Goal: Transaction & Acquisition: Download file/media

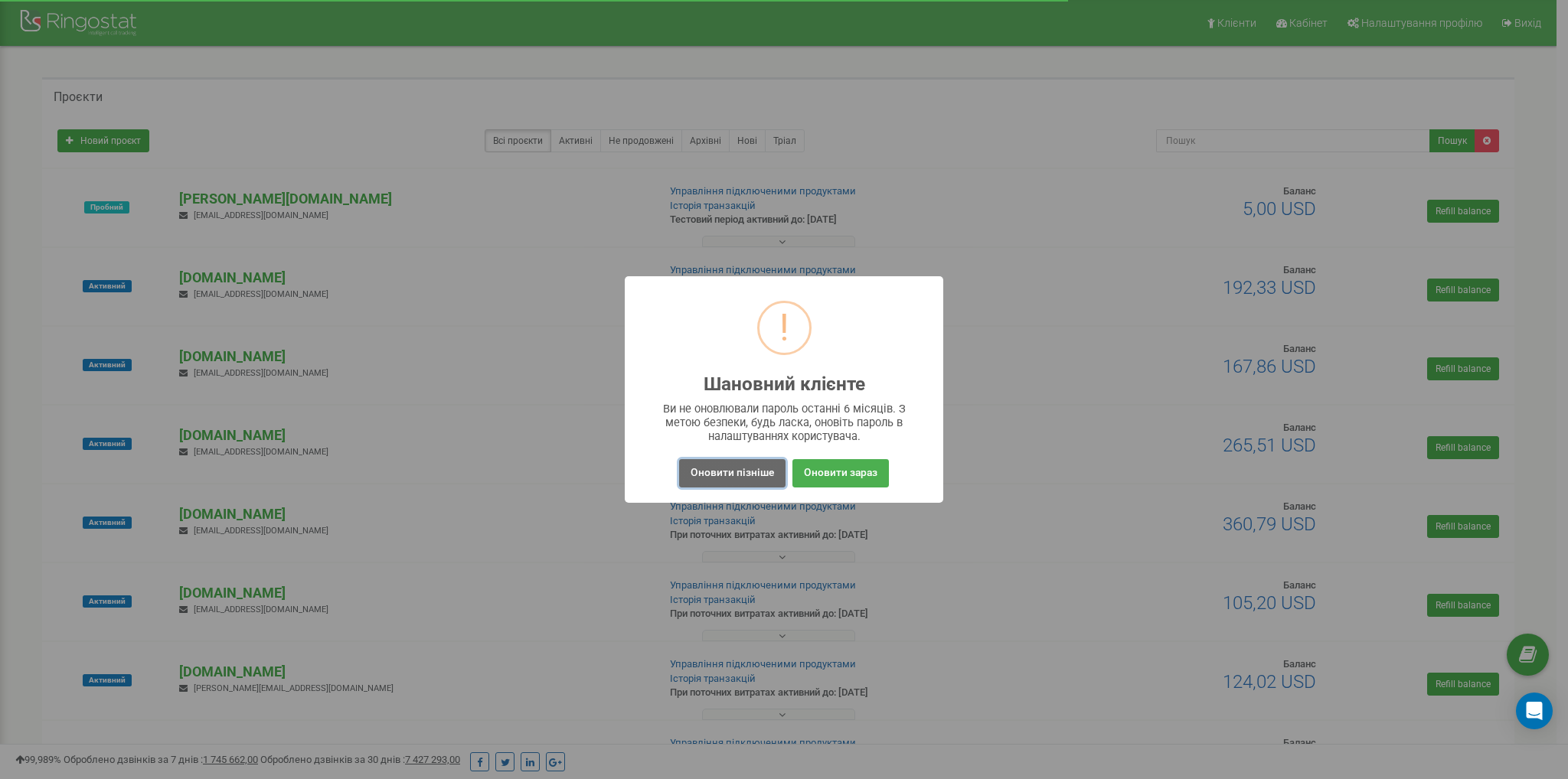
click at [741, 477] on button "Оновити пізніше" at bounding box center [732, 473] width 106 height 28
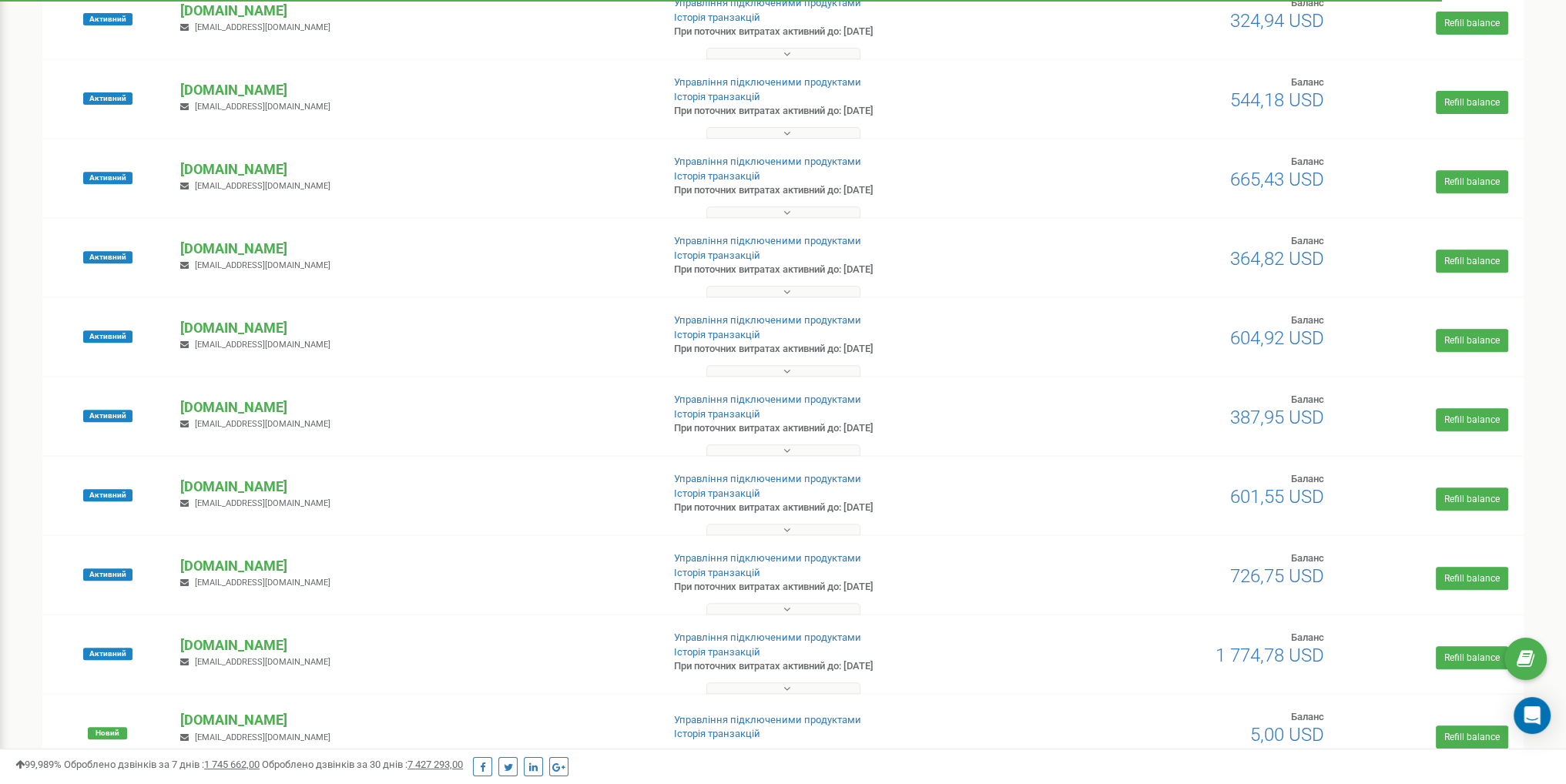
scroll to position [693, 0]
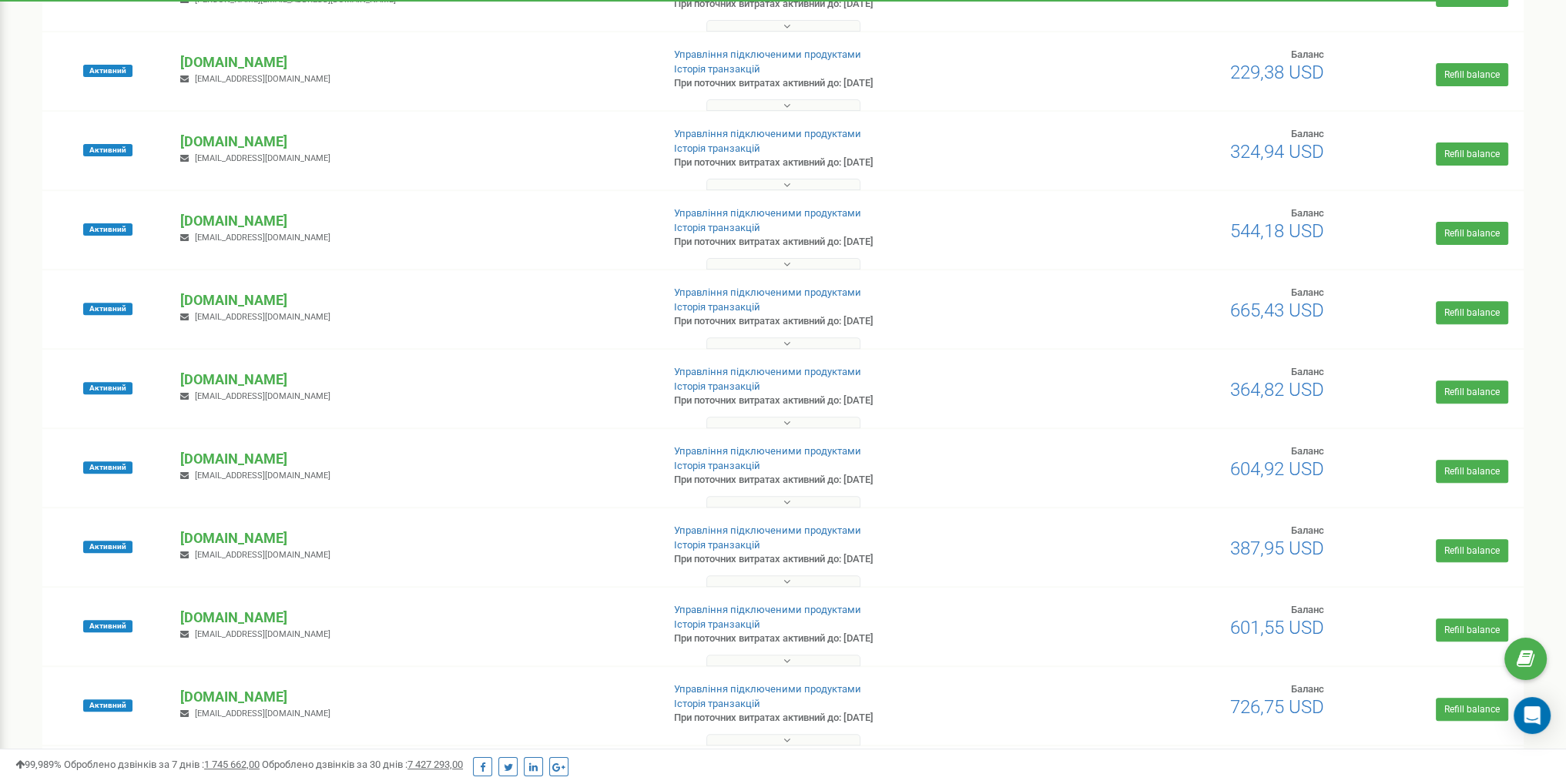
click at [769, 345] on button at bounding box center [783, 343] width 154 height 12
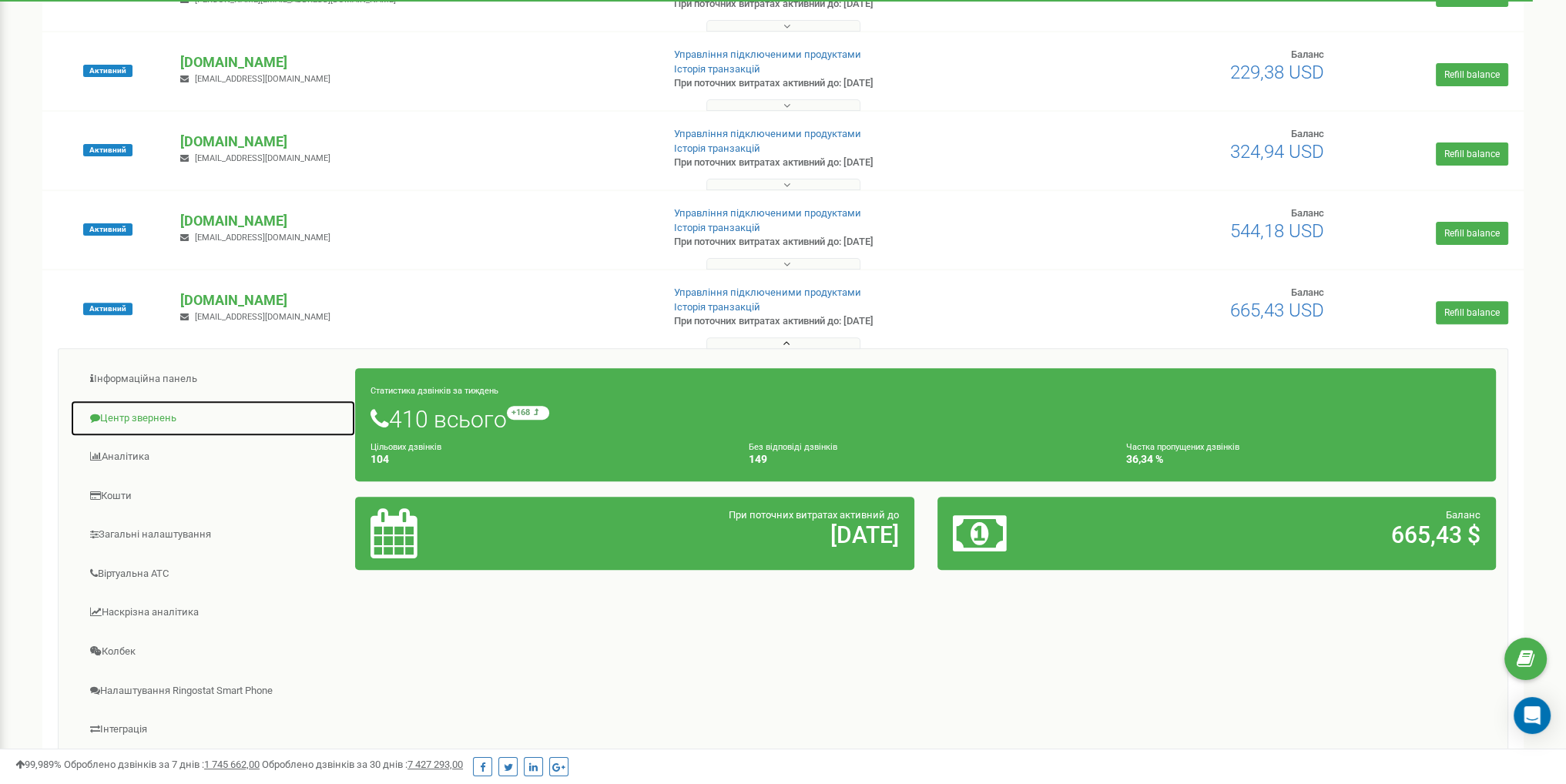
click at [135, 429] on link "Центр звернень" at bounding box center [213, 419] width 286 height 38
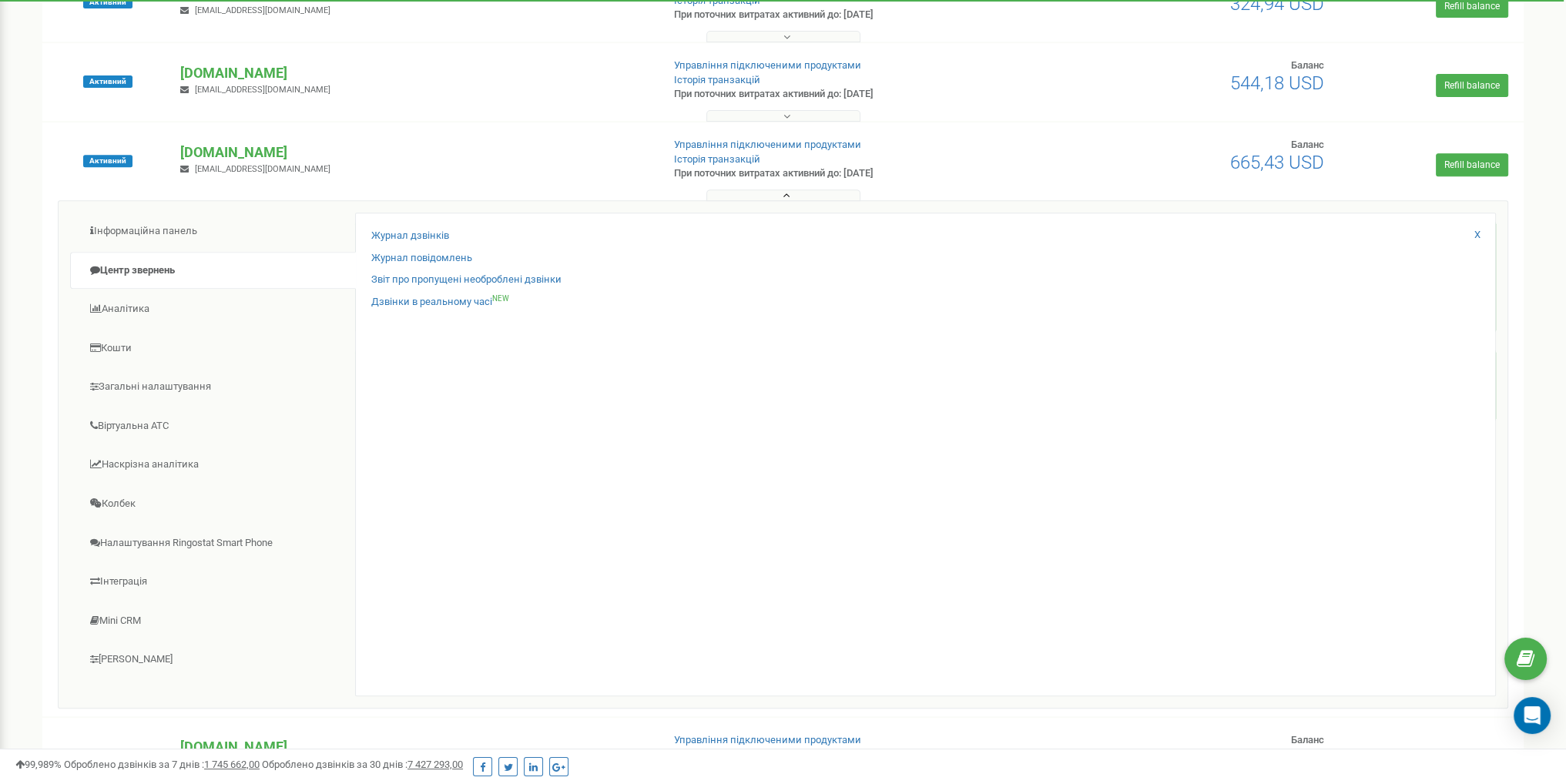
scroll to position [847, 0]
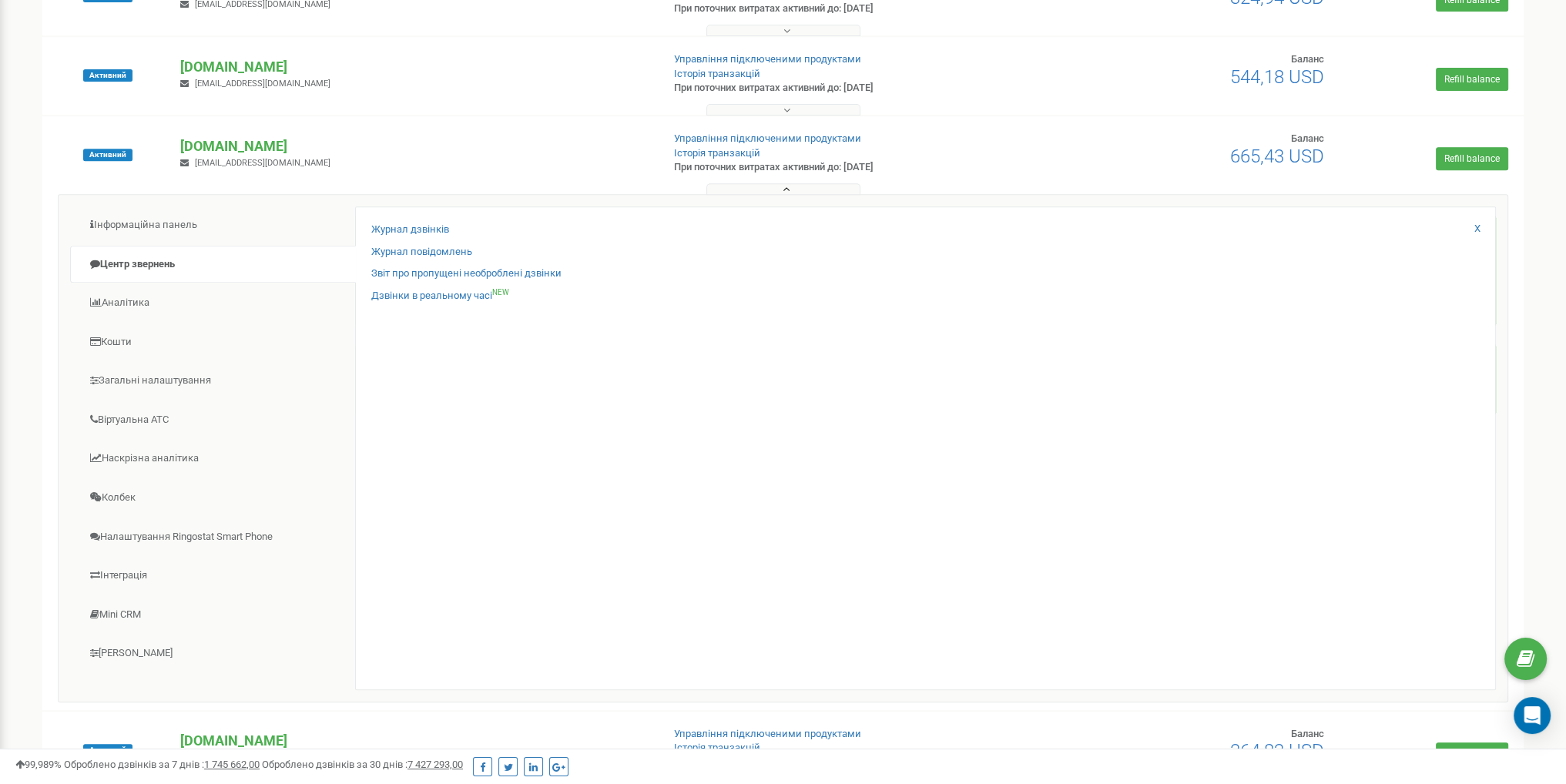
click at [730, 186] on button at bounding box center [783, 189] width 154 height 12
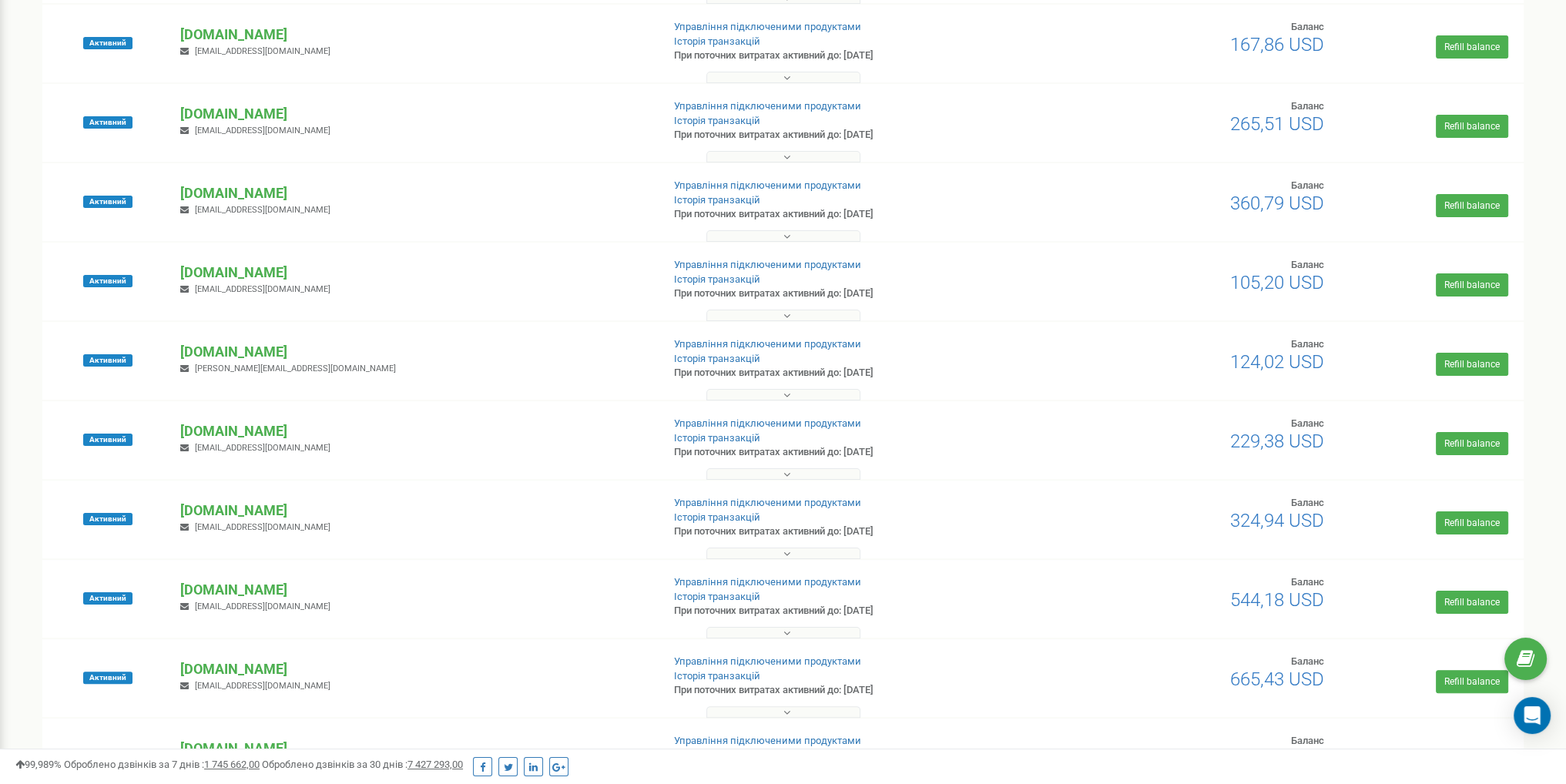
scroll to position [308, 0]
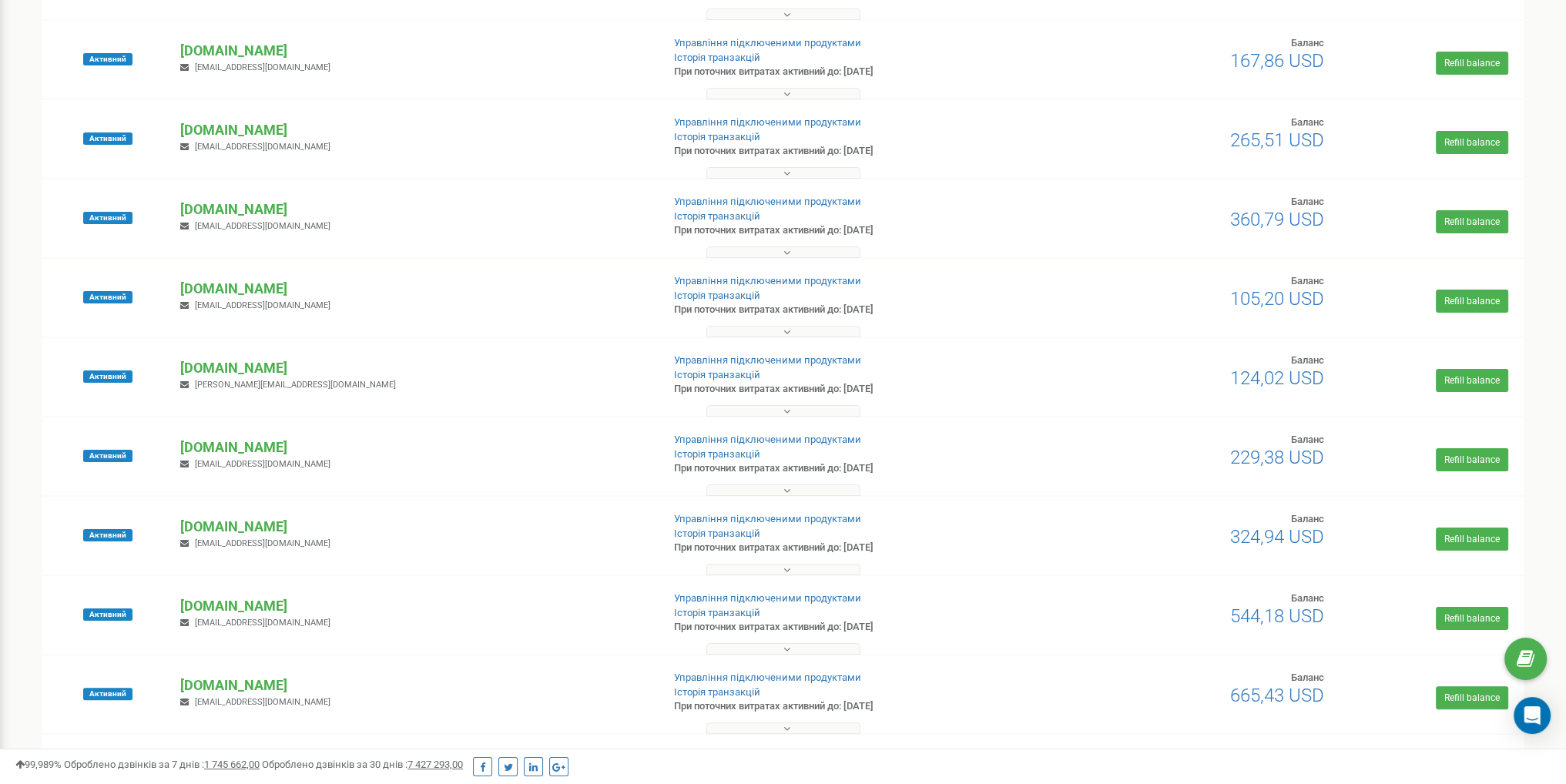
click at [795, 243] on div at bounding box center [783, 249] width 1473 height 16
click at [790, 254] on button at bounding box center [783, 252] width 154 height 12
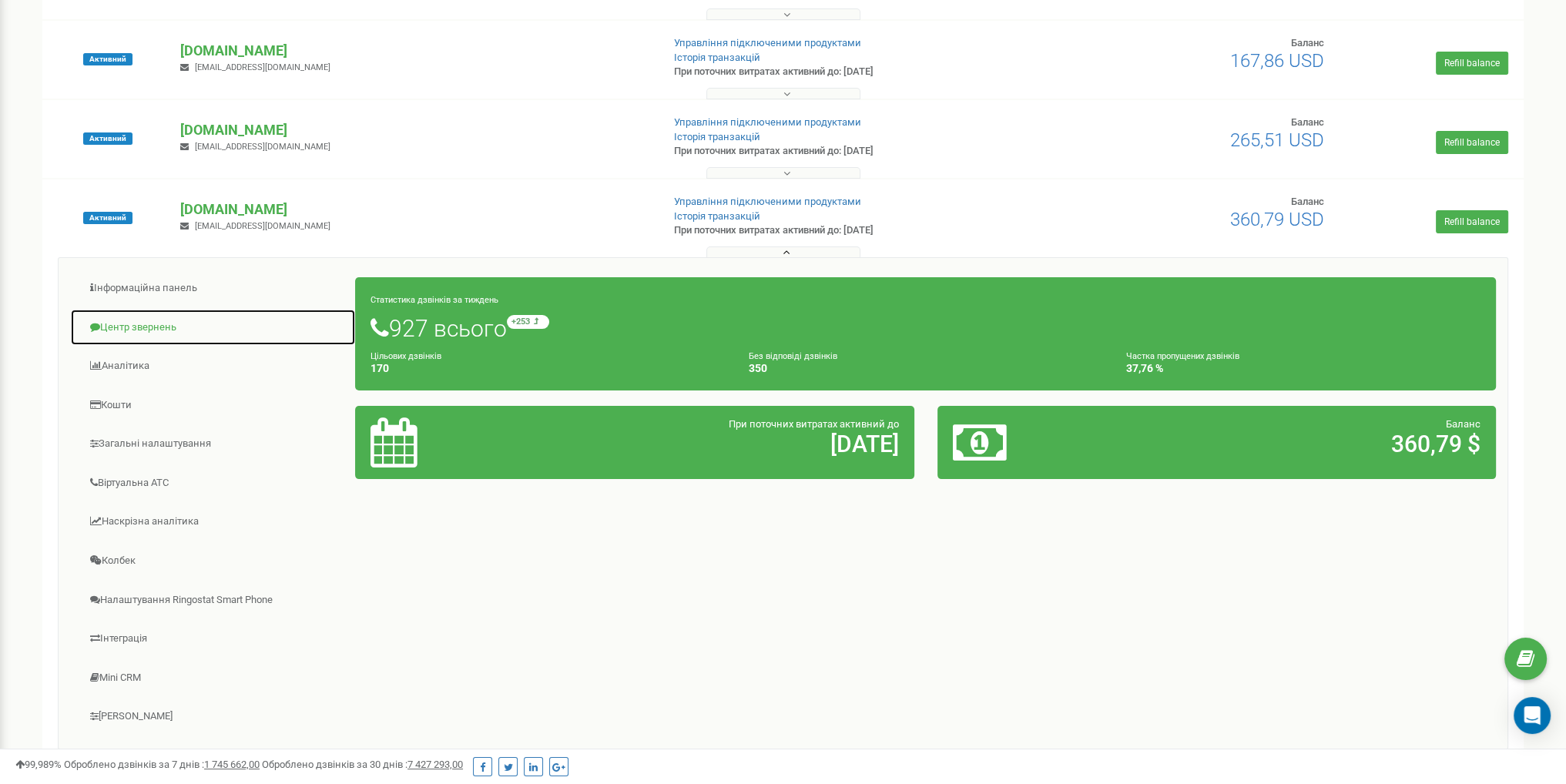
click at [172, 324] on link "Центр звернень" at bounding box center [213, 328] width 286 height 38
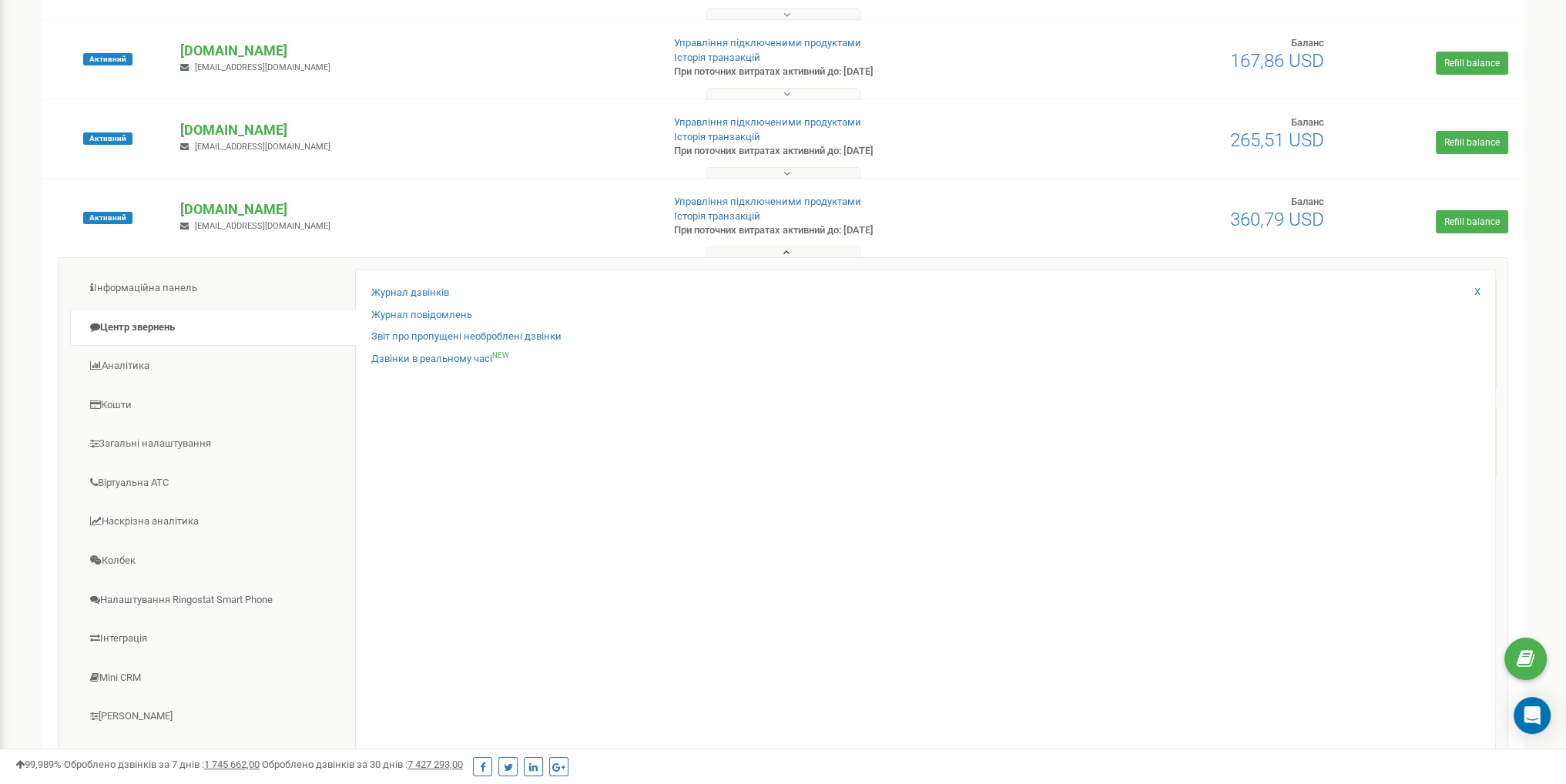
click at [754, 251] on button at bounding box center [783, 252] width 154 height 12
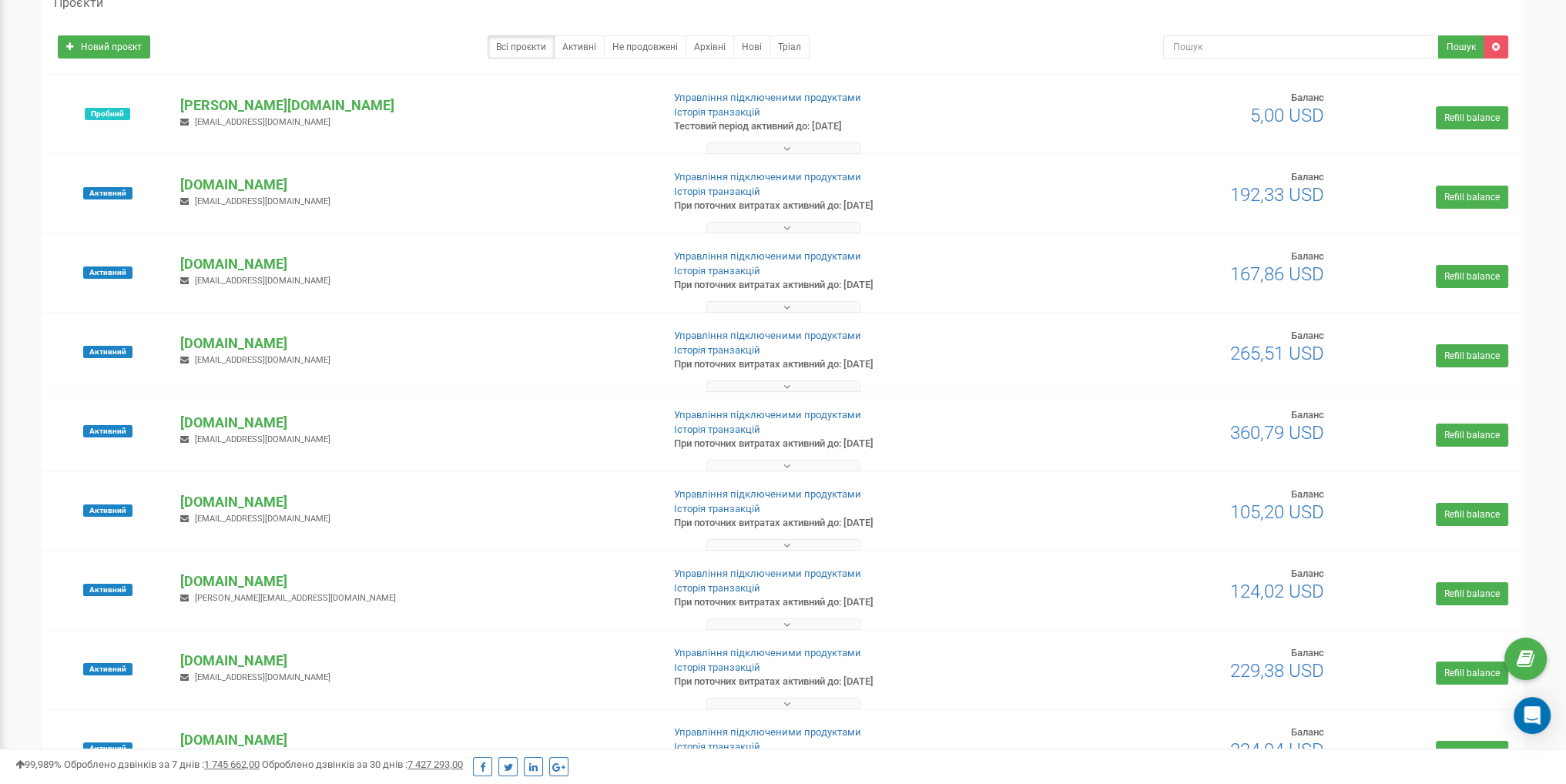
scroll to position [77, 0]
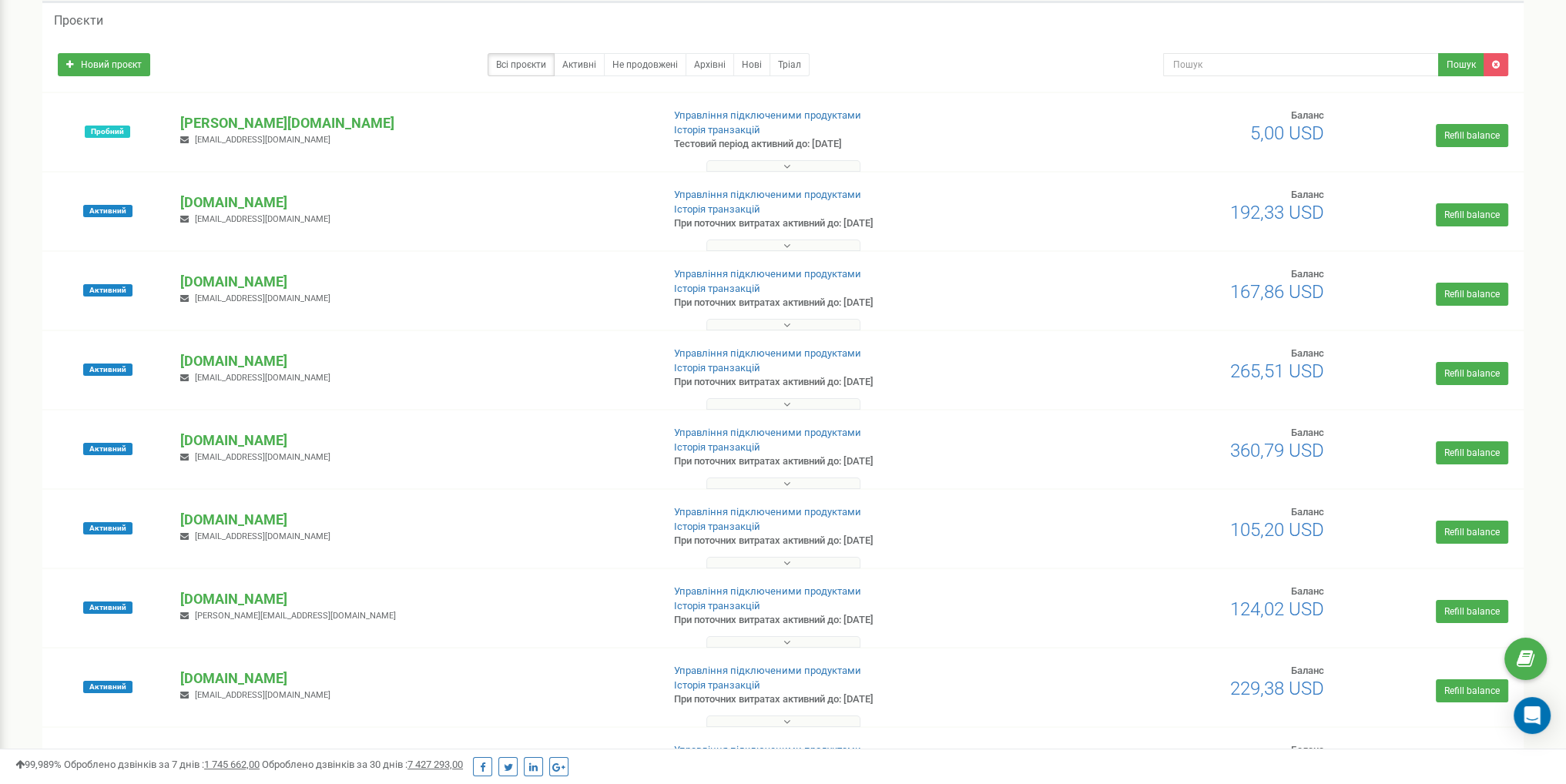
click at [773, 321] on button at bounding box center [783, 325] width 154 height 12
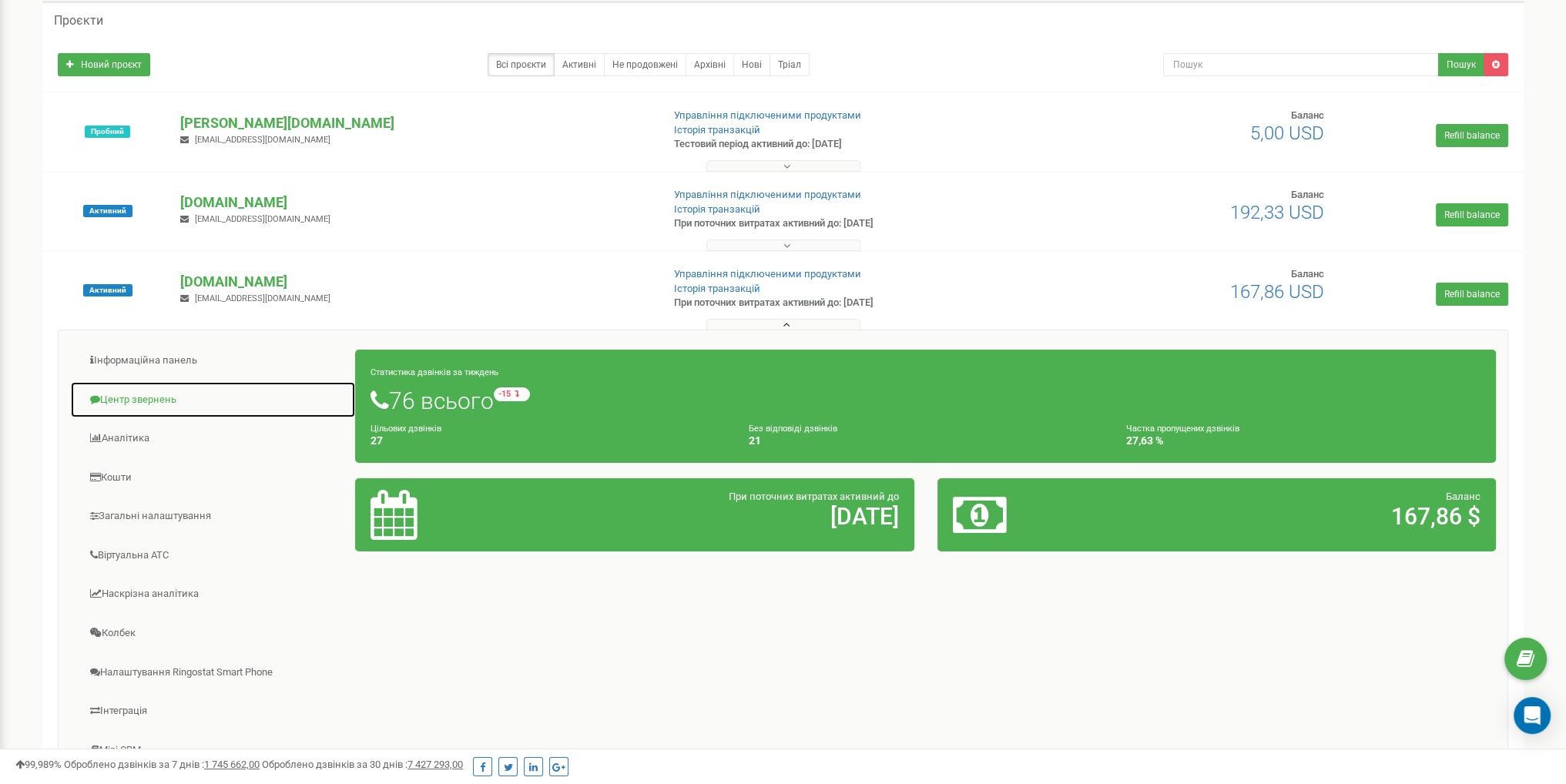
click at [145, 390] on link "Центр звернень" at bounding box center [213, 400] width 286 height 38
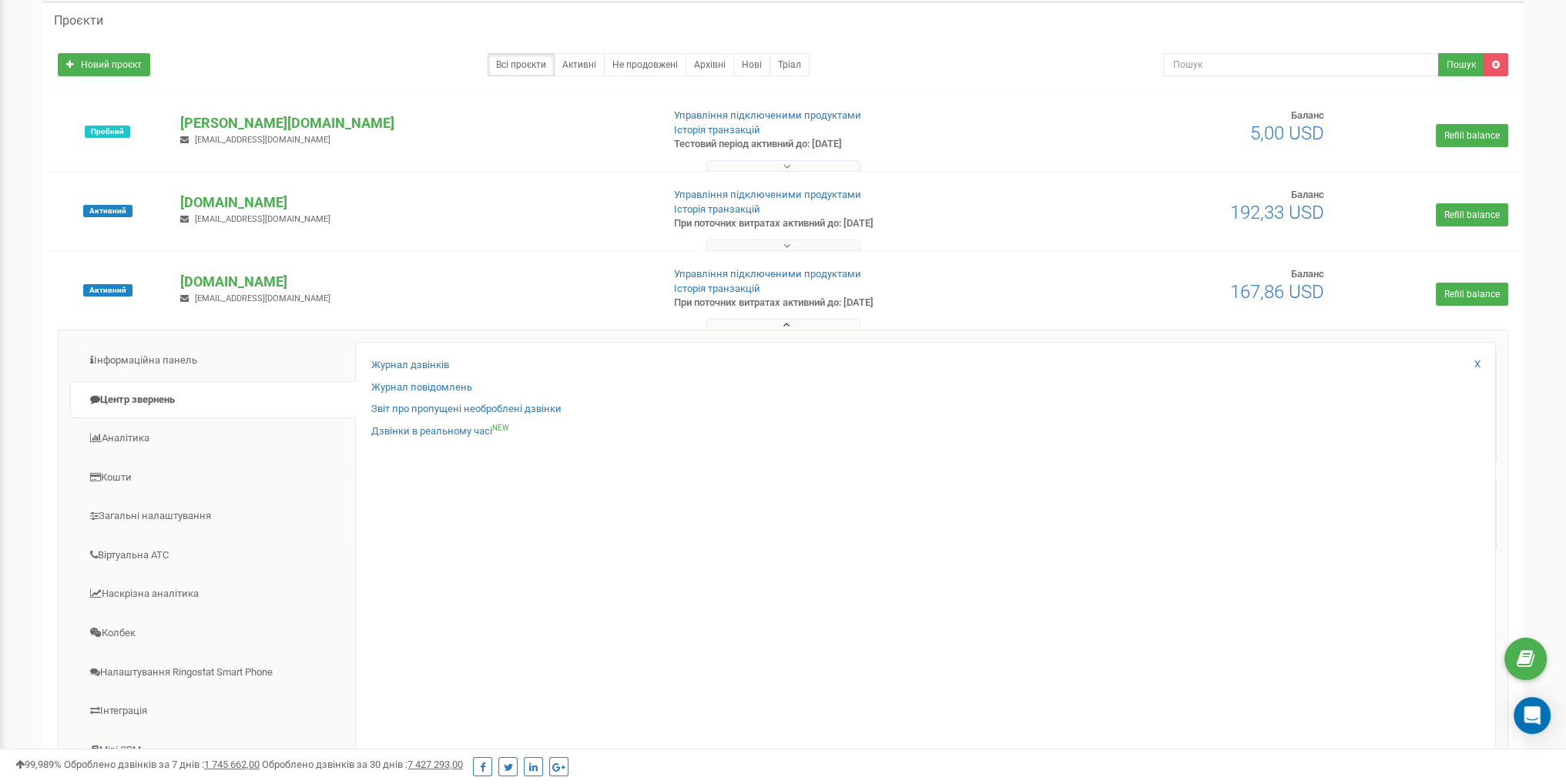
click at [788, 309] on div "Активний mk-resort.com katasnky@gmail.com Управління підключеними продуктами Іс…" at bounding box center [783, 298] width 1473 height 61
click at [781, 320] on button at bounding box center [783, 325] width 154 height 12
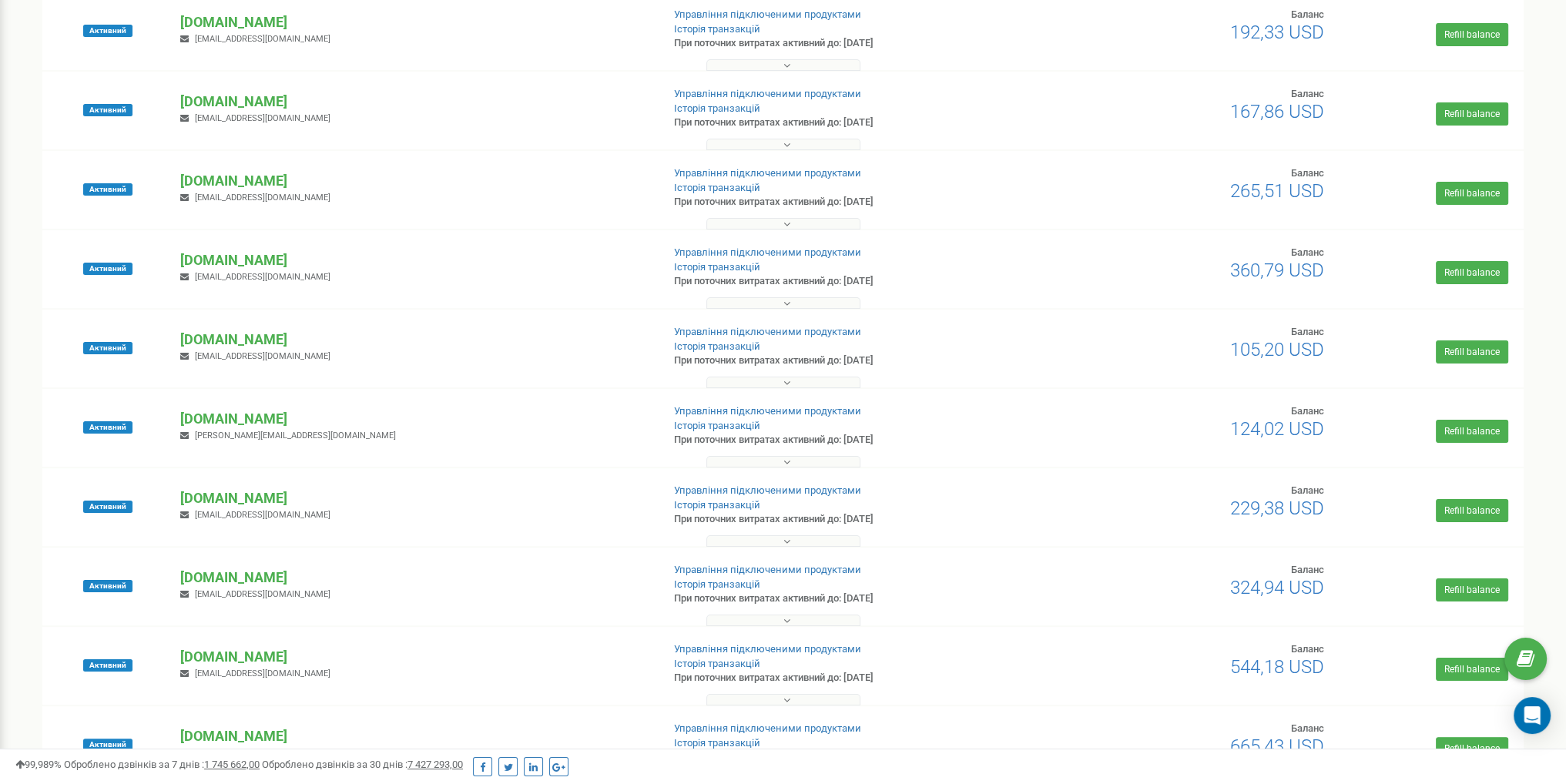
scroll to position [462, 0]
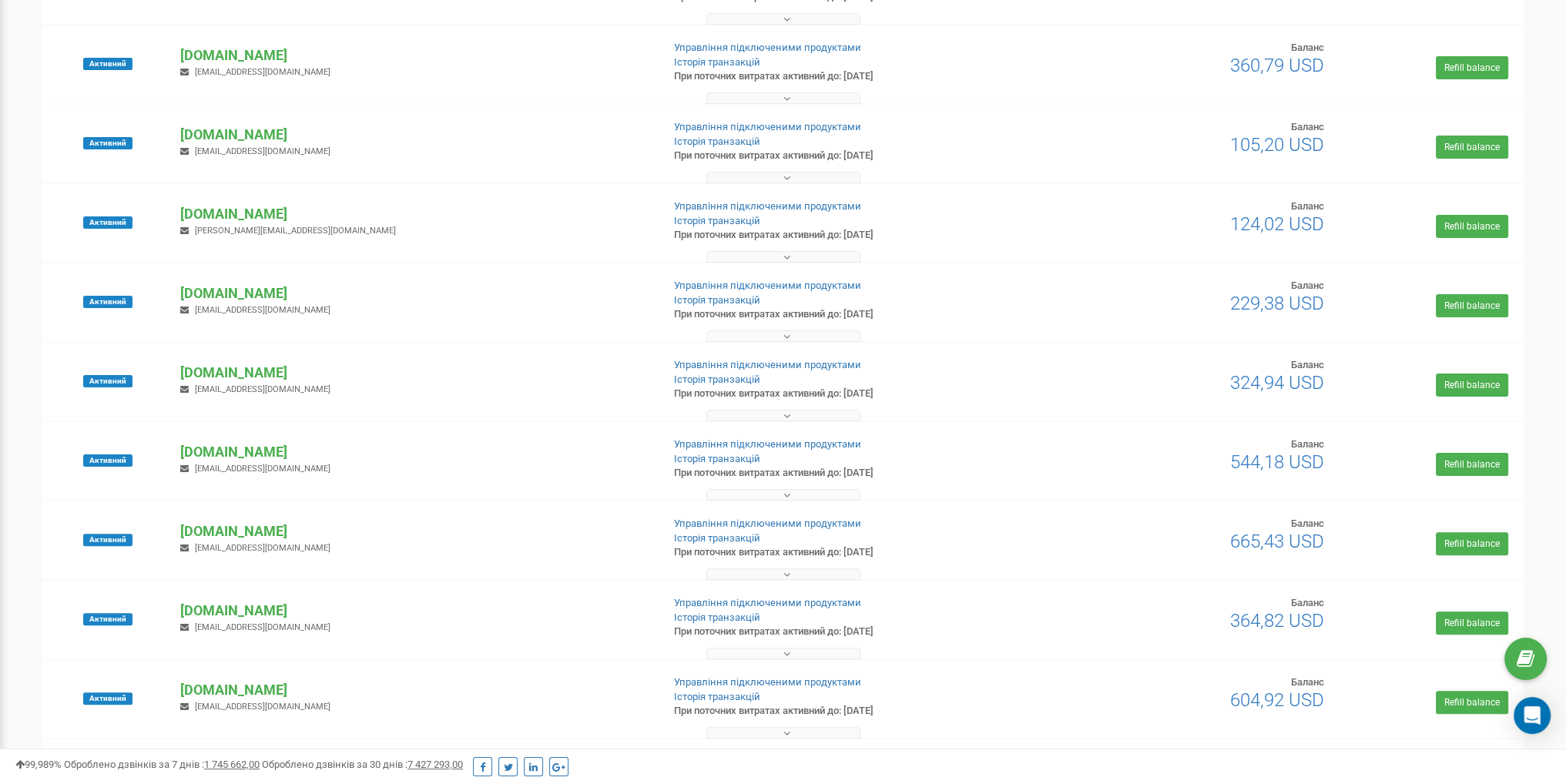
click at [787, 497] on icon at bounding box center [787, 495] width 7 height 11
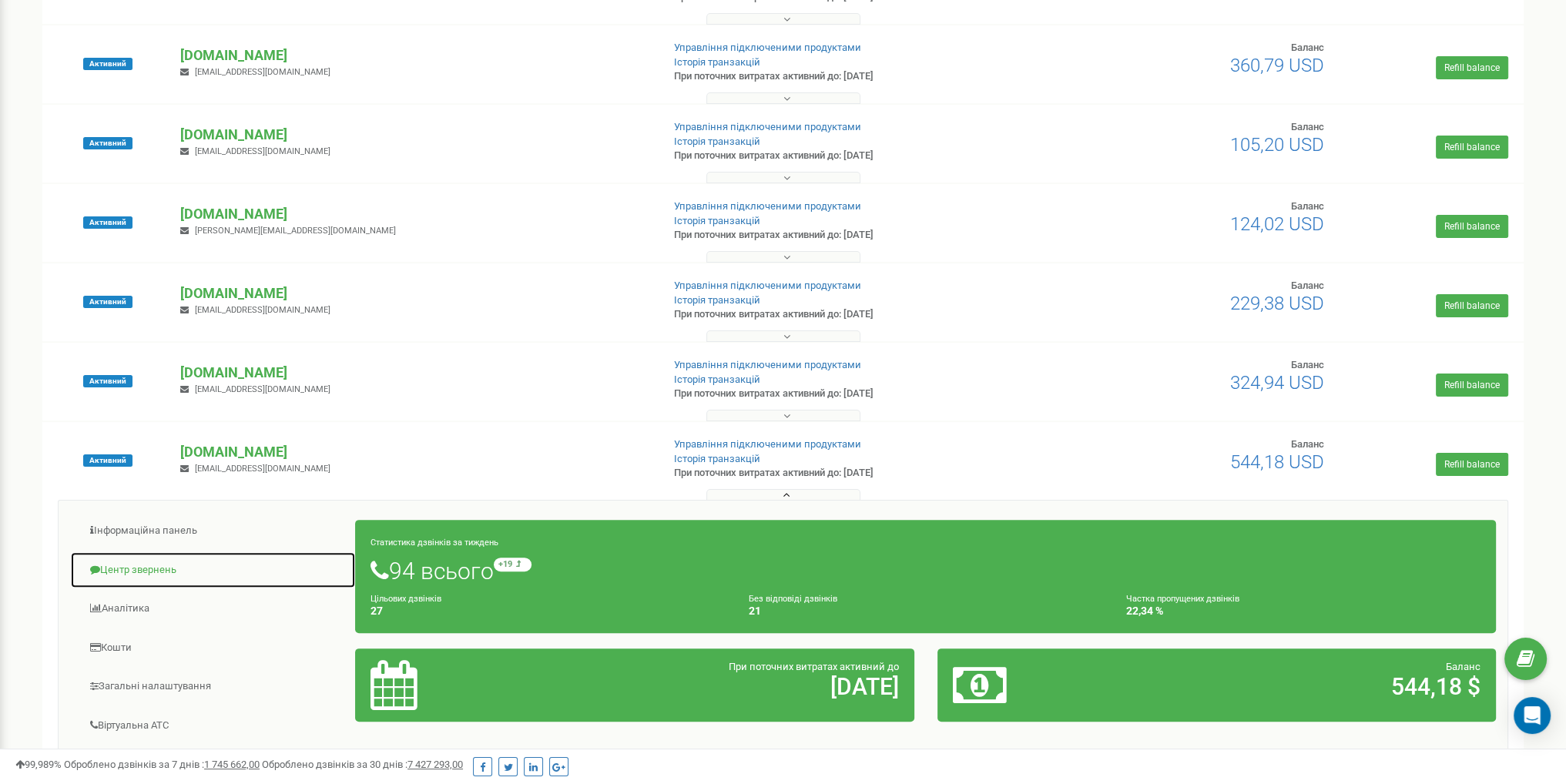
click at [150, 564] on link "Центр звернень" at bounding box center [213, 570] width 286 height 38
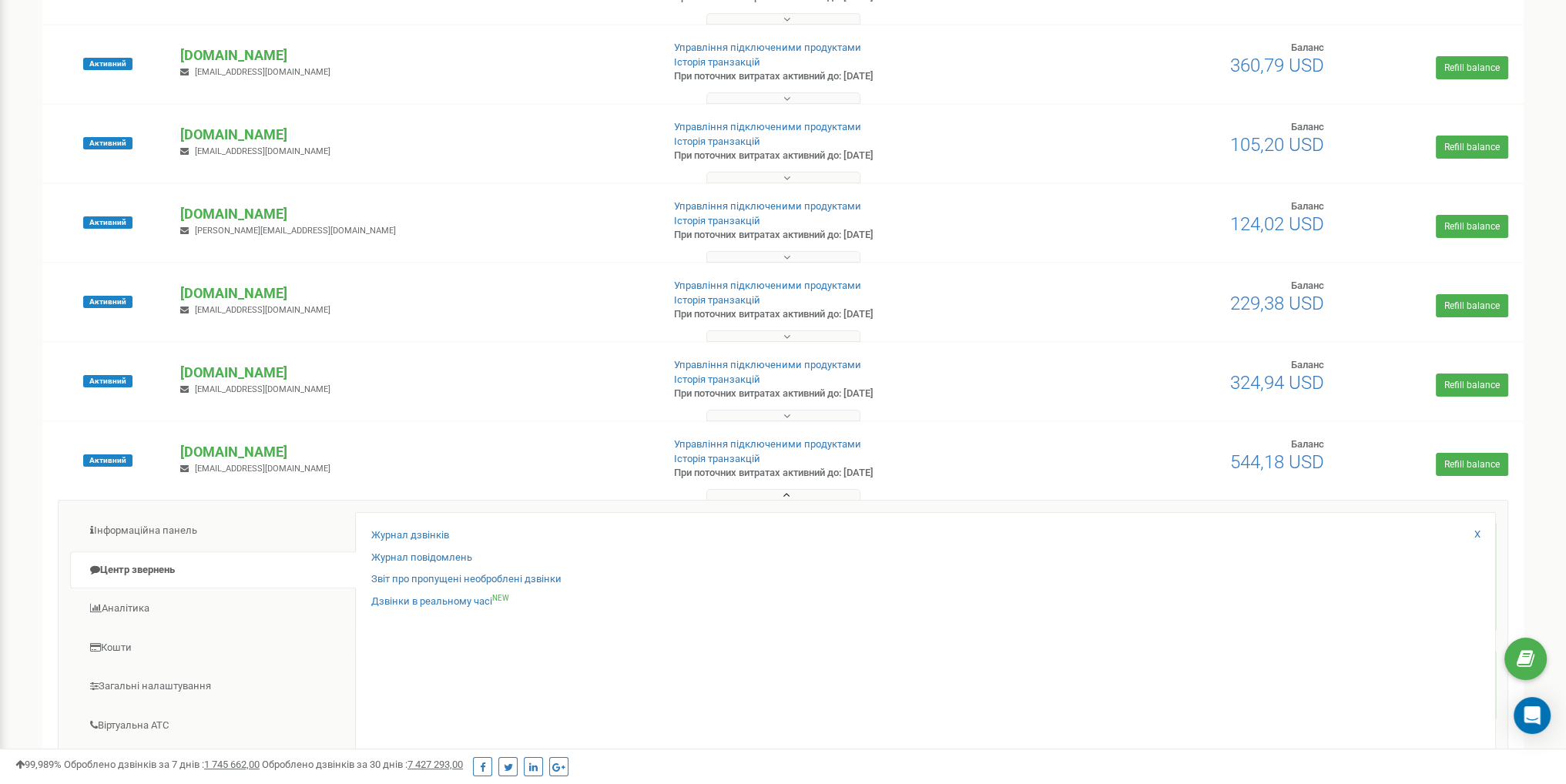
click at [720, 491] on button at bounding box center [783, 495] width 154 height 12
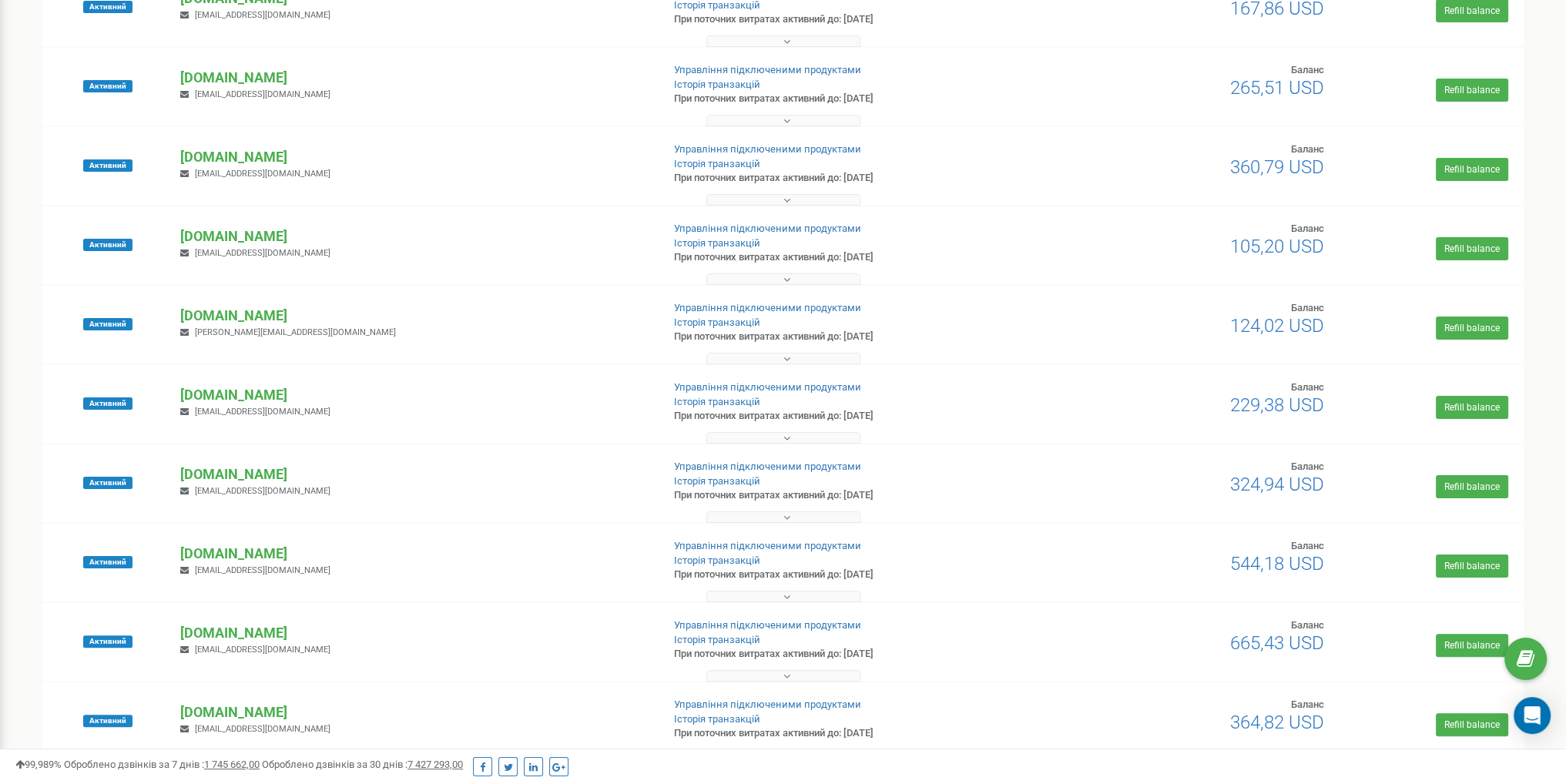
scroll to position [0, 0]
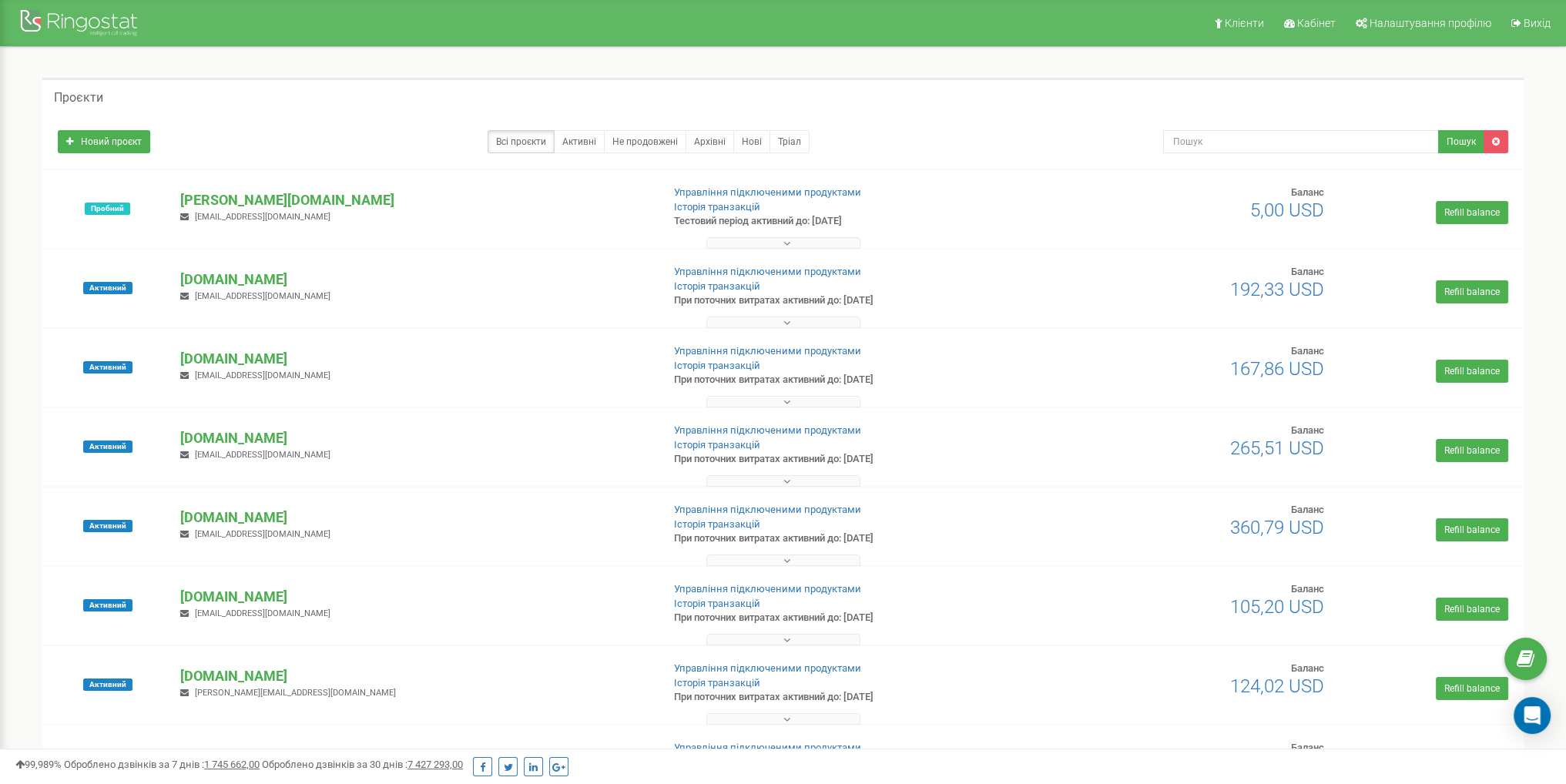
click at [770, 478] on button at bounding box center [783, 481] width 154 height 12
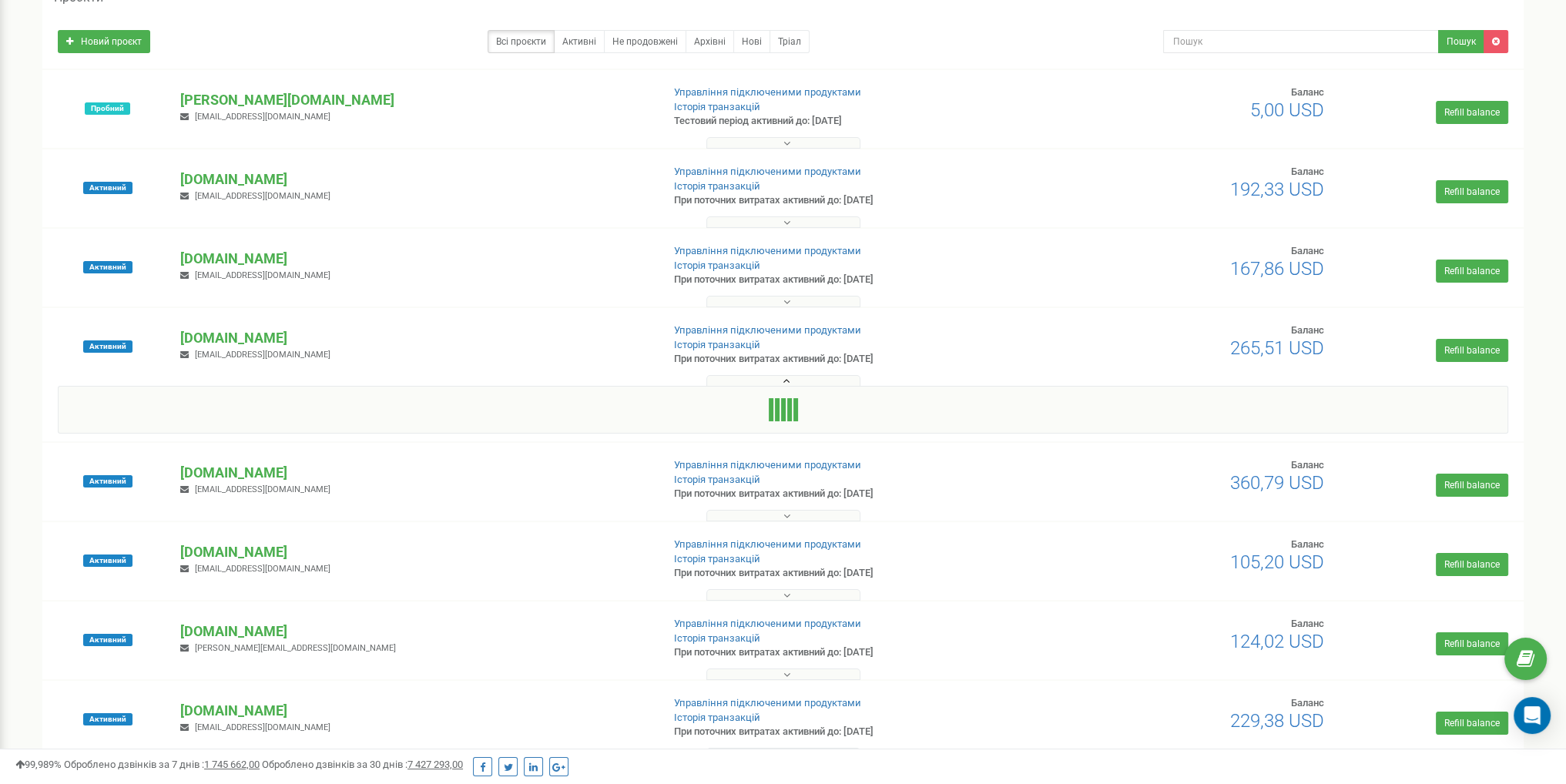
scroll to position [154, 0]
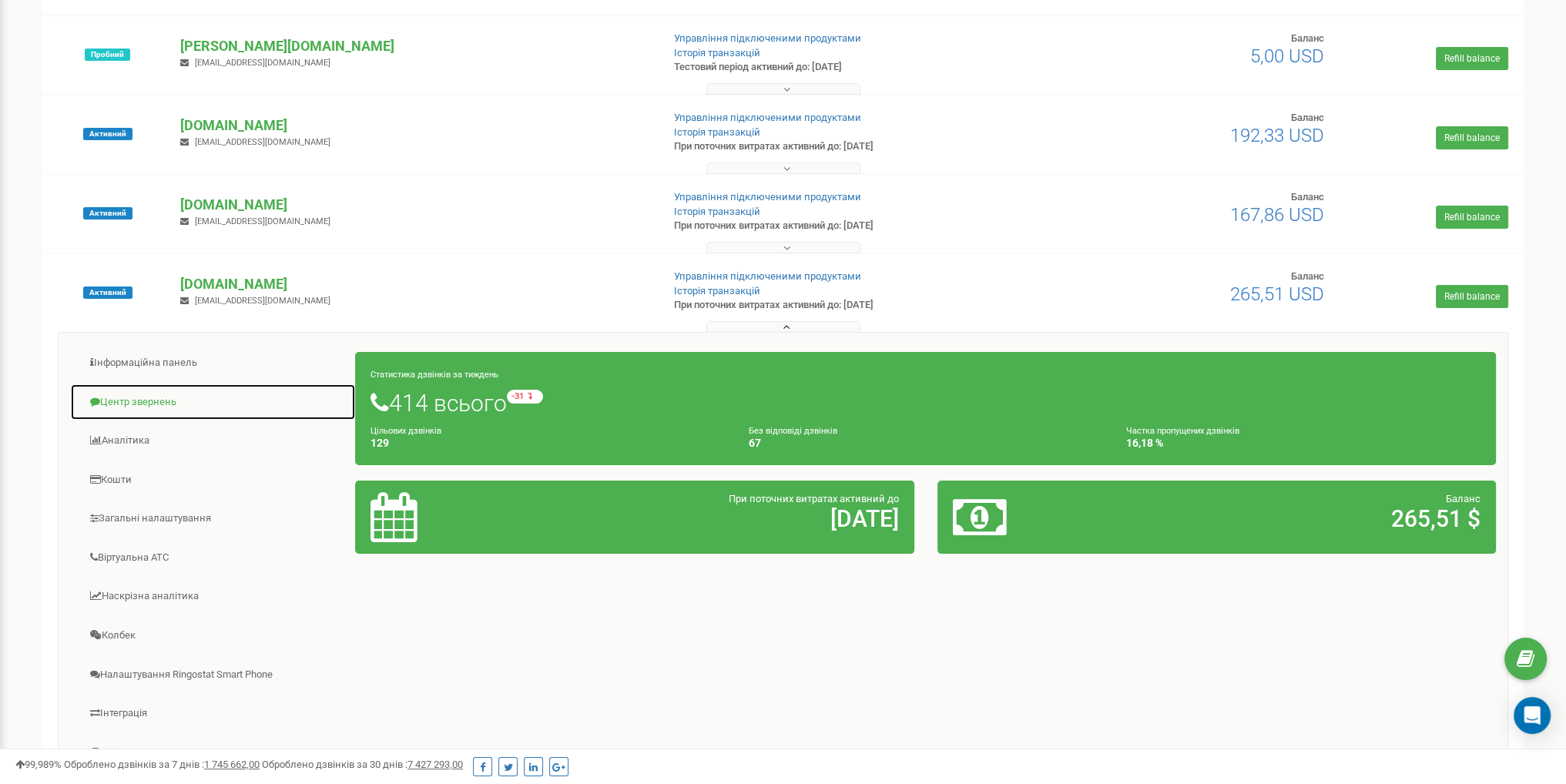
click at [162, 396] on link "Центр звернень" at bounding box center [213, 403] width 286 height 38
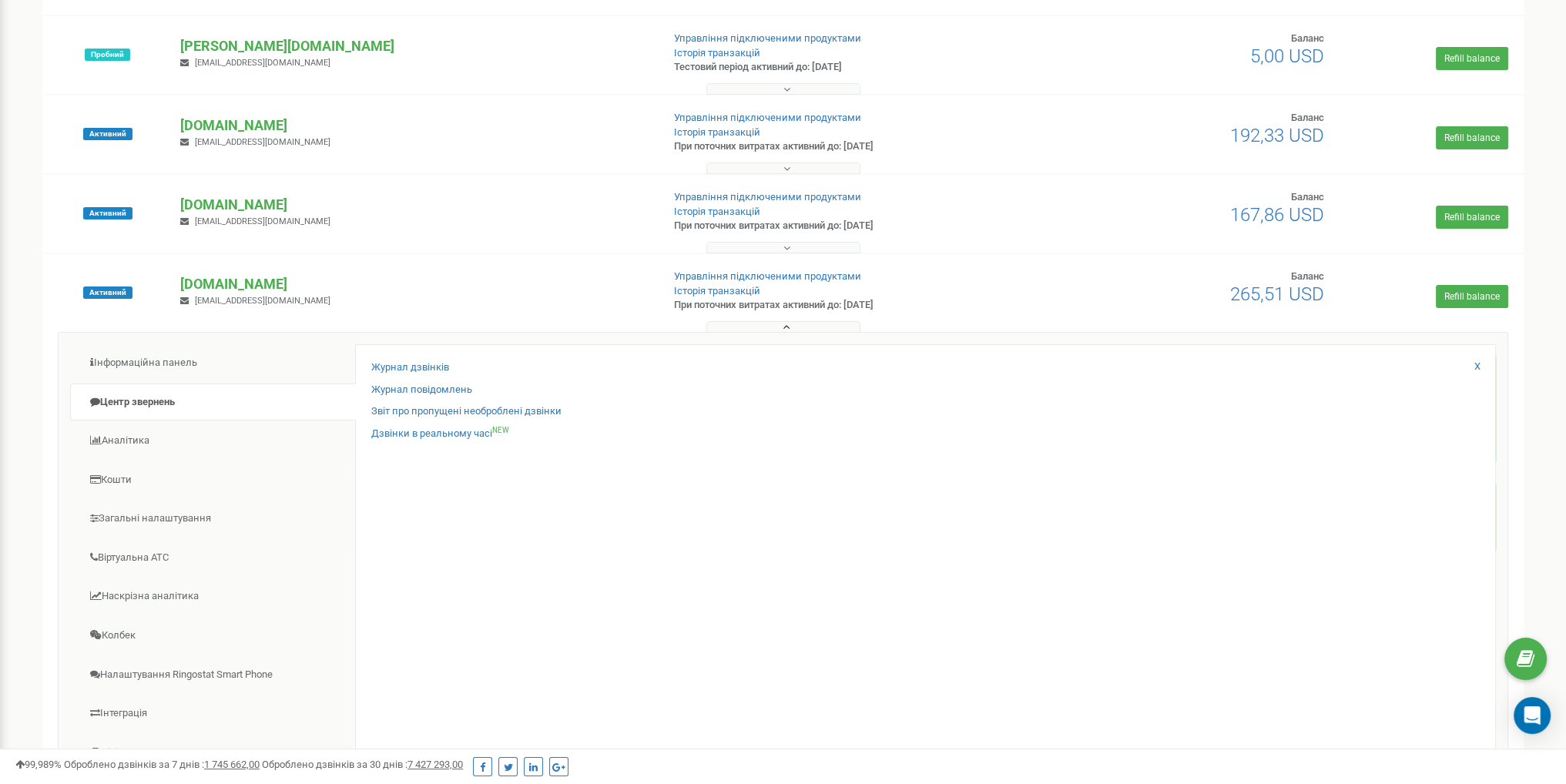
click at [760, 322] on button at bounding box center [783, 327] width 154 height 12
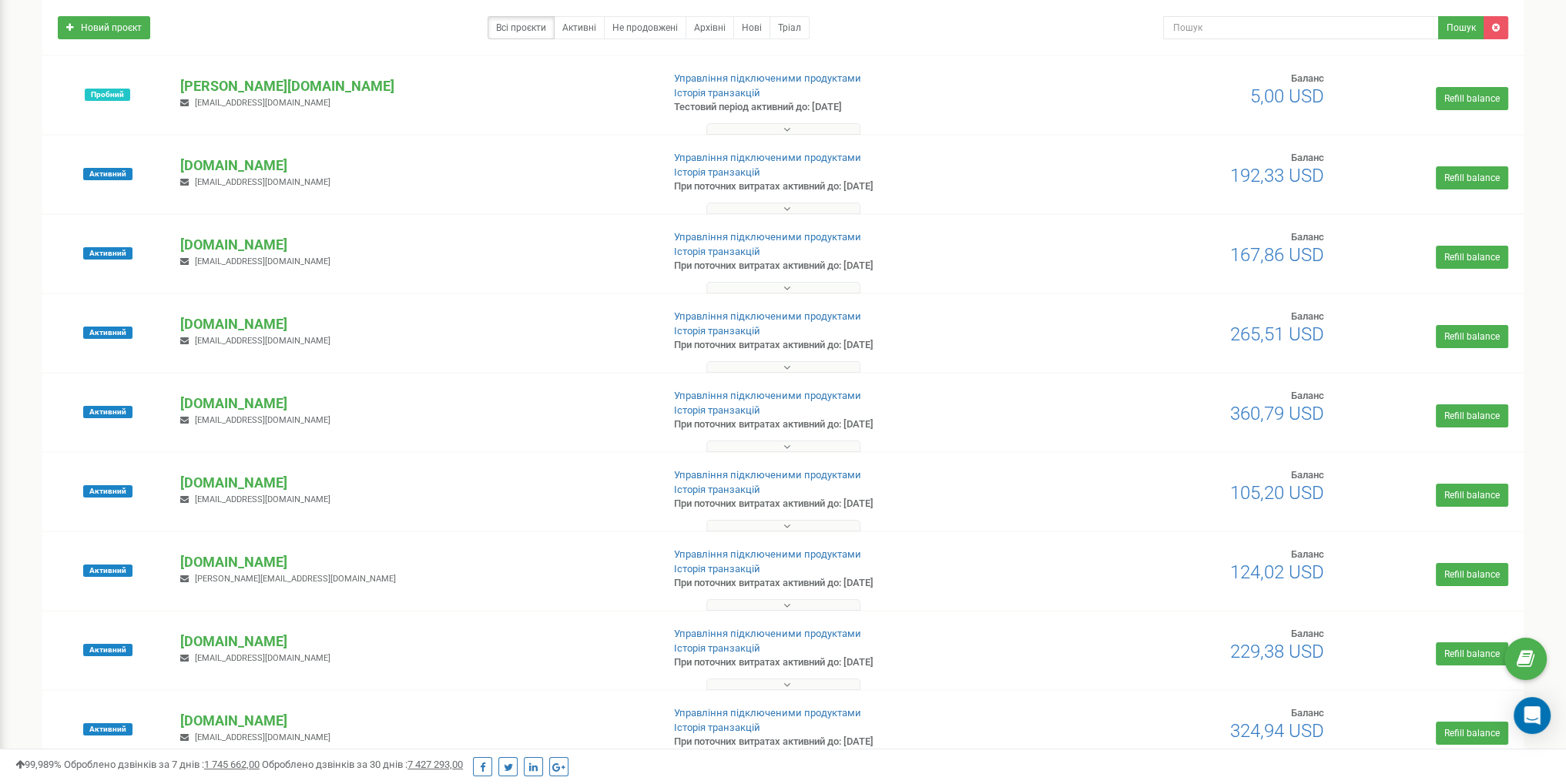
scroll to position [0, 0]
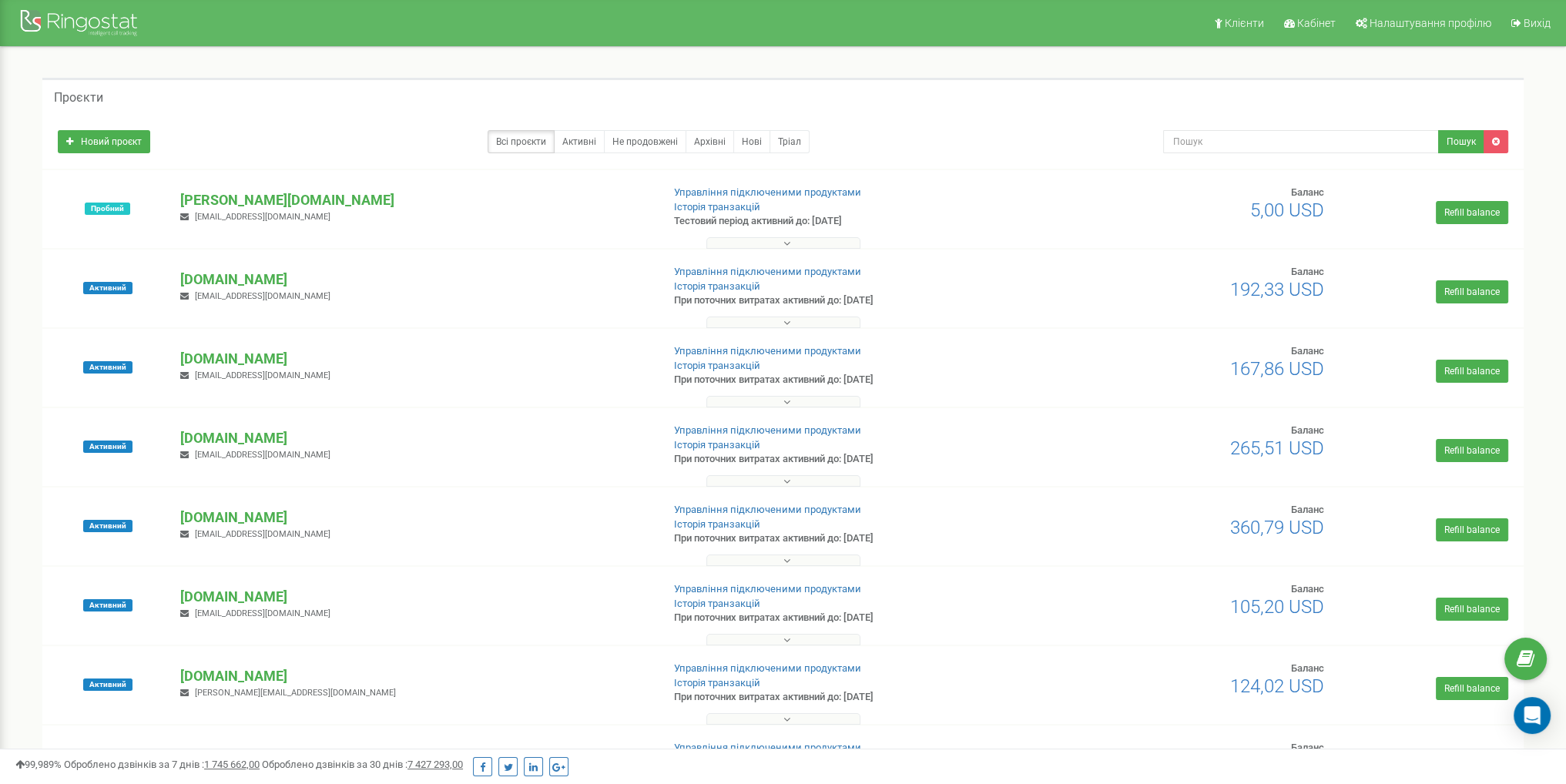
click at [784, 327] on icon at bounding box center [787, 322] width 7 height 11
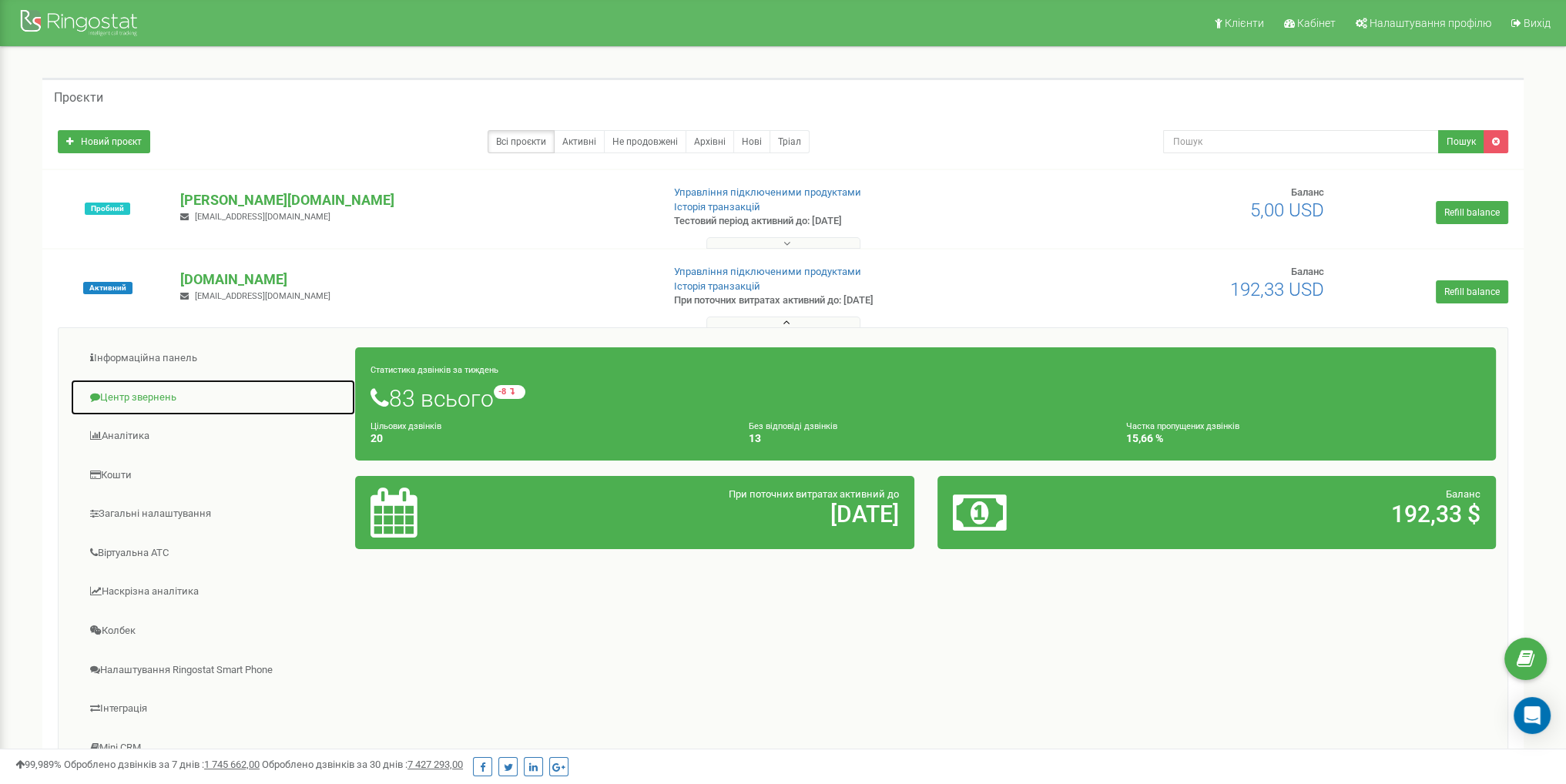
drag, startPoint x: 156, startPoint y: 400, endPoint x: 358, endPoint y: 373, distance: 203.8
click at [157, 400] on link "Центр звернень" at bounding box center [213, 398] width 286 height 38
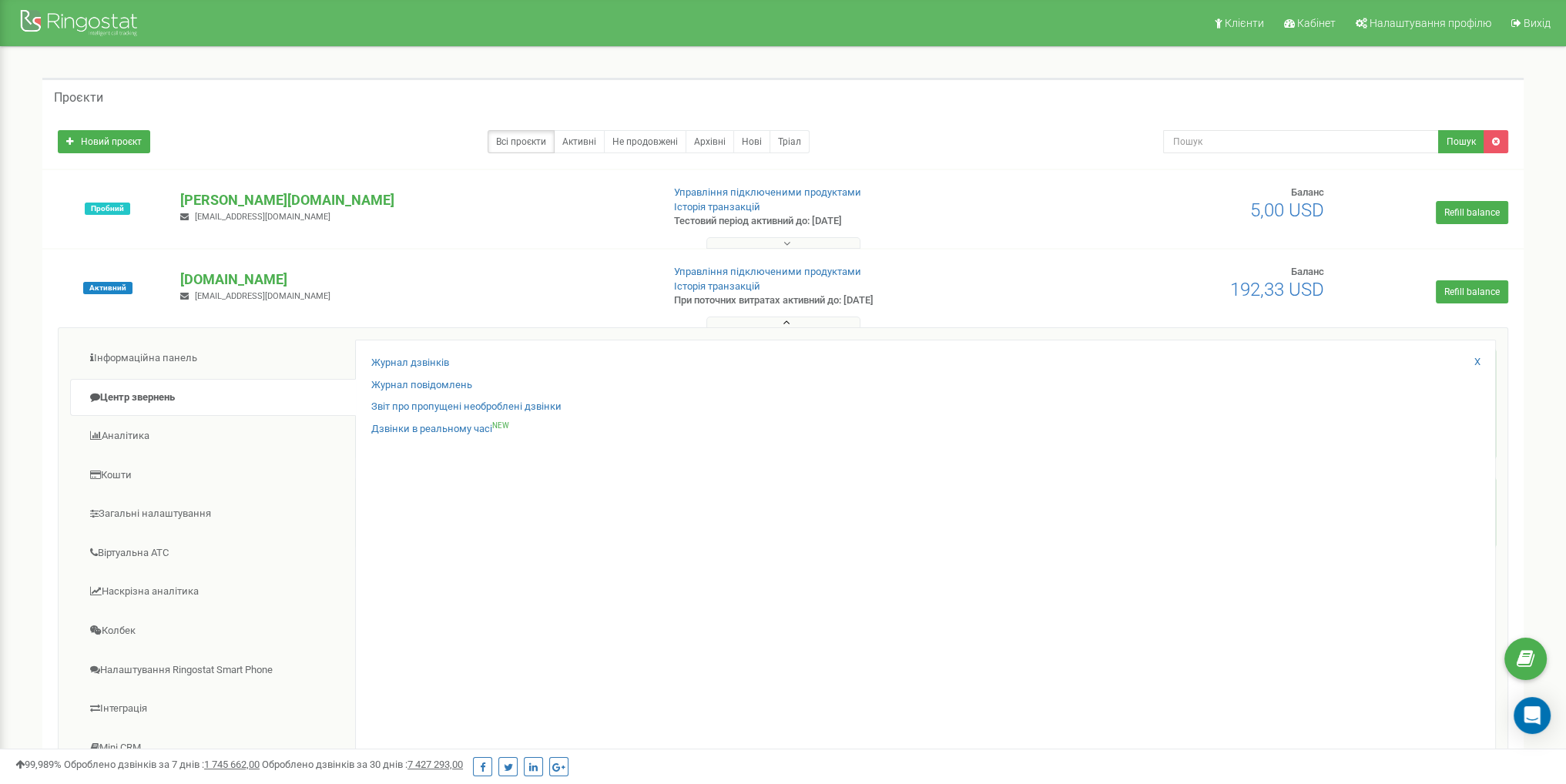
click at [769, 312] on div at bounding box center [783, 318] width 1473 height 16
click at [773, 321] on button at bounding box center [783, 322] width 154 height 12
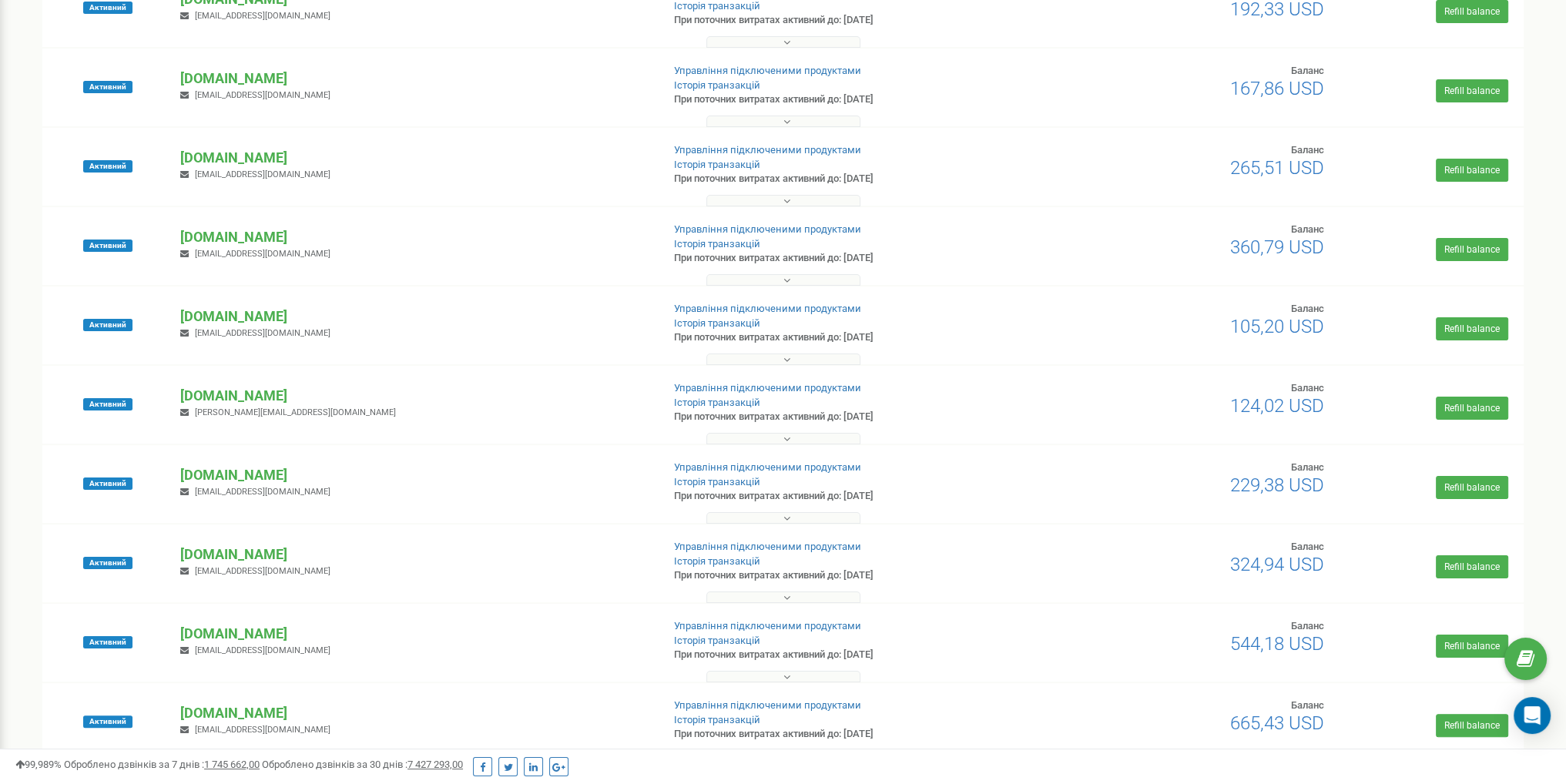
scroll to position [308, 0]
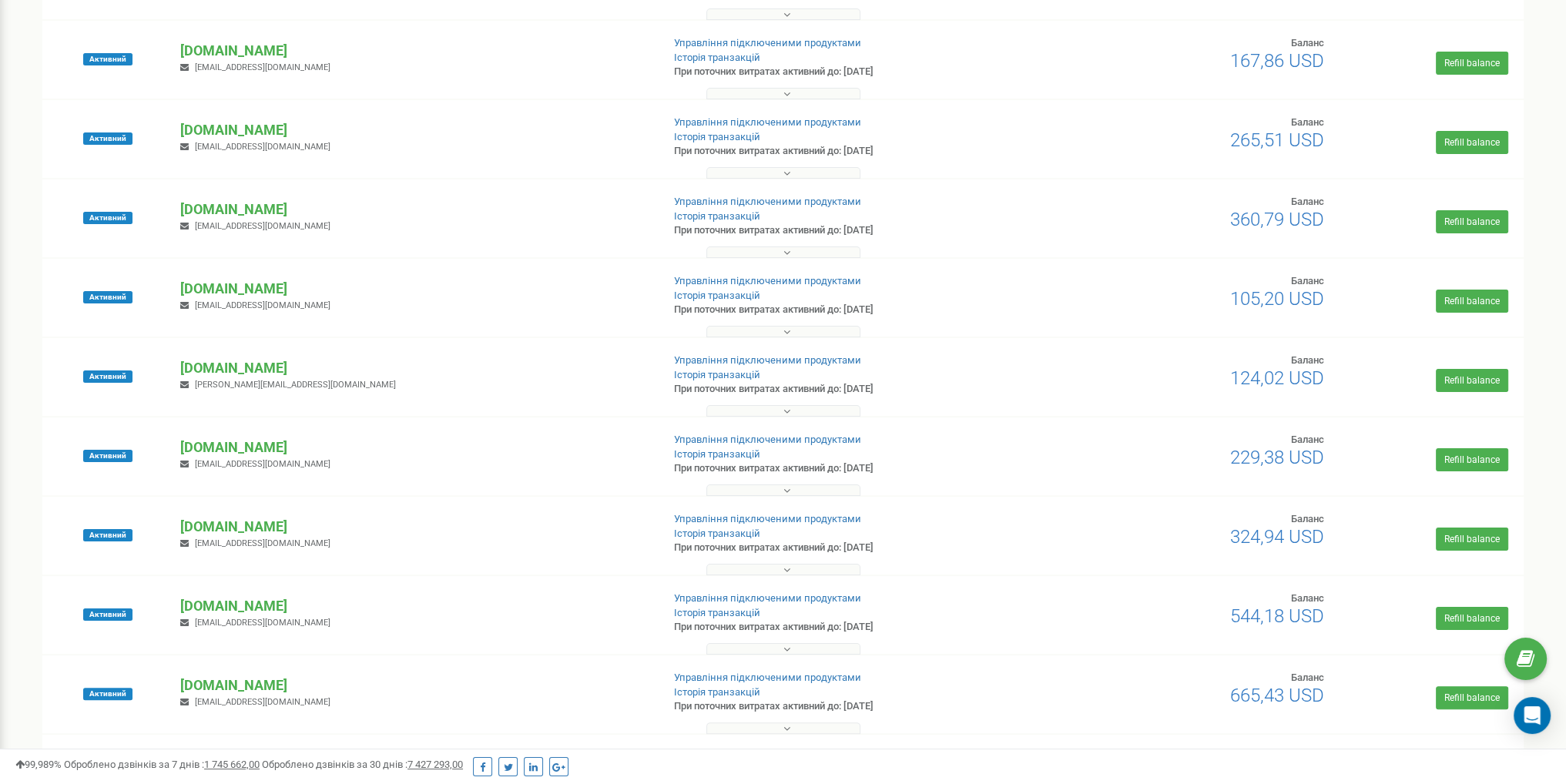
click at [759, 320] on div at bounding box center [783, 327] width 1473 height 16
click at [768, 332] on button at bounding box center [783, 332] width 154 height 12
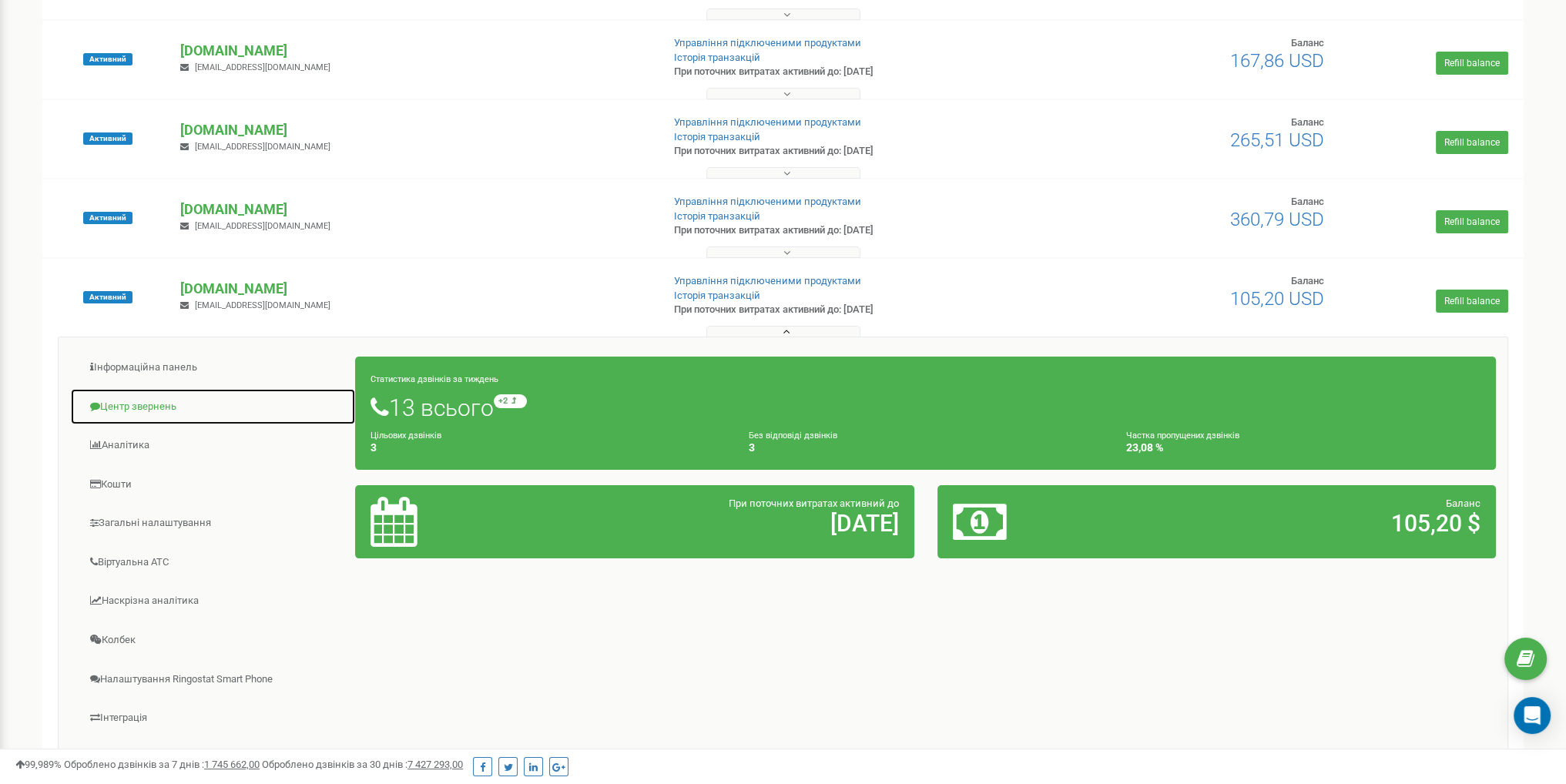
click at [163, 417] on link "Центр звернень" at bounding box center [213, 407] width 286 height 38
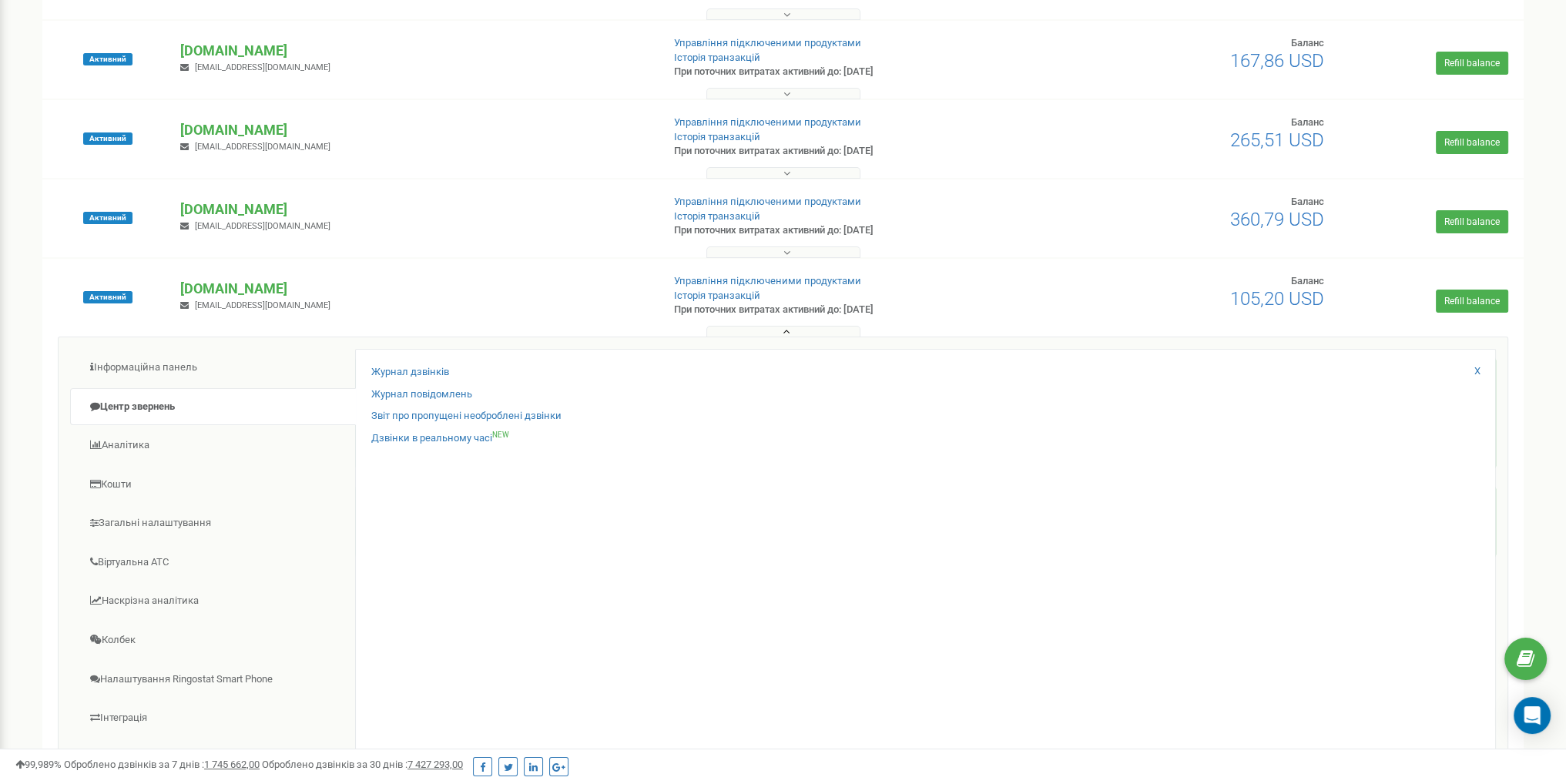
click at [755, 338] on div "Інформаційна панель Центр звернень Аналiтика Кошти" at bounding box center [783, 590] width 1450 height 508
click at [764, 335] on button at bounding box center [783, 332] width 154 height 12
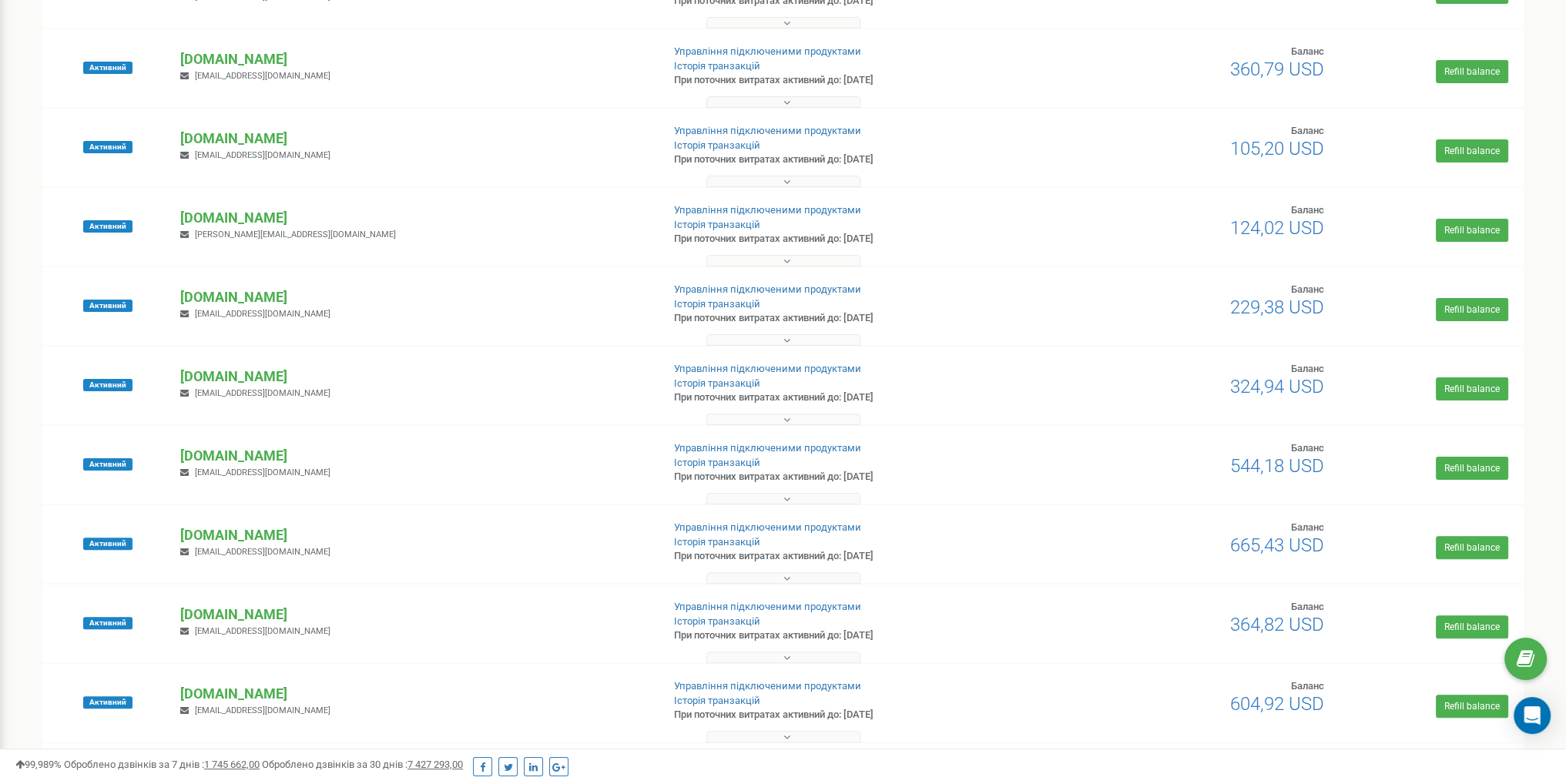
scroll to position [462, 0]
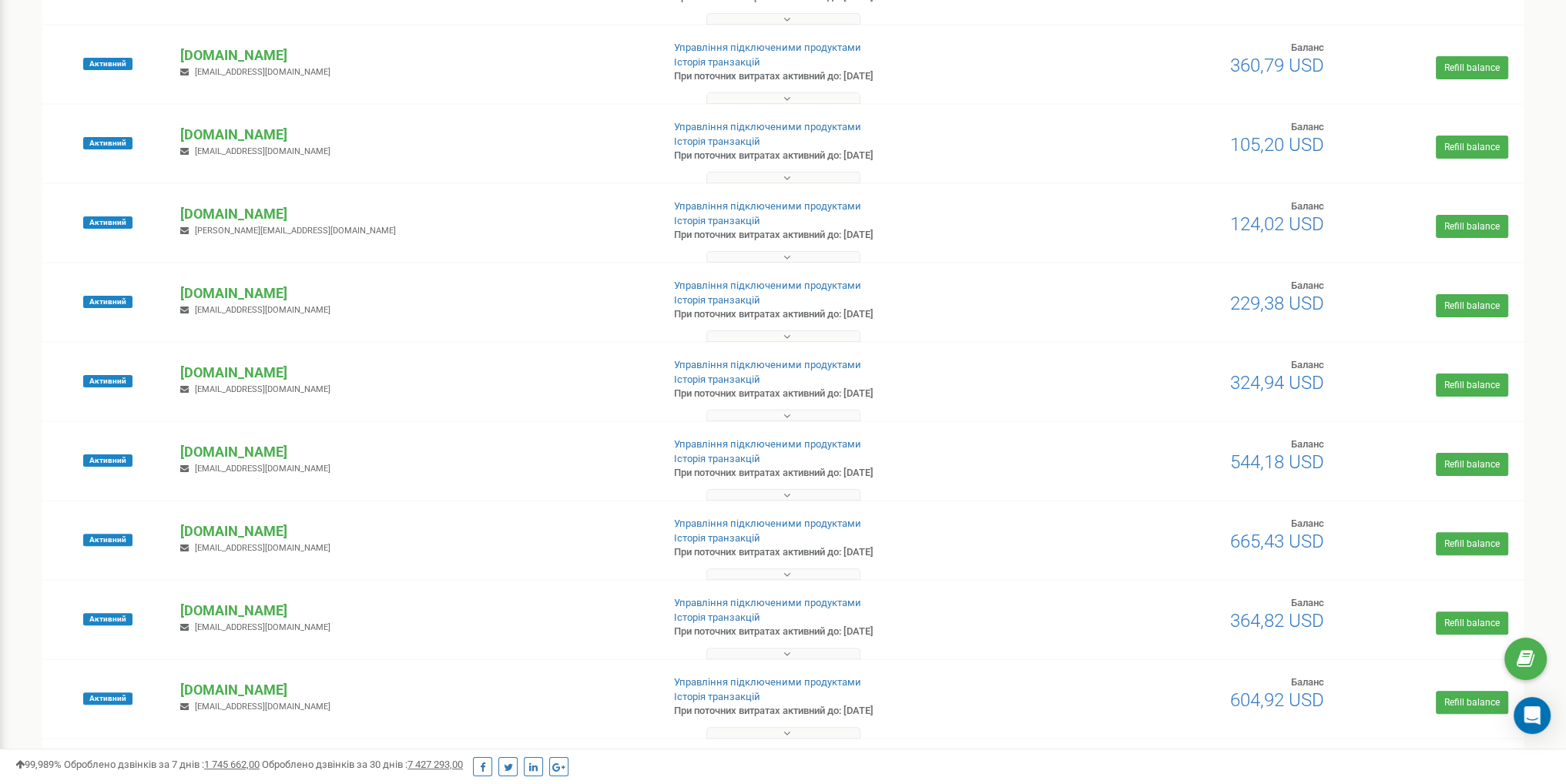
click at [738, 422] on div "Активний karpat-ski.com katasnky@gmail.com Управління підключеними продуктами І…" at bounding box center [783, 461] width 1481 height 78
click at [742, 418] on button at bounding box center [783, 415] width 154 height 12
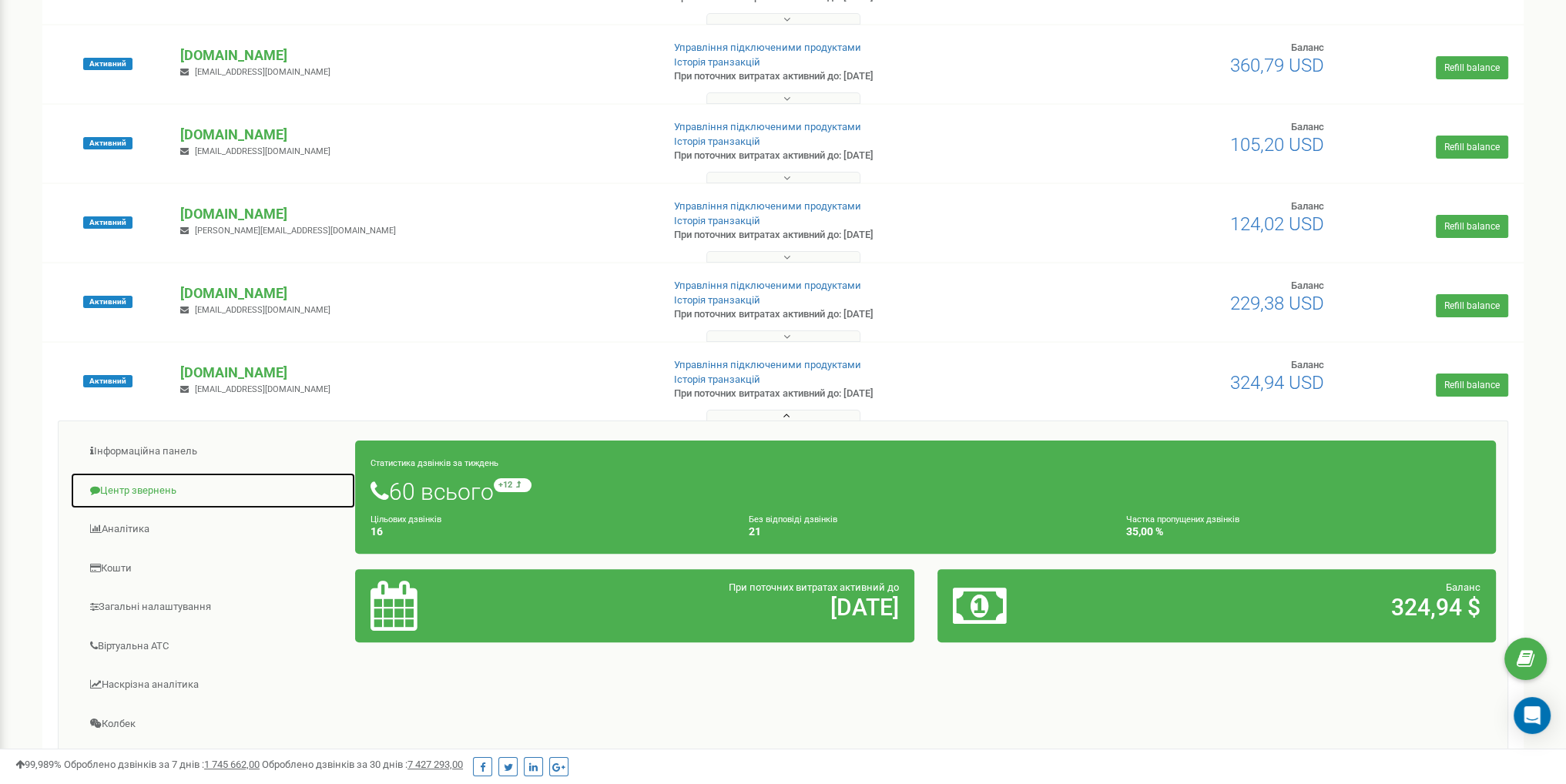
click at [128, 501] on link "Центр звернень" at bounding box center [213, 491] width 286 height 38
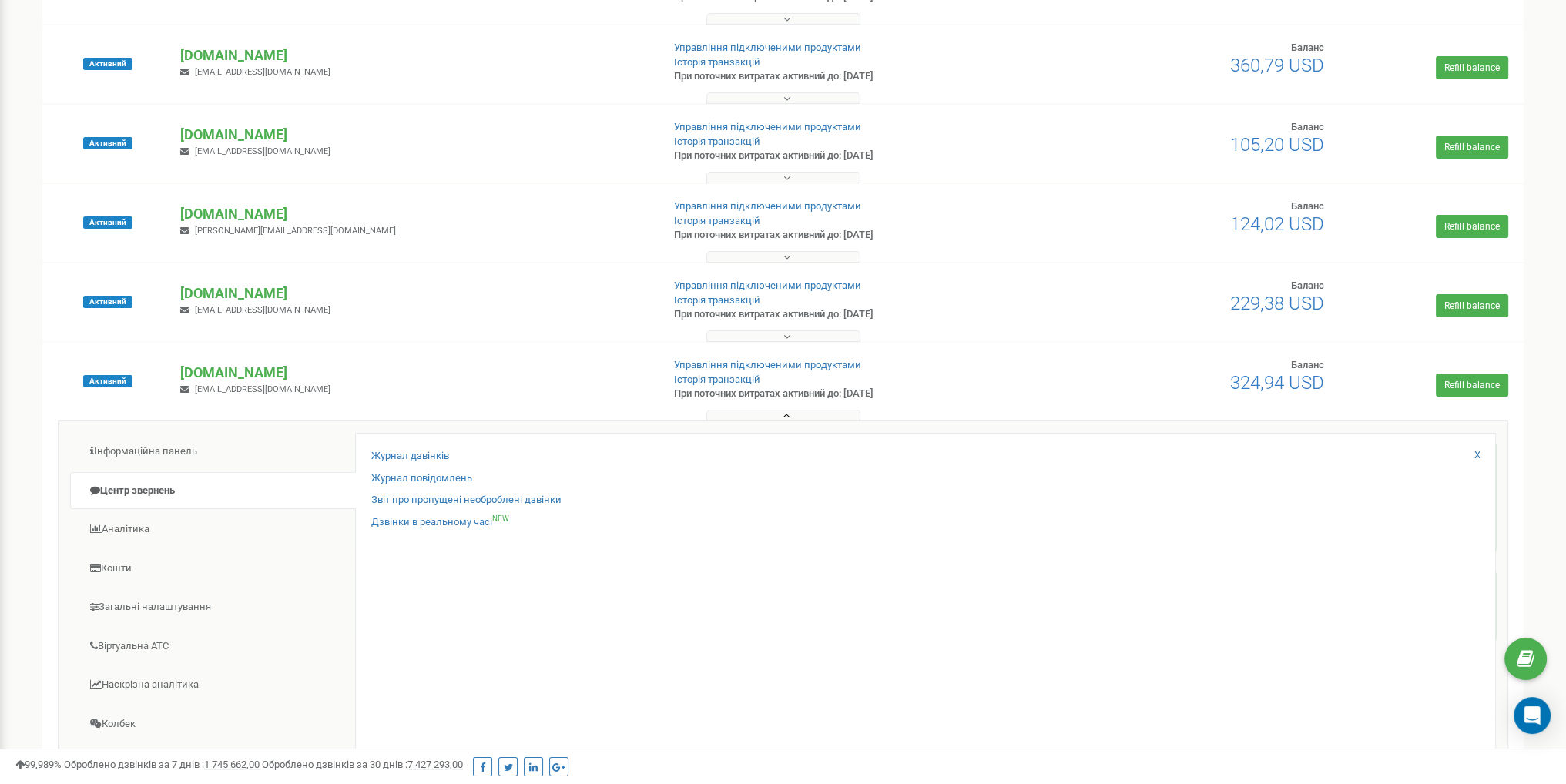
click at [856, 418] on button at bounding box center [783, 415] width 154 height 12
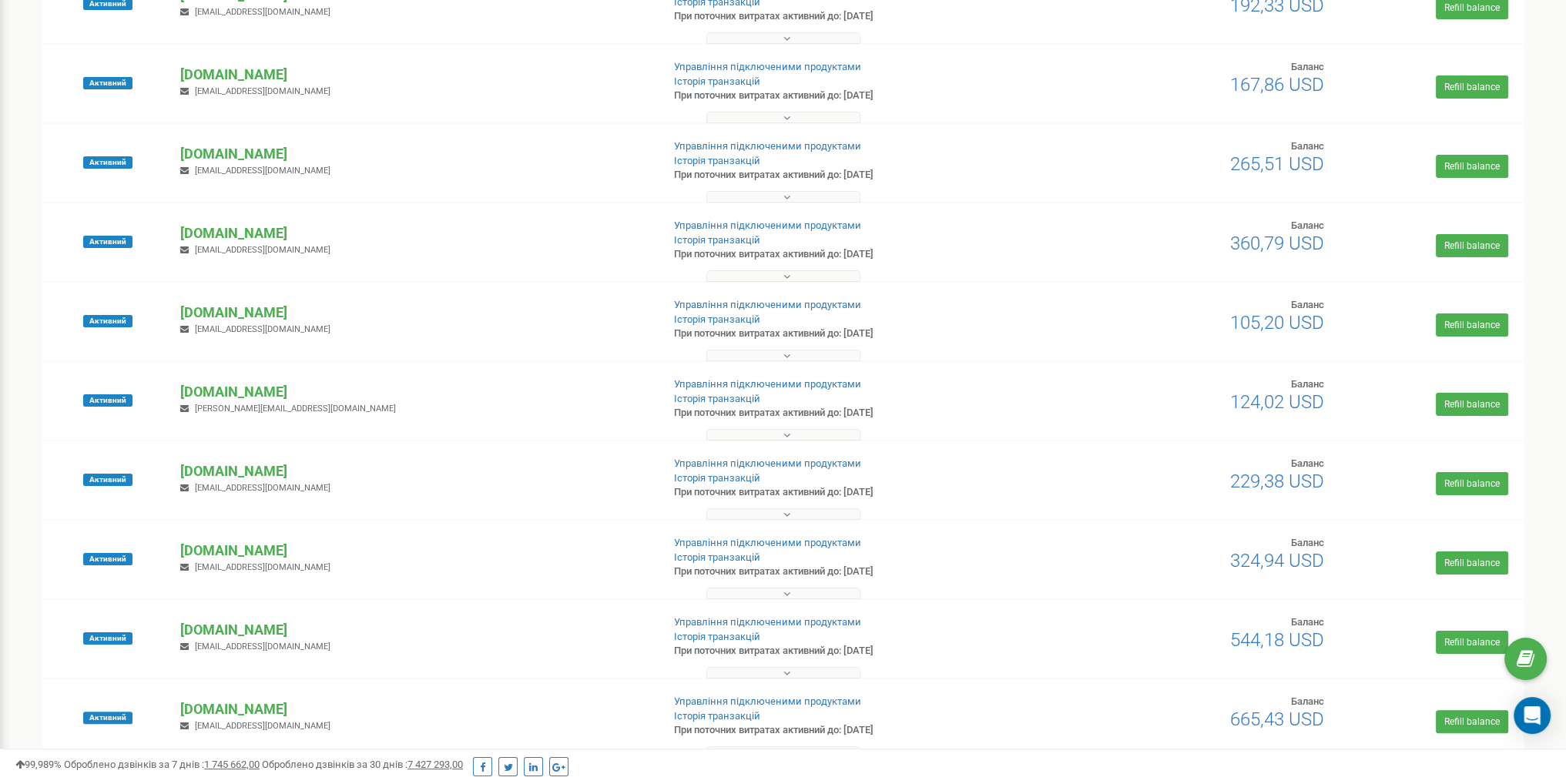
scroll to position [308, 0]
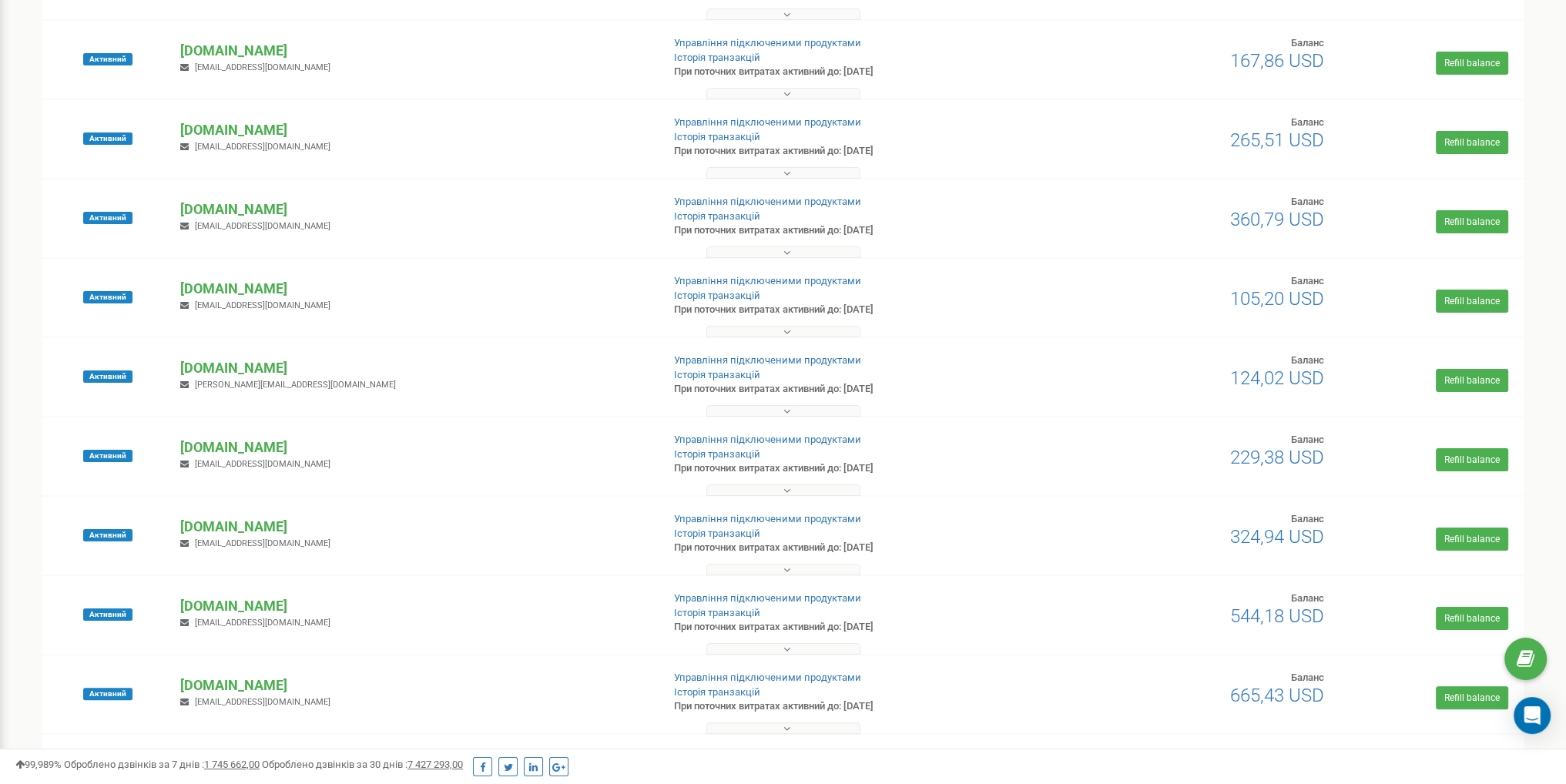
click at [787, 493] on icon at bounding box center [787, 490] width 7 height 11
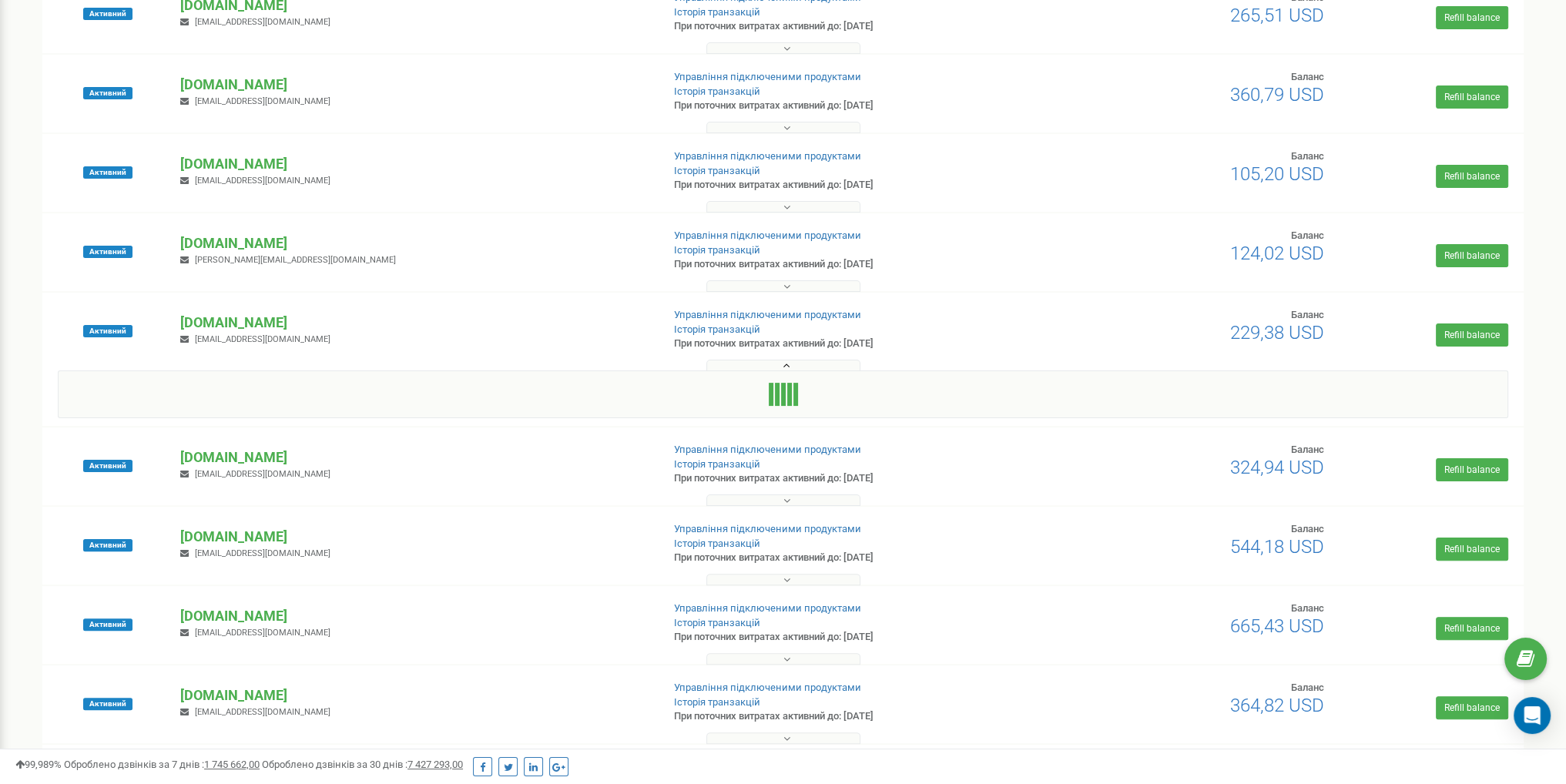
scroll to position [462, 0]
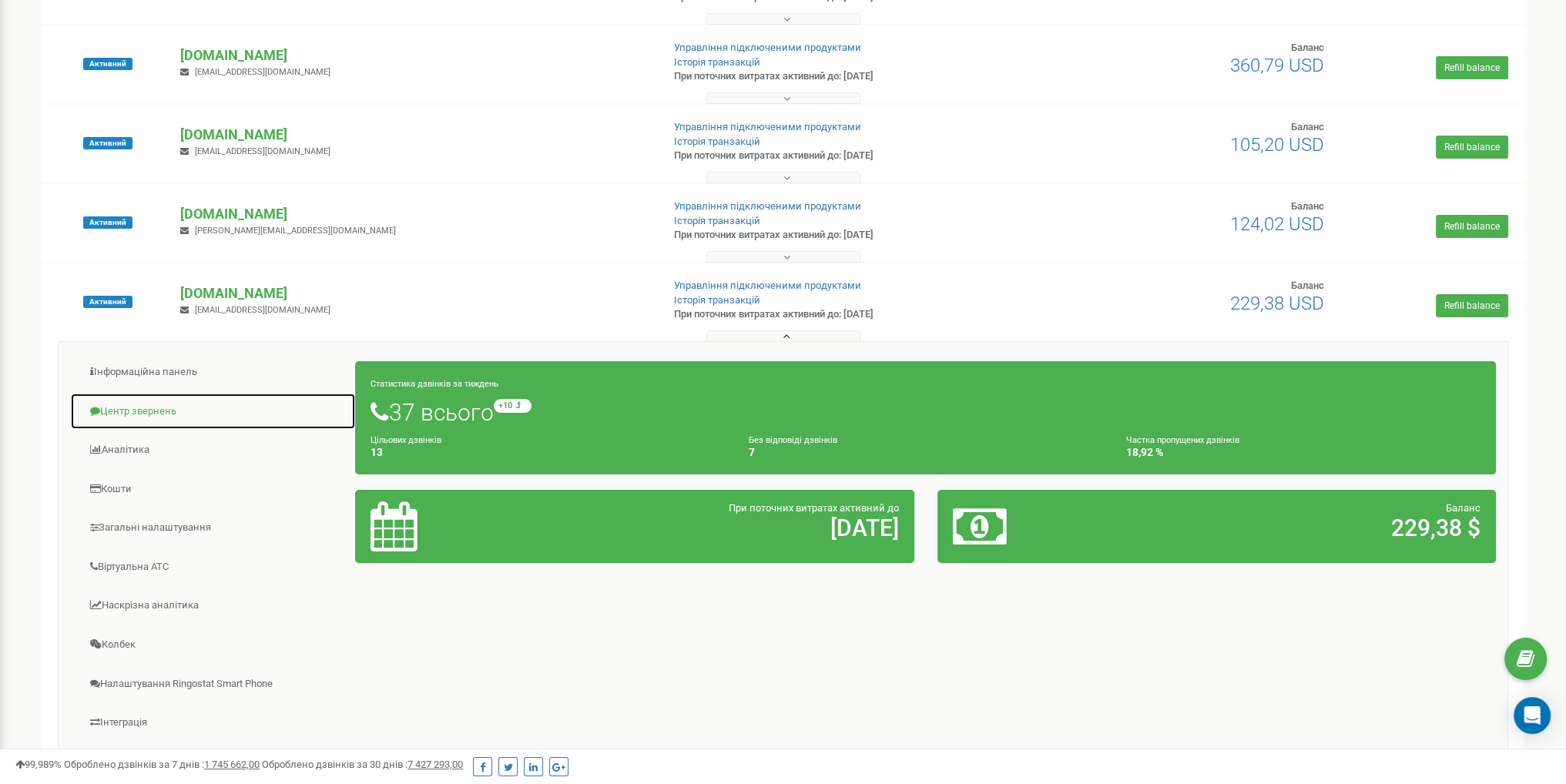
click at [137, 410] on link "Центр звернень" at bounding box center [213, 412] width 286 height 38
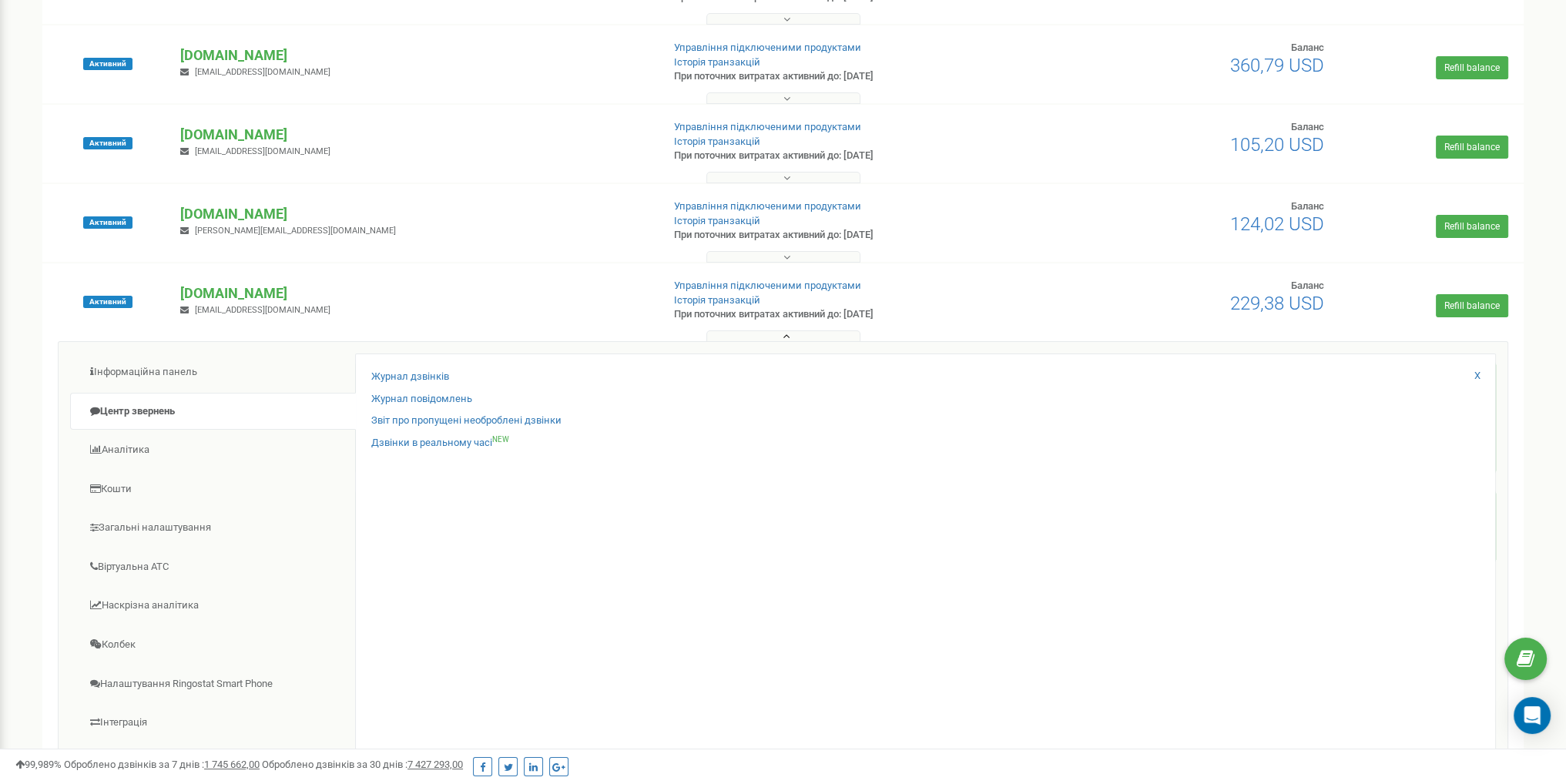
click at [776, 340] on button at bounding box center [783, 336] width 154 height 12
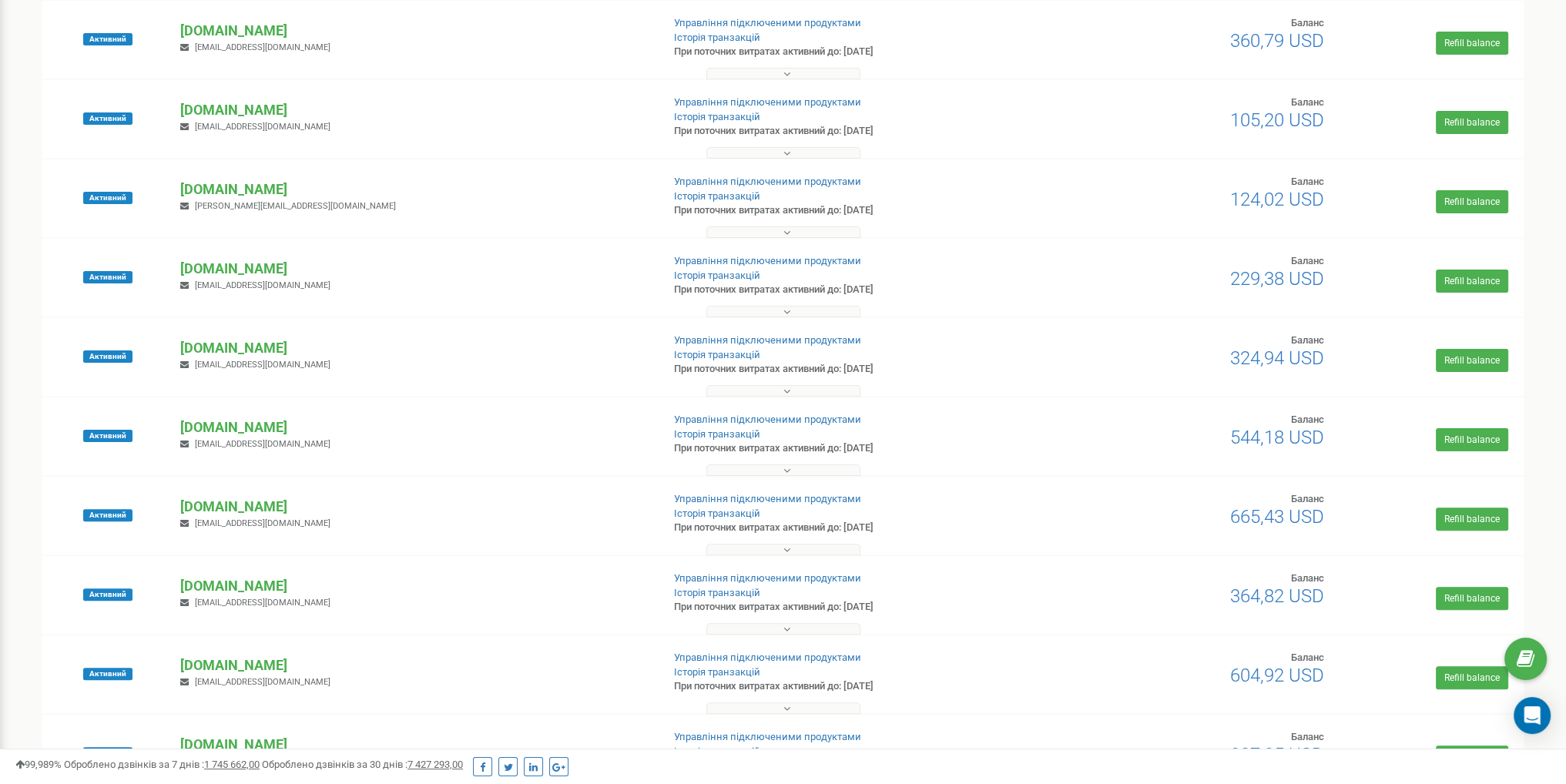
scroll to position [539, 0]
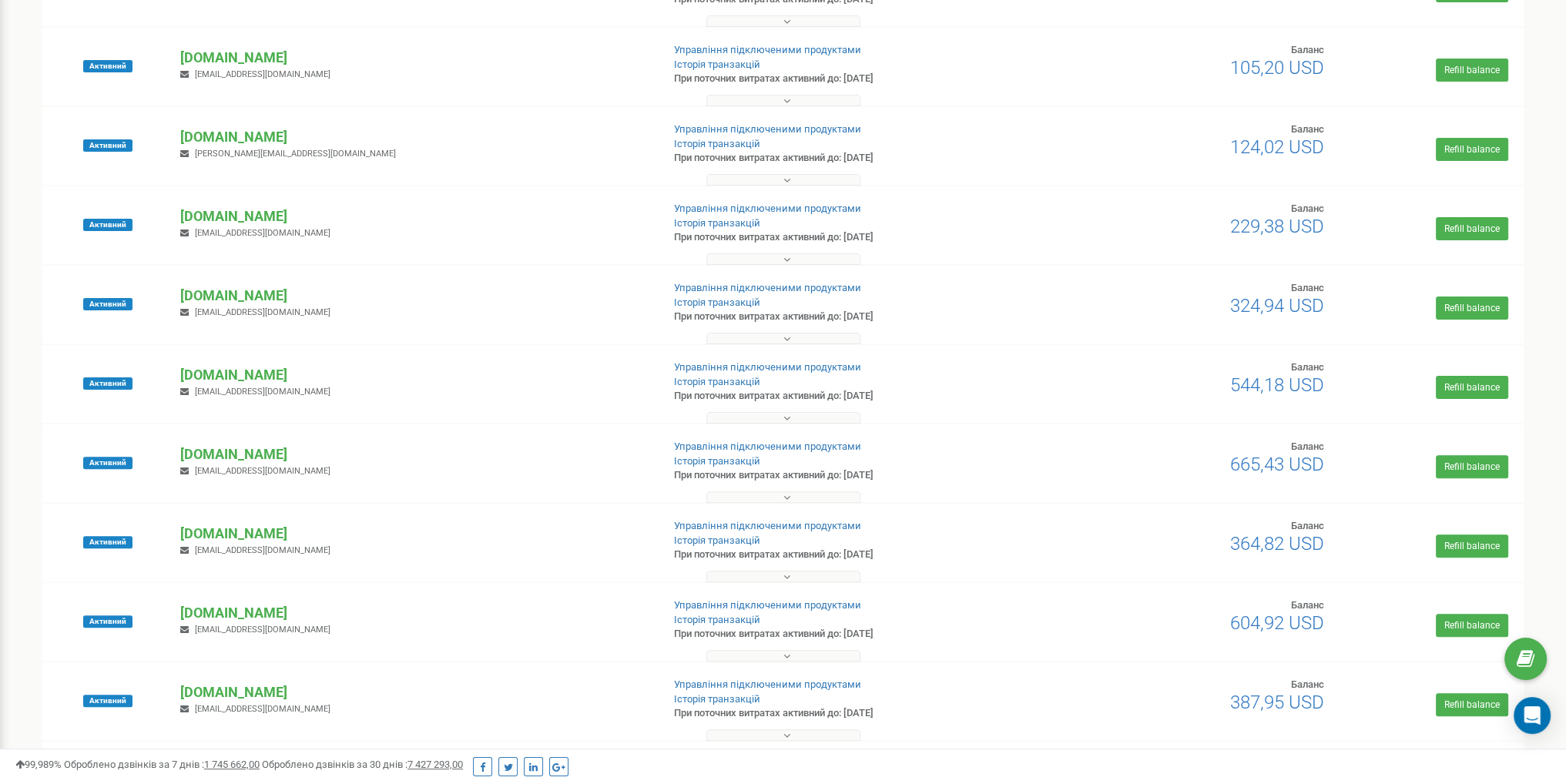
click at [800, 577] on button at bounding box center [783, 576] width 154 height 12
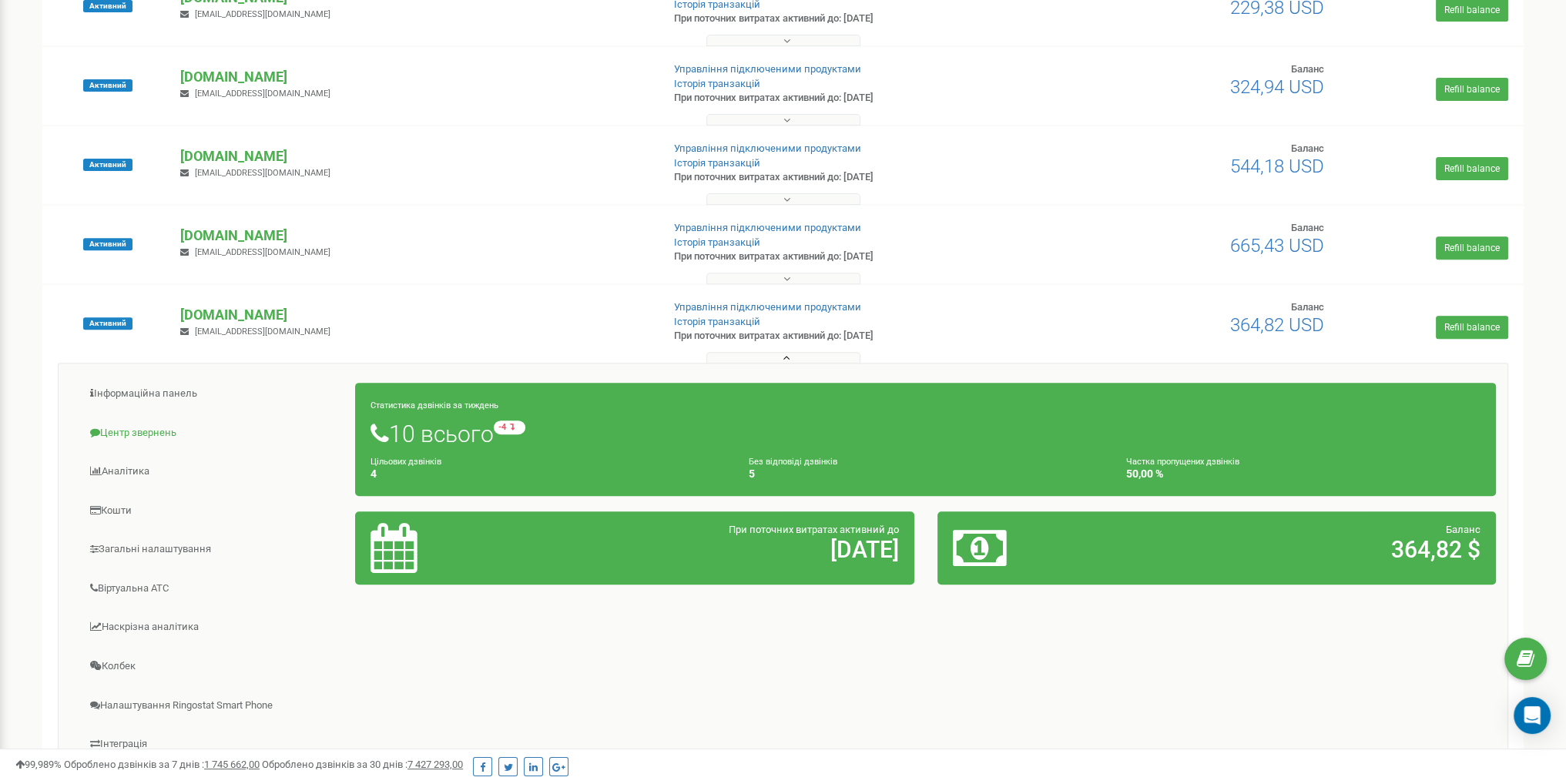
scroll to position [770, 0]
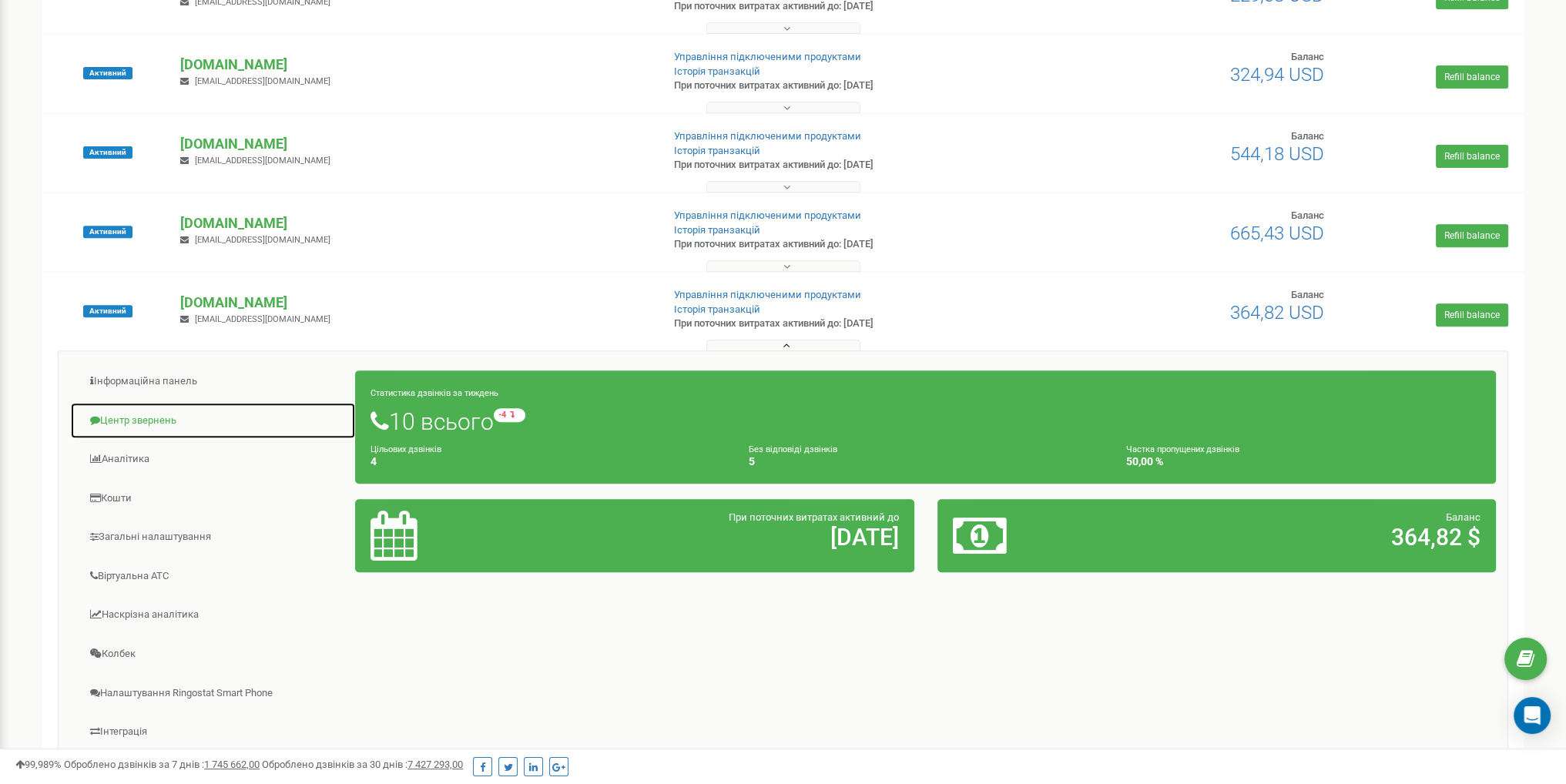
click at [138, 417] on link "Центр звернень" at bounding box center [213, 421] width 286 height 38
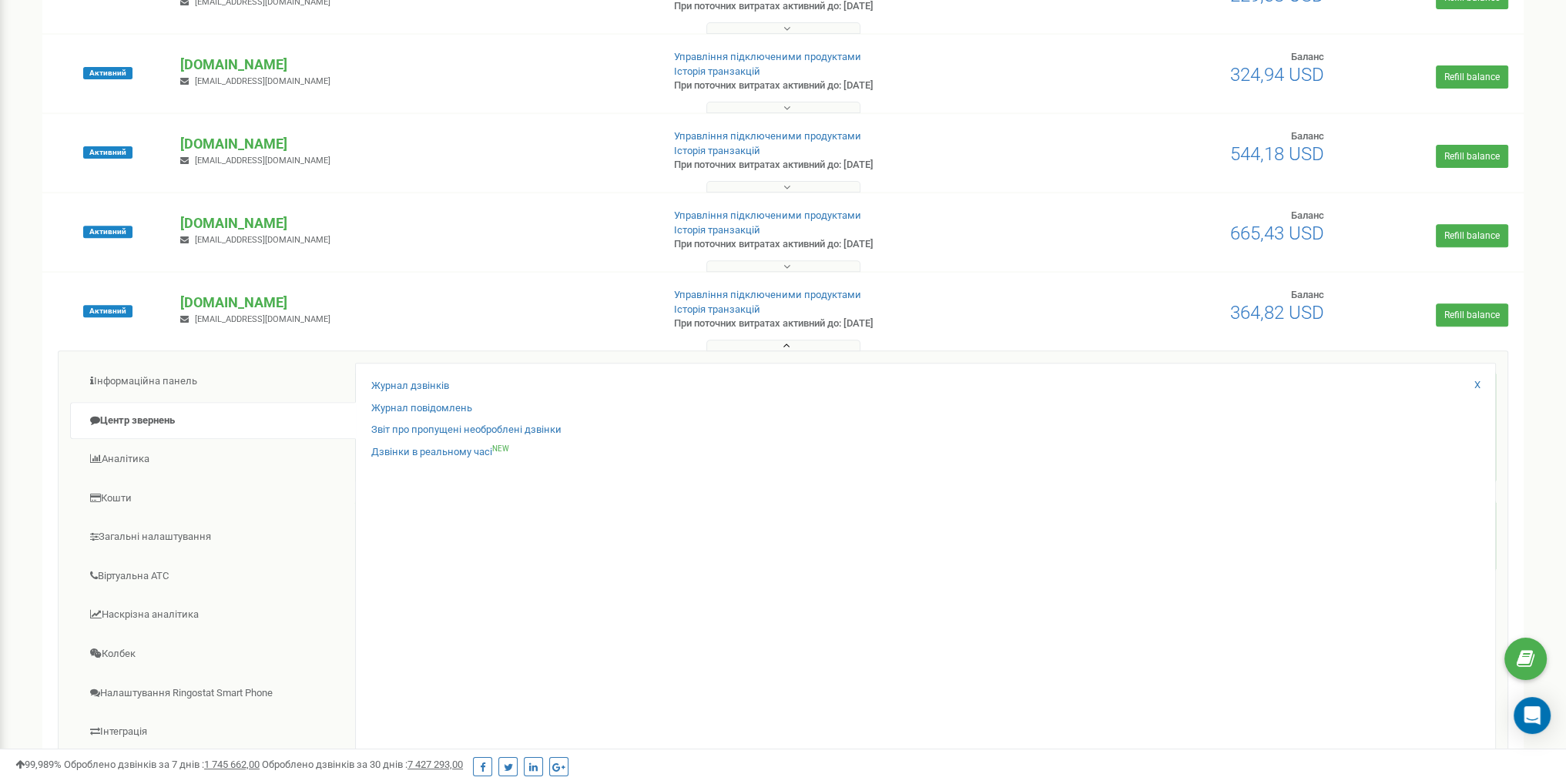
click at [781, 348] on button at bounding box center [783, 346] width 154 height 12
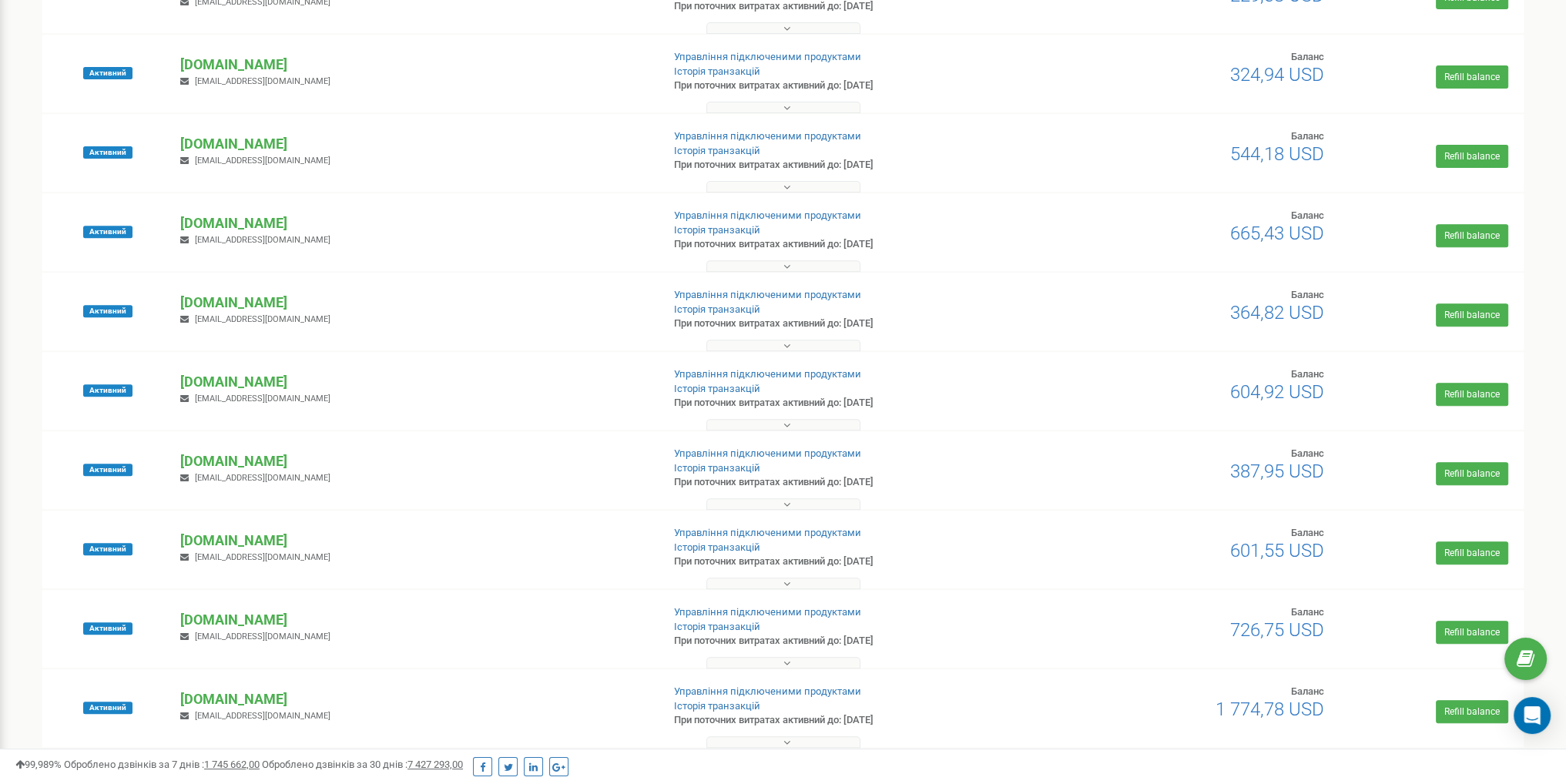
click at [773, 663] on button at bounding box center [783, 662] width 154 height 12
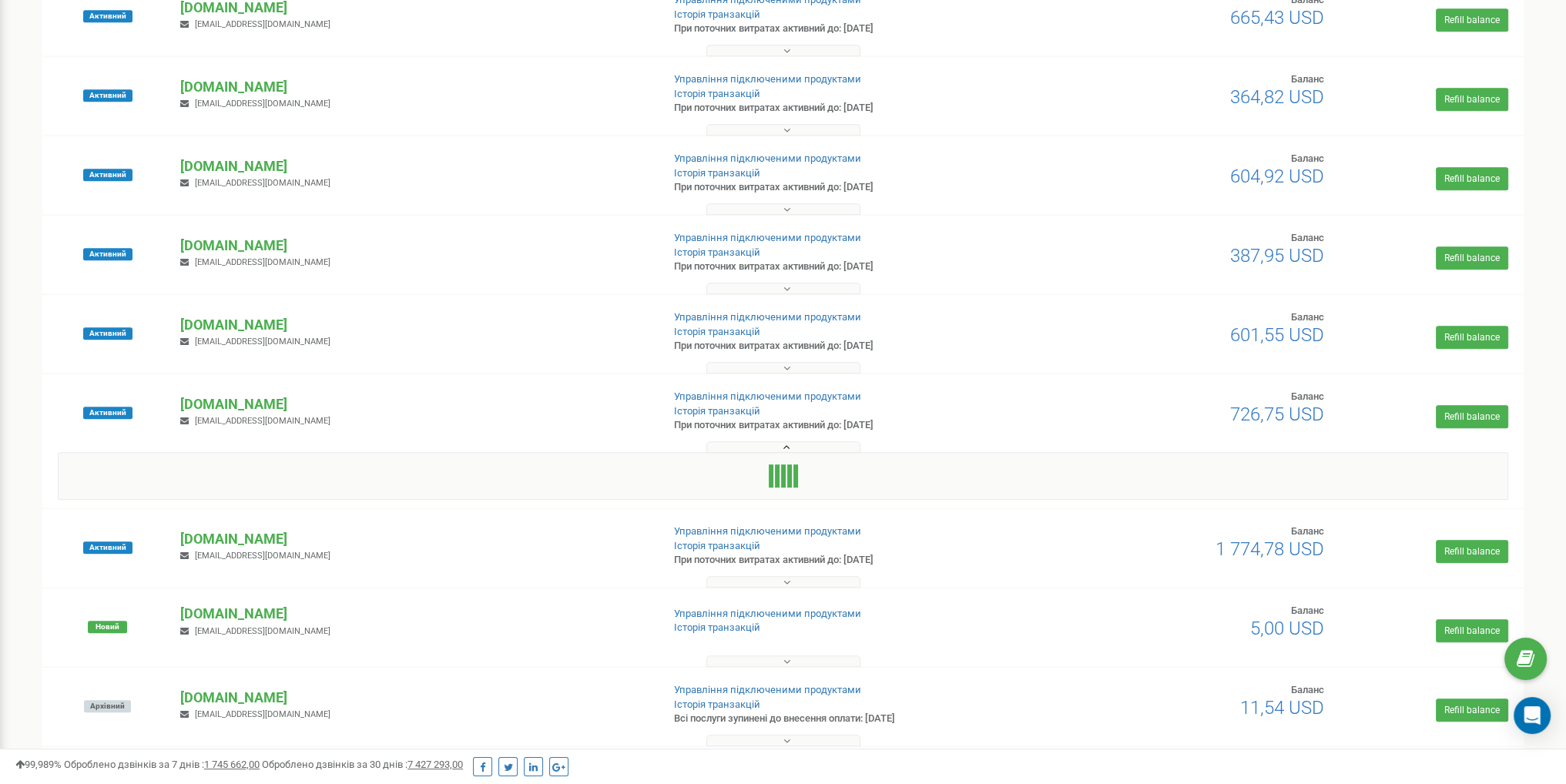
scroll to position [1001, 0]
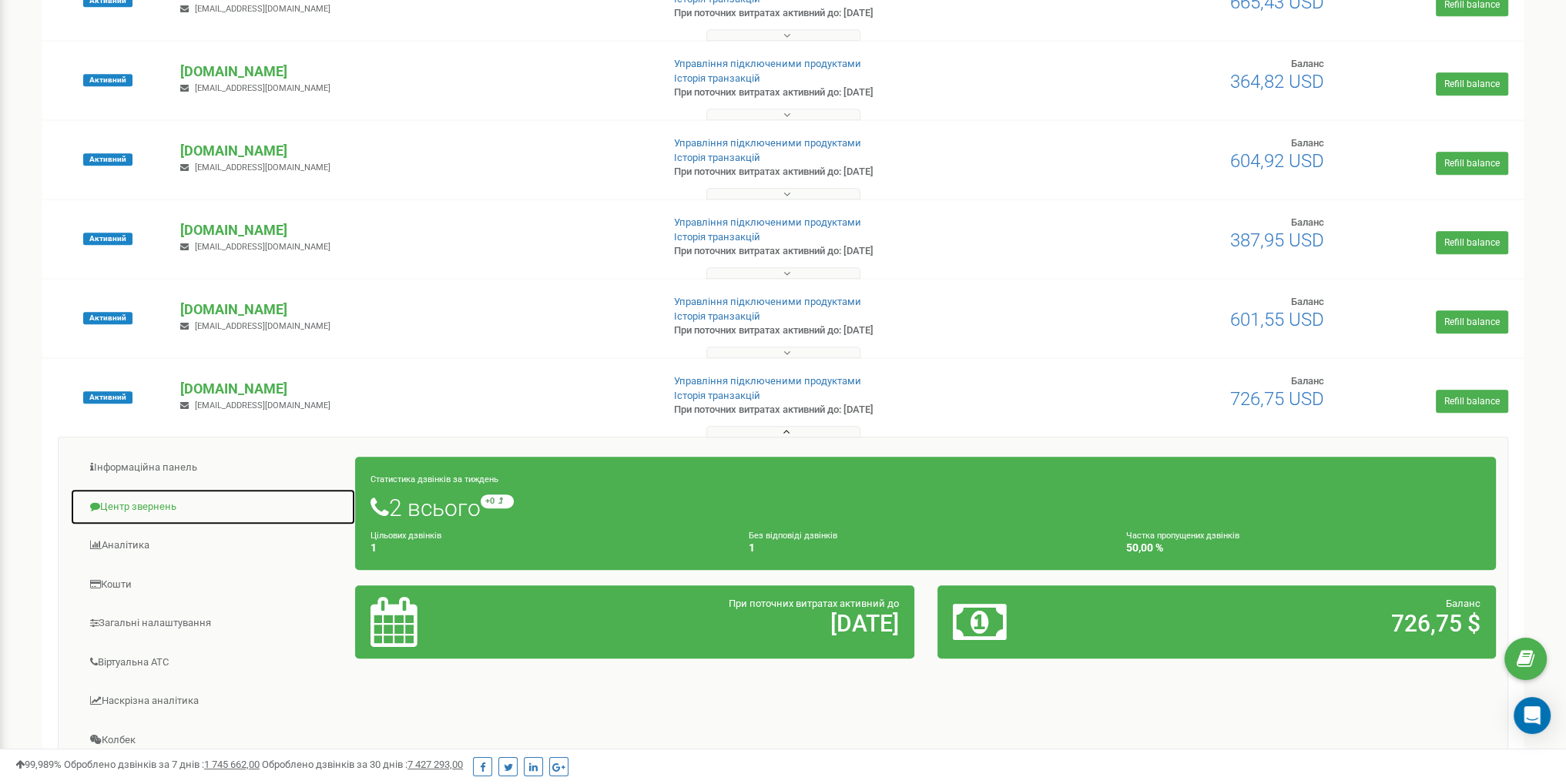
click at [143, 493] on link "Центр звернень" at bounding box center [213, 507] width 286 height 38
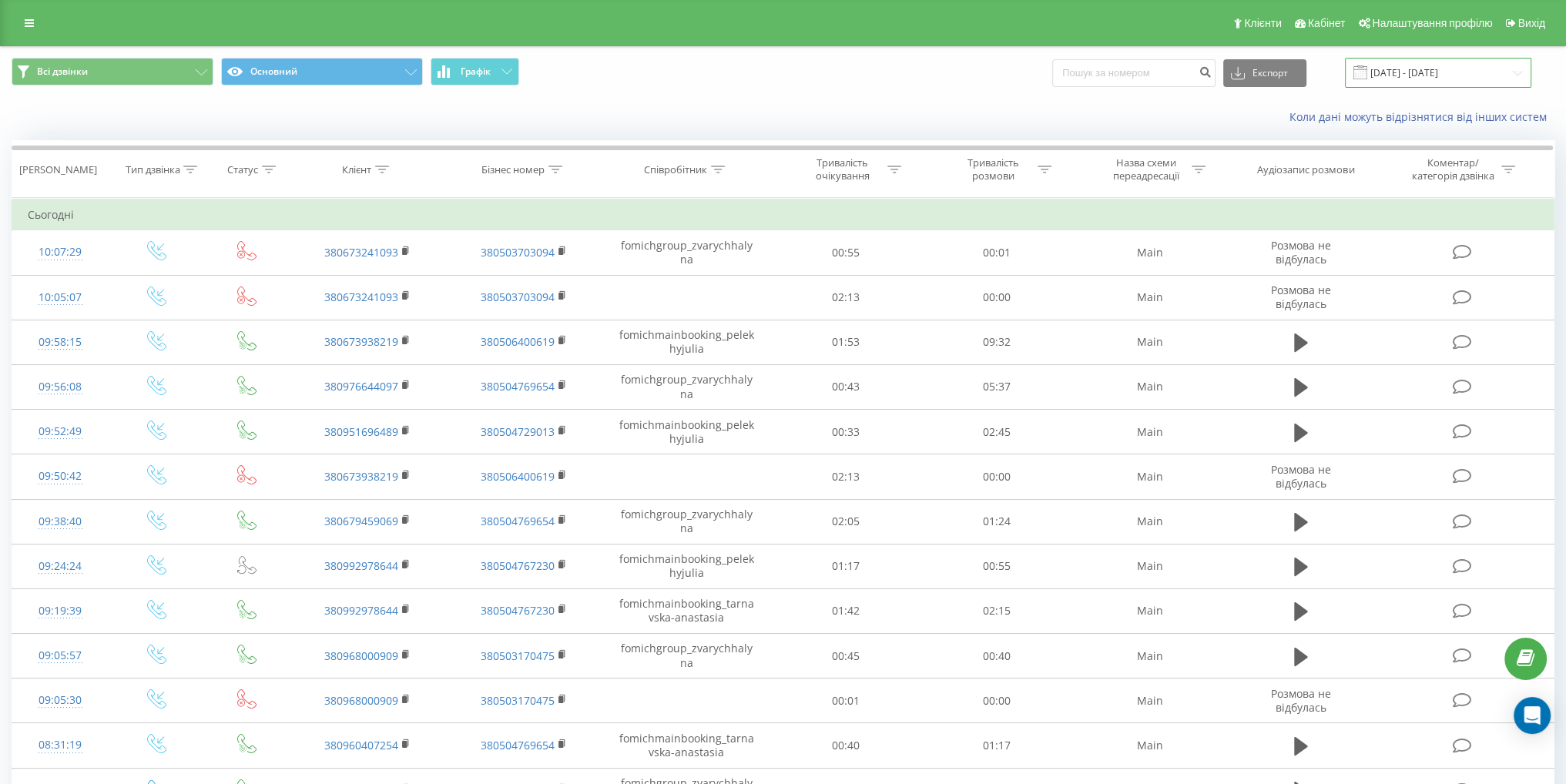
click at [1448, 78] on input "[DATE] - [DATE]" at bounding box center [1438, 73] width 187 height 30
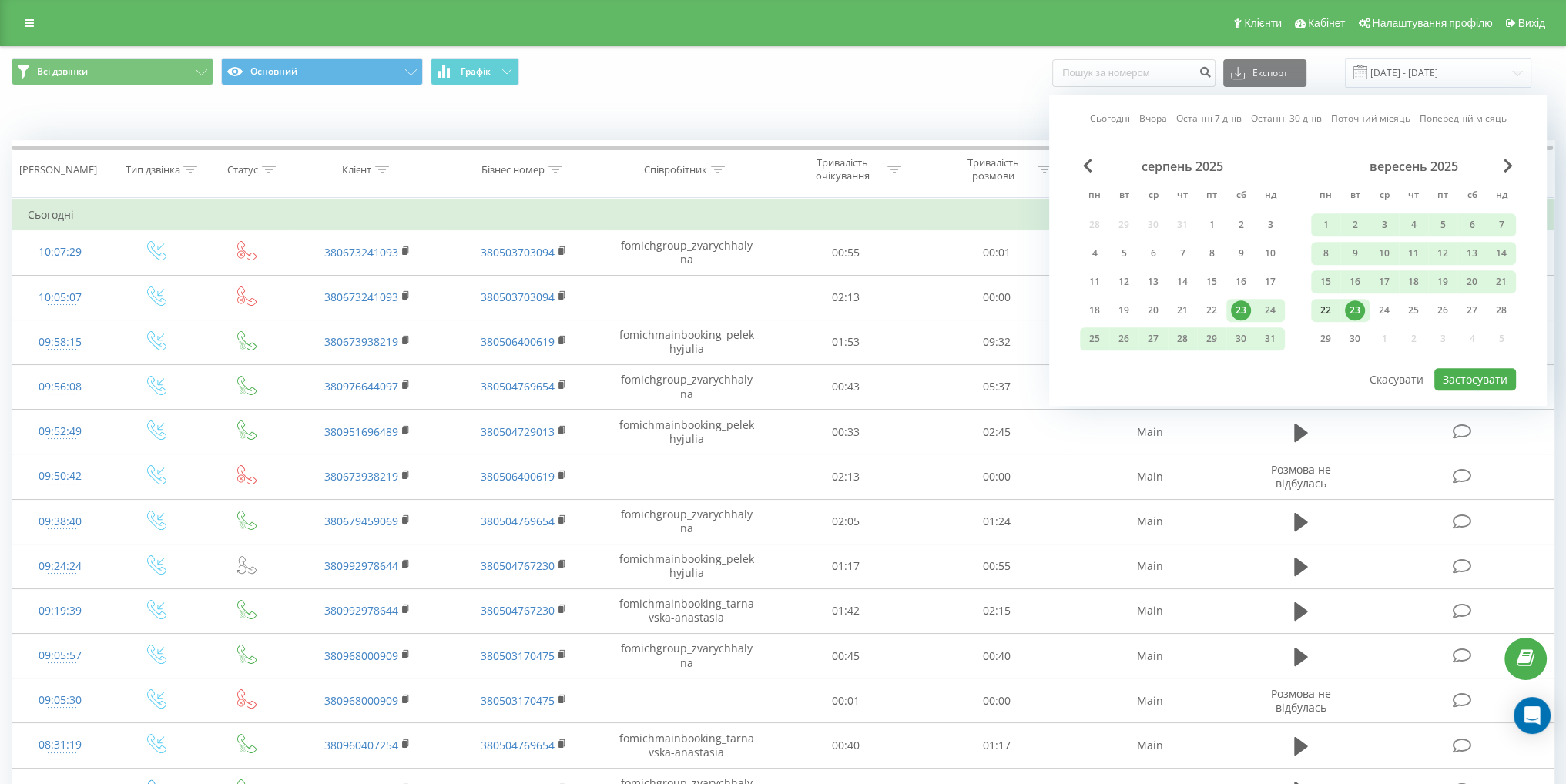
click at [1326, 312] on div "22" at bounding box center [1326, 310] width 20 height 20
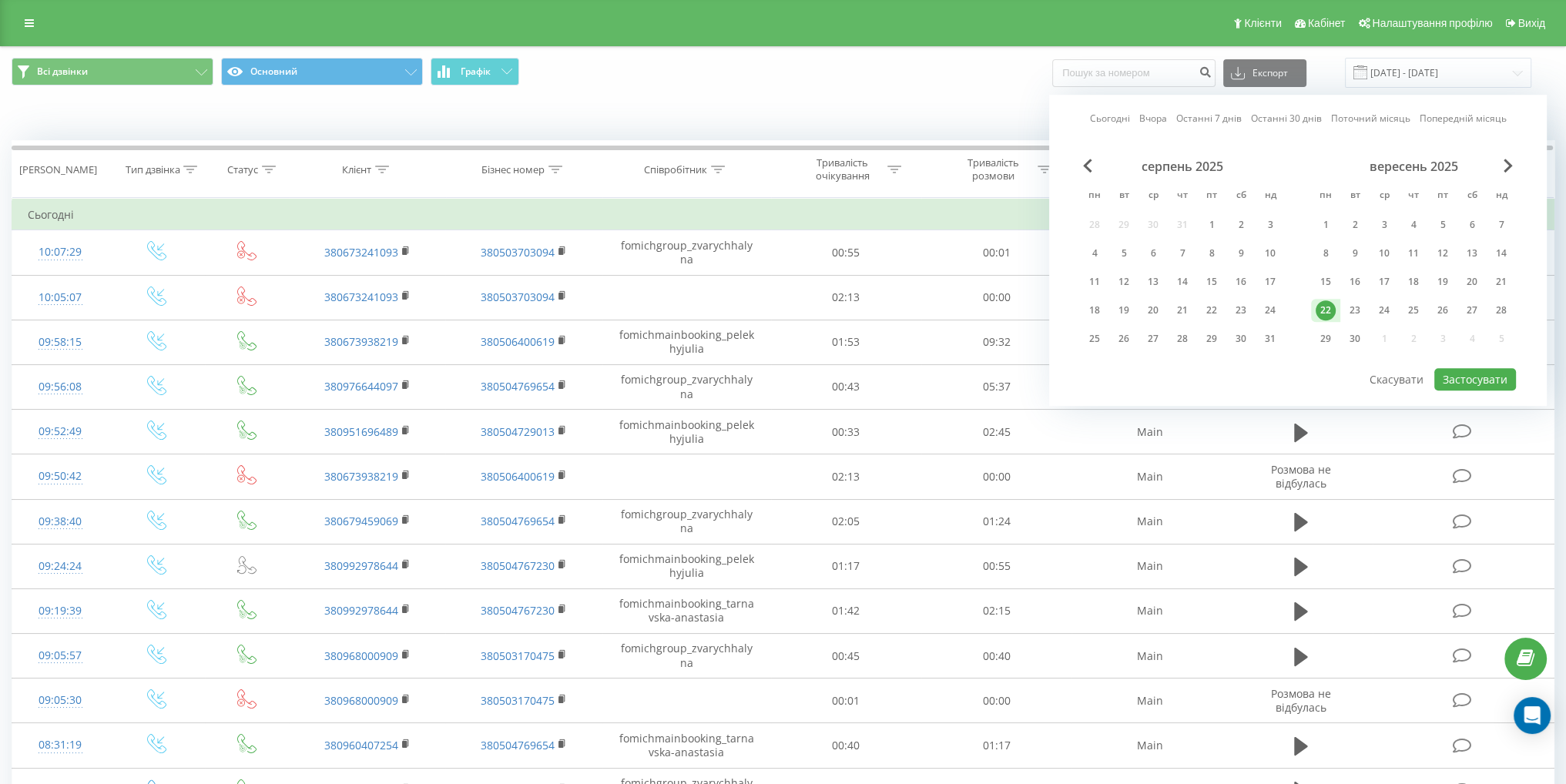
click at [1471, 366] on div at bounding box center [1297, 367] width 436 height 2
click at [1462, 370] on button "Застосувати" at bounding box center [1475, 379] width 81 height 22
type input "[DATE] - [DATE]"
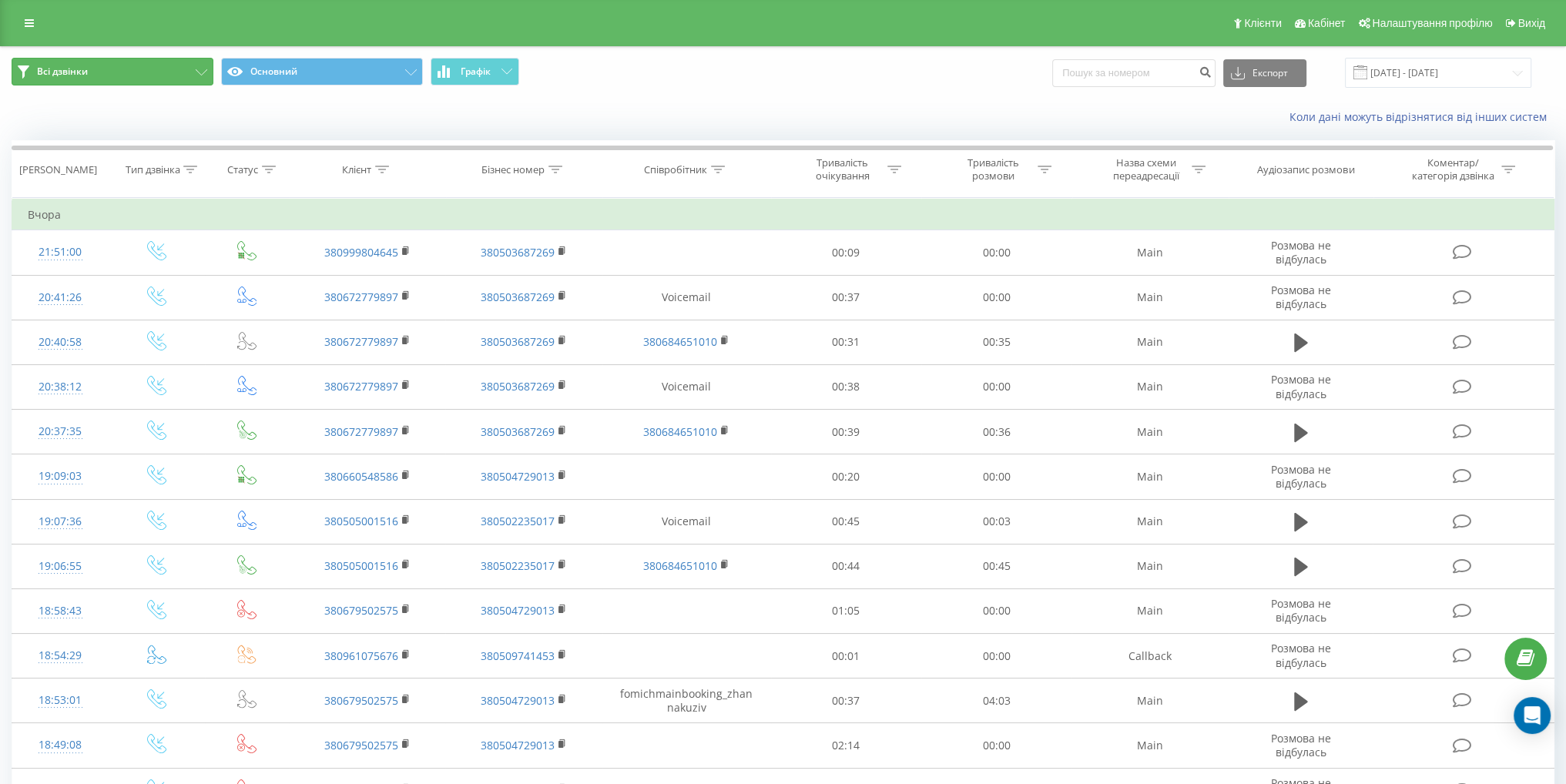
click at [142, 75] on button "Всі дзвінки" at bounding box center [112, 71] width 201 height 27
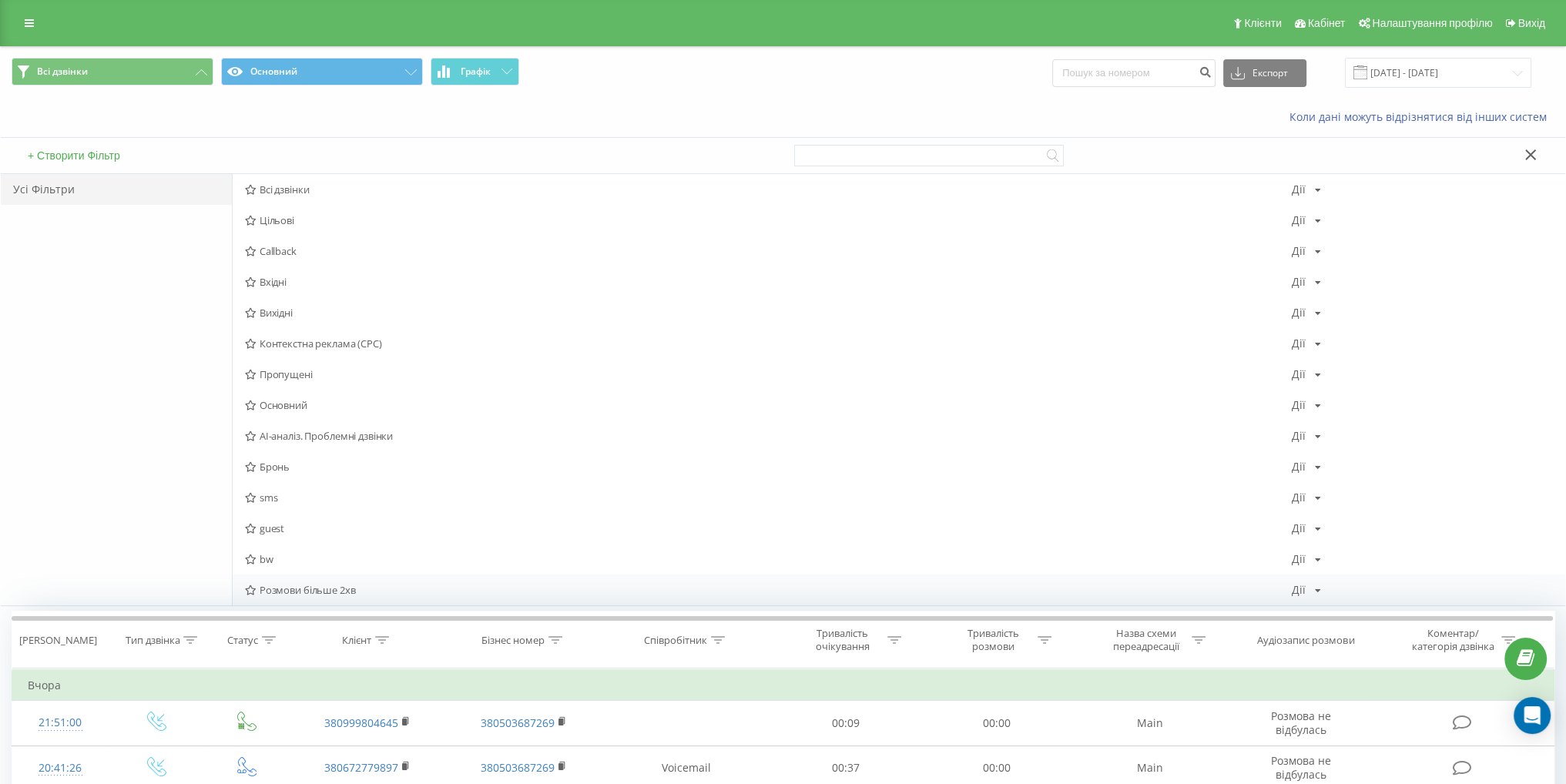
click at [340, 595] on div "Розмови більше 2хв Дії Редагувати Копіювати Видалити За замовчуванням Поділитися" at bounding box center [899, 589] width 1332 height 31
click at [344, 589] on span "Розмови більше 2хв" at bounding box center [768, 589] width 1046 height 11
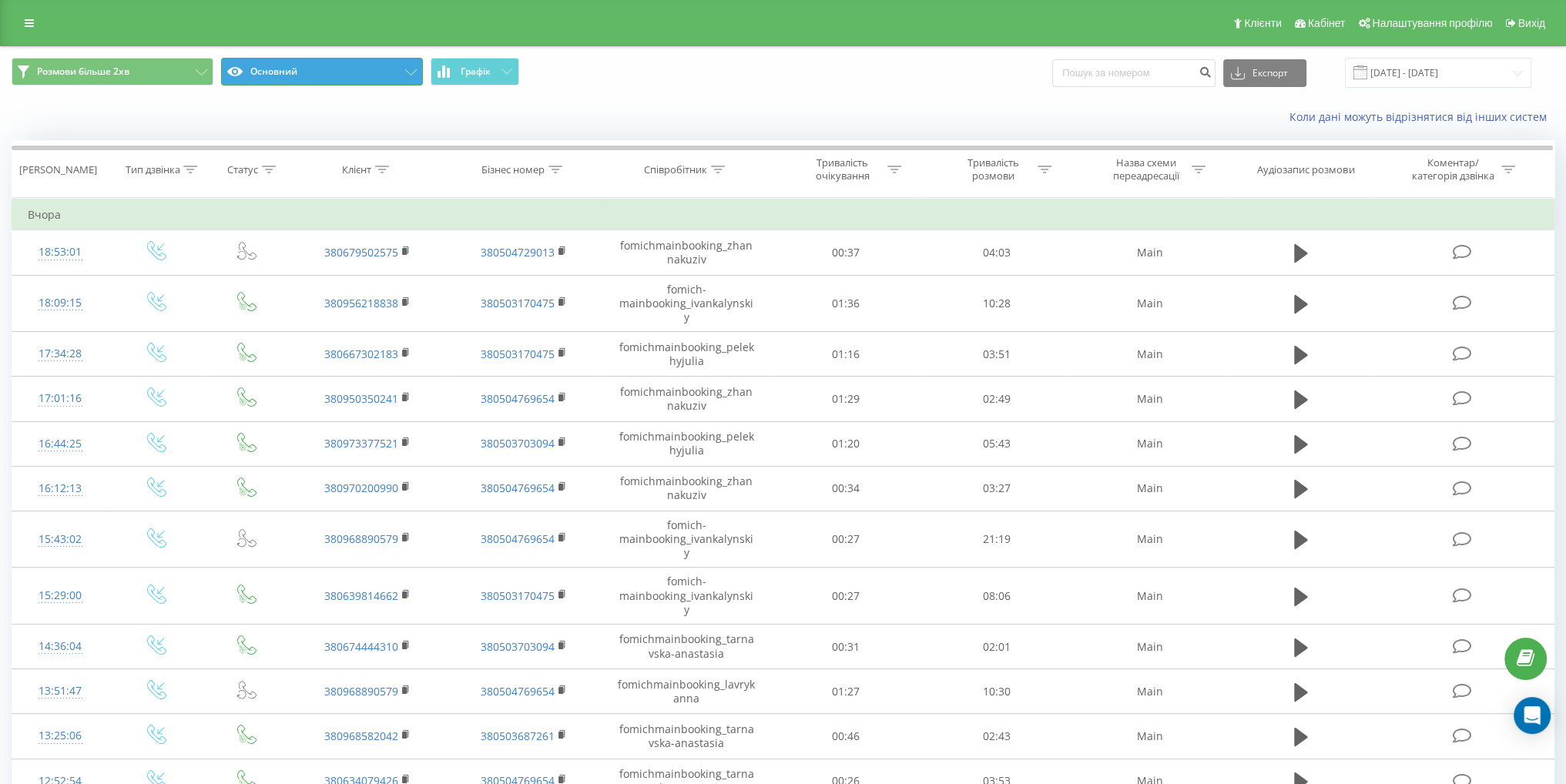
click at [320, 71] on button "Основний" at bounding box center [322, 71] width 201 height 27
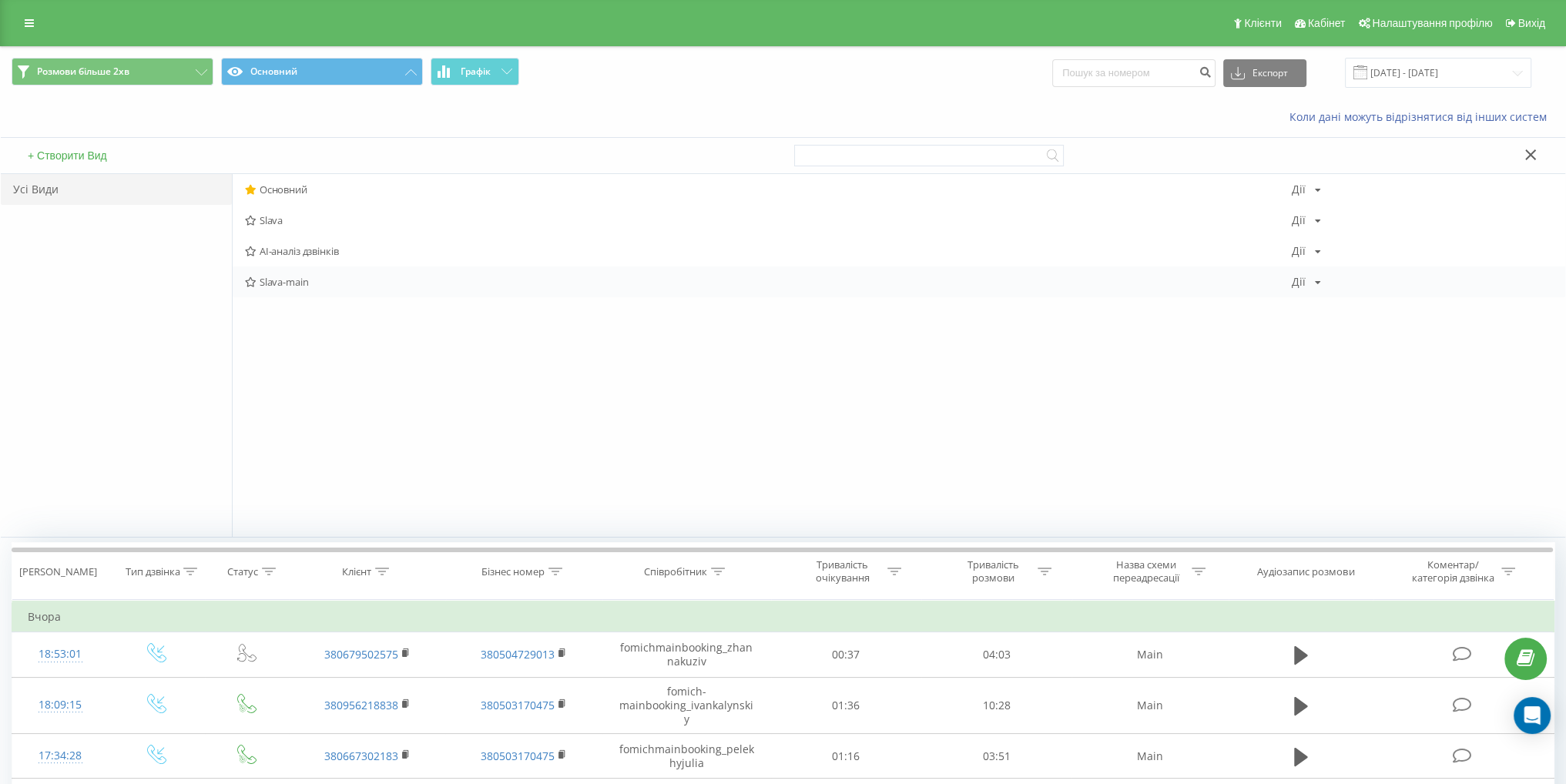
click at [323, 278] on span "Slava-main" at bounding box center [768, 282] width 1046 height 11
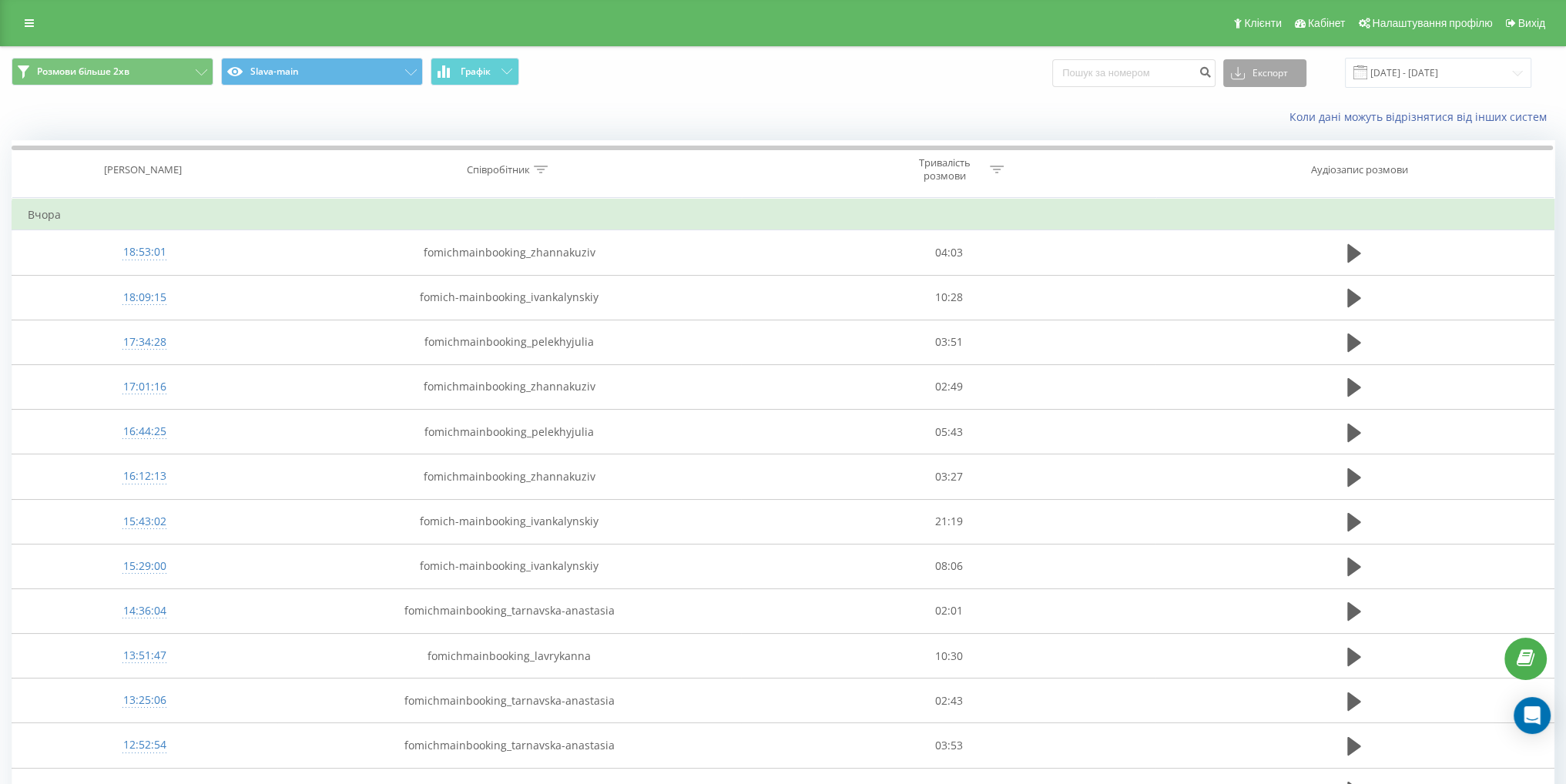
click at [1264, 60] on button "Експорт" at bounding box center [1264, 73] width 83 height 27
click at [1277, 151] on div ".xlsx" at bounding box center [1264, 157] width 81 height 27
click at [33, 22] on icon at bounding box center [29, 22] width 9 height 11
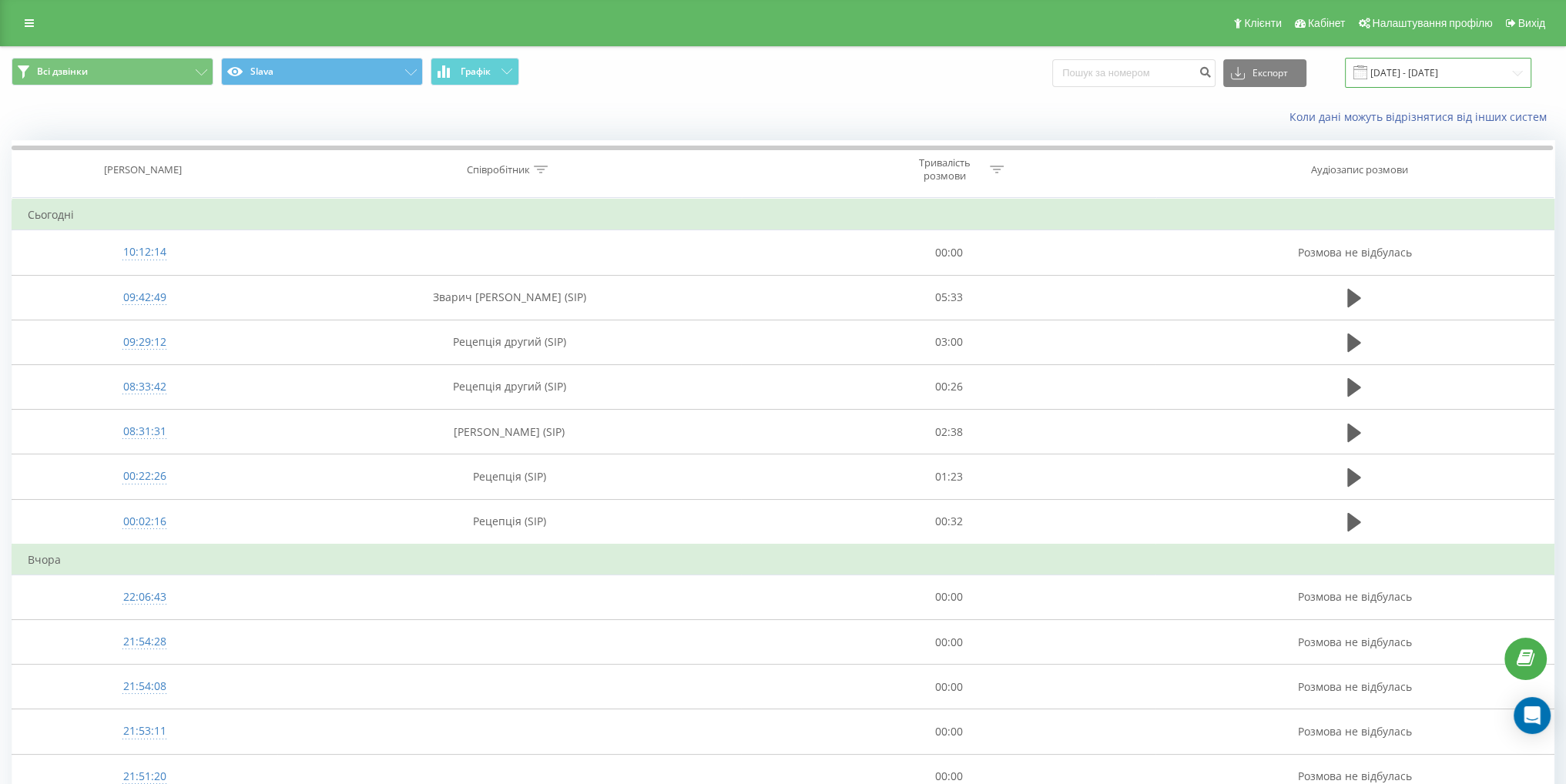
click at [1471, 68] on input "23.08.2025 - 23.09.2025" at bounding box center [1438, 73] width 187 height 30
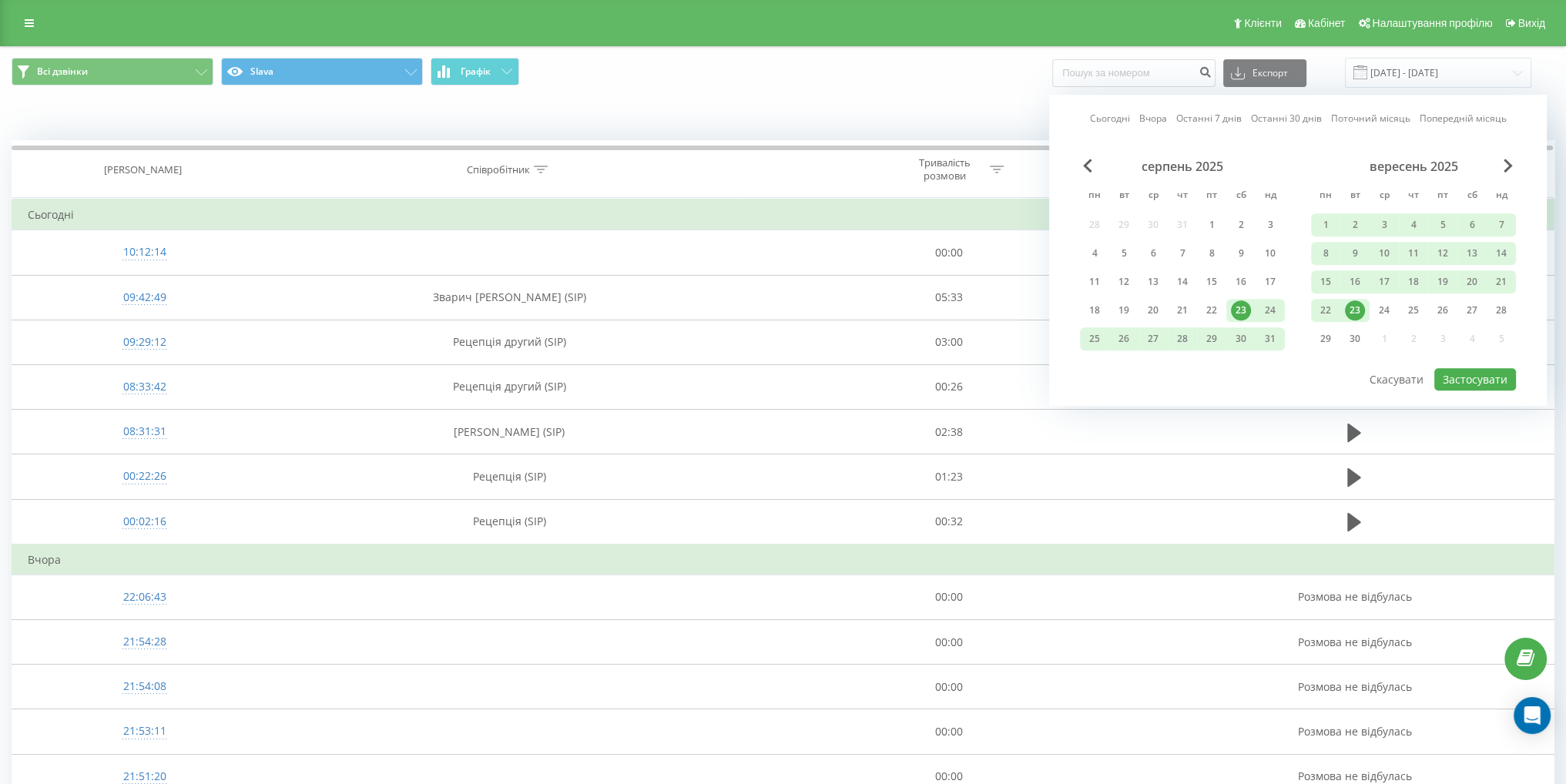
drag, startPoint x: 1331, startPoint y: 309, endPoint x: 1480, endPoint y: 351, distance: 154.8
click at [1330, 310] on div "22" at bounding box center [1326, 310] width 20 height 20
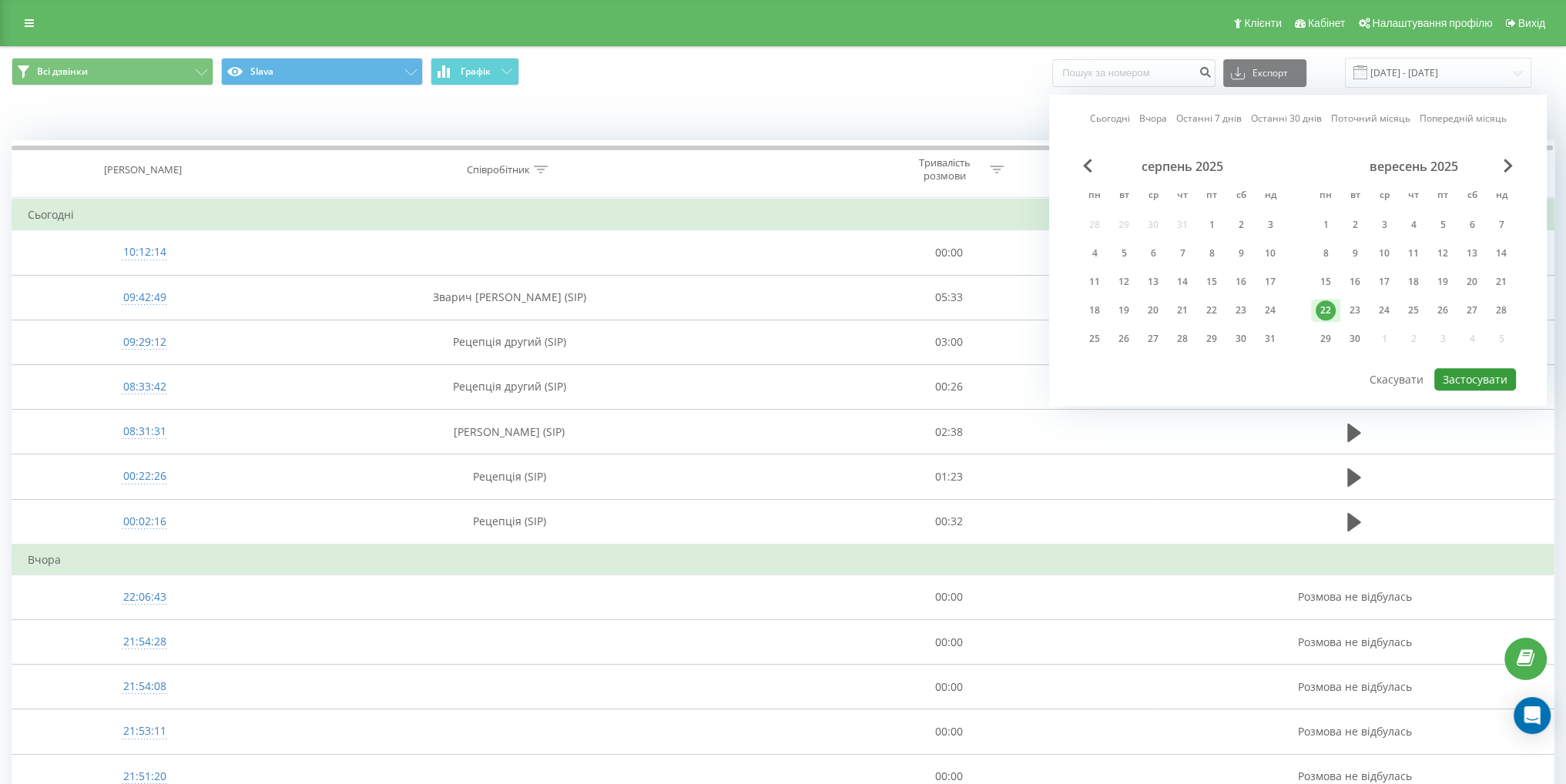
click at [1491, 376] on button "Застосувати" at bounding box center [1475, 379] width 81 height 22
type input "[DATE] - [DATE]"
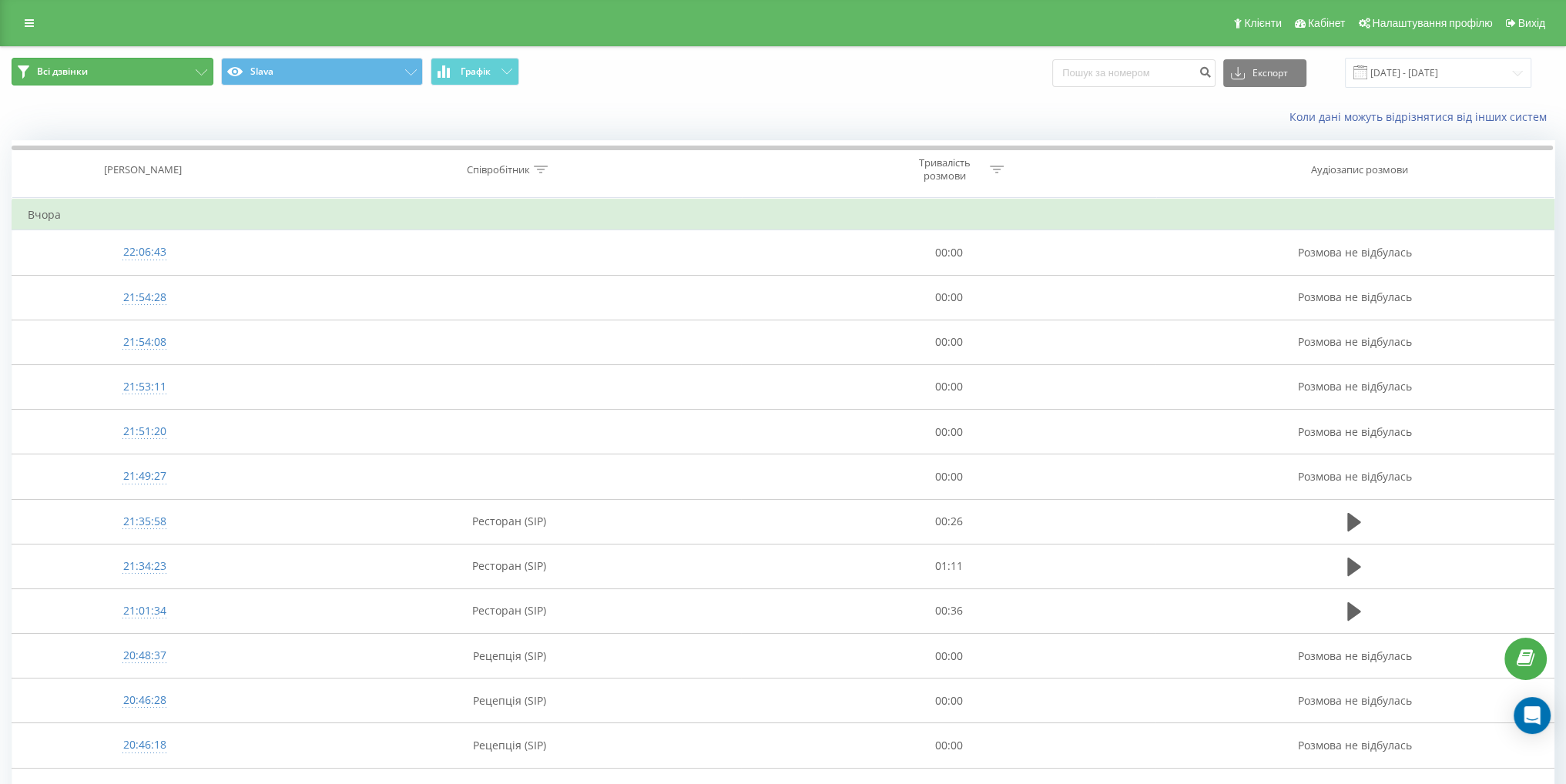
click at [199, 75] on button "Всі дзвінки" at bounding box center [112, 71] width 201 height 27
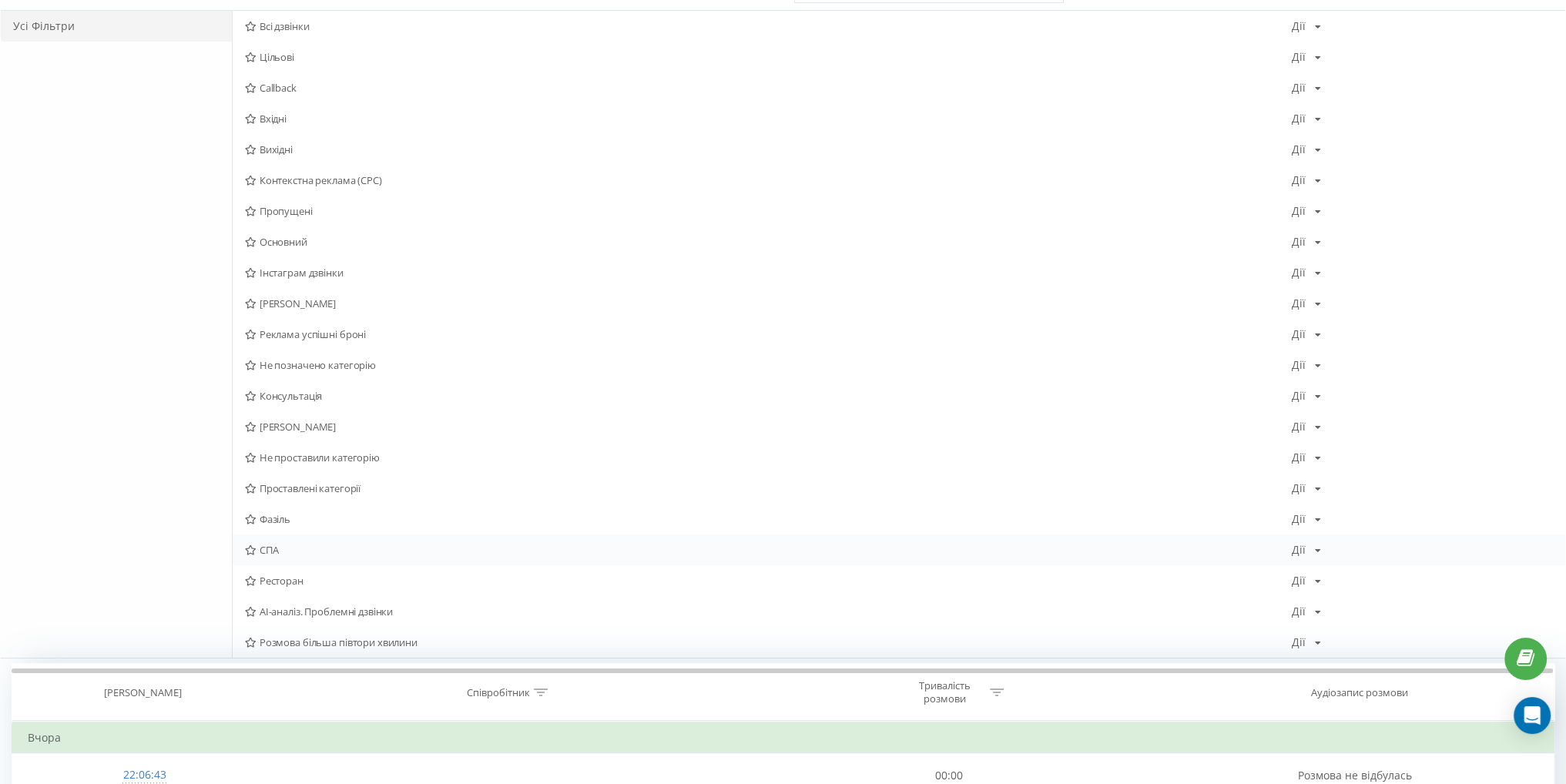
scroll to position [154, 0]
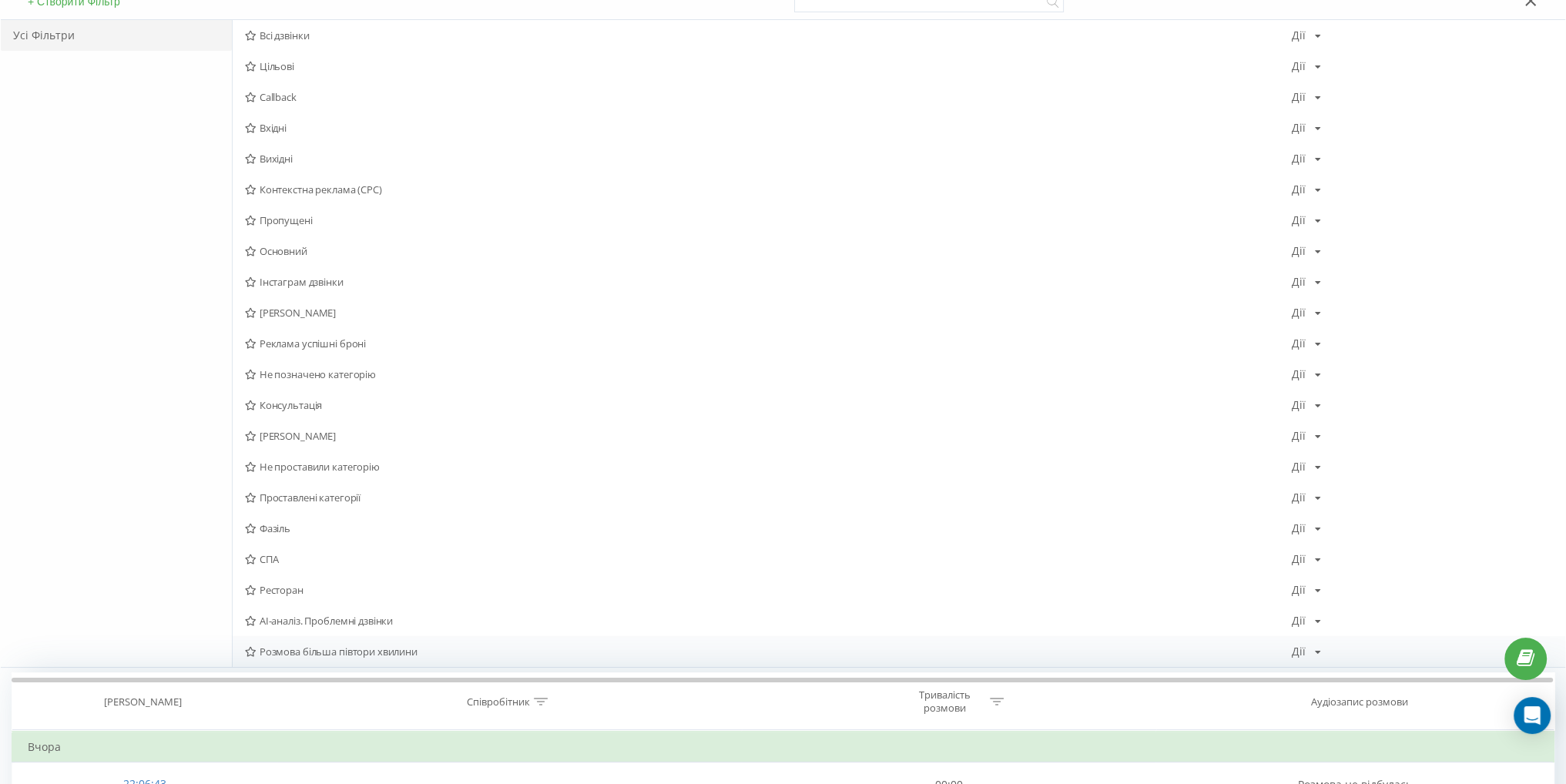
click at [390, 653] on span "Розмова більша півтори хвилини" at bounding box center [768, 651] width 1046 height 11
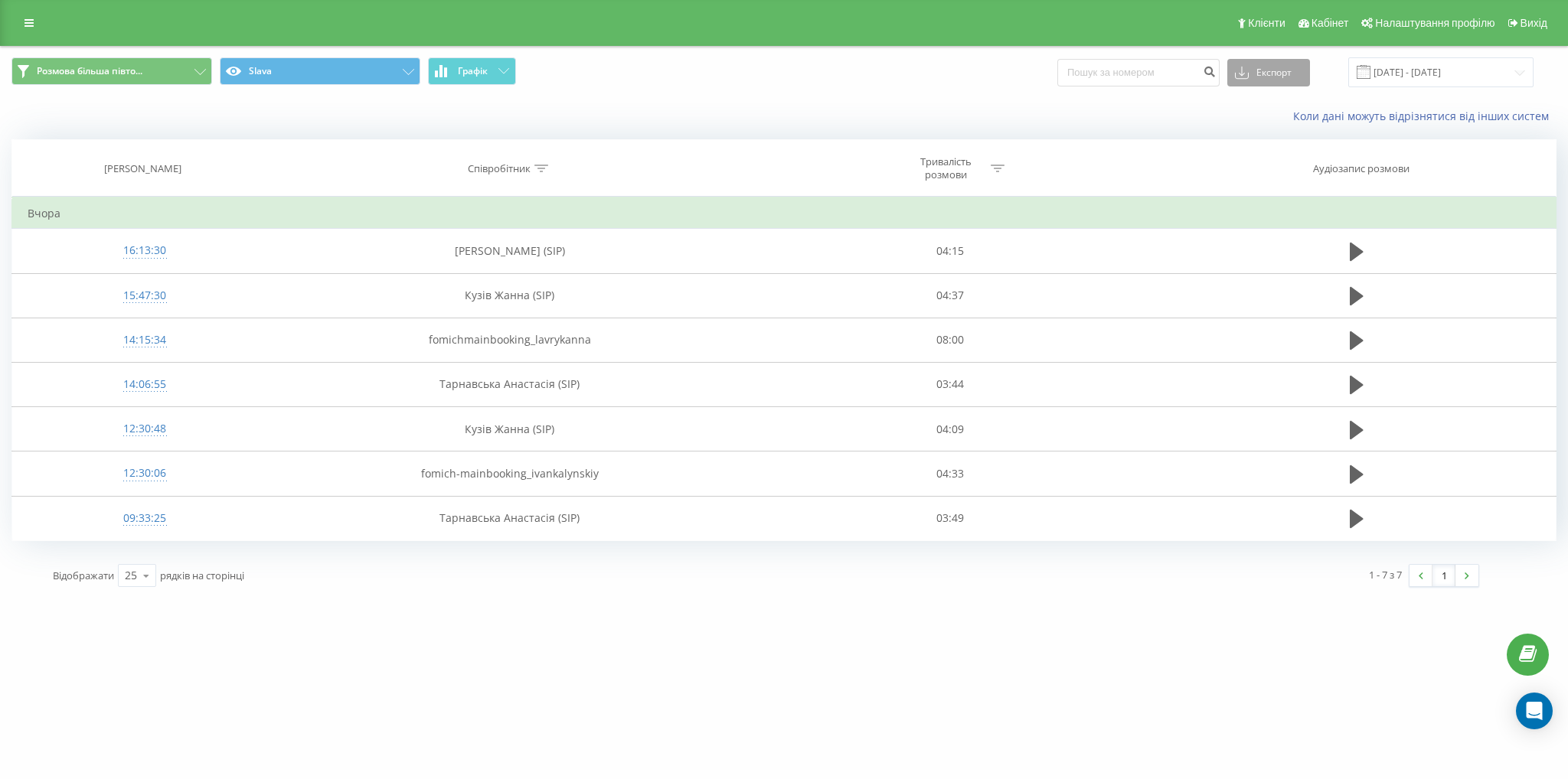
click at [1271, 65] on button "Експорт" at bounding box center [1268, 72] width 82 height 27
click at [1283, 162] on div ".xlsx" at bounding box center [1268, 156] width 81 height 27
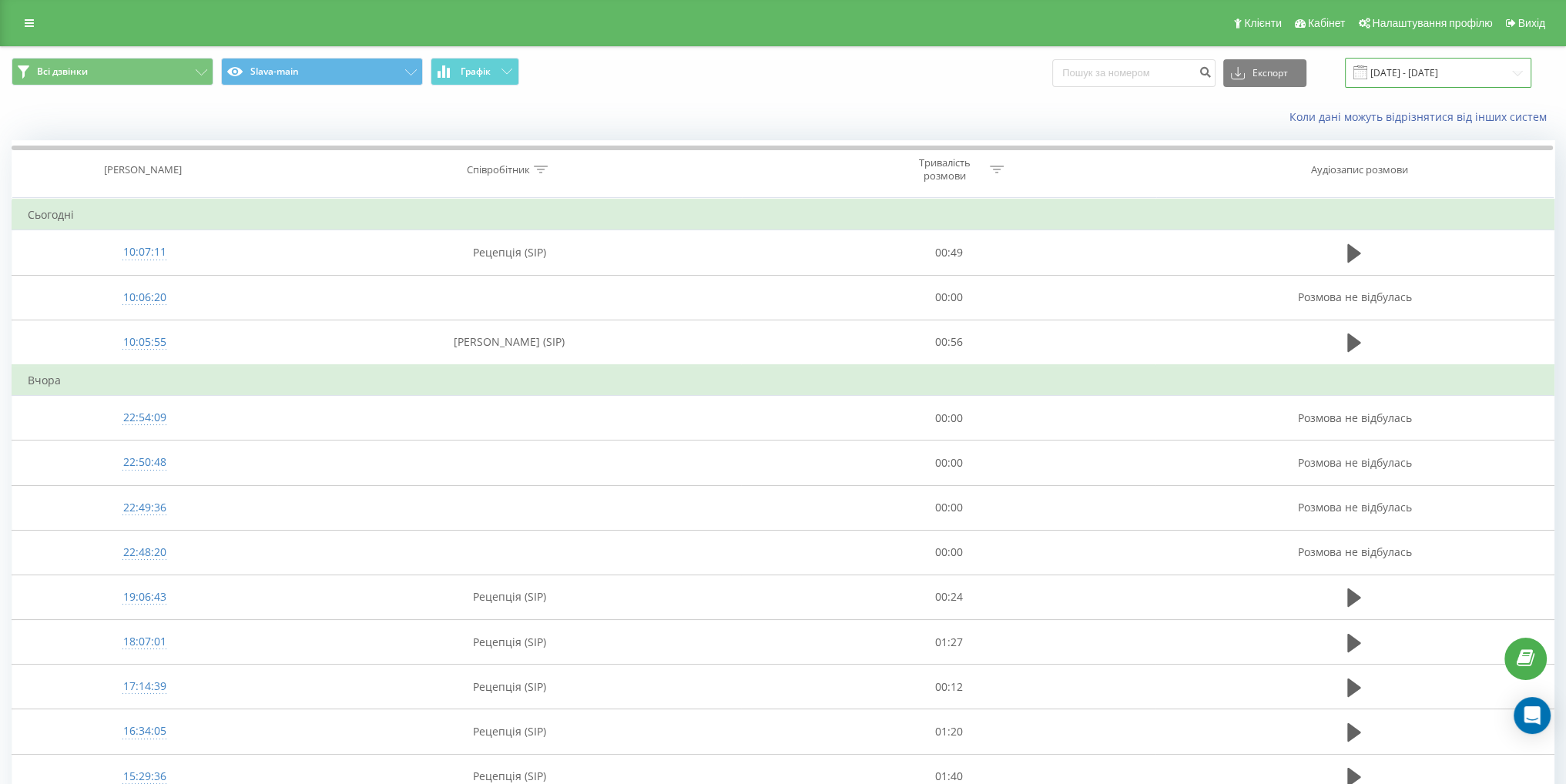
click at [1410, 75] on input "23.08.2025 - 23.09.2025" at bounding box center [1438, 73] width 187 height 30
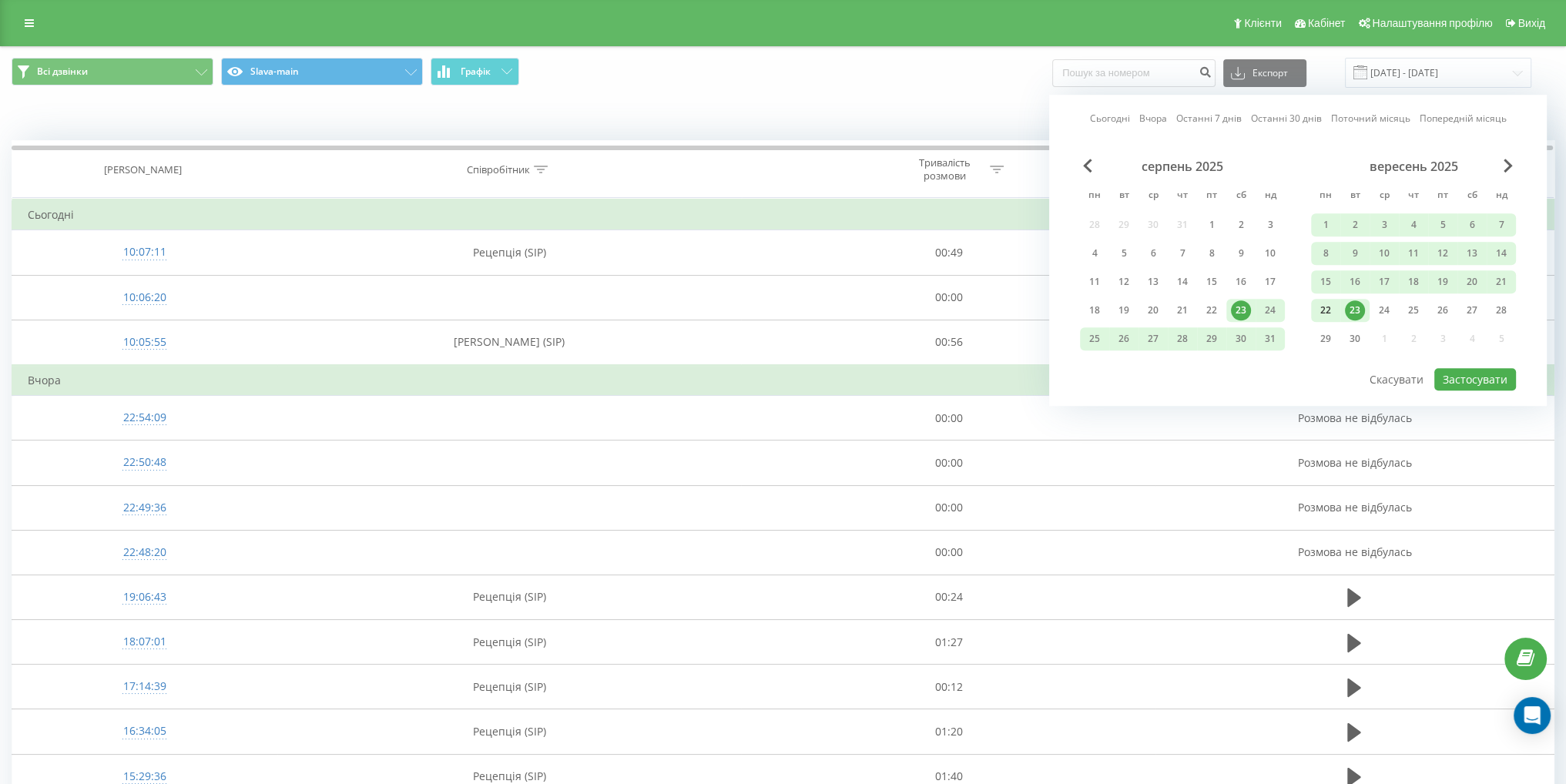
click at [1314, 314] on div "22" at bounding box center [1325, 310] width 29 height 23
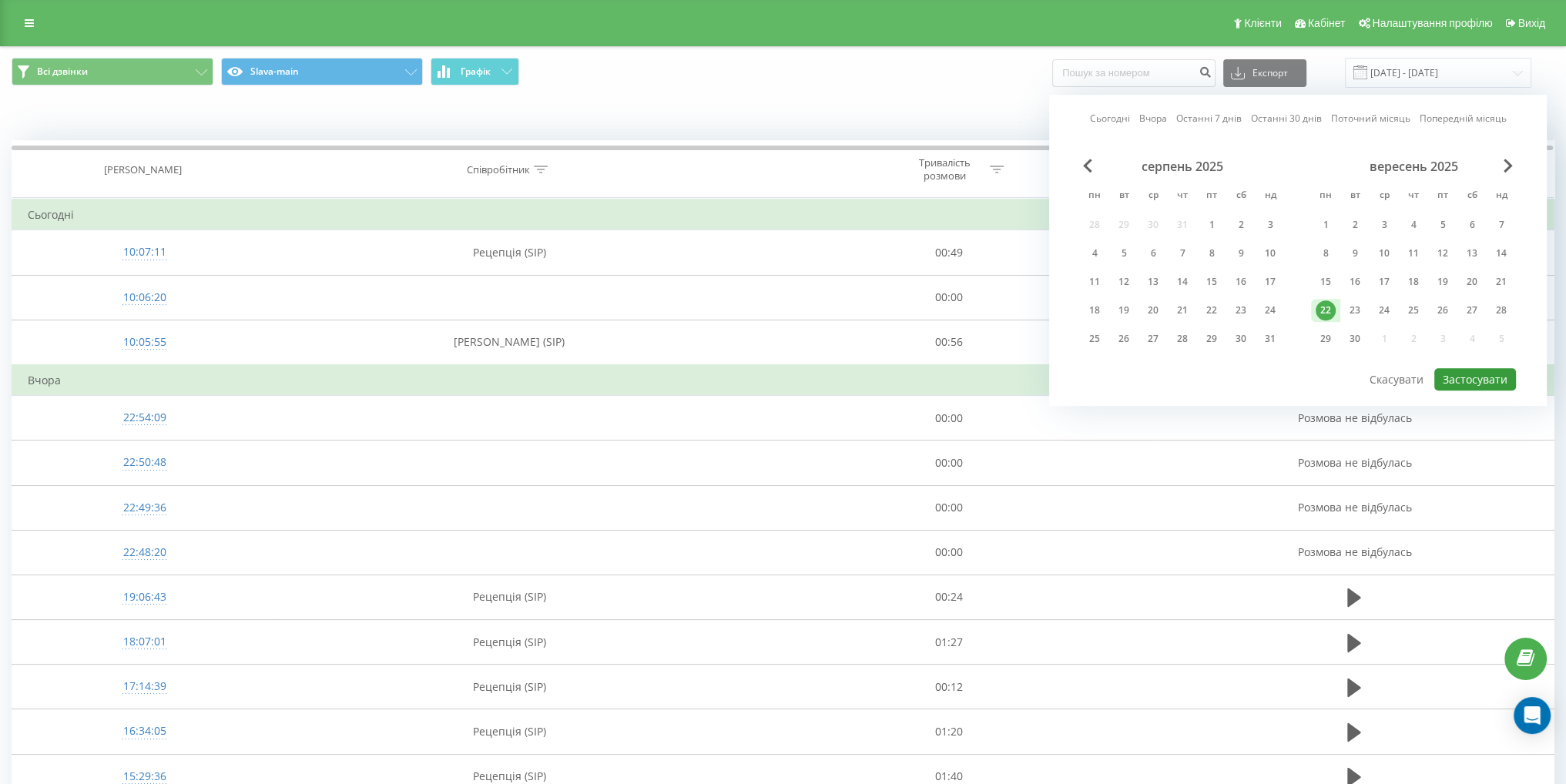
click at [1479, 368] on button "Застосувати" at bounding box center [1475, 379] width 81 height 22
type input "[DATE] - [DATE]"
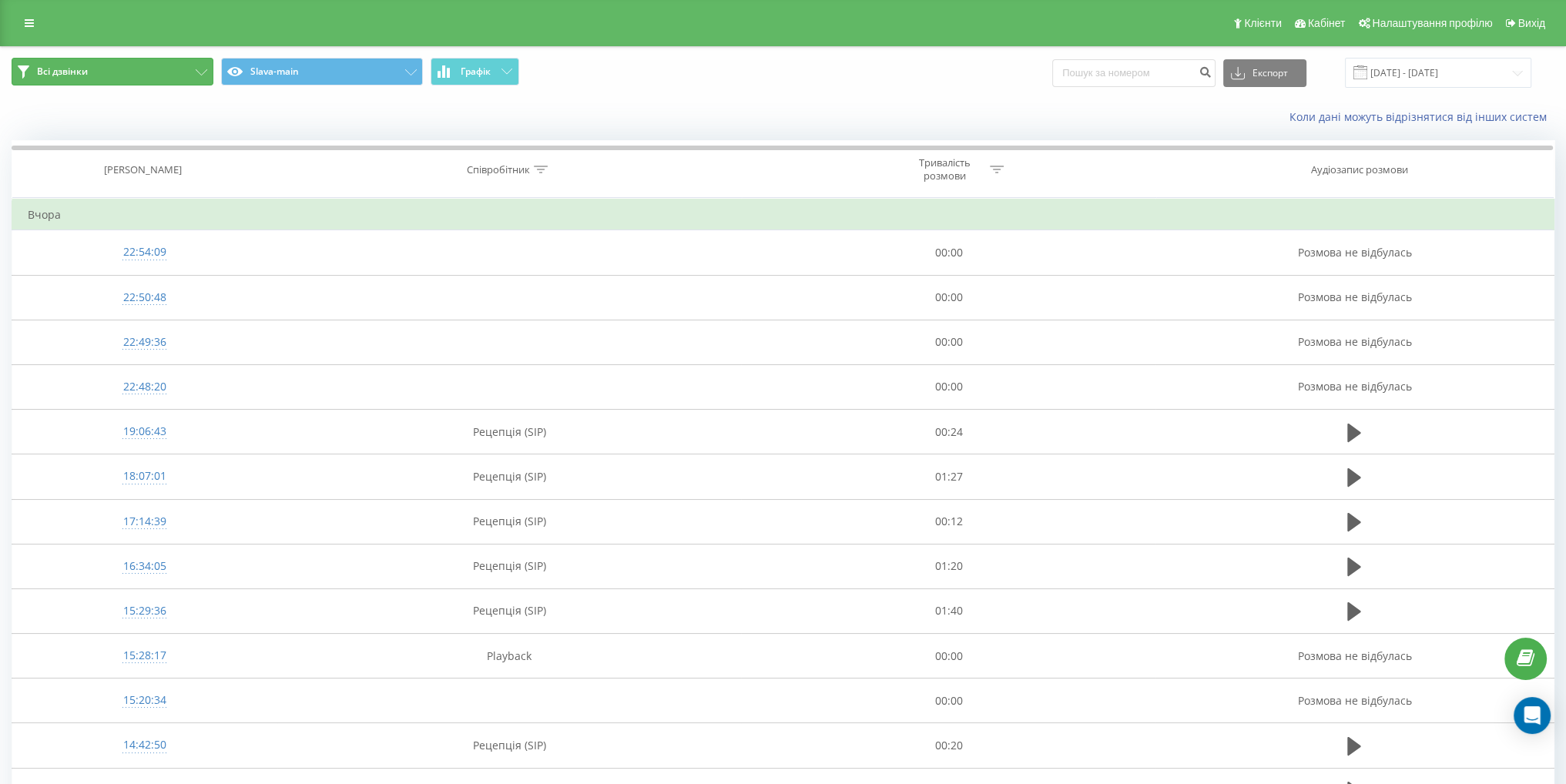
click at [192, 69] on button "Всі дзвінки" at bounding box center [112, 71] width 201 height 27
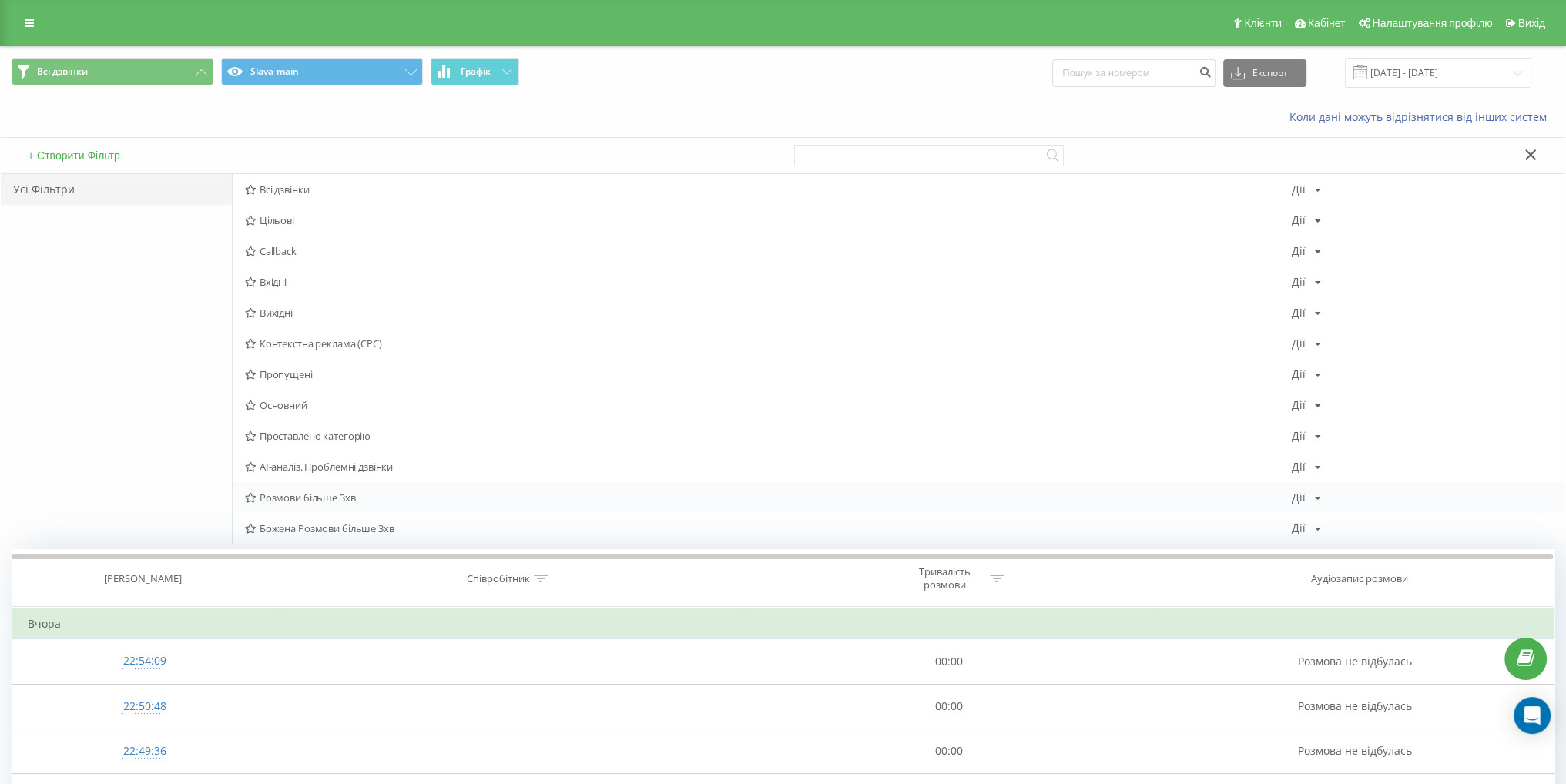
click at [385, 506] on div "Розмови більше 3хв Дії Редагувати Копіювати Видалити За замовчуванням Поділитися" at bounding box center [899, 497] width 1332 height 31
click at [385, 502] on span "Розмови більше 3хв" at bounding box center [768, 497] width 1046 height 11
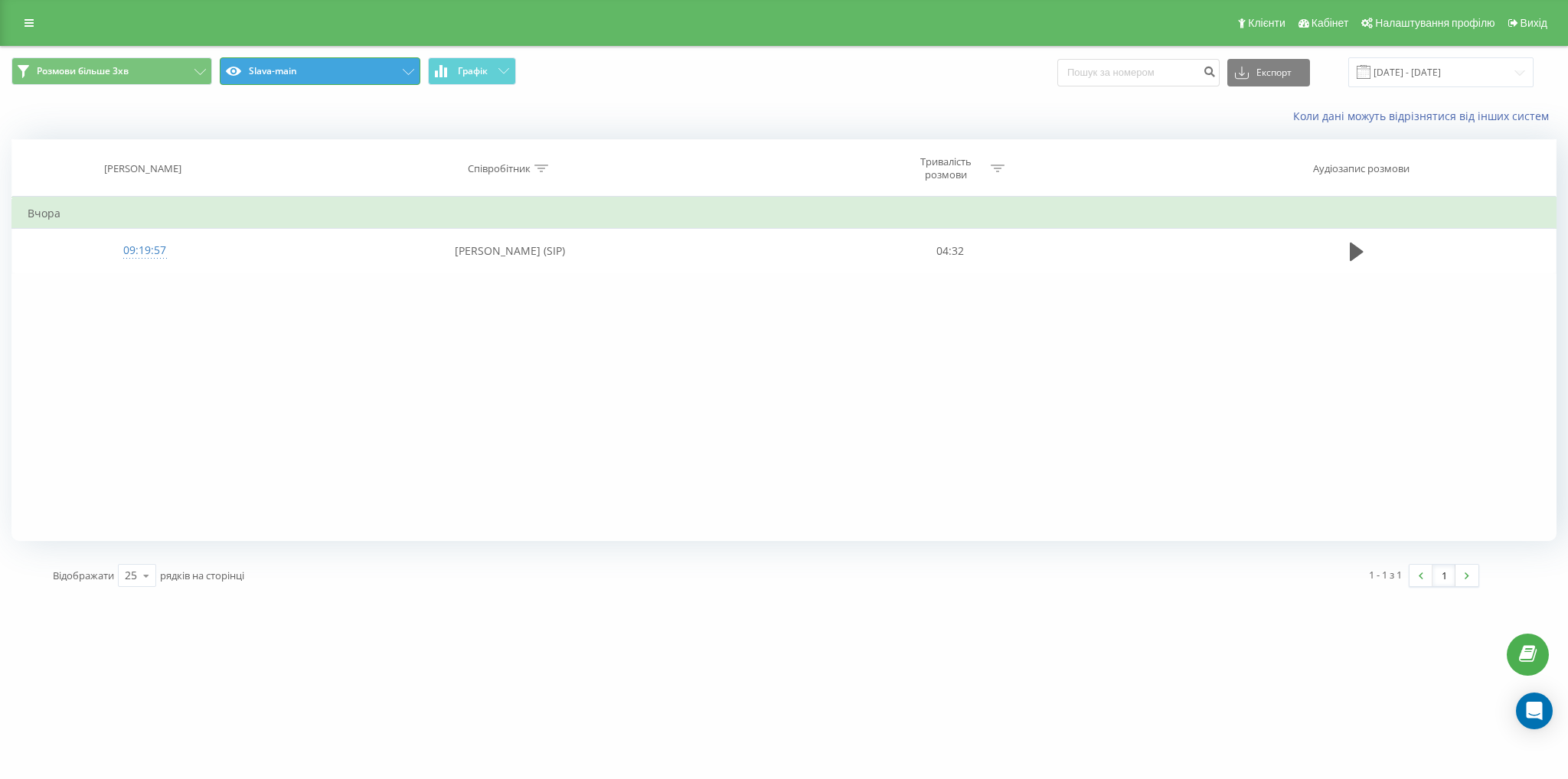
click at [364, 72] on button "Slava-main" at bounding box center [320, 71] width 200 height 27
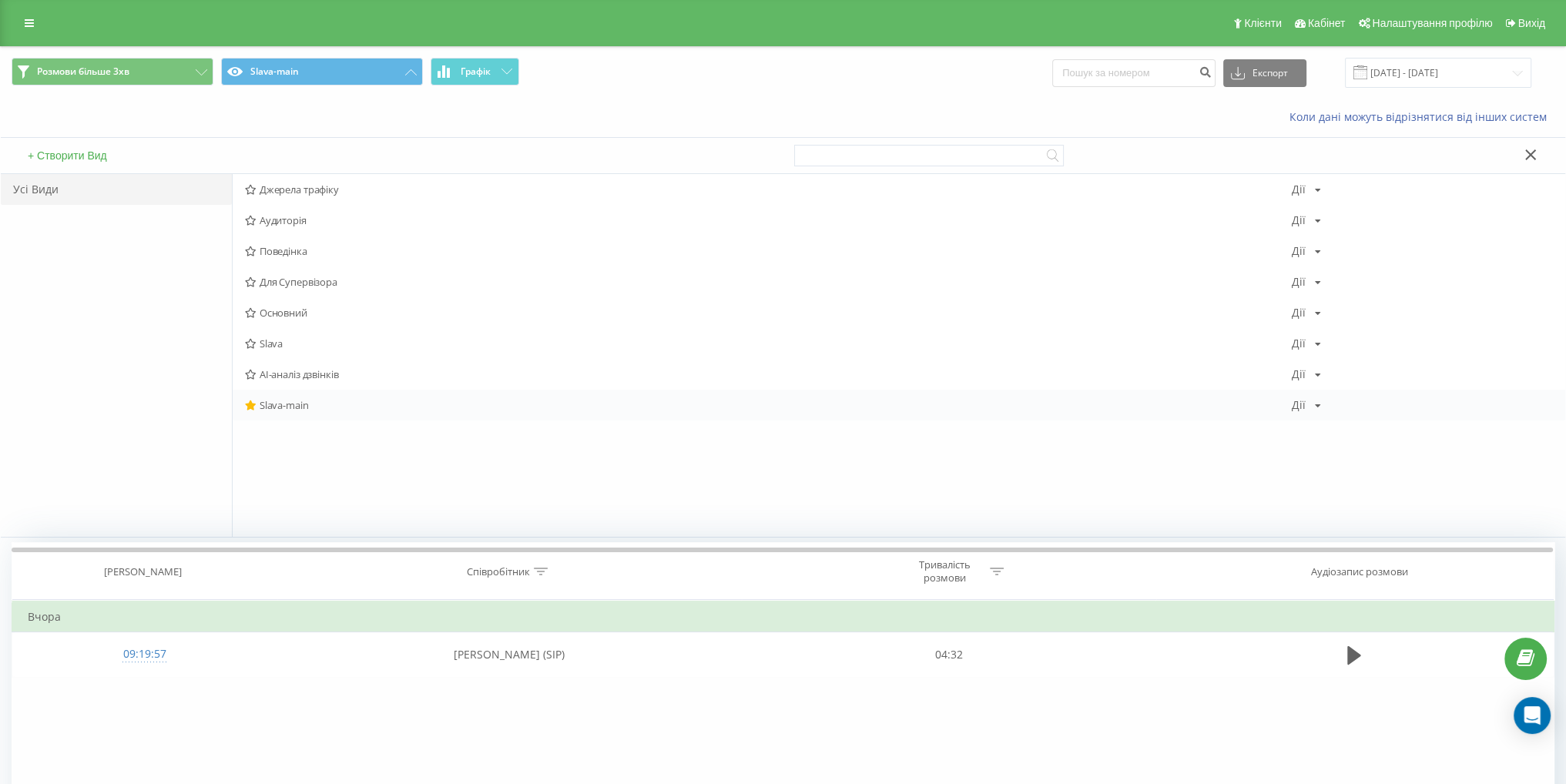
click at [293, 409] on span "Slava-main" at bounding box center [768, 404] width 1046 height 11
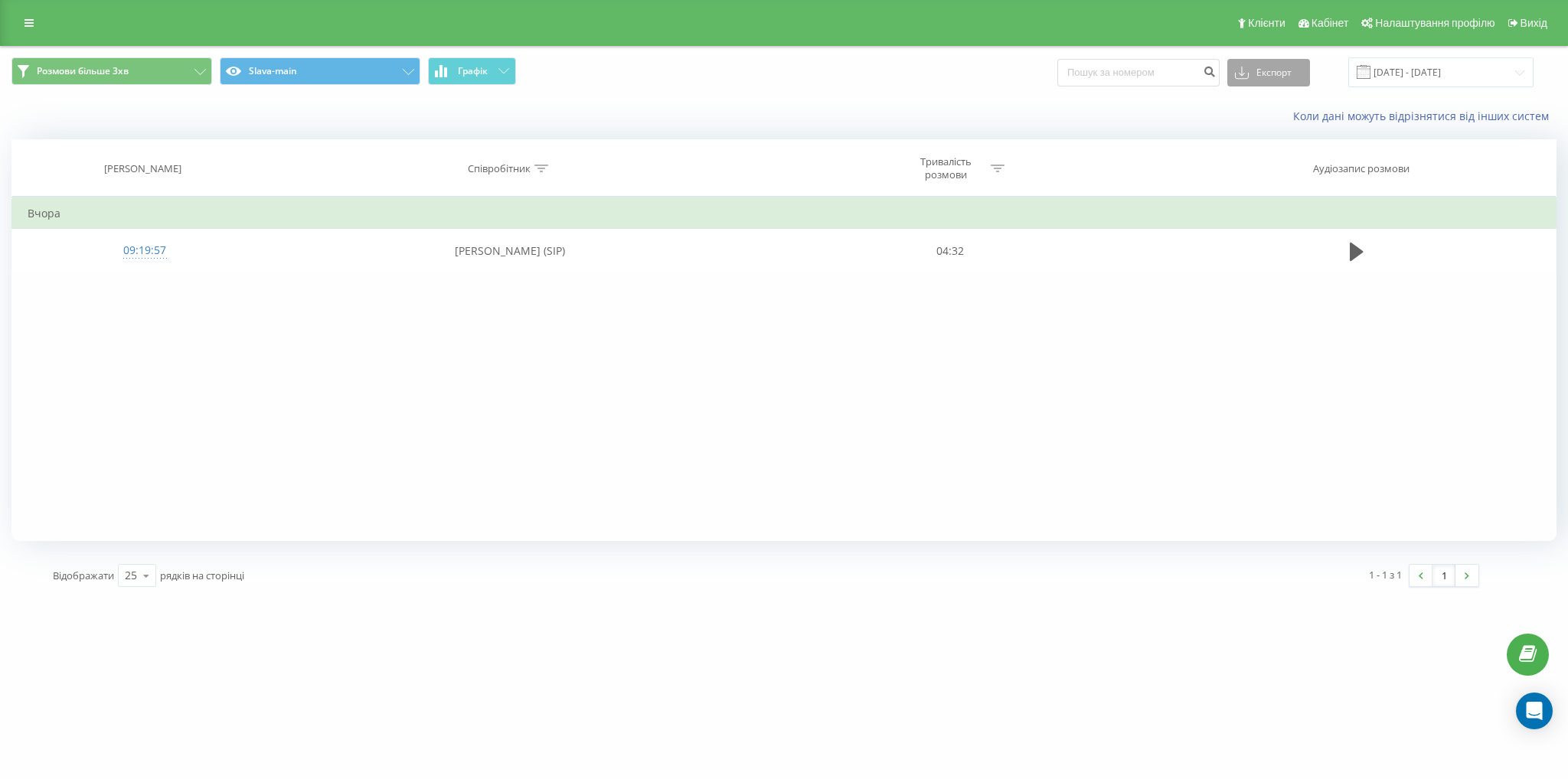
click at [1294, 71] on button "Експорт" at bounding box center [1268, 72] width 82 height 27
click at [1289, 148] on div ".xlsx" at bounding box center [1268, 156] width 81 height 27
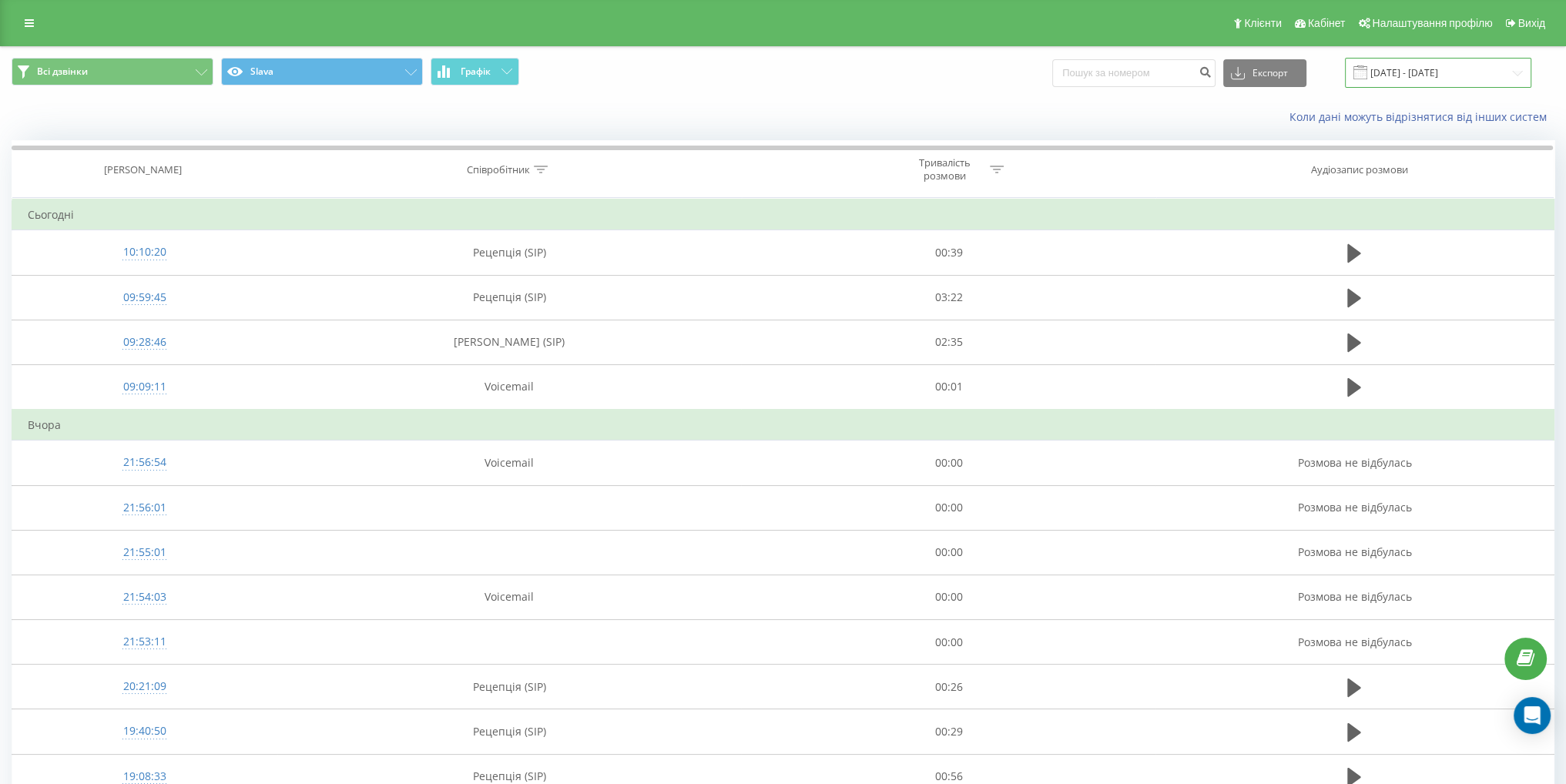
click at [1426, 71] on input "[DATE] - [DATE]" at bounding box center [1438, 73] width 187 height 30
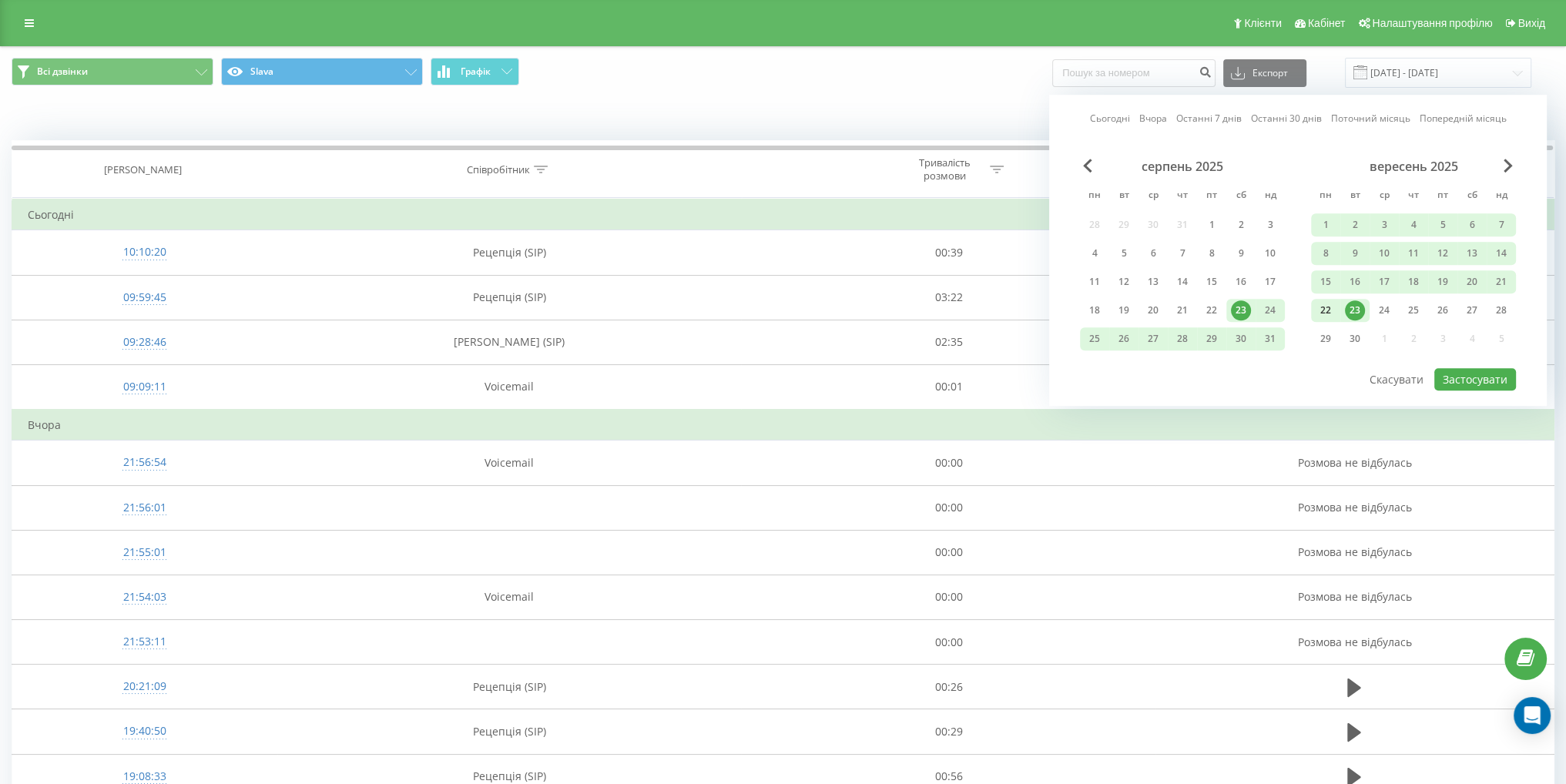
click at [1324, 306] on div "22" at bounding box center [1326, 310] width 20 height 20
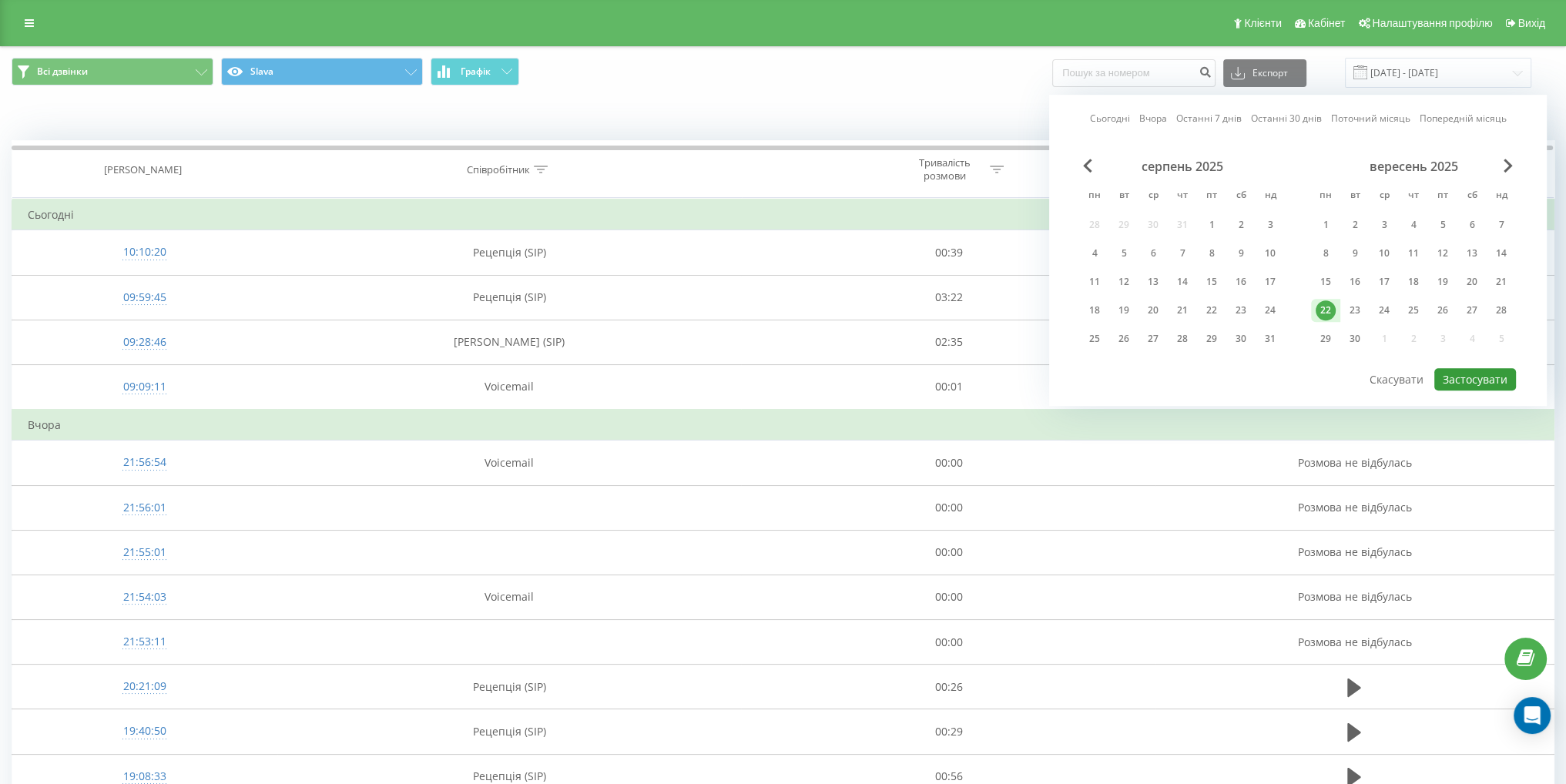
click at [1481, 368] on button "Застосувати" at bounding box center [1475, 379] width 81 height 22
type input "[DATE] - [DATE]"
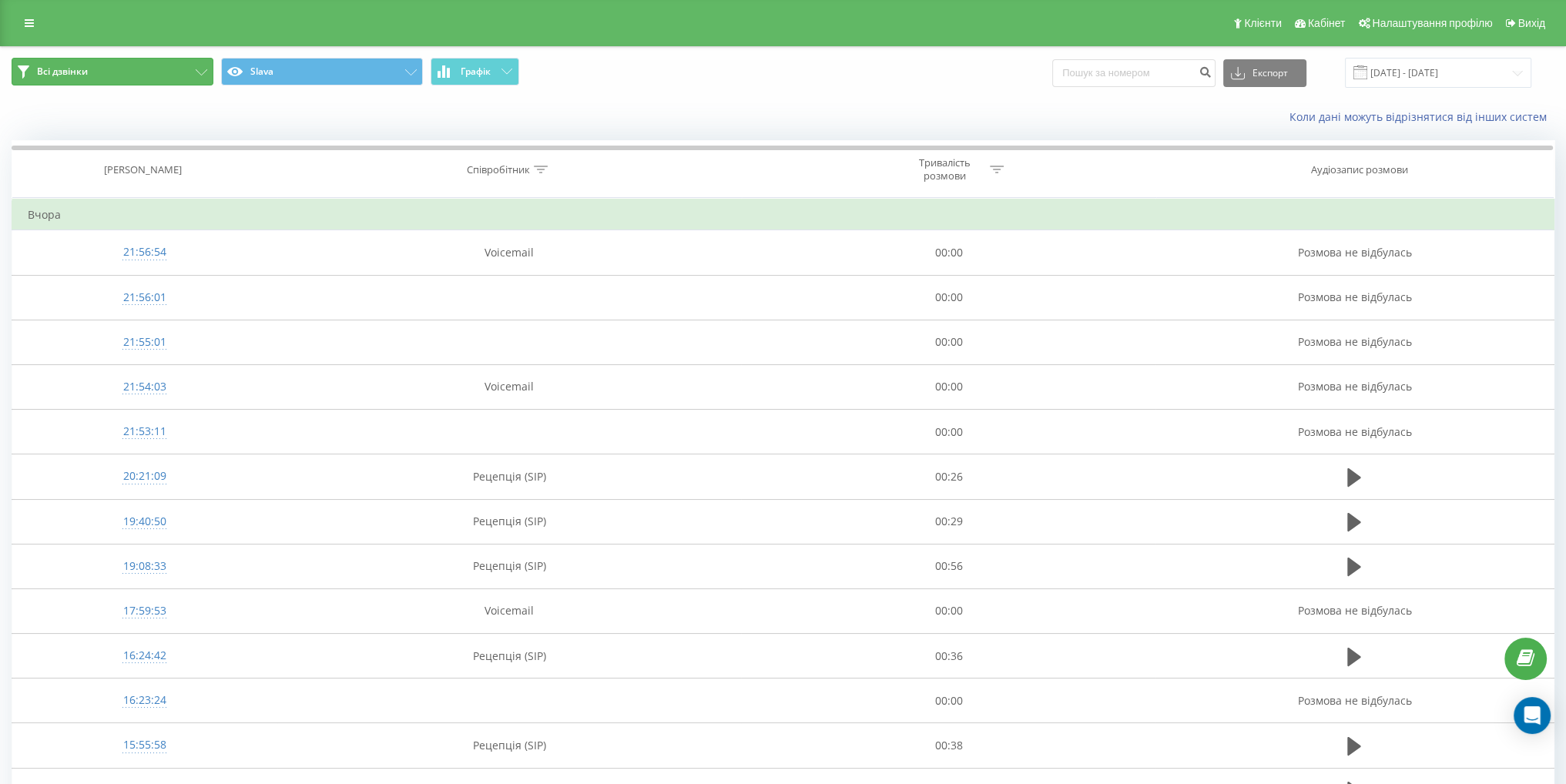
click at [169, 67] on button "Всі дзвінки" at bounding box center [112, 71] width 201 height 27
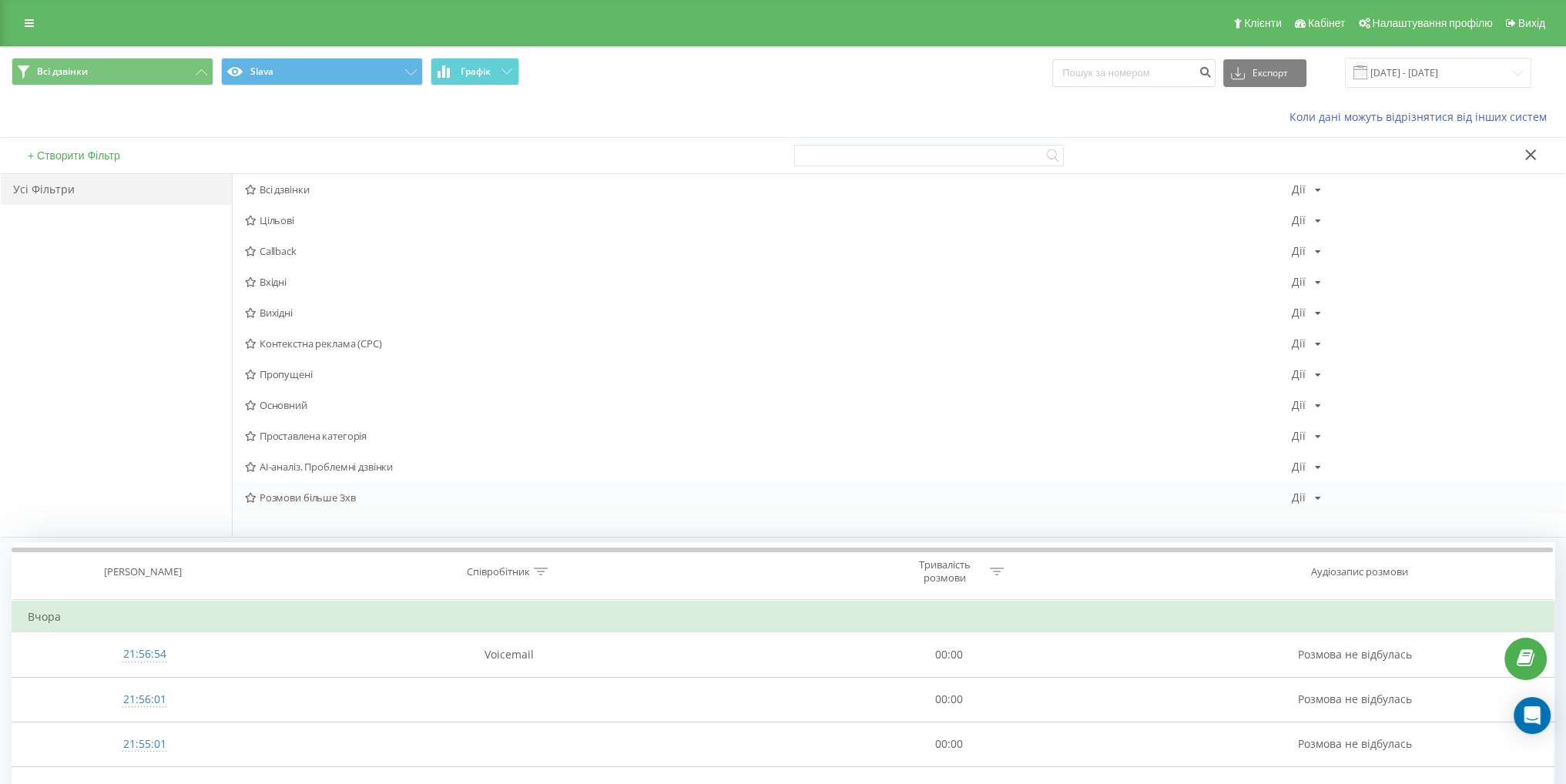
click at [363, 493] on span "Розмови більше 3хв" at bounding box center [768, 497] width 1046 height 11
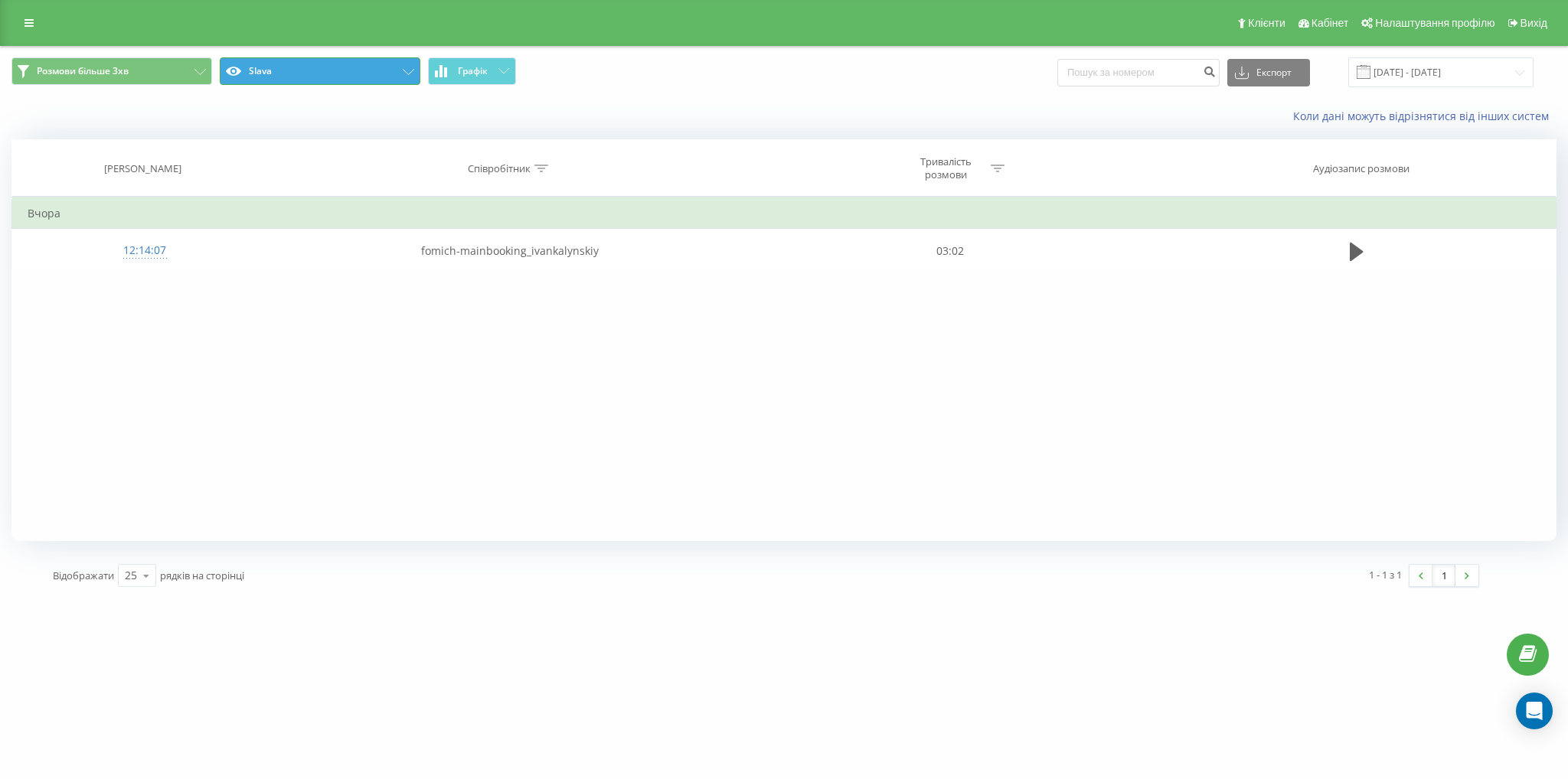
click at [332, 74] on button "Slava" at bounding box center [320, 71] width 200 height 27
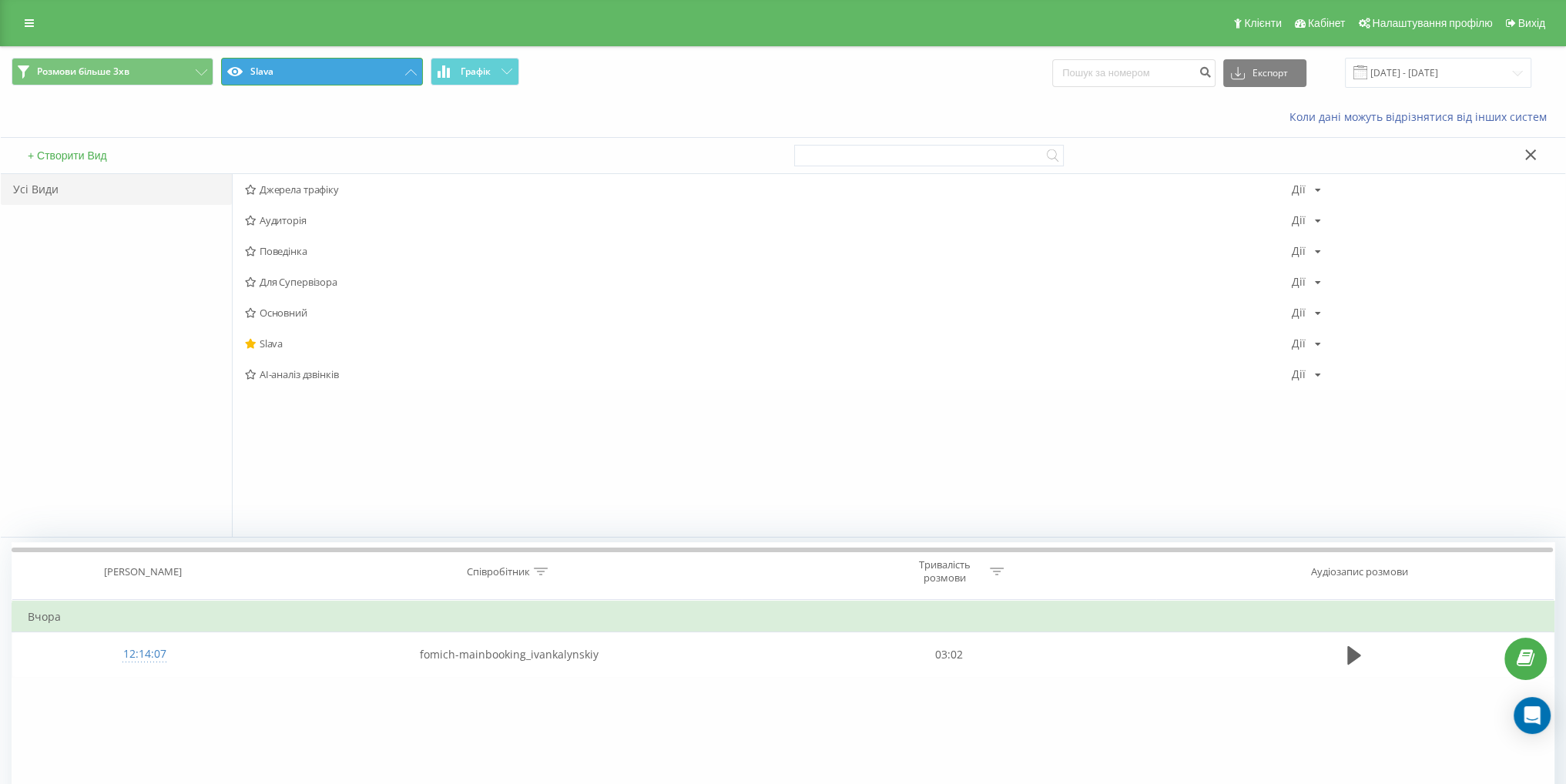
click at [334, 75] on button "Slava" at bounding box center [322, 71] width 201 height 27
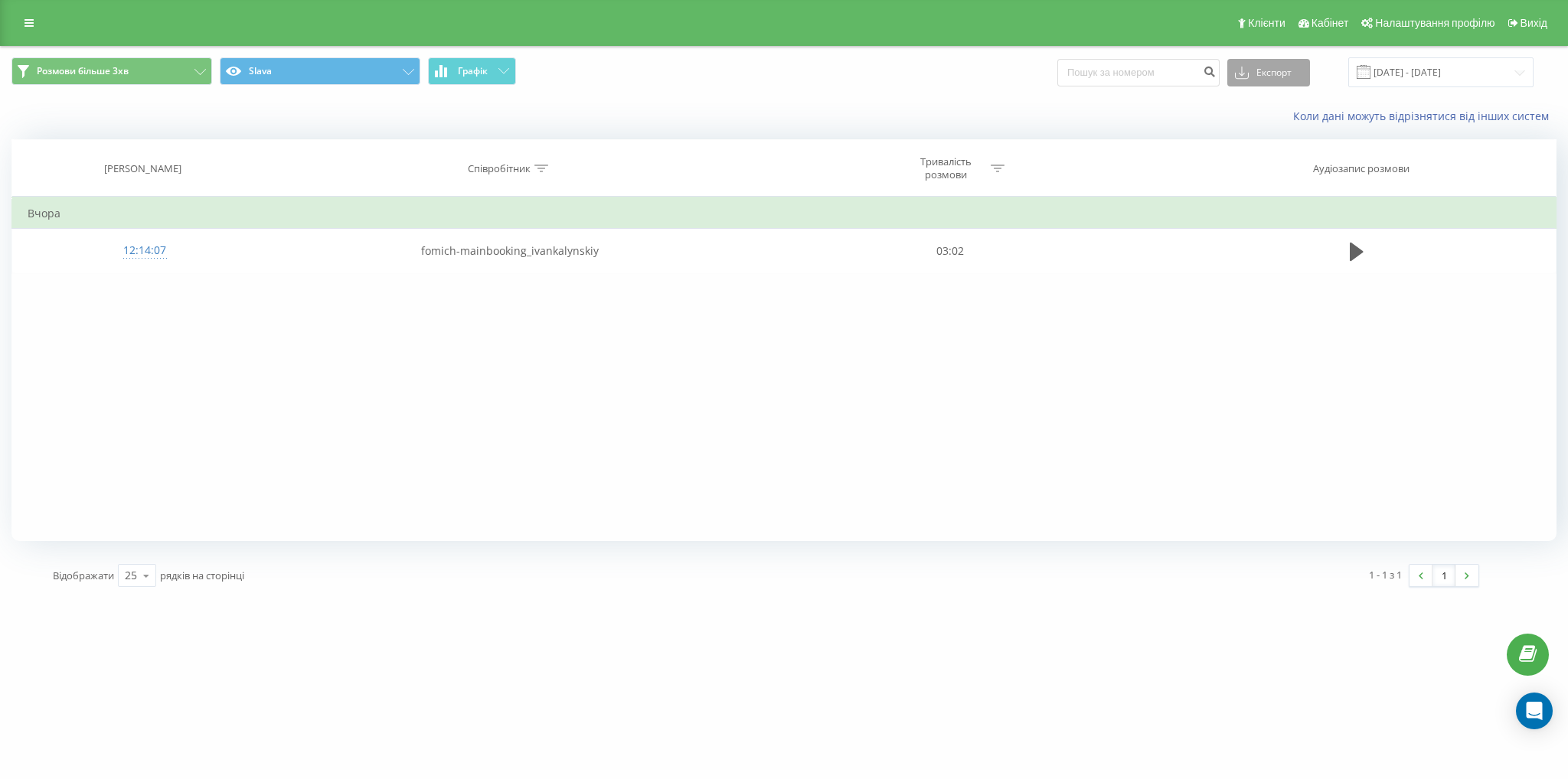
click at [1281, 78] on button "Експорт" at bounding box center [1268, 72] width 82 height 27
click at [1288, 154] on div ".xlsx" at bounding box center [1268, 156] width 81 height 27
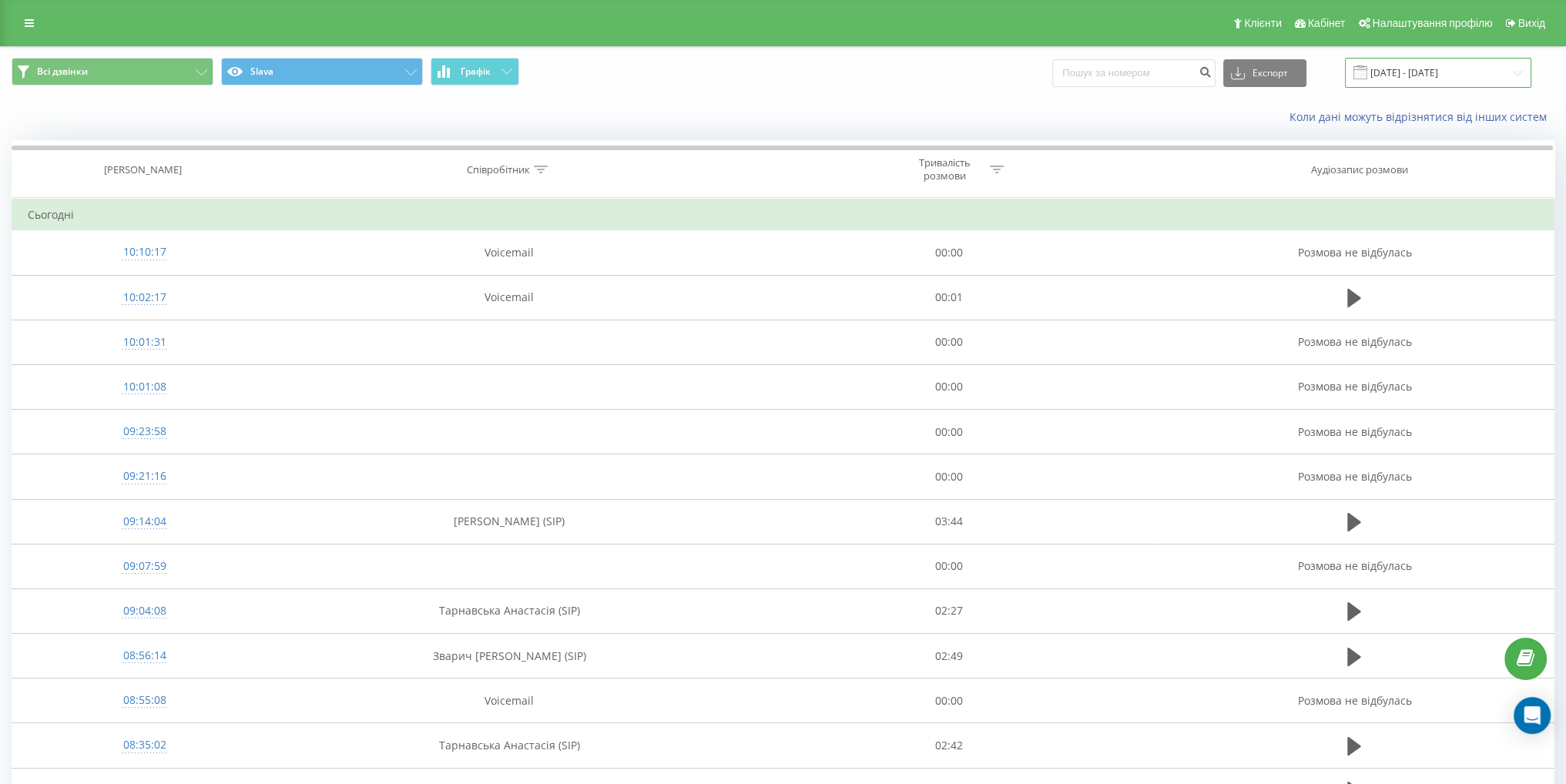
click at [1426, 80] on input "[DATE] - [DATE]" at bounding box center [1438, 73] width 187 height 30
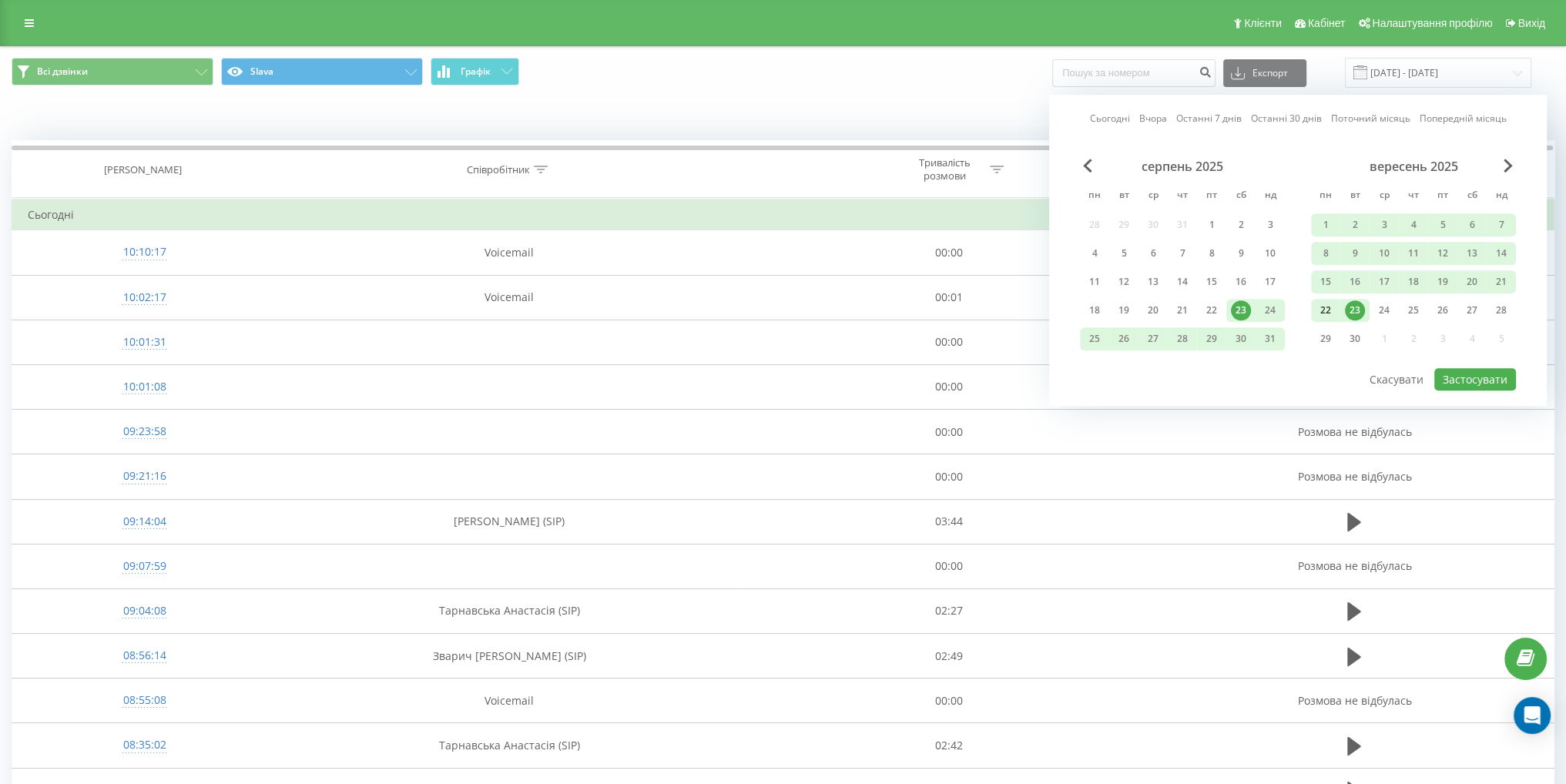
drag, startPoint x: 1327, startPoint y: 308, endPoint x: 1423, endPoint y: 351, distance: 105.2
click at [1327, 309] on div "22" at bounding box center [1326, 310] width 20 height 20
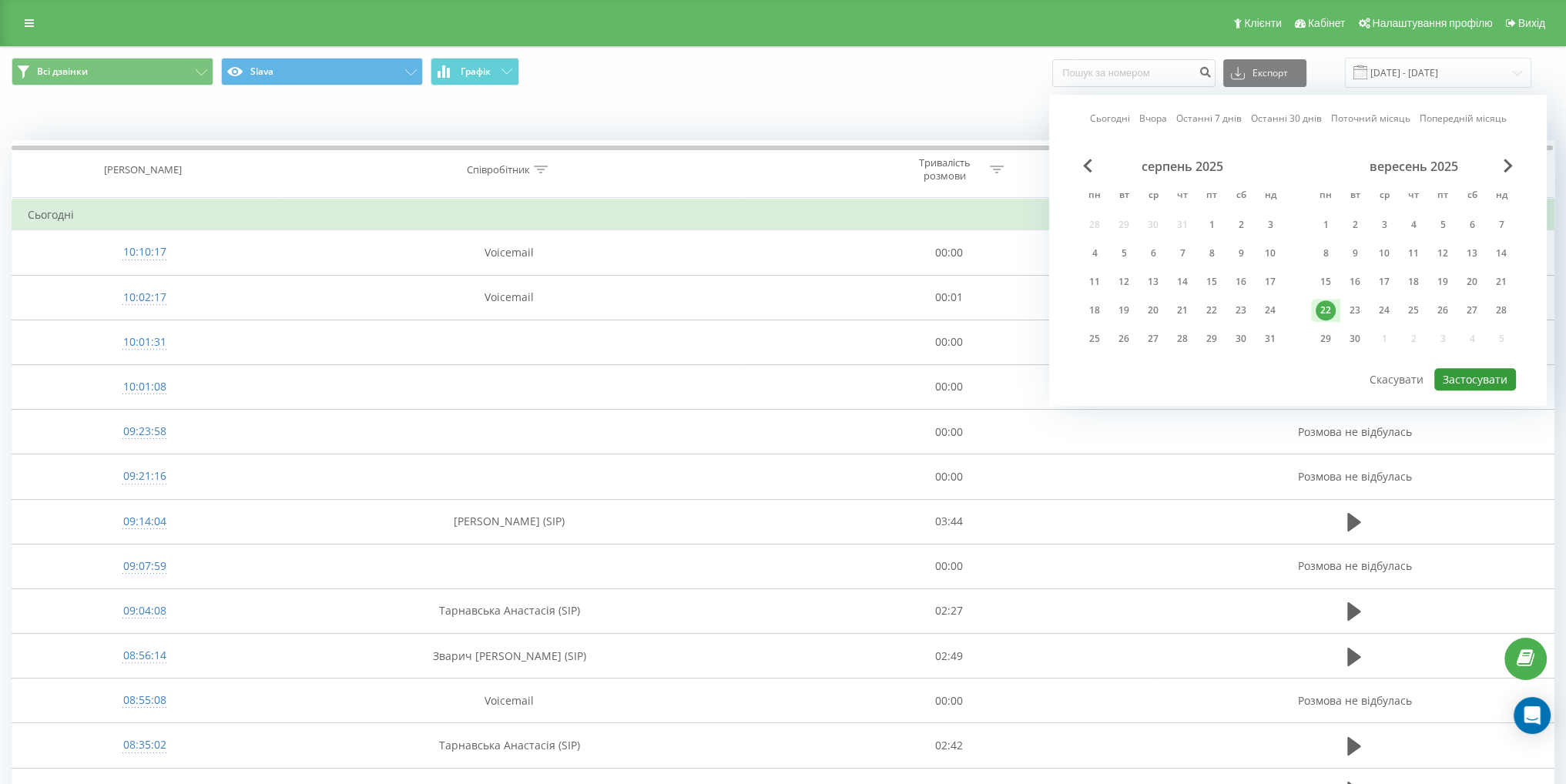
click at [1467, 368] on button "Застосувати" at bounding box center [1475, 379] width 81 height 22
type input "[DATE] - [DATE]"
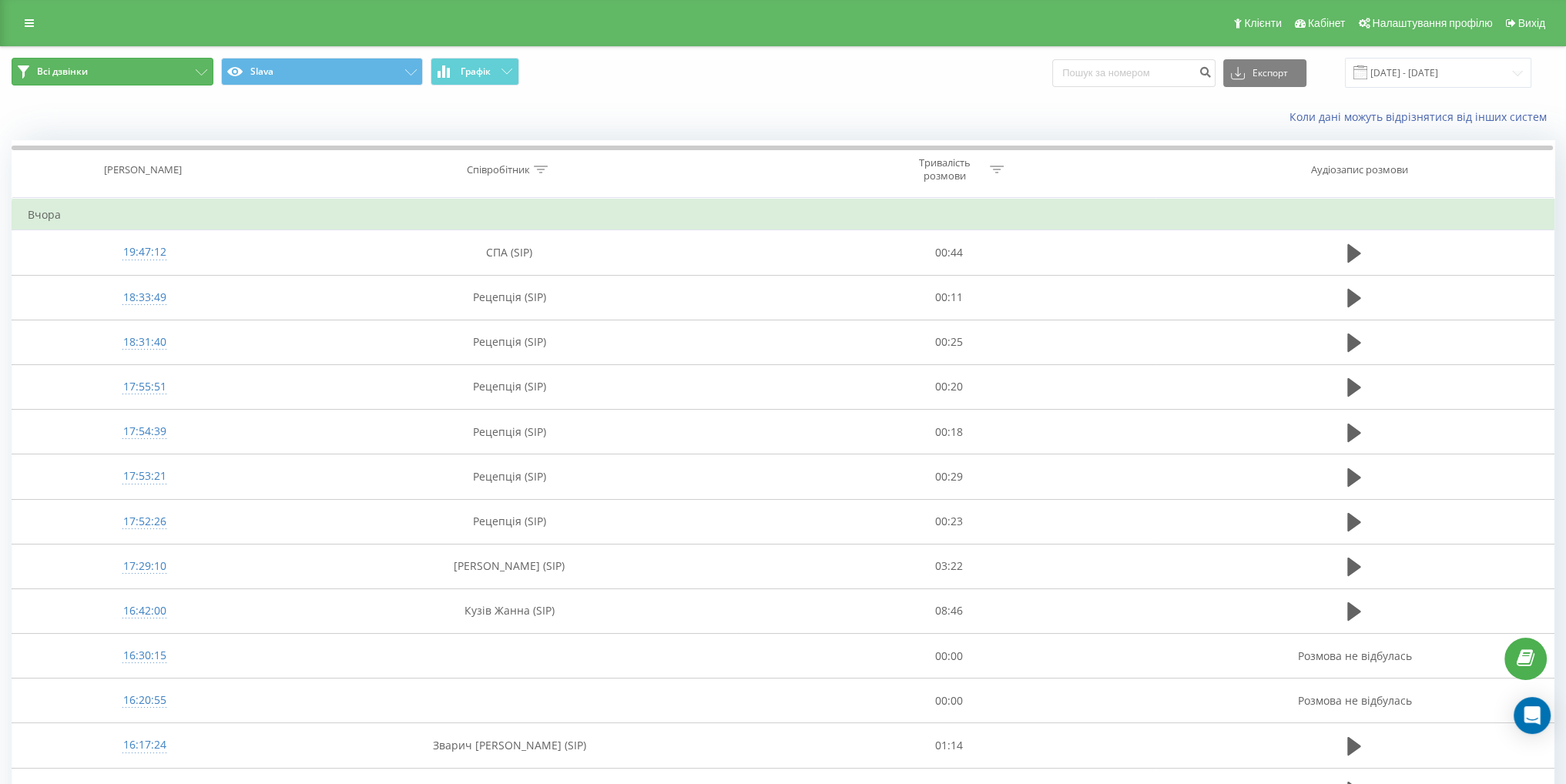
click at [70, 70] on span "Всі дзвінки" at bounding box center [62, 71] width 51 height 12
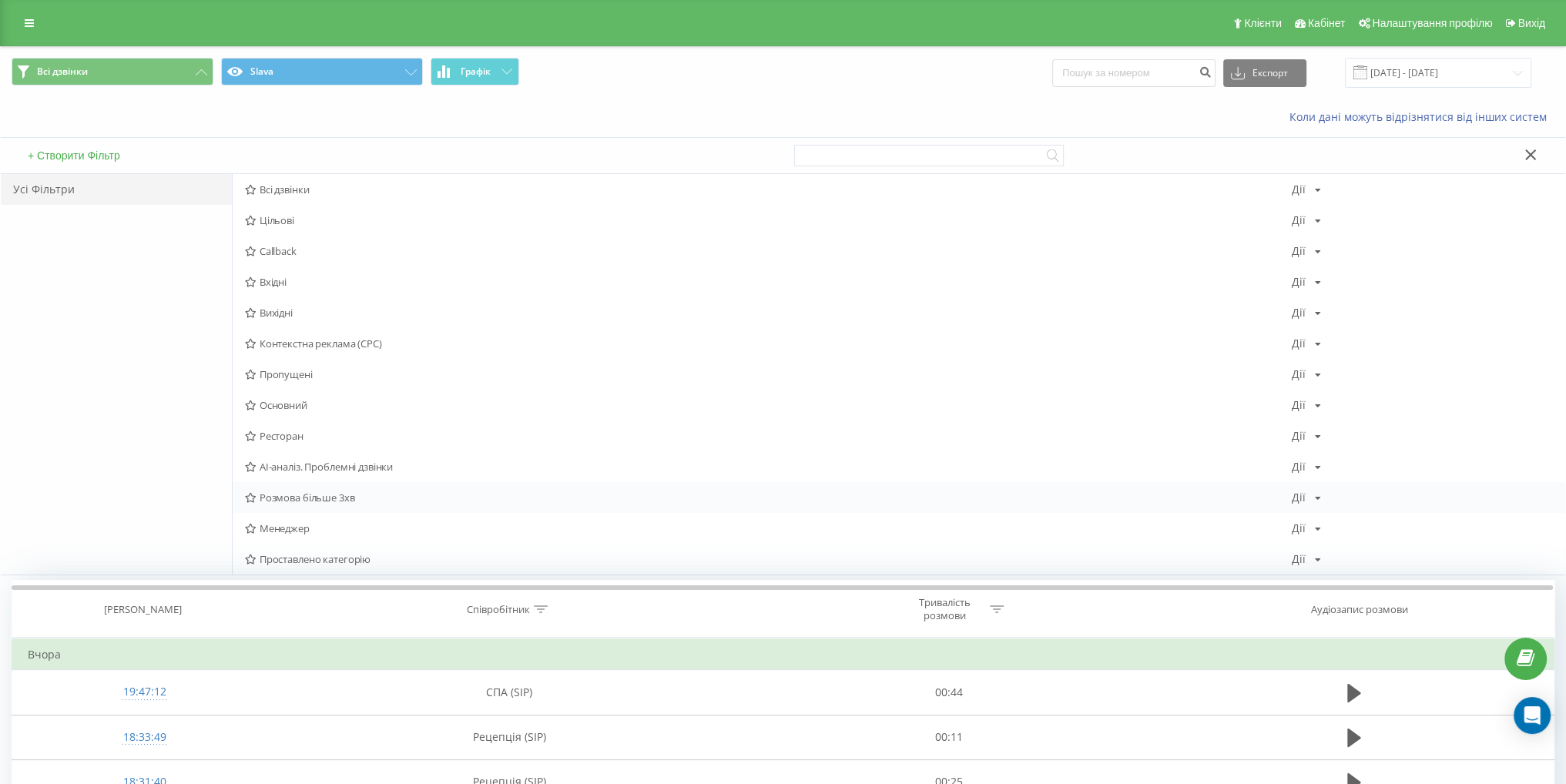
click at [330, 500] on span "Розмова більше 3хв" at bounding box center [768, 497] width 1046 height 11
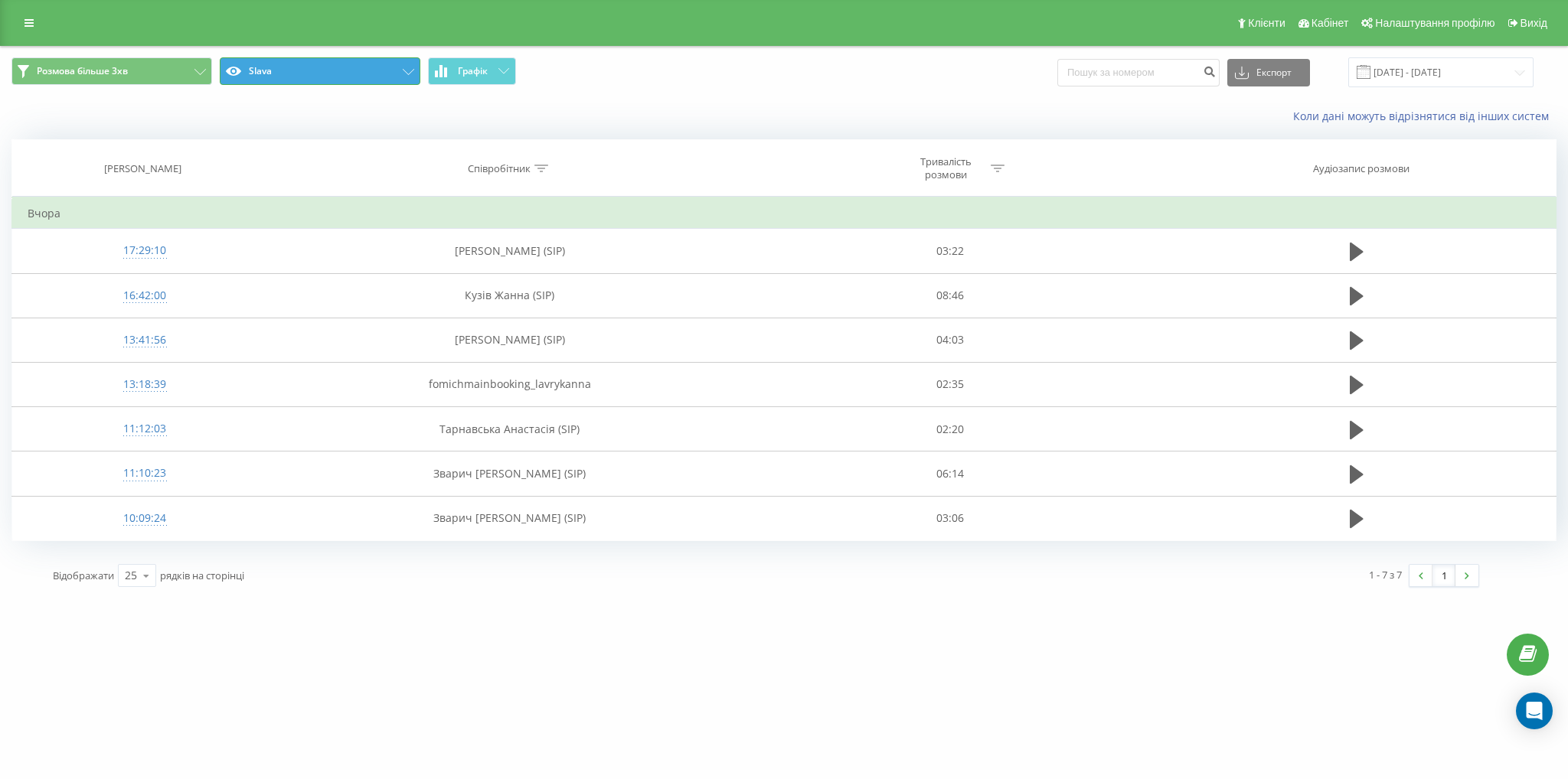
click at [279, 71] on button "Slava" at bounding box center [320, 71] width 200 height 27
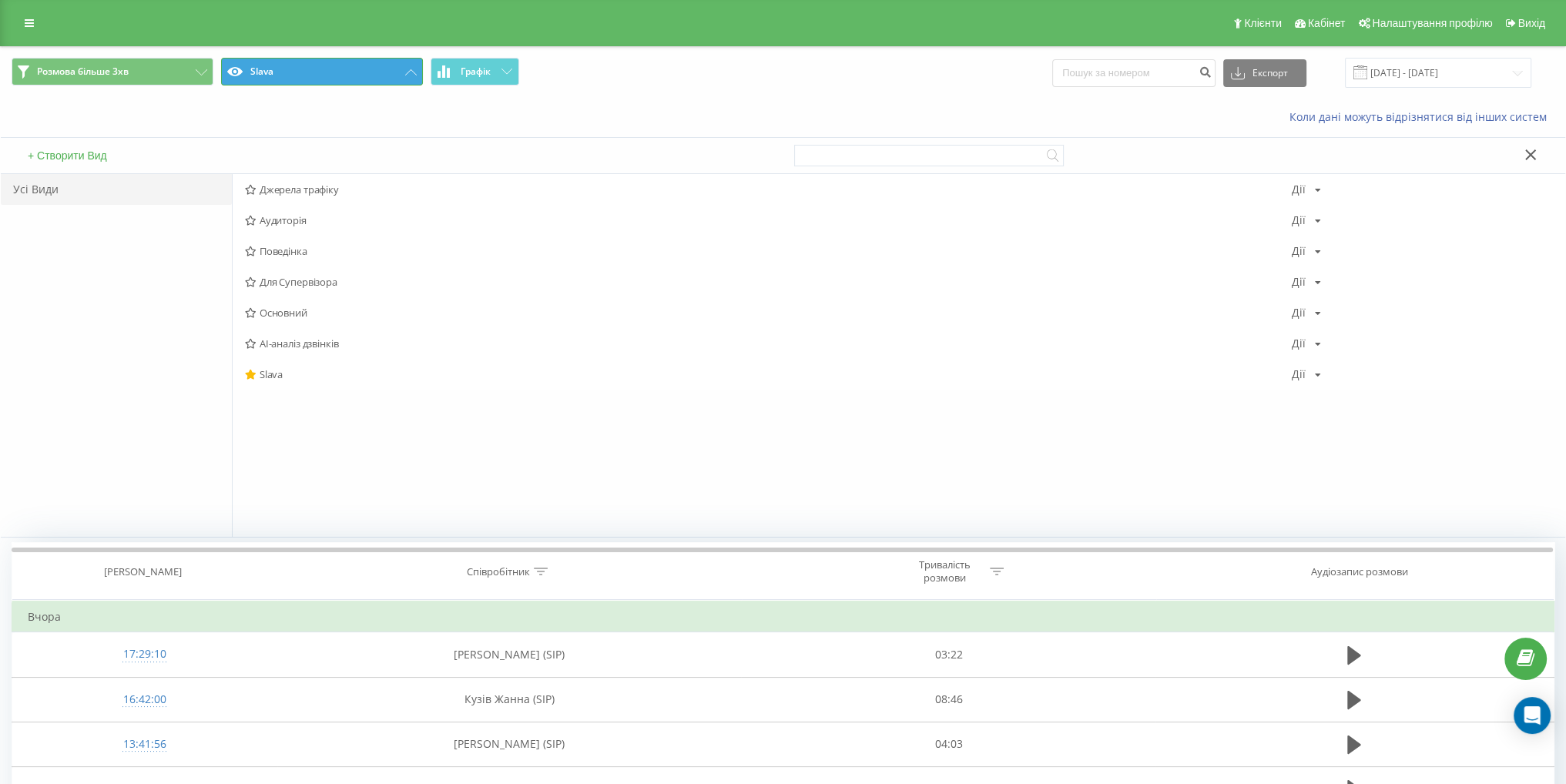
click at [283, 71] on button "Slava" at bounding box center [322, 71] width 201 height 27
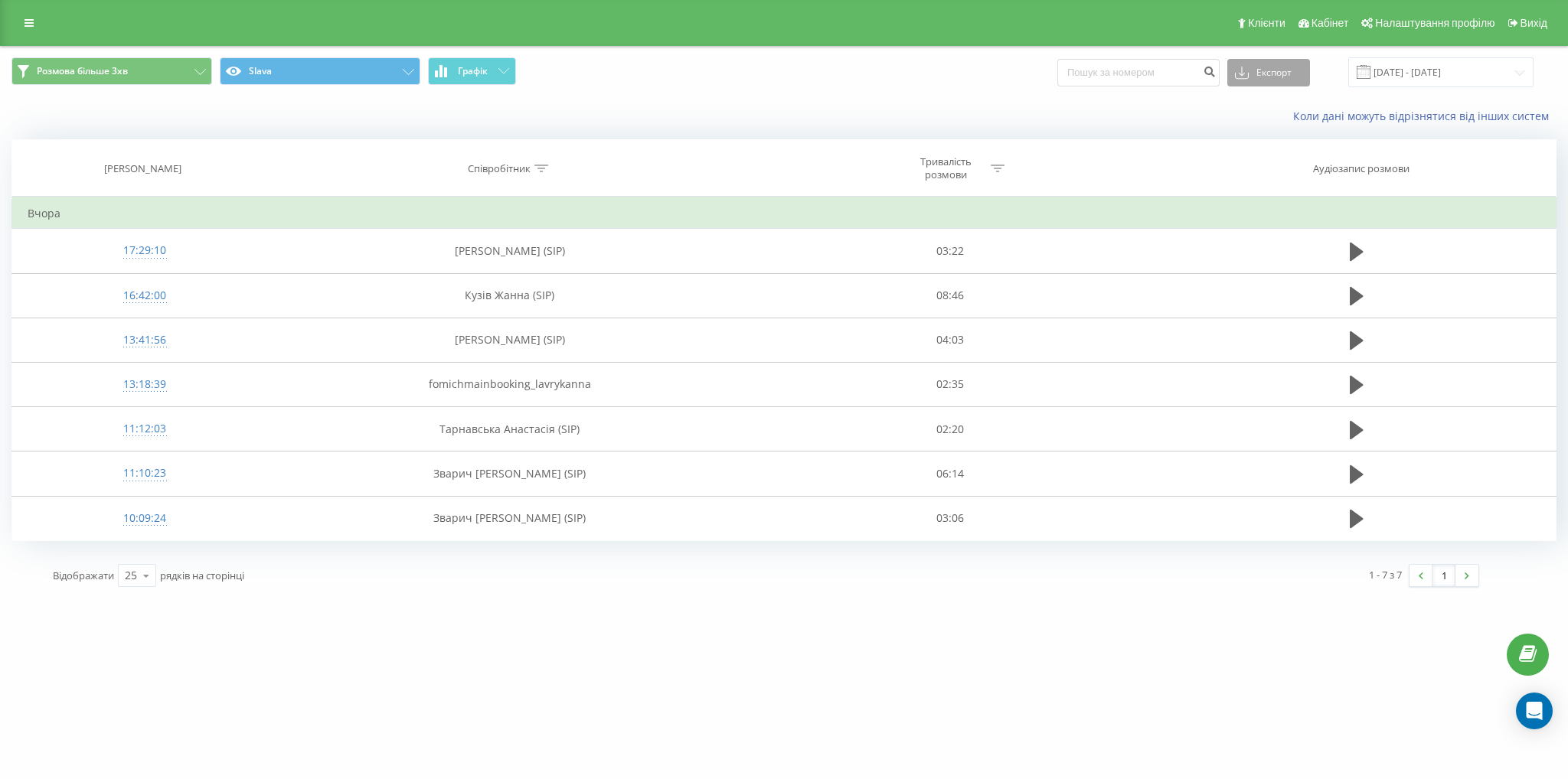
click at [1275, 84] on button "Експорт" at bounding box center [1268, 72] width 82 height 27
click at [1262, 154] on span ".xlsx" at bounding box center [1251, 156] width 22 height 15
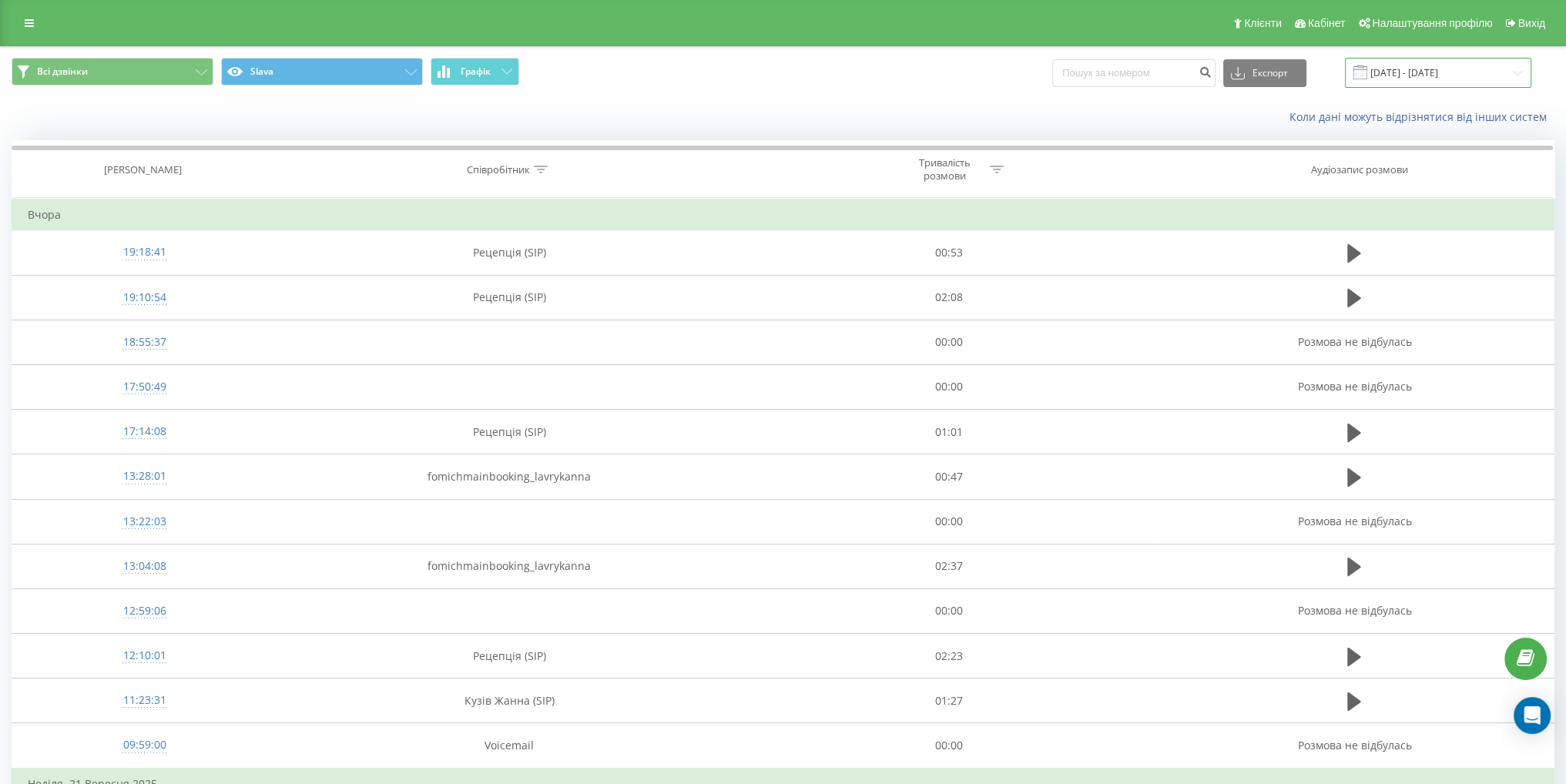
click at [1426, 67] on input "[DATE] - [DATE]" at bounding box center [1438, 73] width 187 height 30
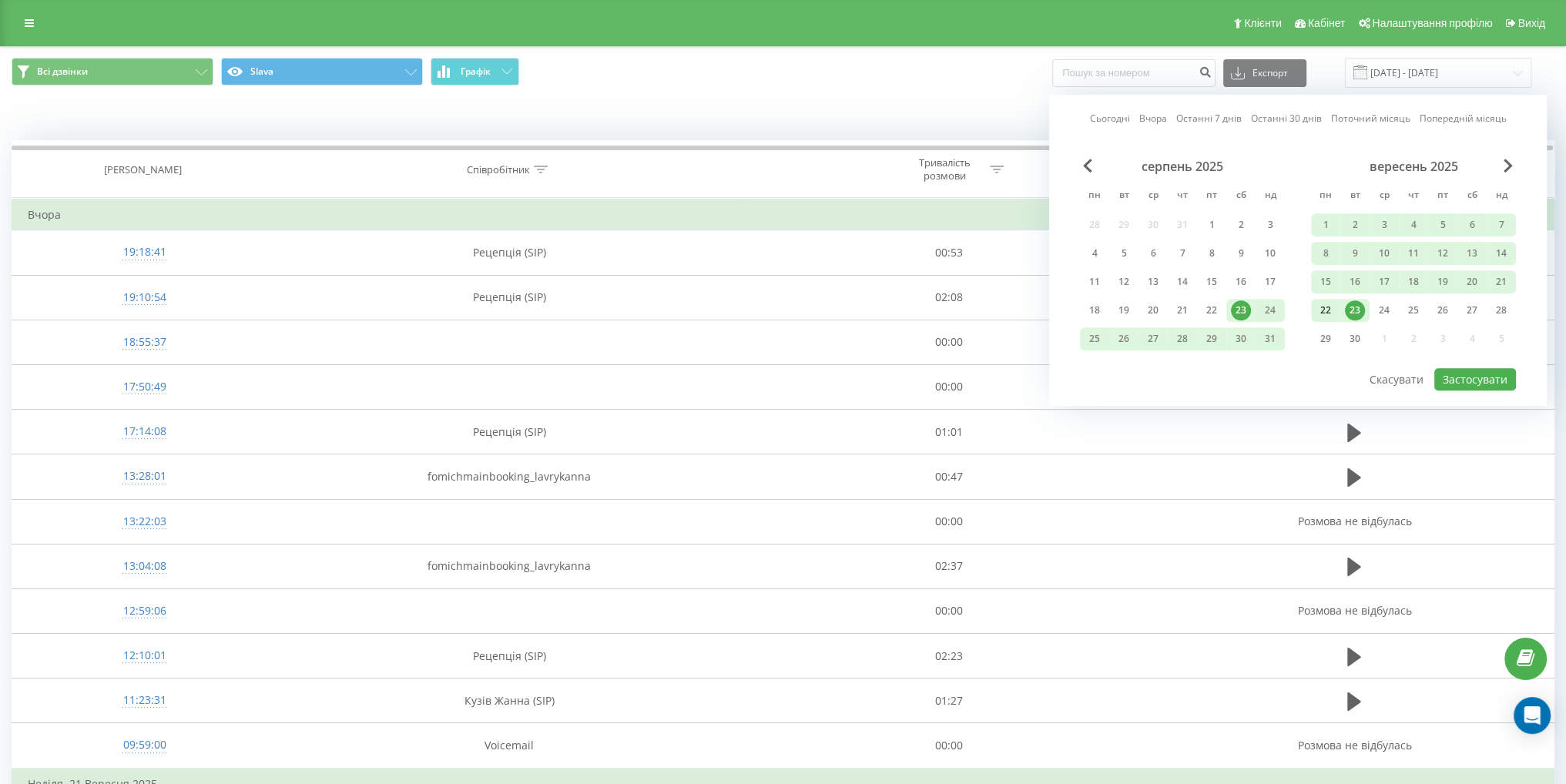
click at [1325, 310] on div "22" at bounding box center [1326, 310] width 20 height 20
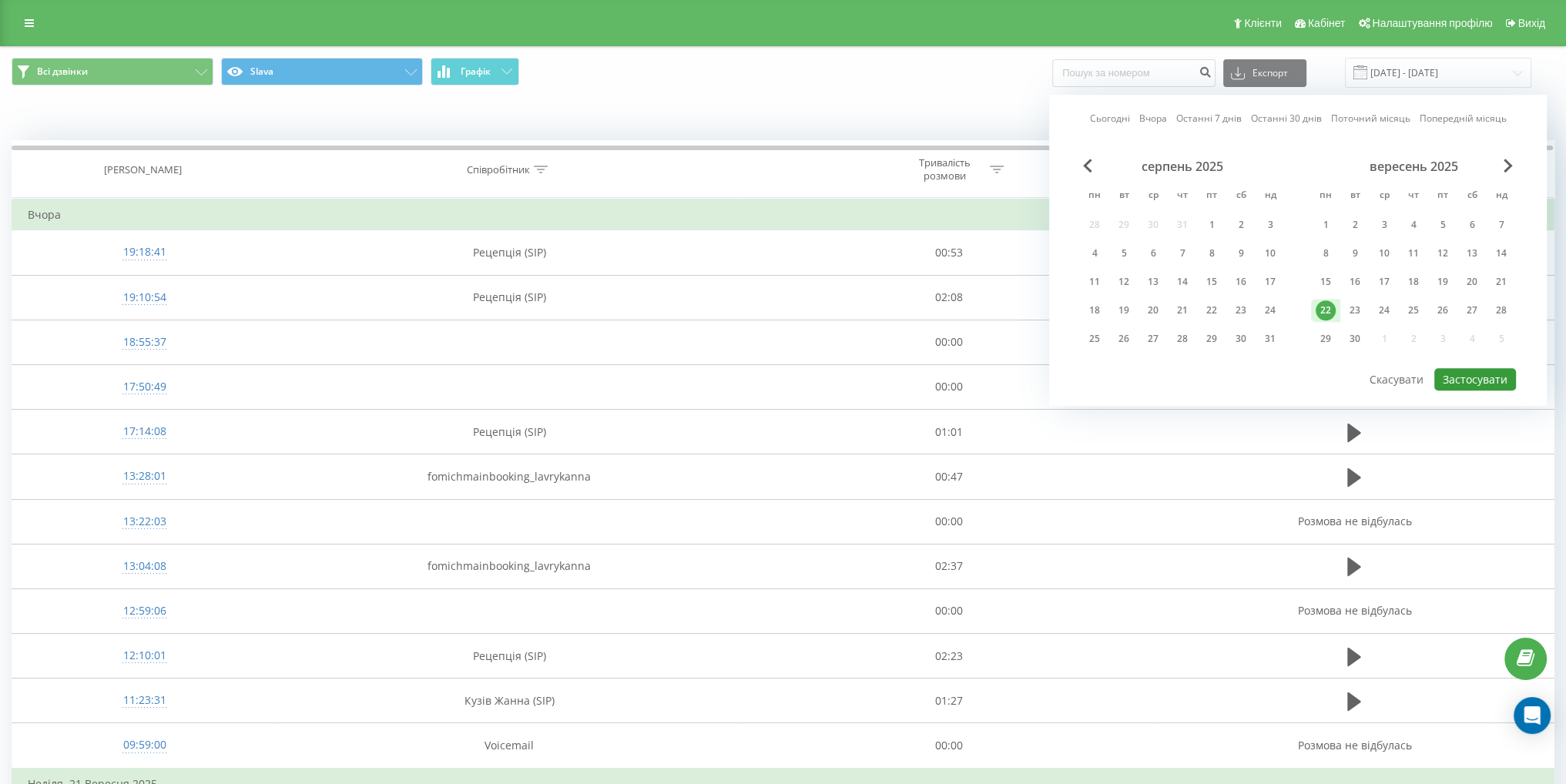
click at [1486, 368] on button "Застосувати" at bounding box center [1475, 379] width 81 height 22
type input "[DATE] - [DATE]"
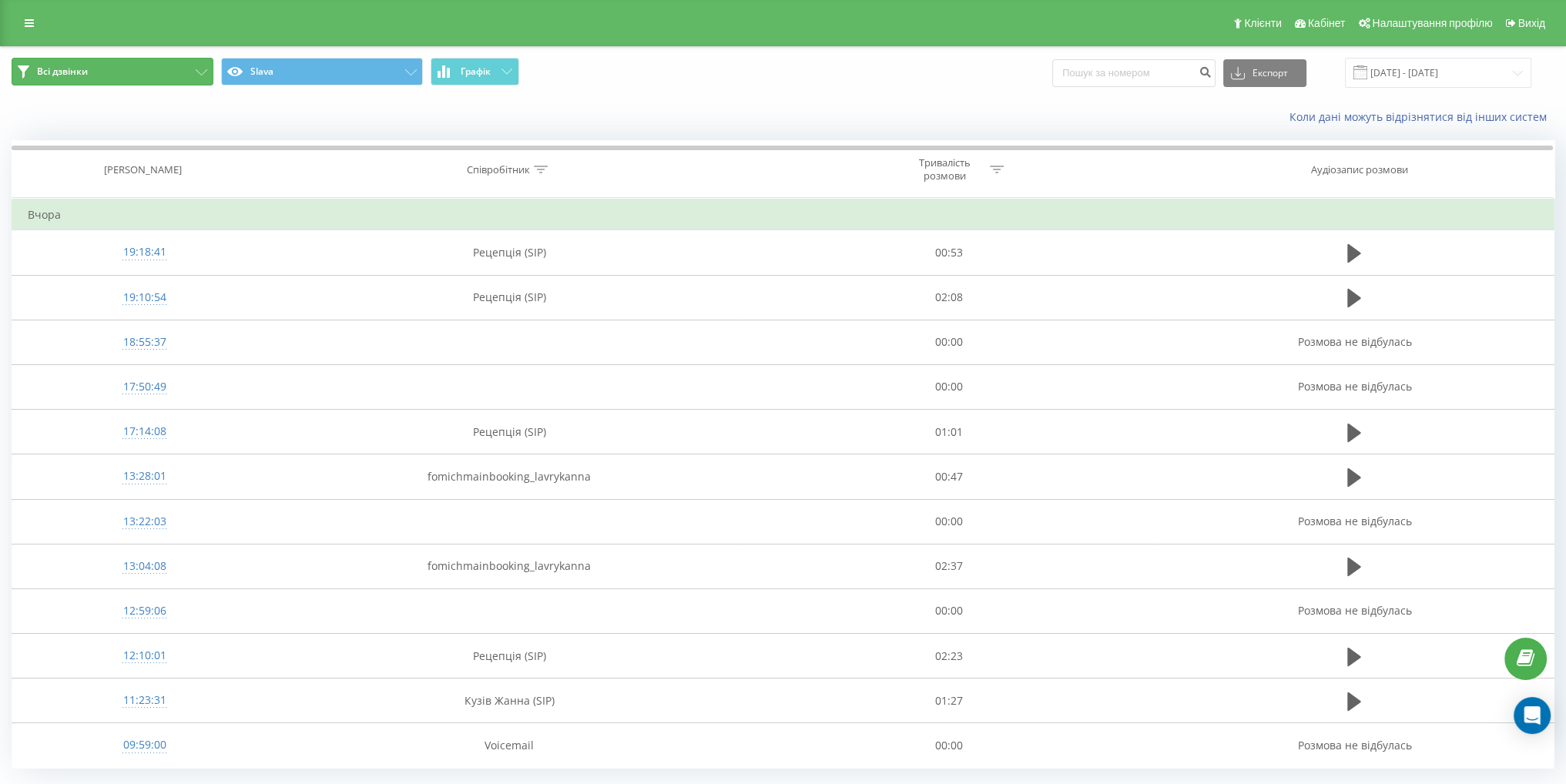
click at [128, 75] on button "Всі дзвінки" at bounding box center [112, 71] width 201 height 27
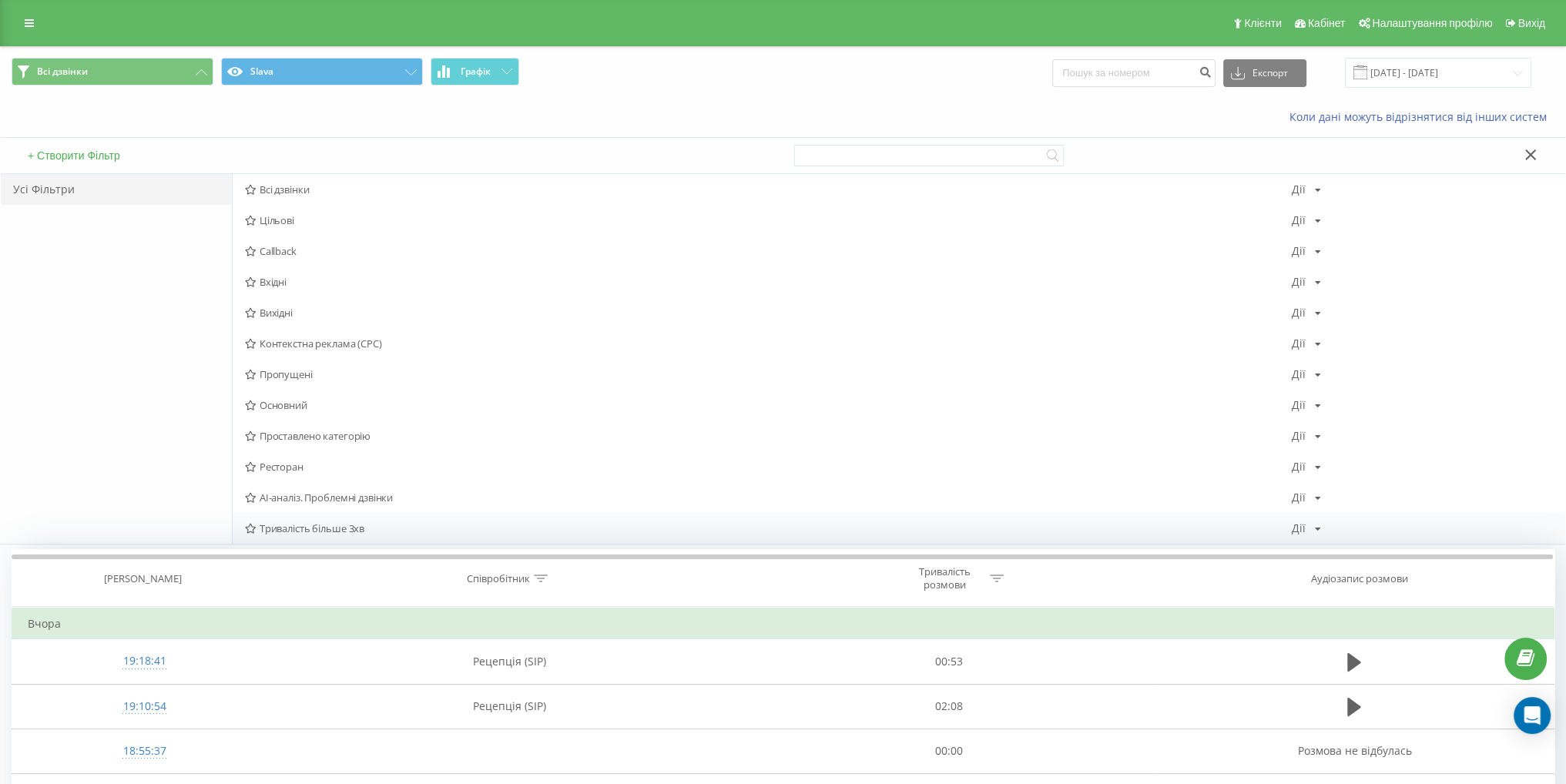
click at [314, 534] on div "Тривалість більше 3хв Дії Редагувати Копіювати Видалити За замовчуванням Поділи…" at bounding box center [899, 528] width 1332 height 31
click at [351, 529] on span "Тривалість більше 3хв" at bounding box center [768, 528] width 1046 height 11
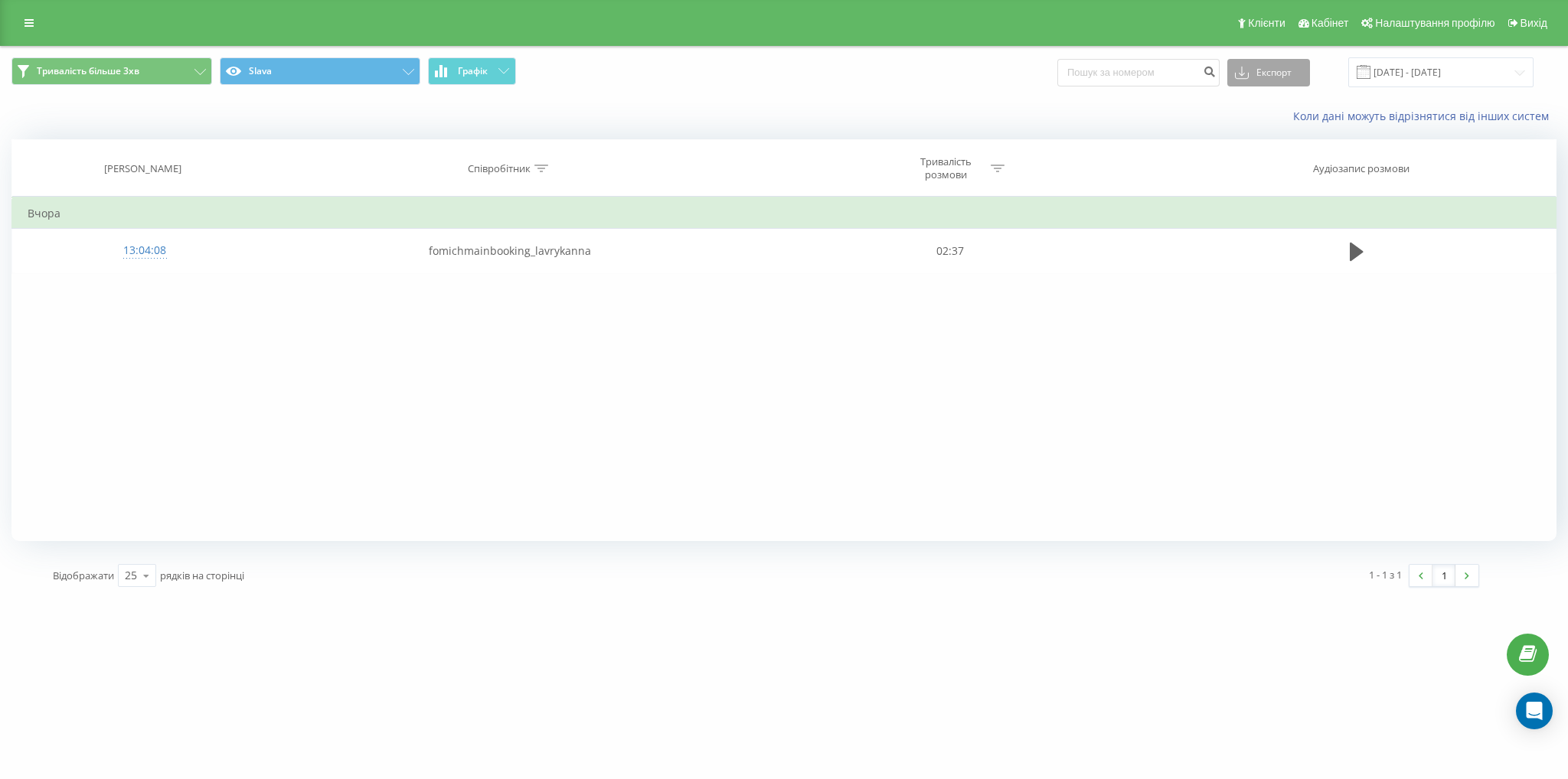
click at [1265, 85] on button "Експорт" at bounding box center [1268, 72] width 82 height 27
click at [1277, 154] on div ".xlsx" at bounding box center [1268, 156] width 81 height 27
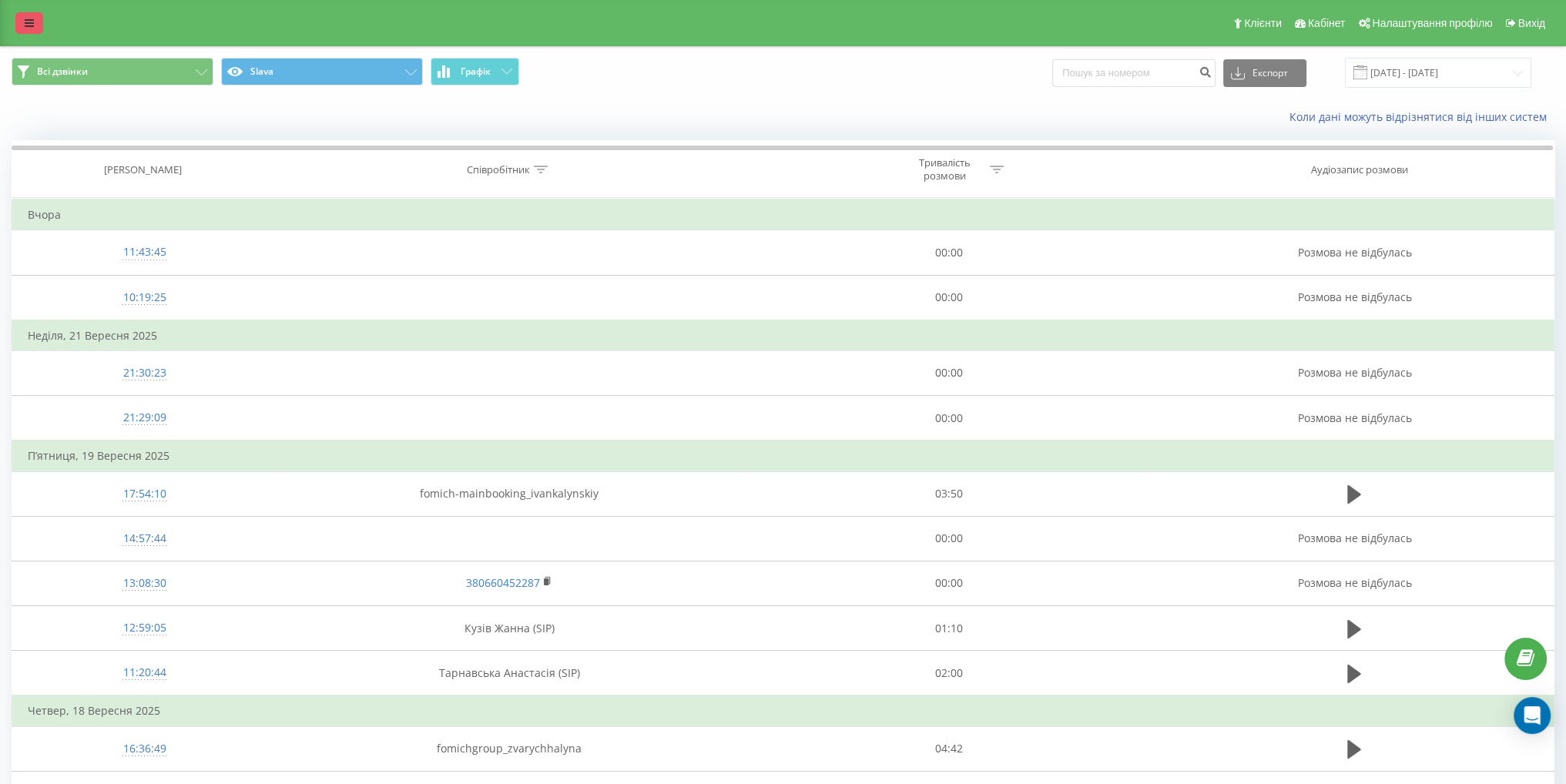
click at [32, 27] on icon at bounding box center [29, 22] width 9 height 11
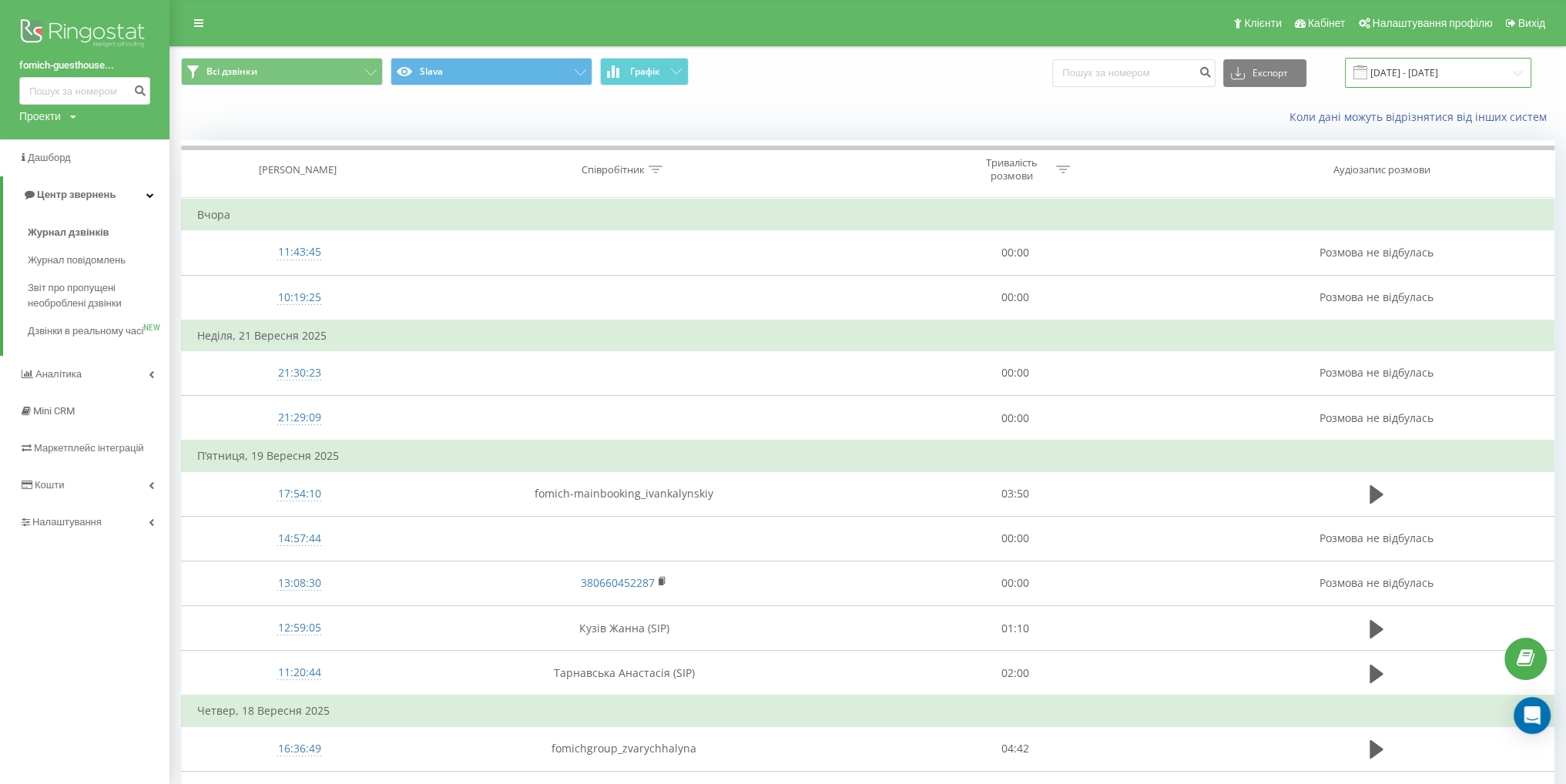
click at [1447, 80] on input "[DATE] - [DATE]" at bounding box center [1438, 73] width 187 height 30
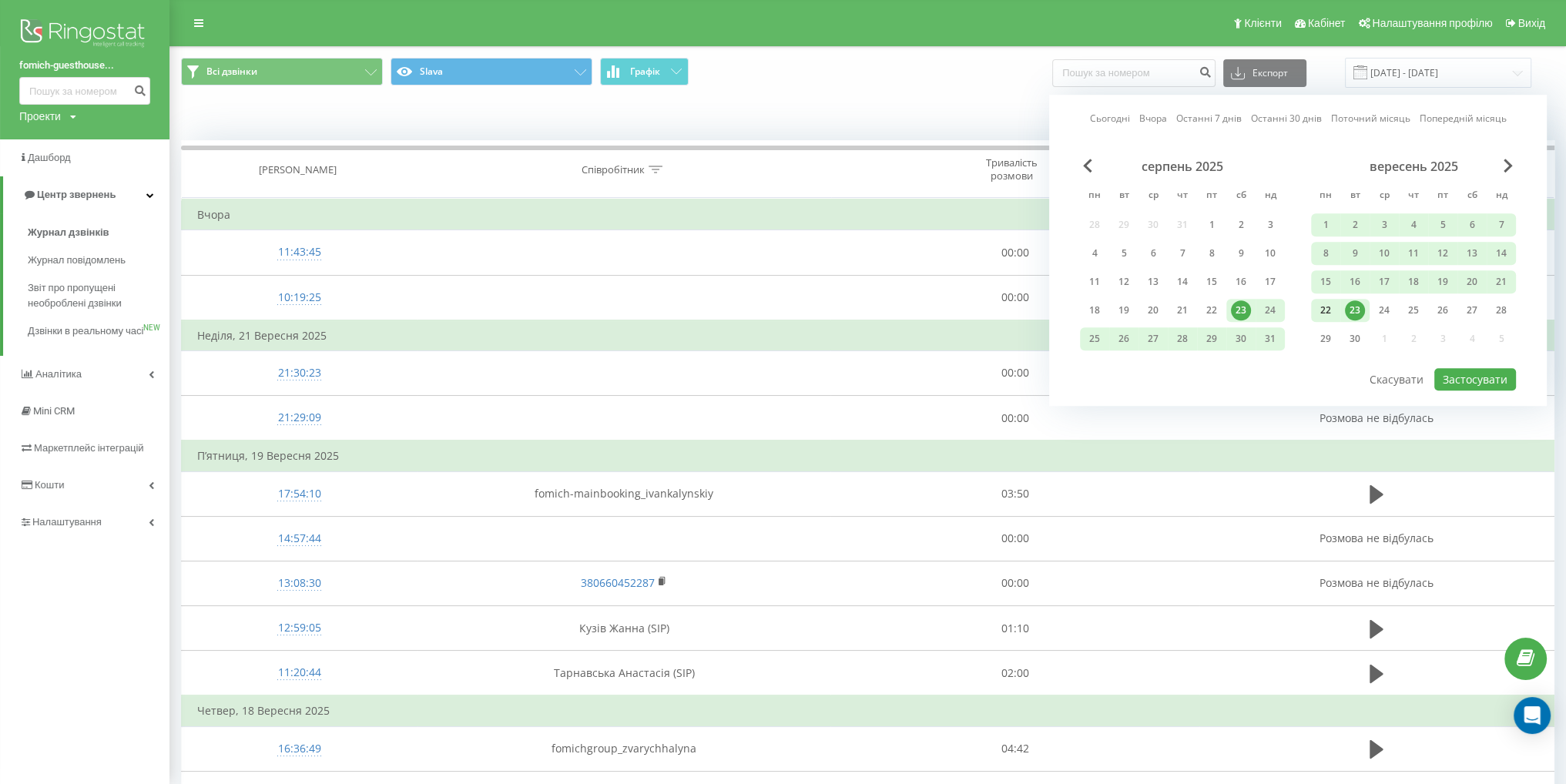
click at [1333, 307] on div "22" at bounding box center [1326, 310] width 20 height 20
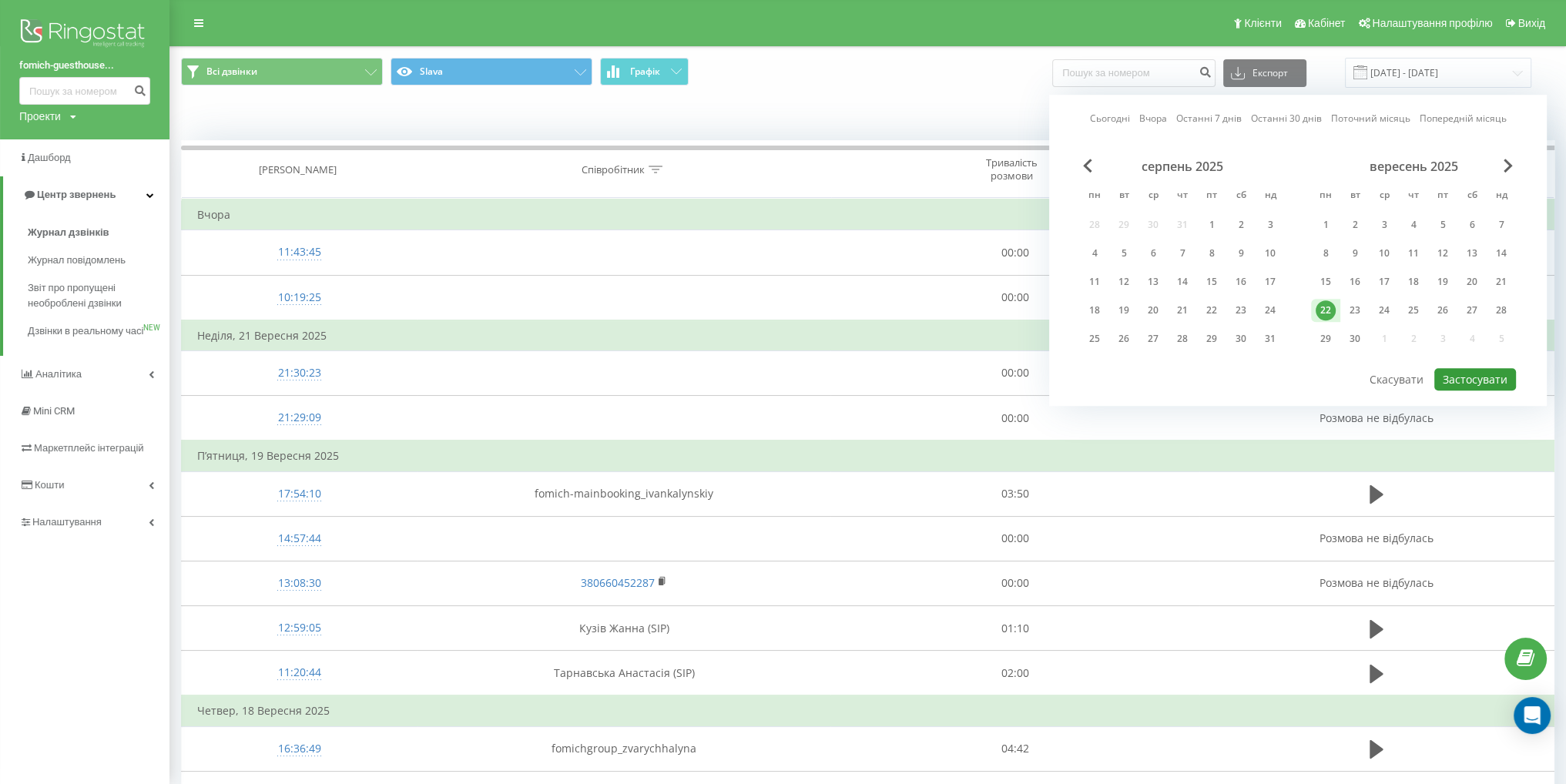
click at [1471, 368] on button "Застосувати" at bounding box center [1475, 379] width 81 height 22
type input "[DATE] - [DATE]"
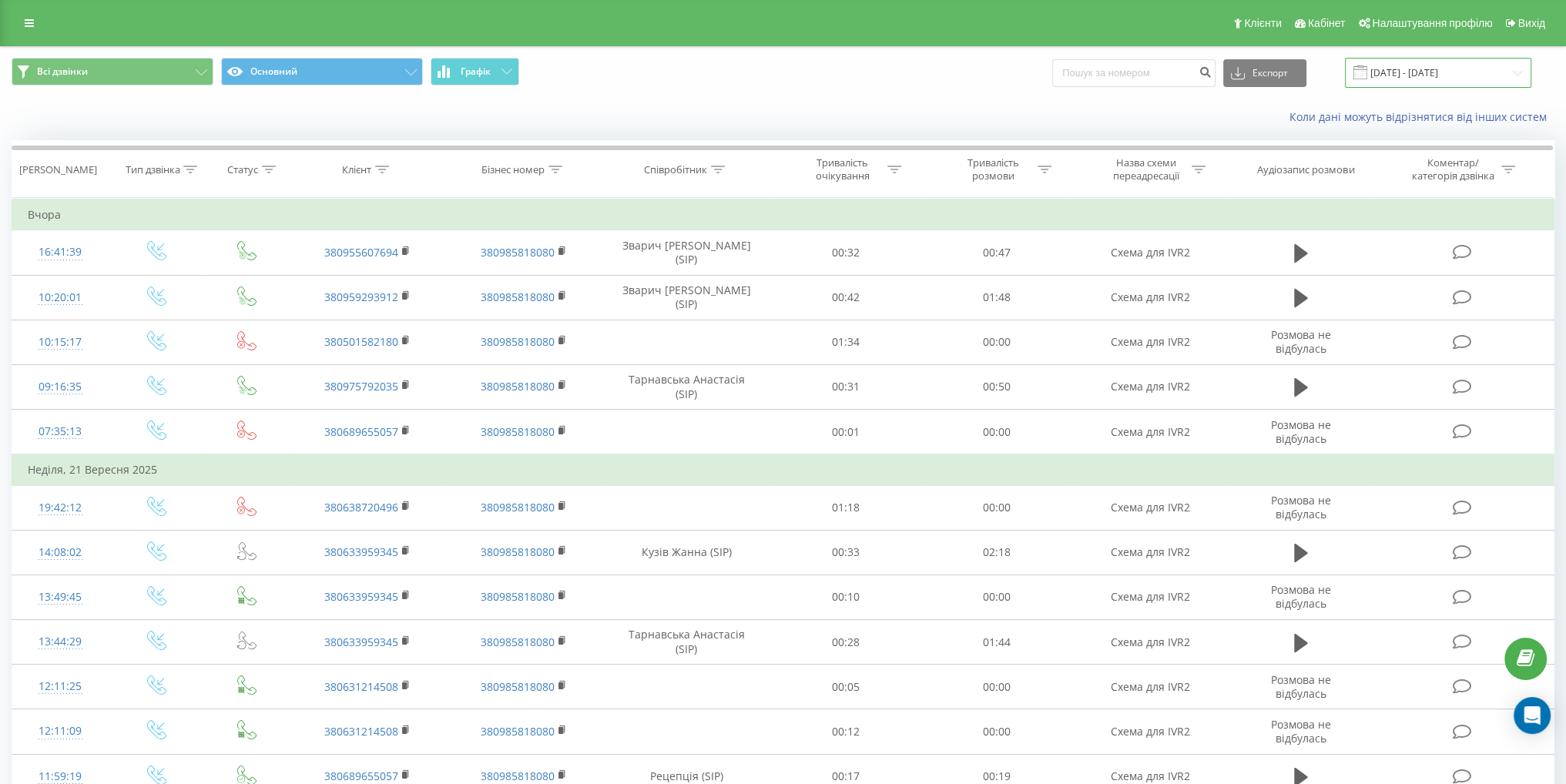
drag, startPoint x: 1395, startPoint y: 69, endPoint x: 1386, endPoint y: 85, distance: 18.4
click at [1396, 69] on input "[DATE] - [DATE]" at bounding box center [1438, 73] width 187 height 30
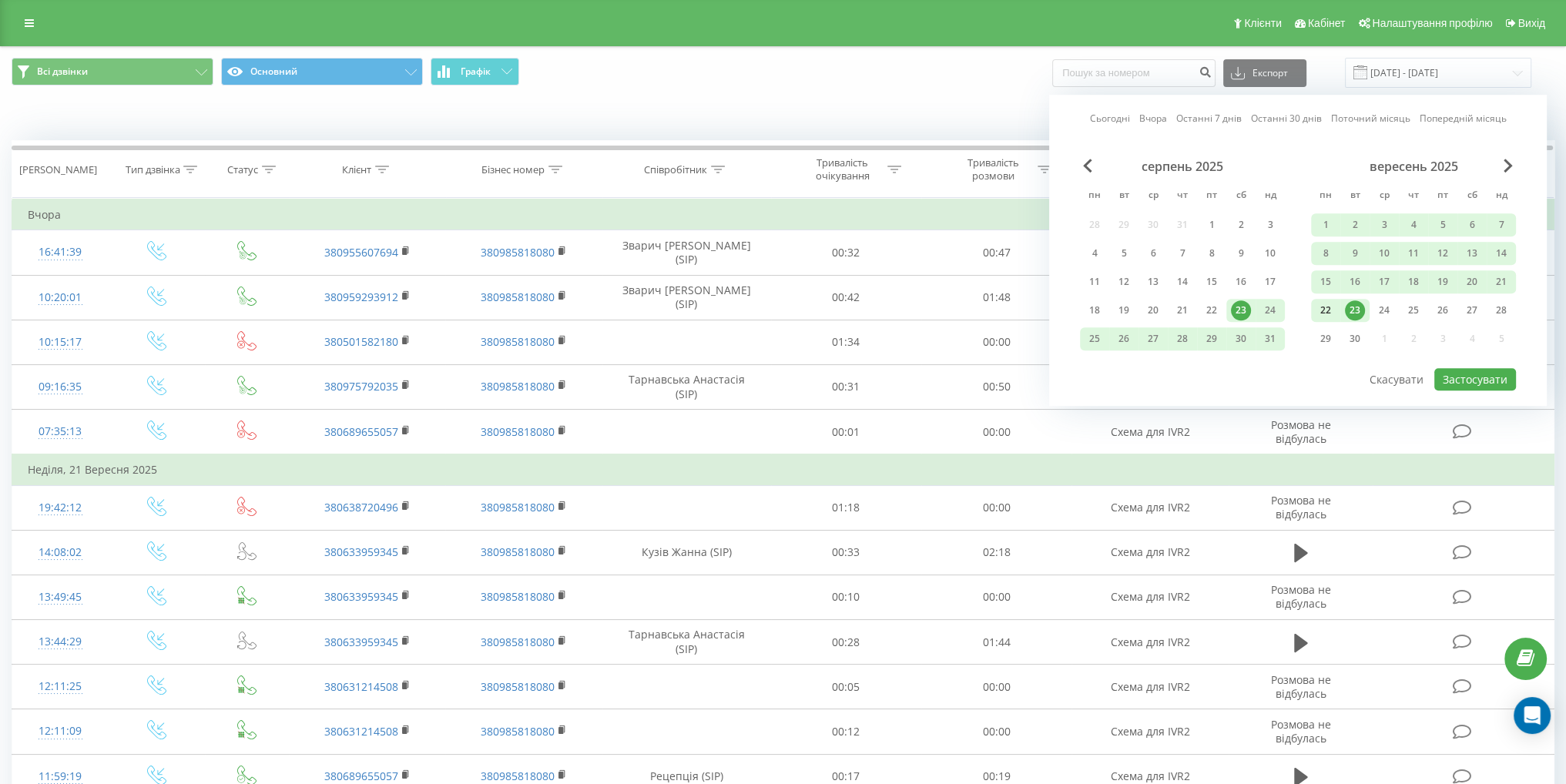
click at [1330, 312] on div "22" at bounding box center [1326, 310] width 20 height 20
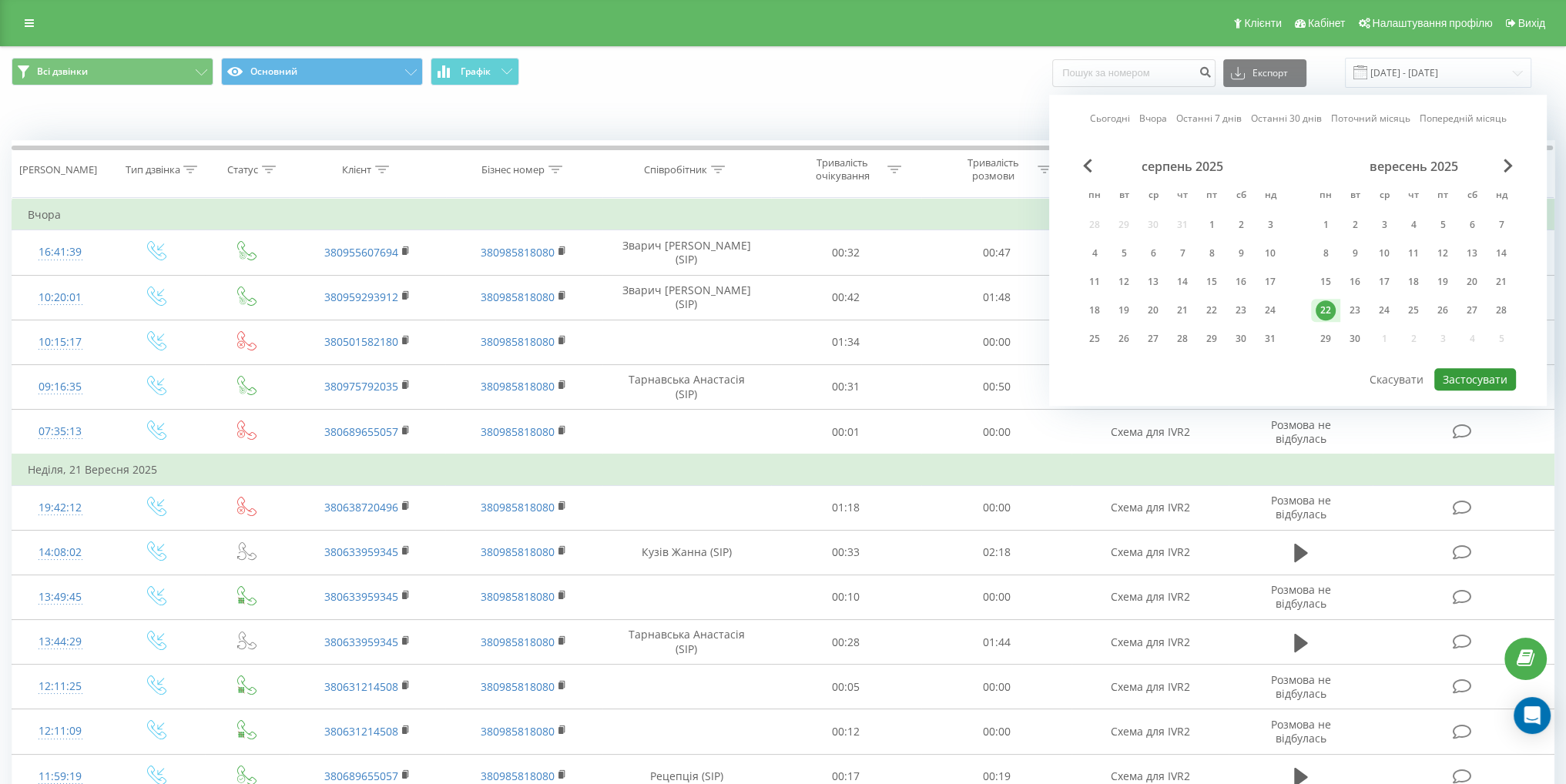
click at [1481, 378] on button "Застосувати" at bounding box center [1475, 379] width 81 height 22
type input "[DATE] - [DATE]"
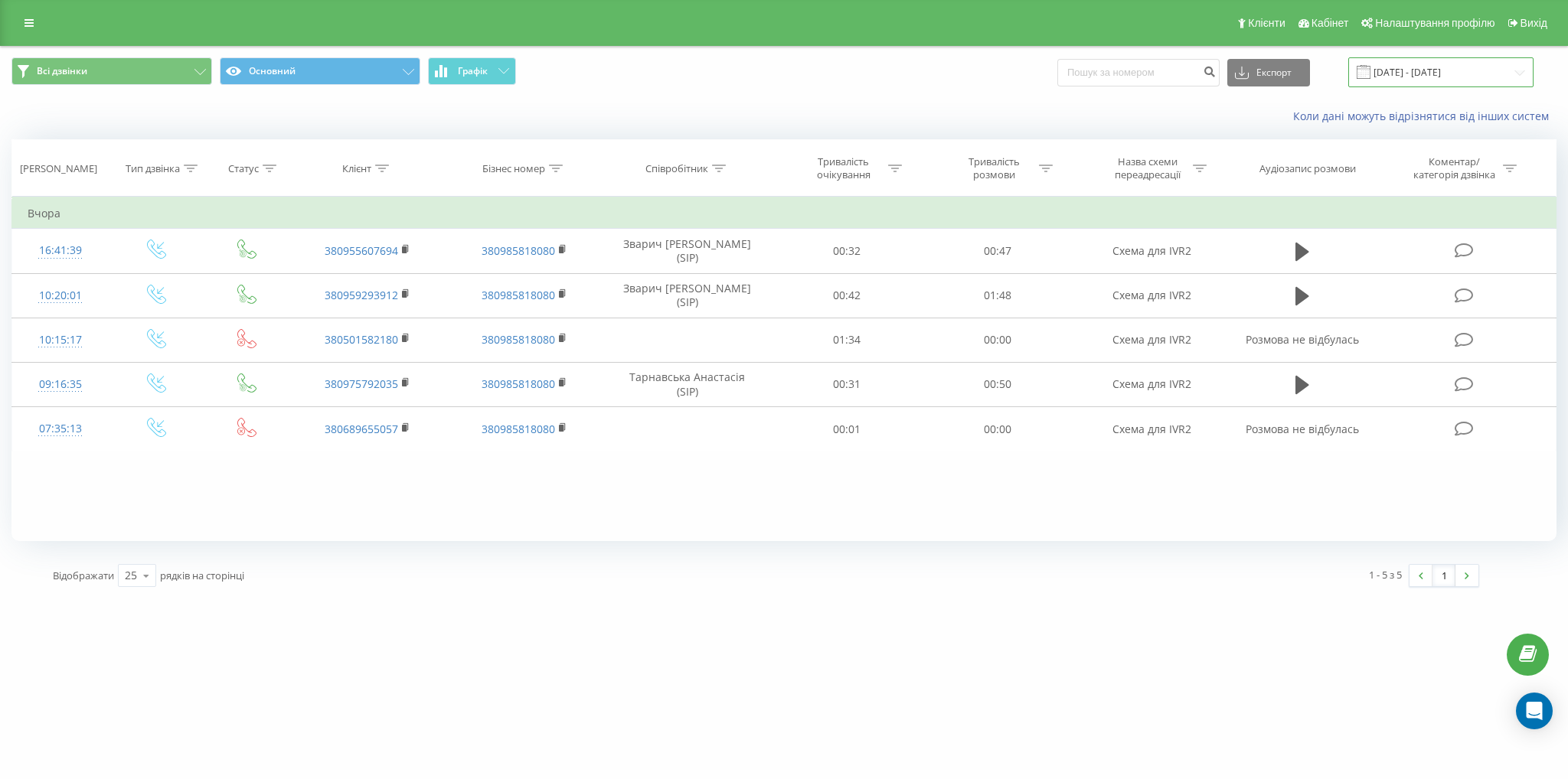
click at [1417, 70] on input "[DATE] - [DATE]" at bounding box center [1440, 72] width 185 height 30
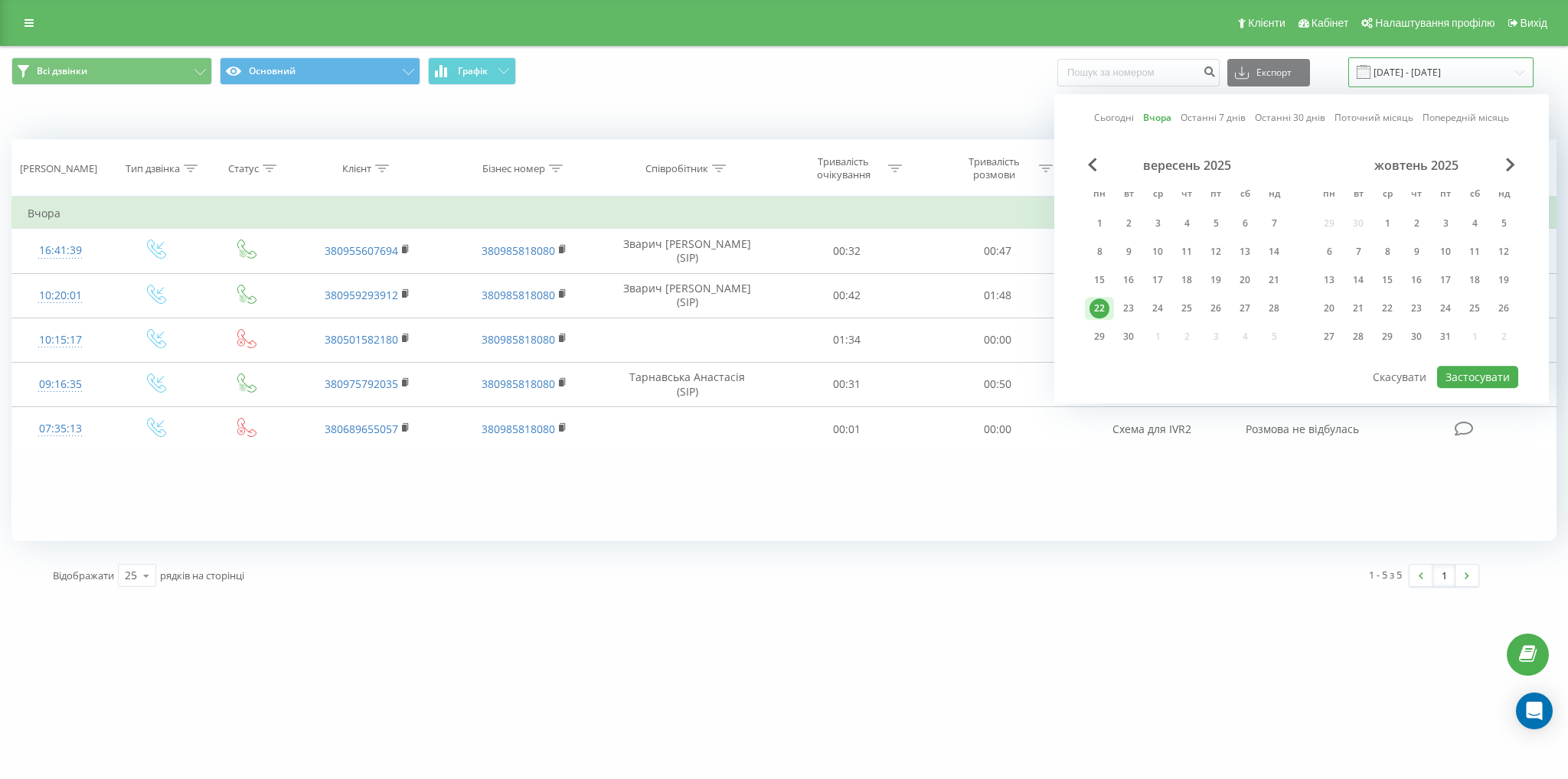
click at [1420, 68] on input "[DATE] - [DATE]" at bounding box center [1440, 72] width 185 height 30
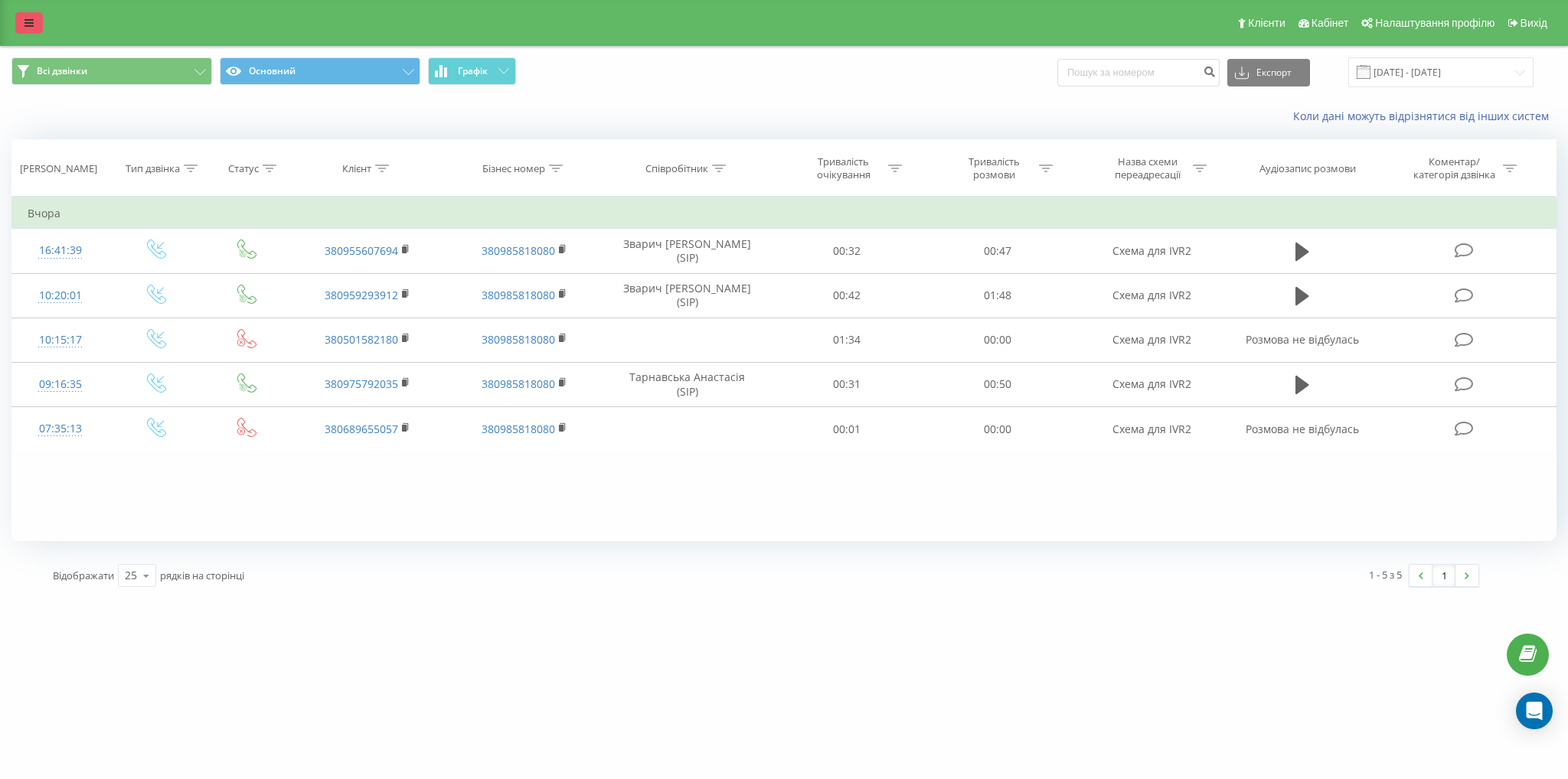
click at [21, 27] on link at bounding box center [29, 23] width 27 height 21
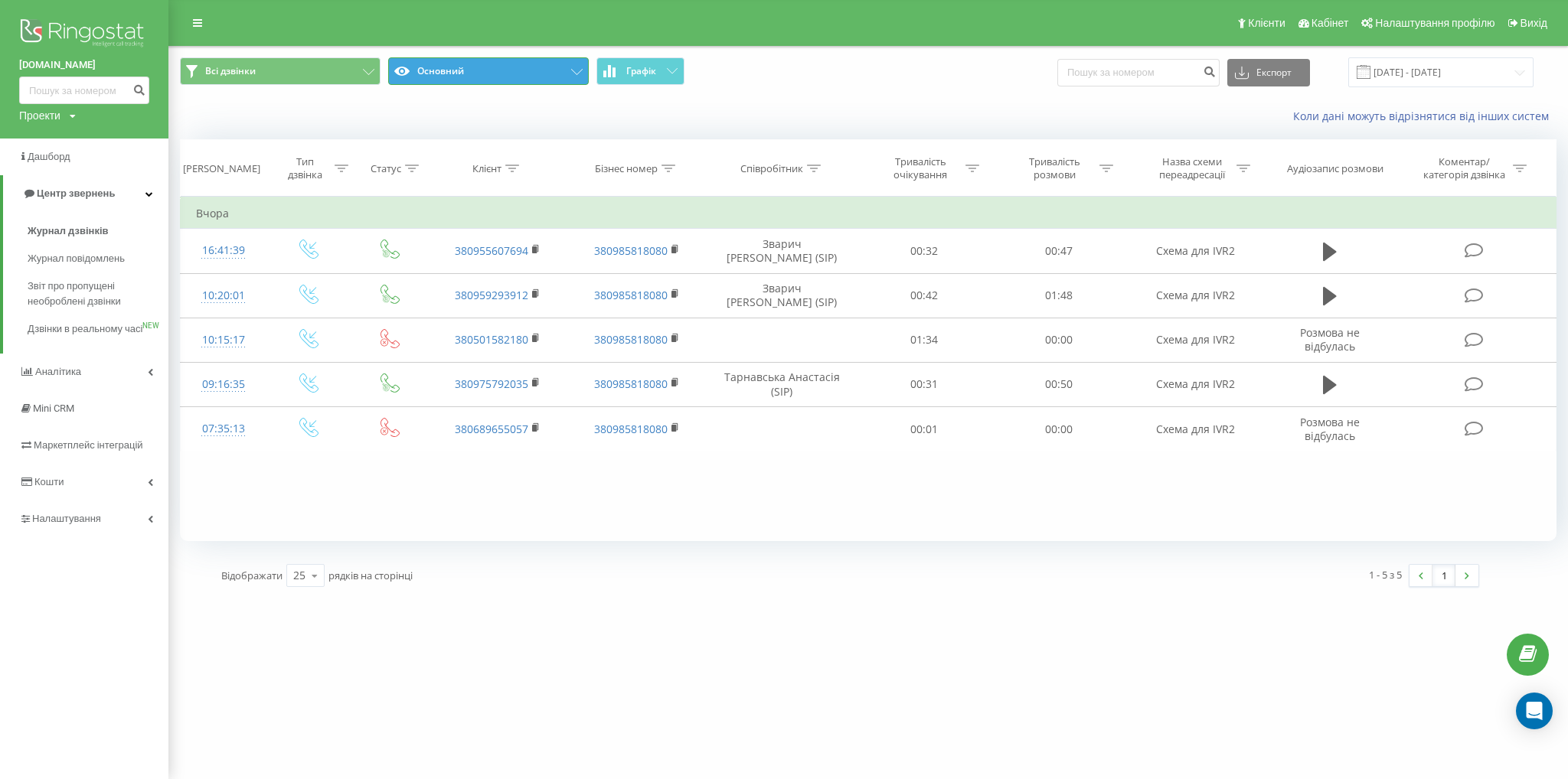
click at [501, 76] on button "Основний" at bounding box center [488, 71] width 200 height 27
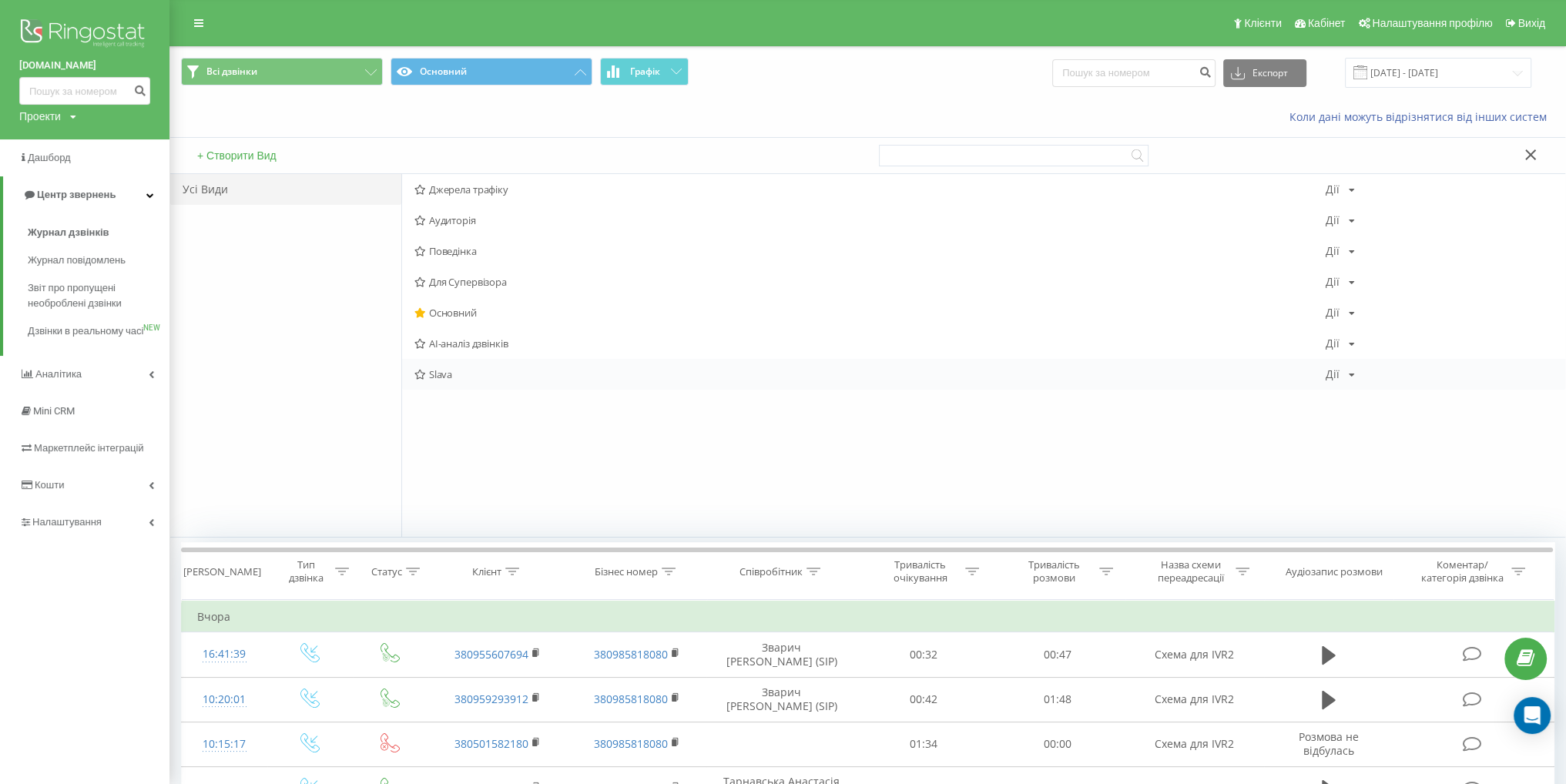
click at [482, 371] on span "Slava" at bounding box center [870, 374] width 910 height 11
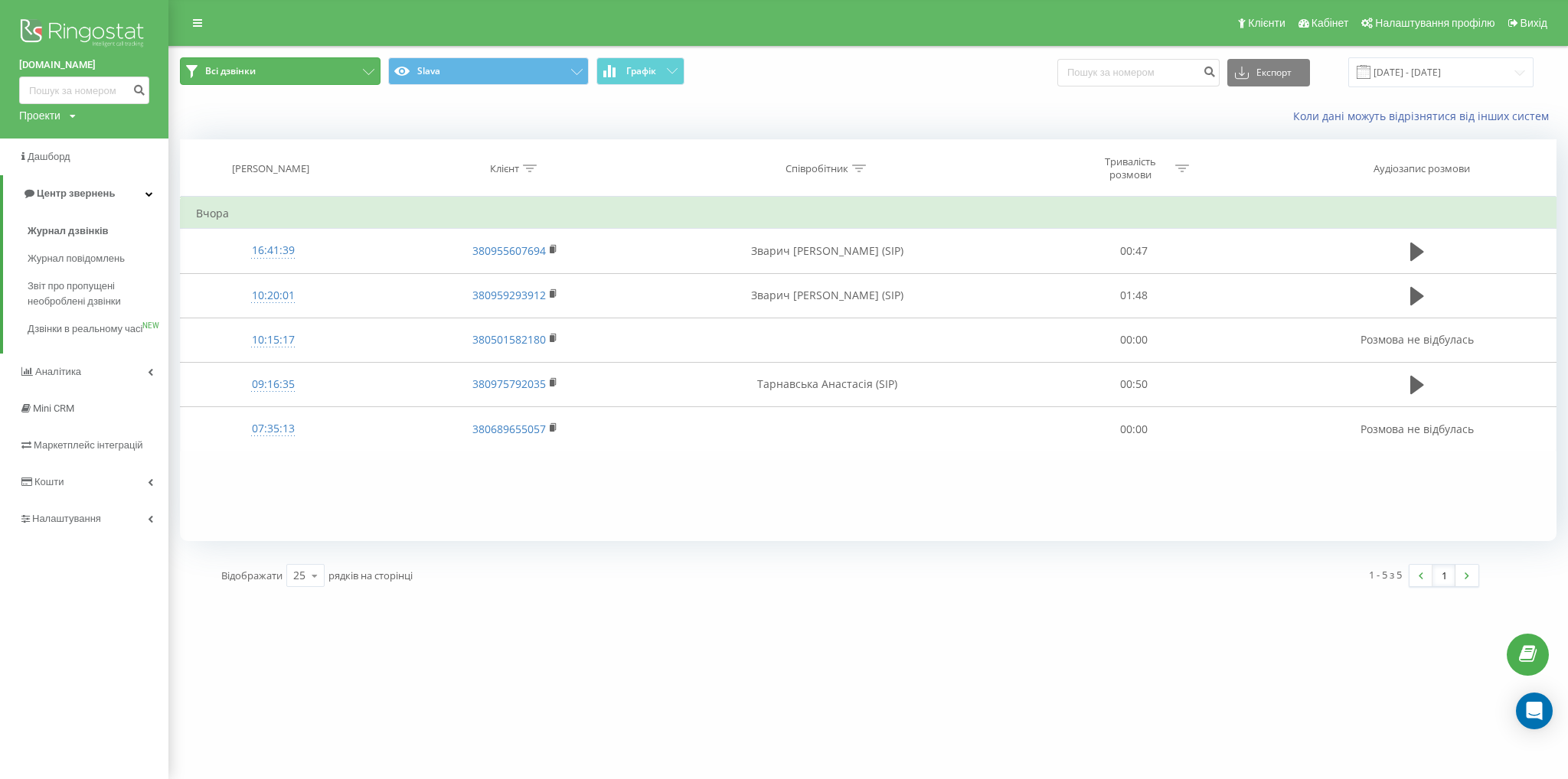
click at [328, 68] on button "Всі дзвінки" at bounding box center [279, 71] width 200 height 27
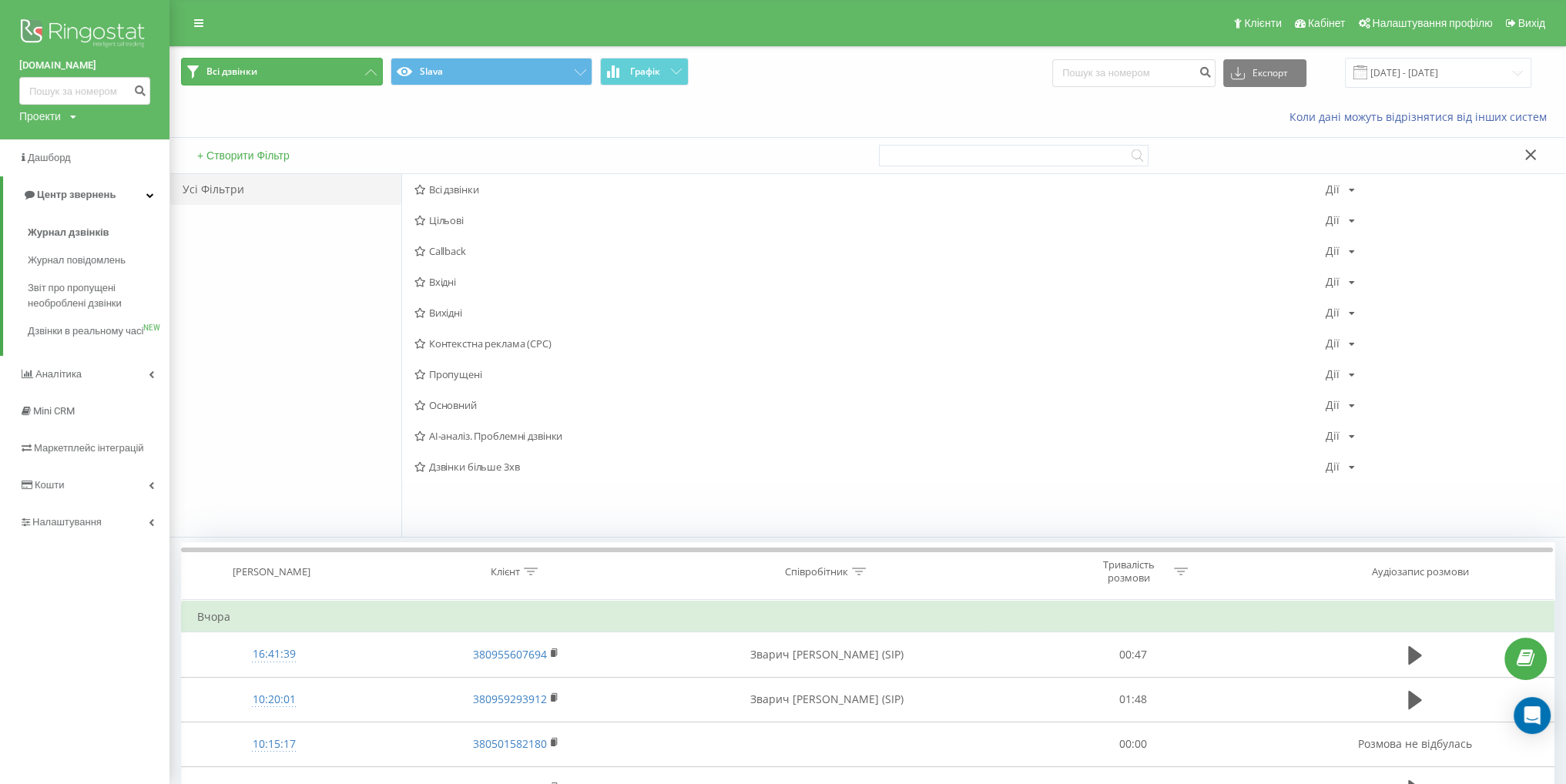
click at [352, 62] on button "Всі дзвінки" at bounding box center [281, 71] width 201 height 27
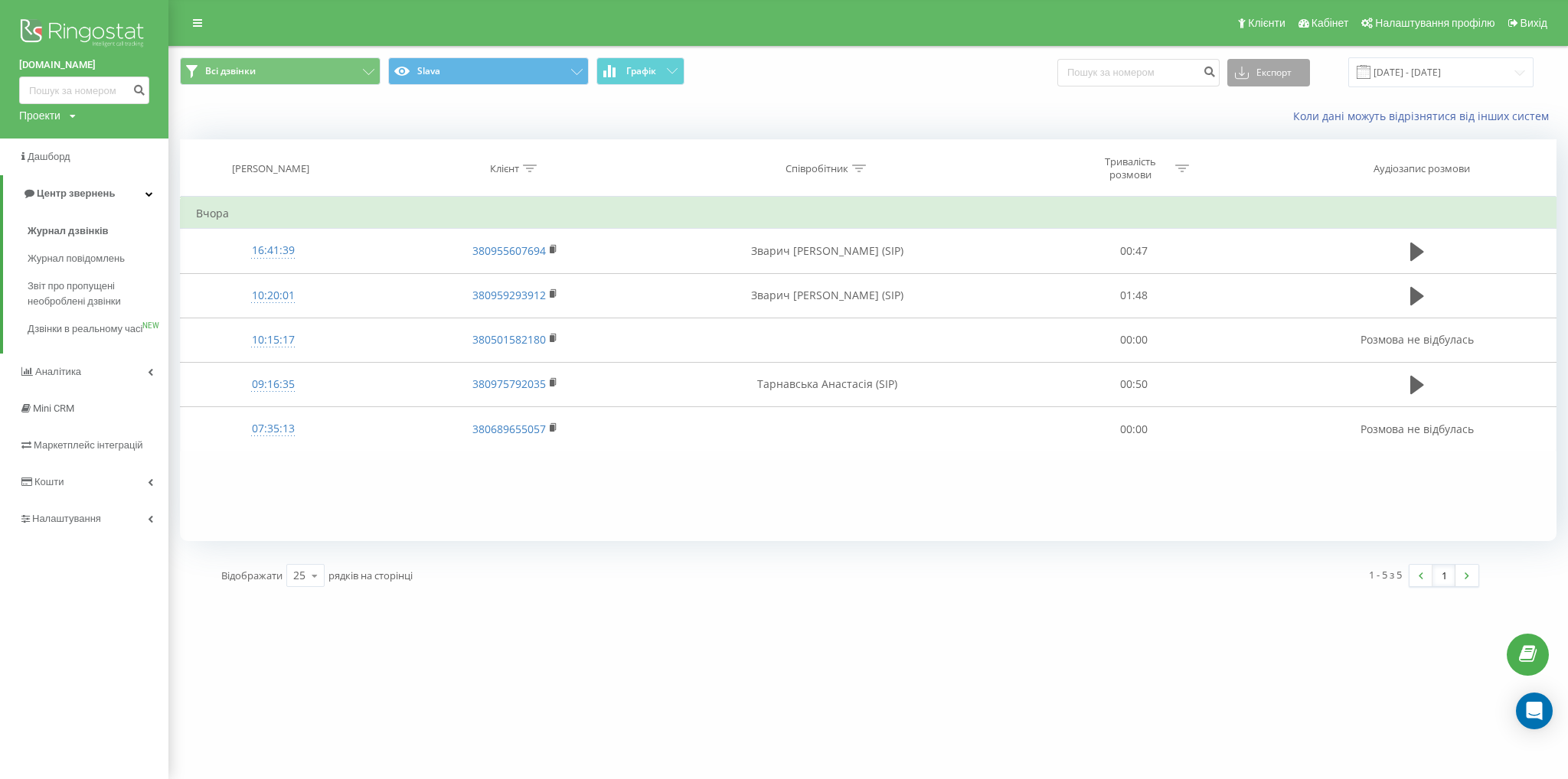
click at [1298, 68] on button "Експорт" at bounding box center [1268, 72] width 82 height 27
click at [1294, 157] on div ".xlsx" at bounding box center [1268, 156] width 81 height 27
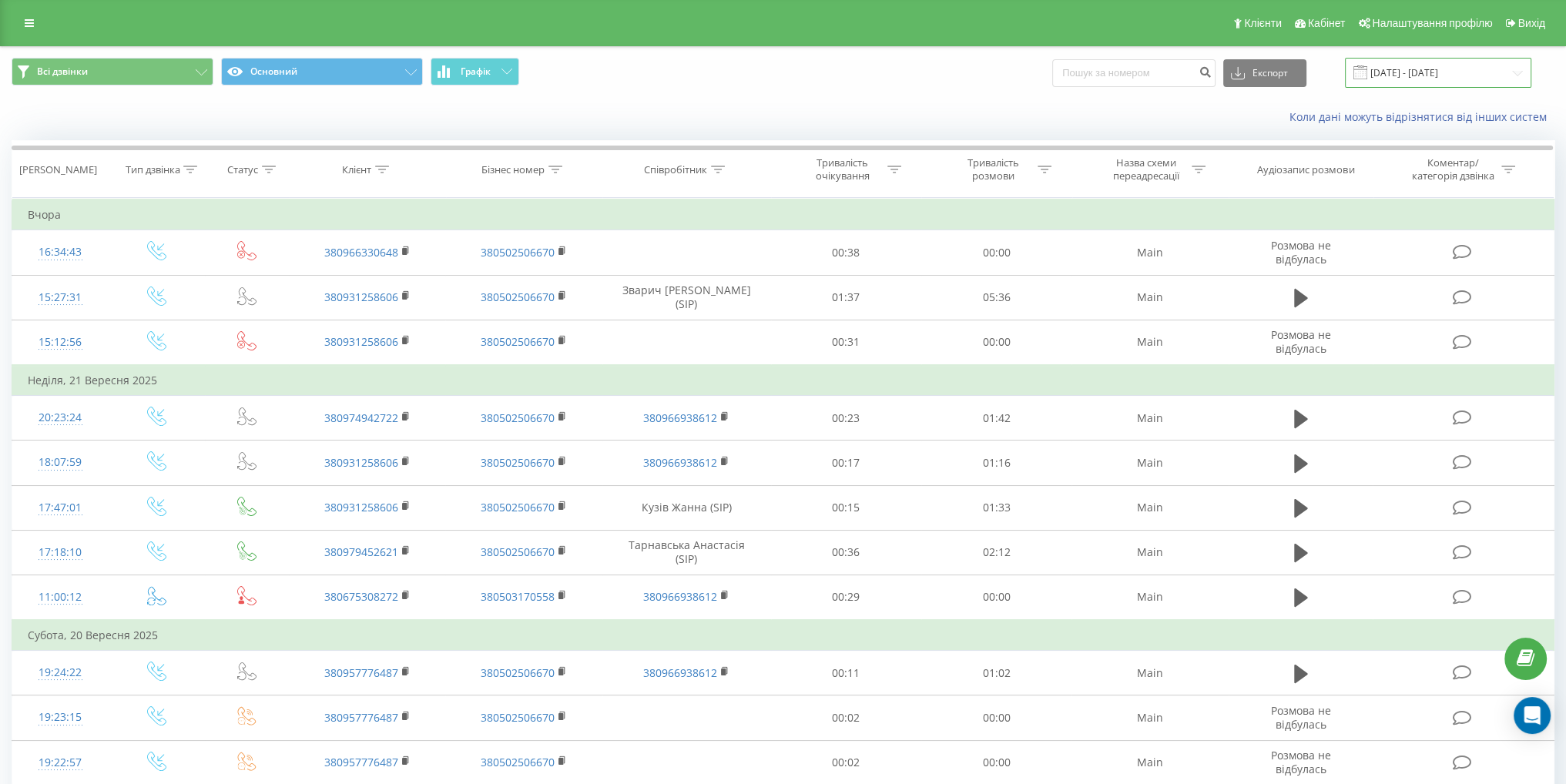
click at [1443, 71] on input "[DATE] - [DATE]" at bounding box center [1438, 73] width 187 height 30
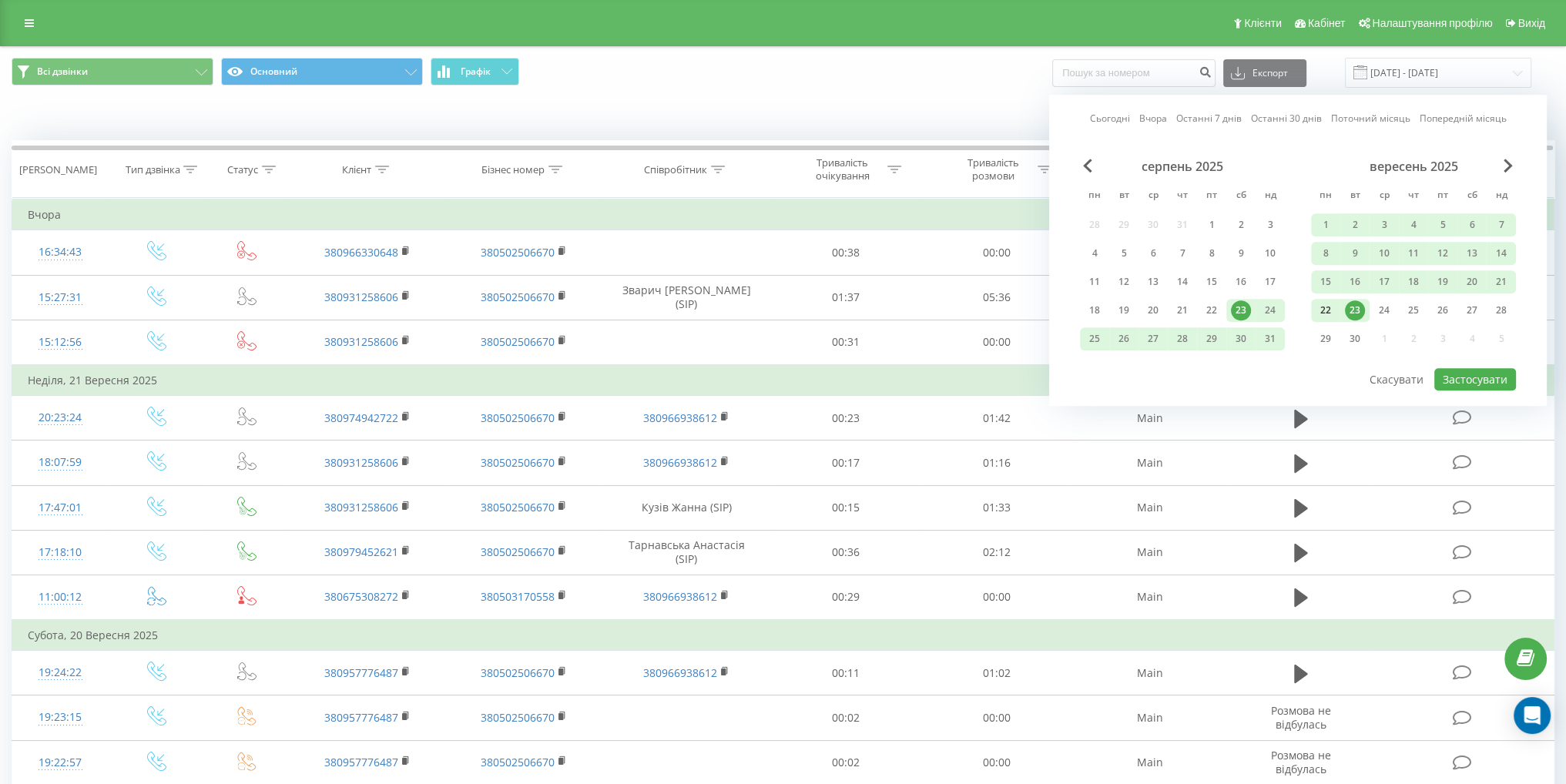
click at [1335, 306] on div "22" at bounding box center [1326, 310] width 20 height 20
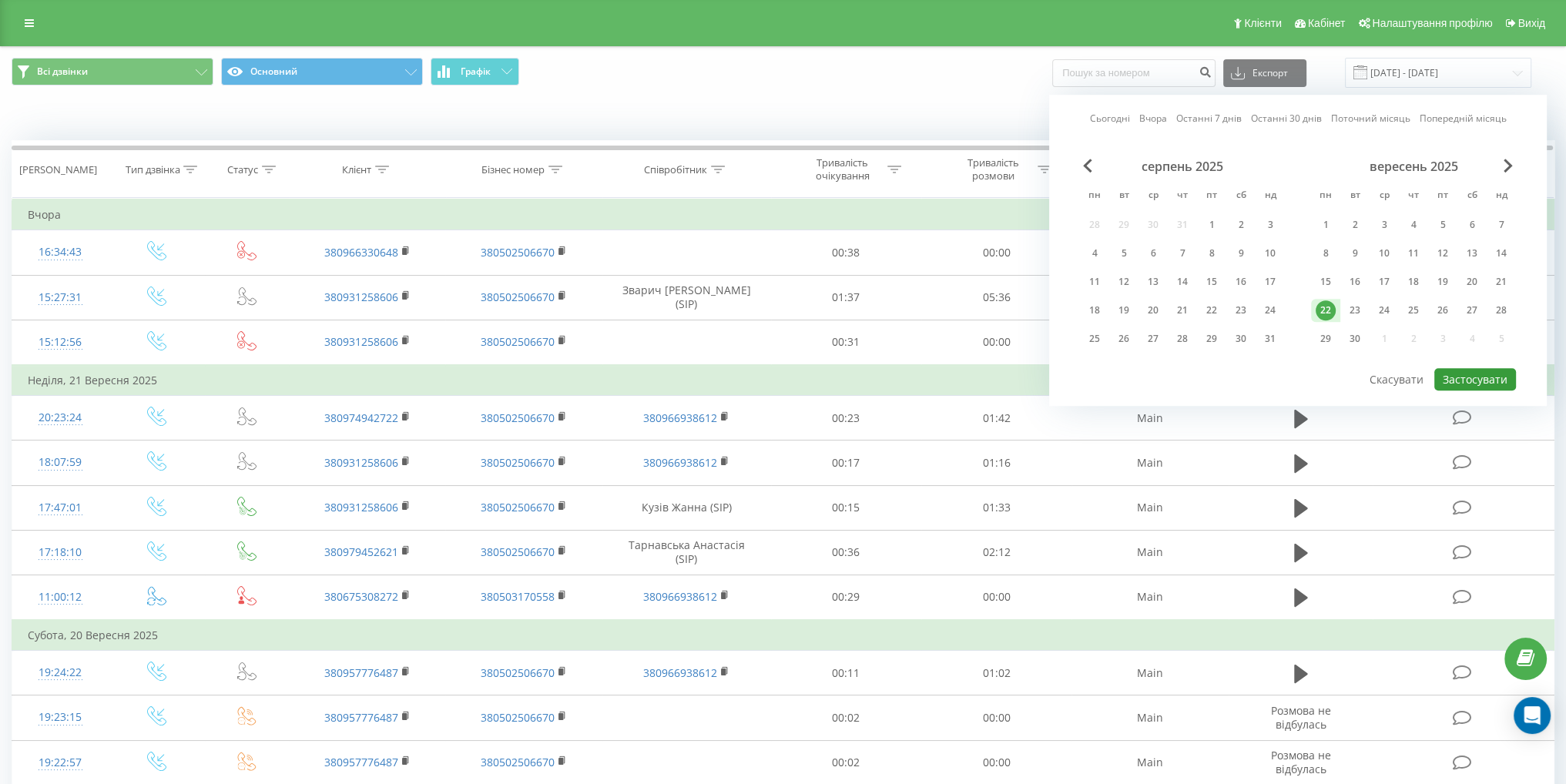
click at [1470, 368] on button "Застосувати" at bounding box center [1475, 379] width 81 height 22
type input "[DATE] - [DATE]"
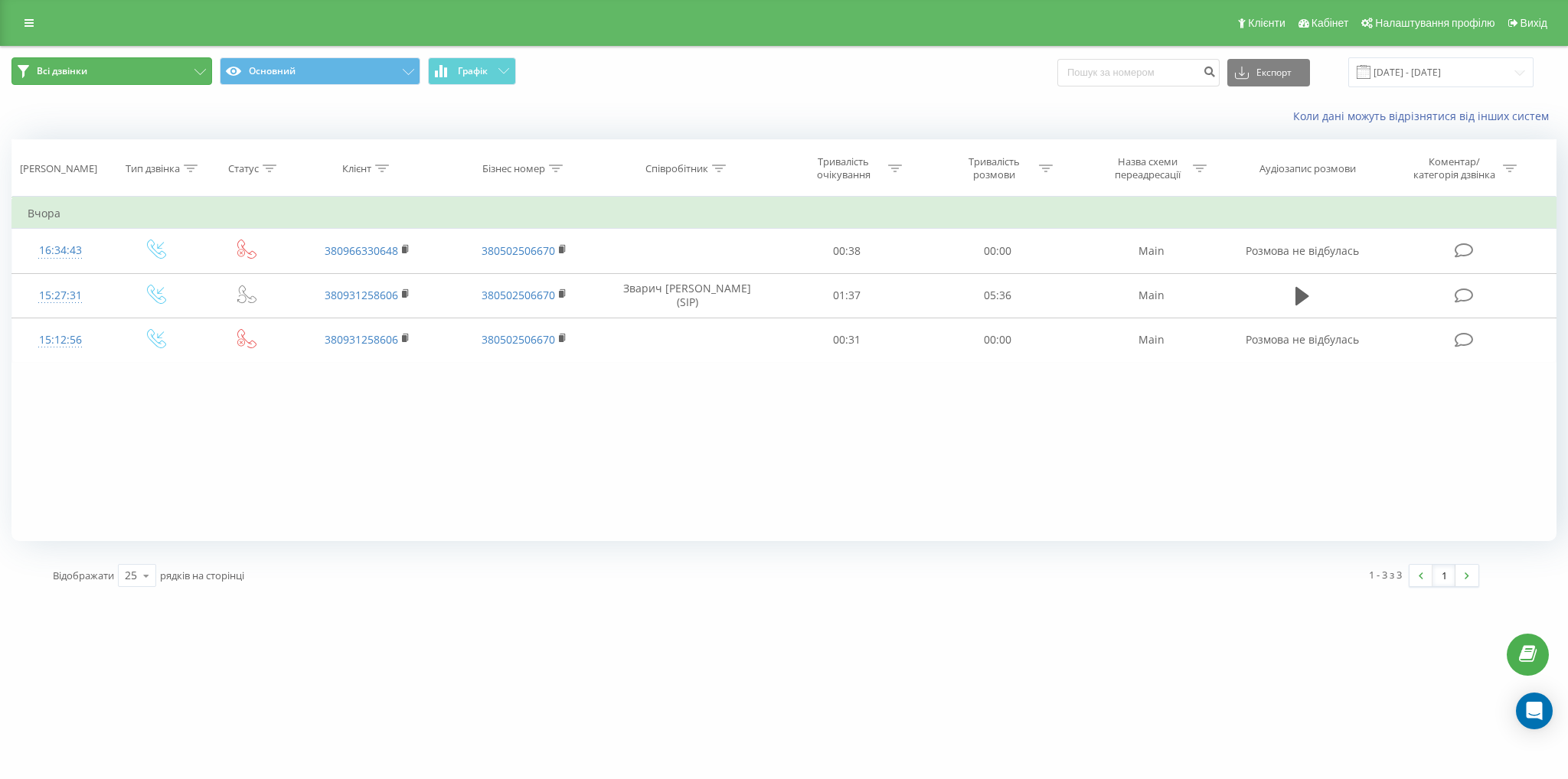
click at [162, 74] on button "Всі дзвінки" at bounding box center [111, 71] width 200 height 27
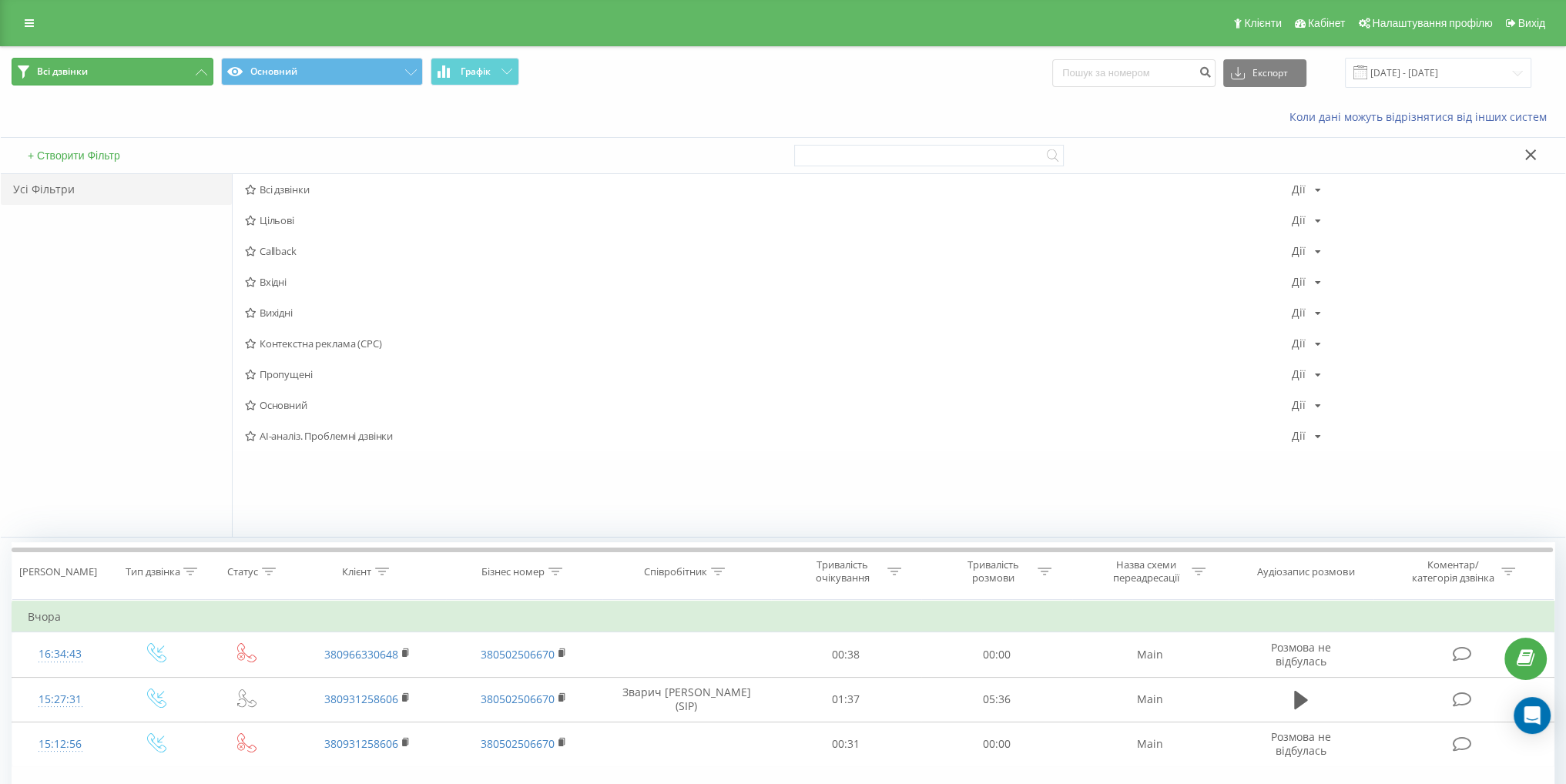
click at [159, 78] on button "Всі дзвінки" at bounding box center [112, 71] width 201 height 27
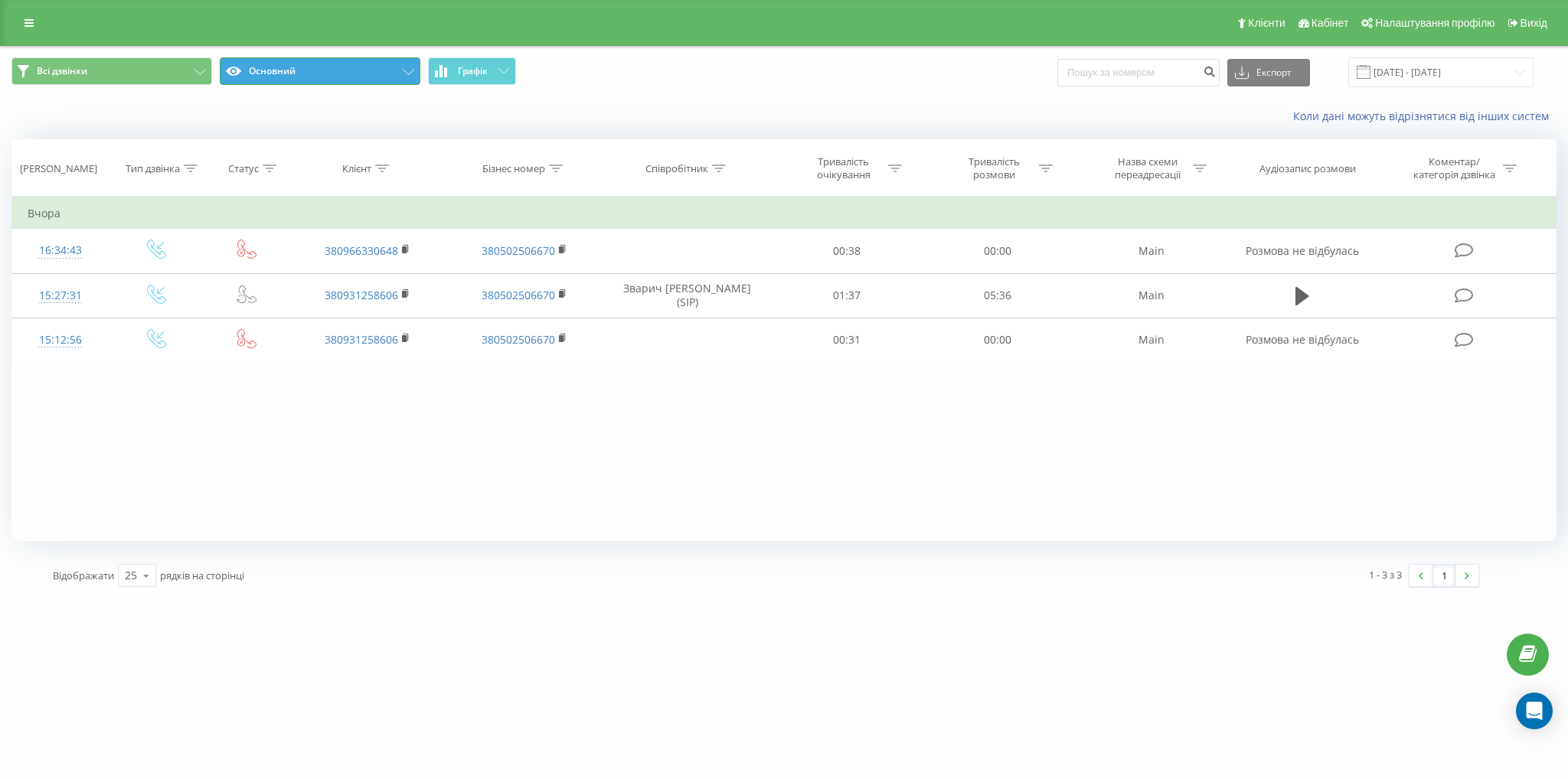
click at [294, 72] on button "Основний" at bounding box center [320, 71] width 200 height 27
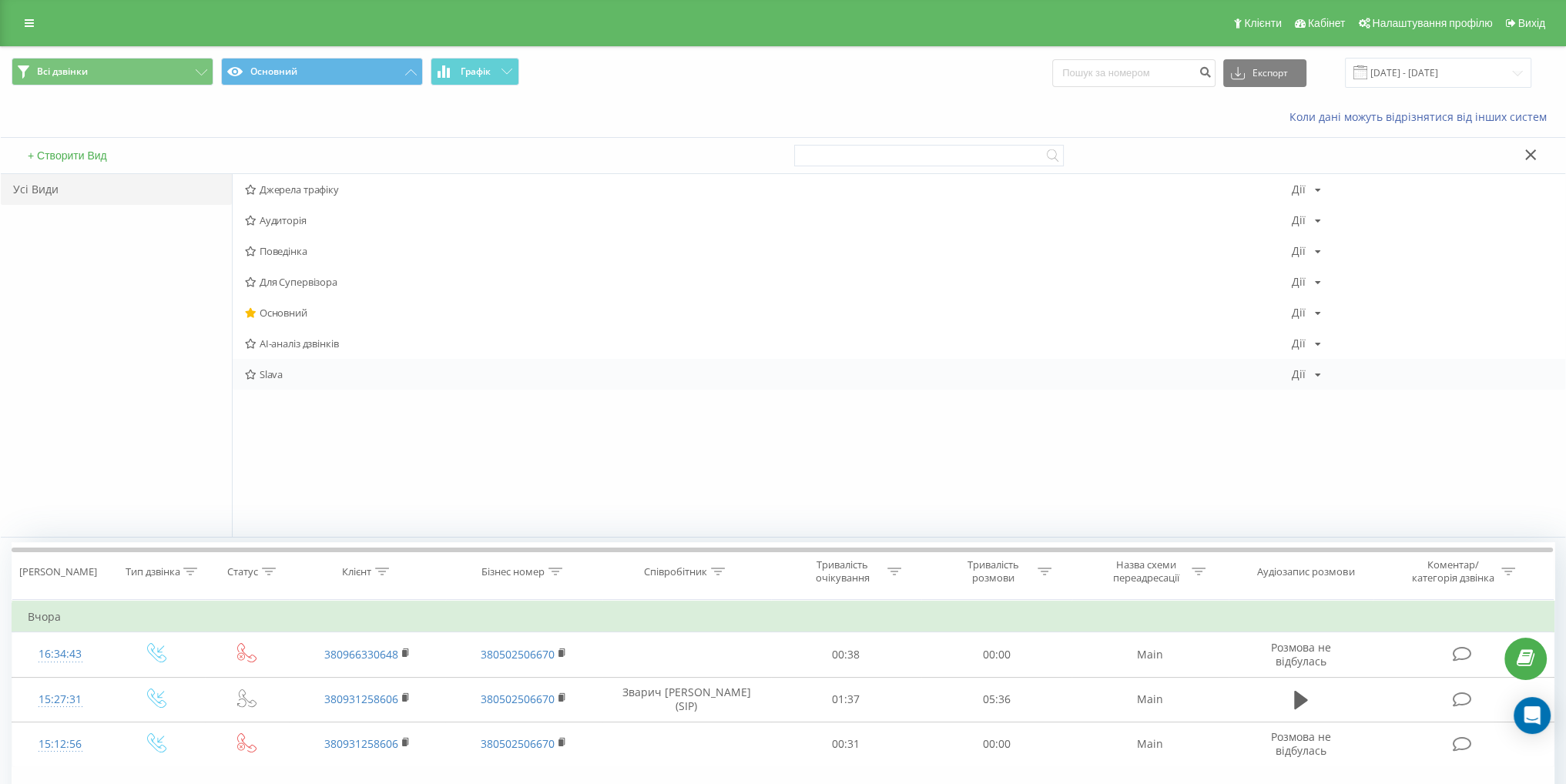
click at [285, 373] on span "Slava" at bounding box center [768, 374] width 1046 height 11
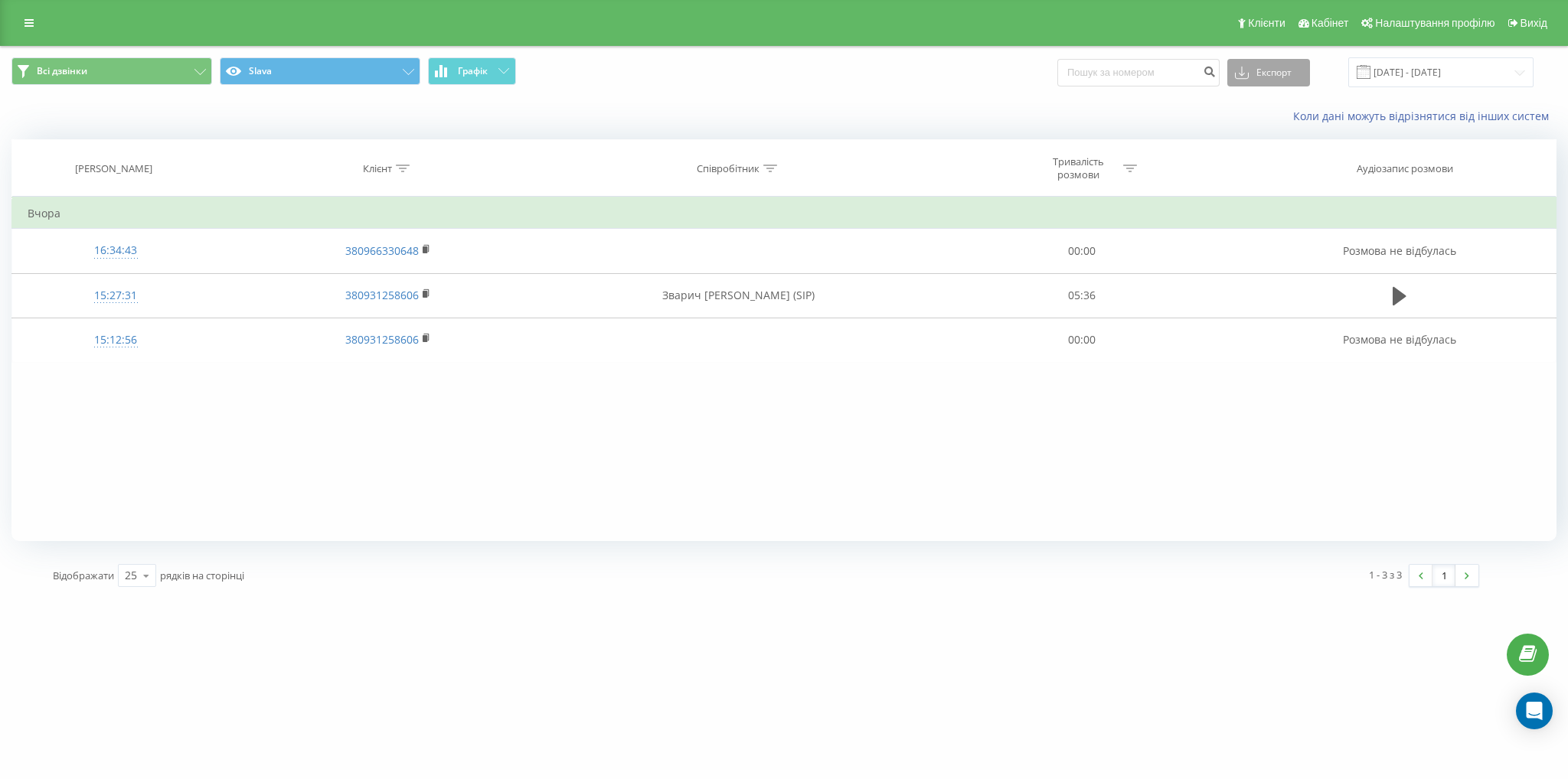
click at [1290, 68] on button "Експорт" at bounding box center [1268, 72] width 82 height 27
click at [1286, 147] on div ".xlsx" at bounding box center [1268, 156] width 81 height 27
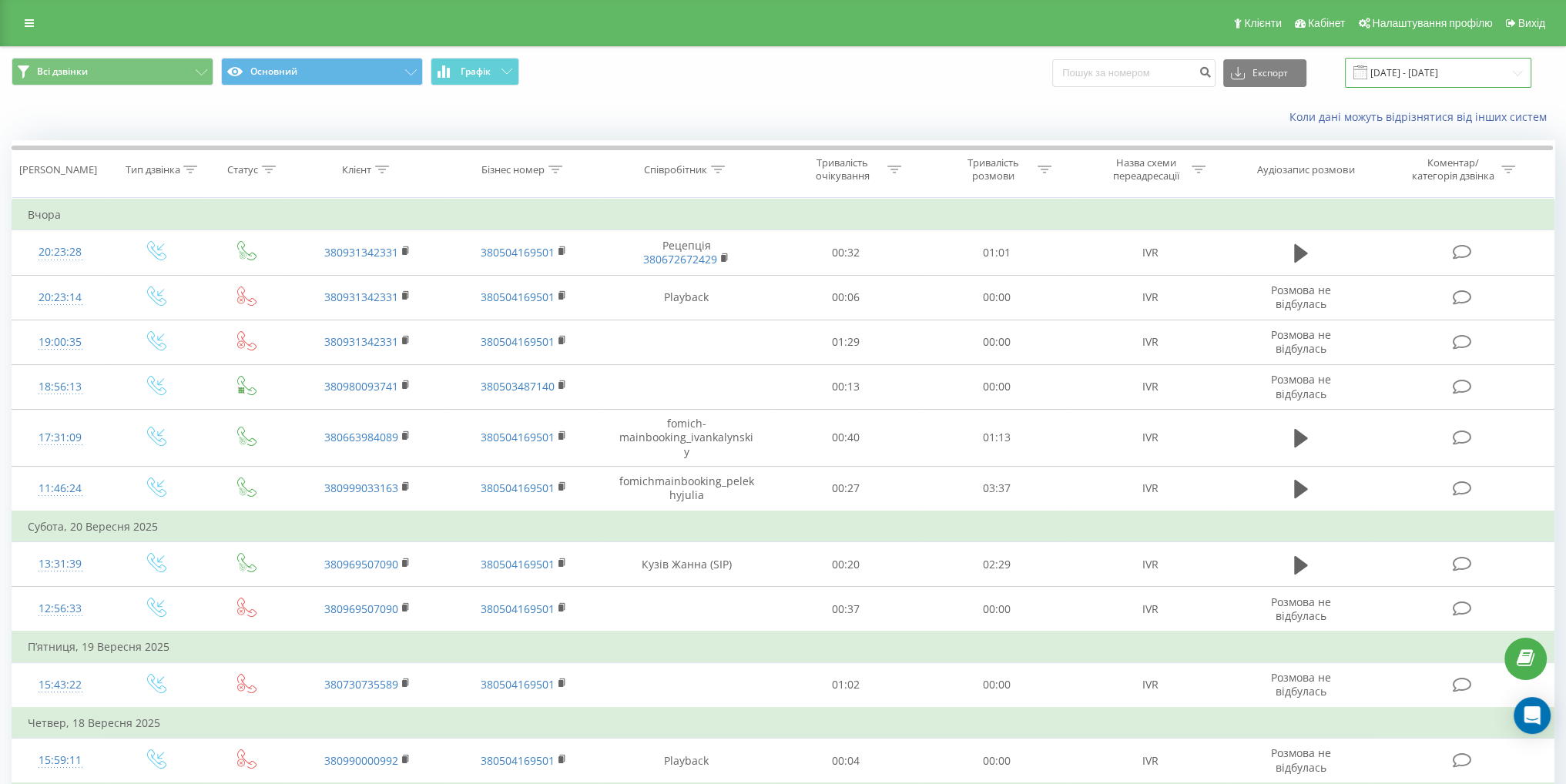
click at [1414, 76] on input "[DATE] - [DATE]" at bounding box center [1438, 73] width 187 height 30
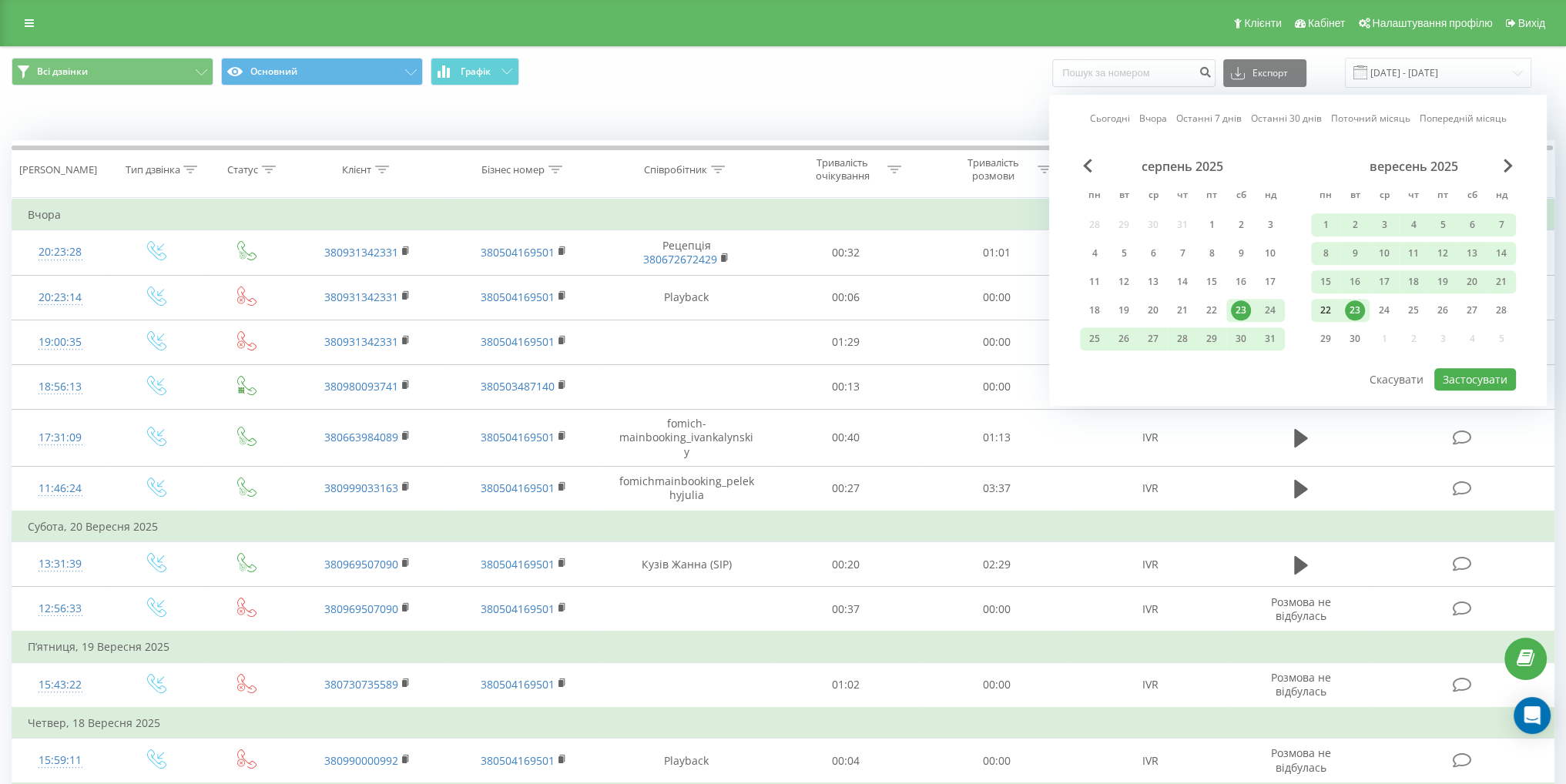
click at [1321, 312] on div "22" at bounding box center [1326, 310] width 20 height 20
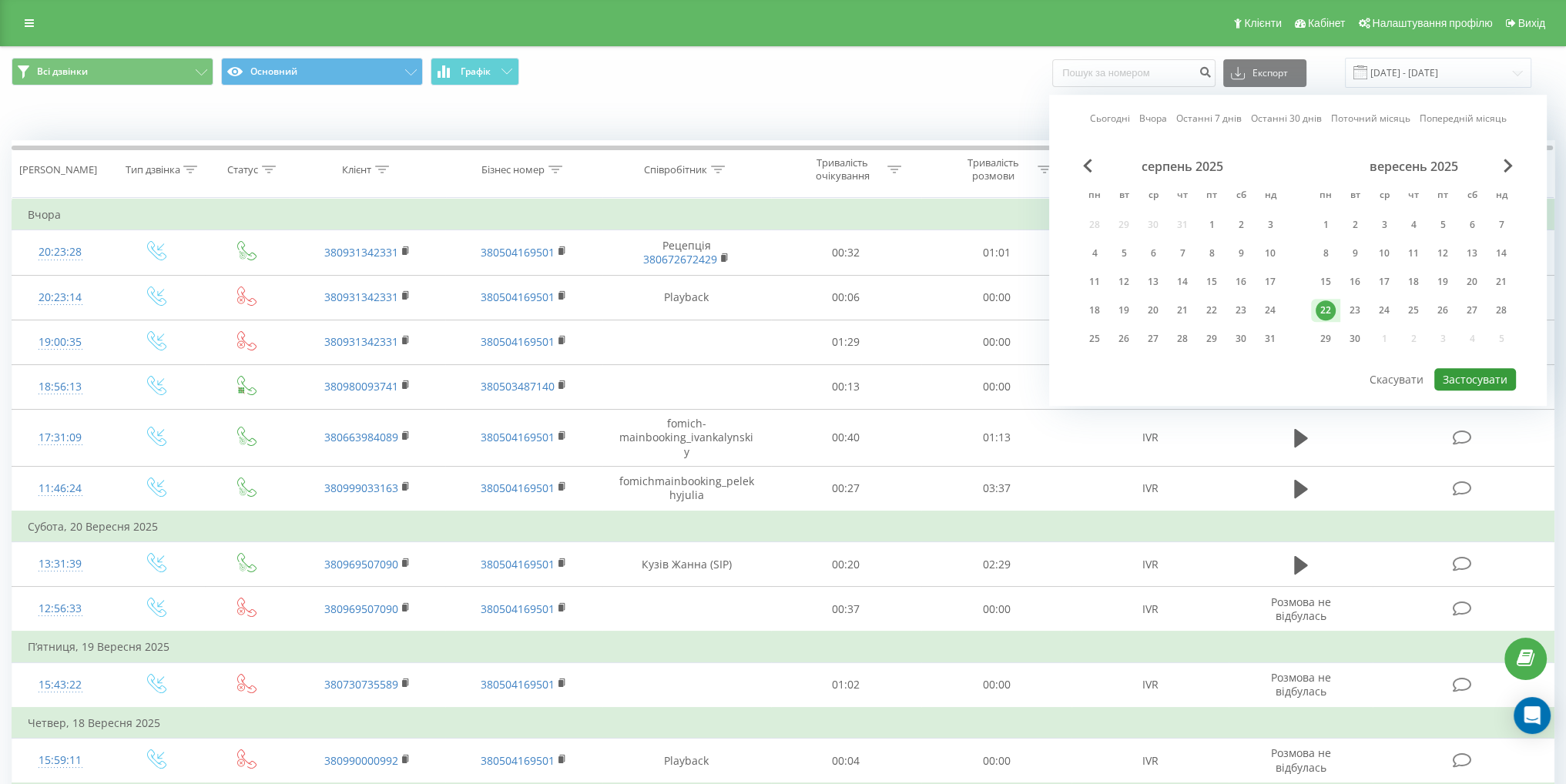
click at [1461, 368] on button "Застосувати" at bounding box center [1475, 379] width 81 height 22
type input "[DATE] - [DATE]"
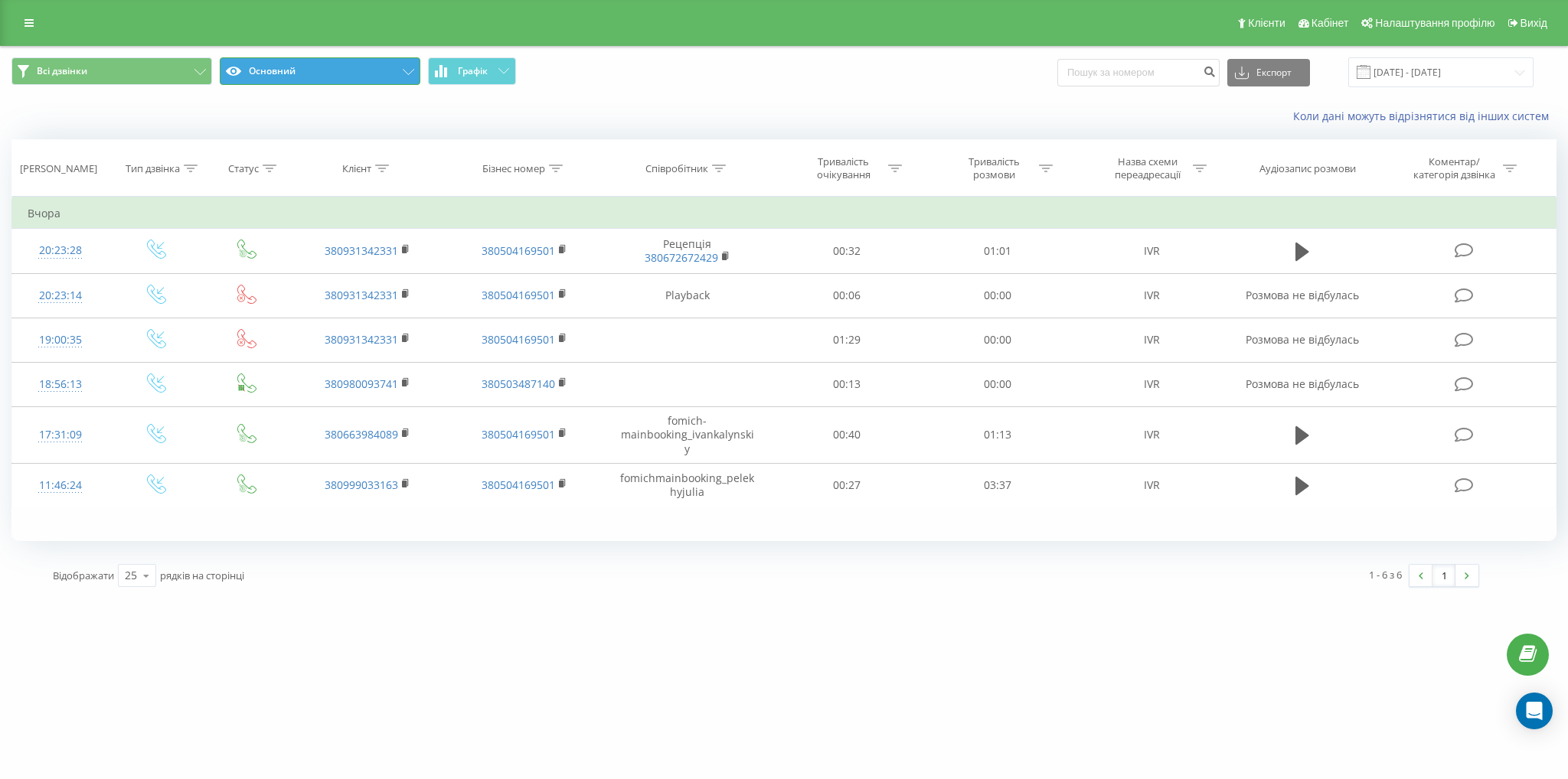
click at [358, 73] on button "Основний" at bounding box center [320, 71] width 200 height 27
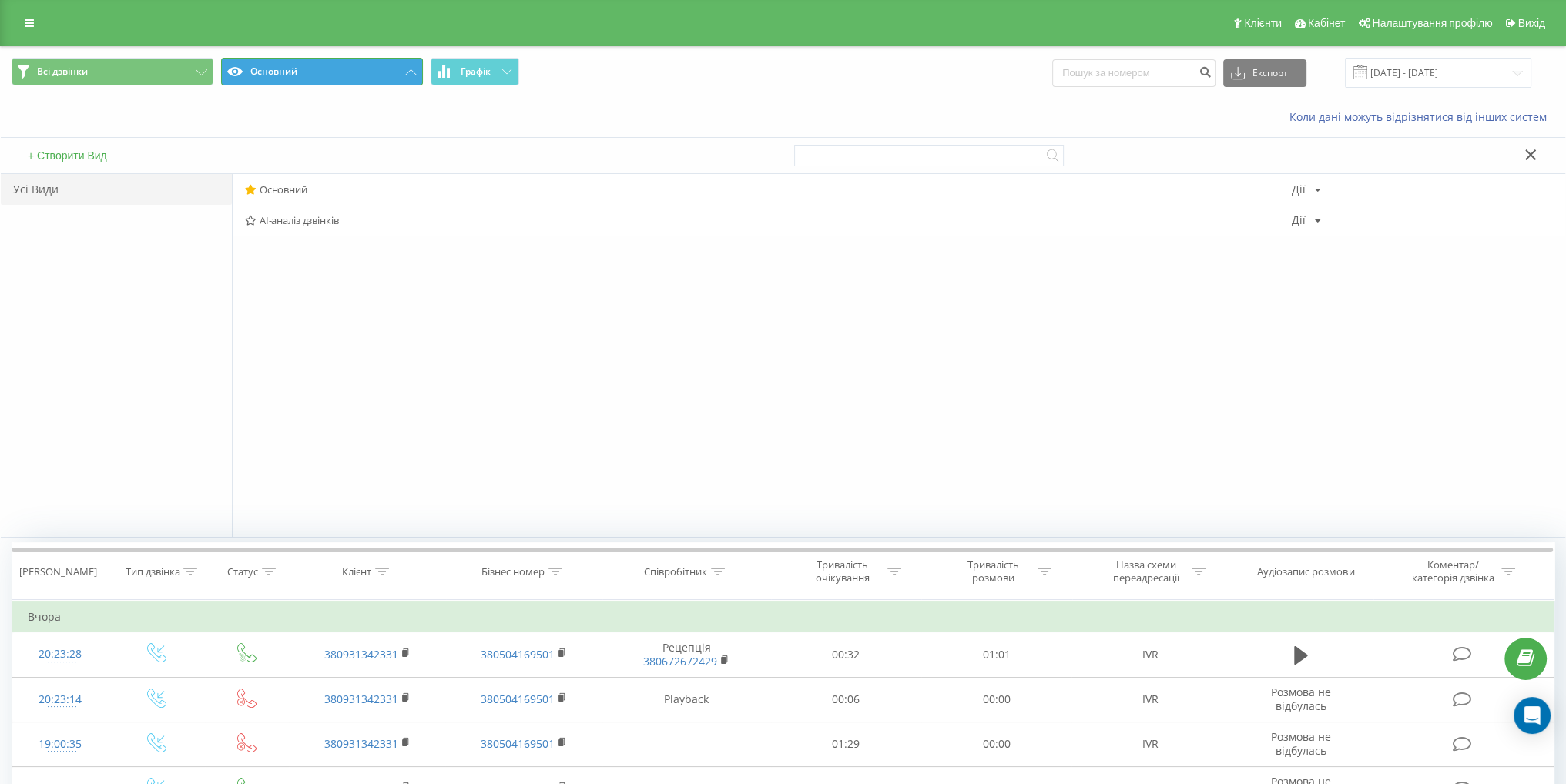
click at [313, 73] on button "Основний" at bounding box center [322, 71] width 201 height 27
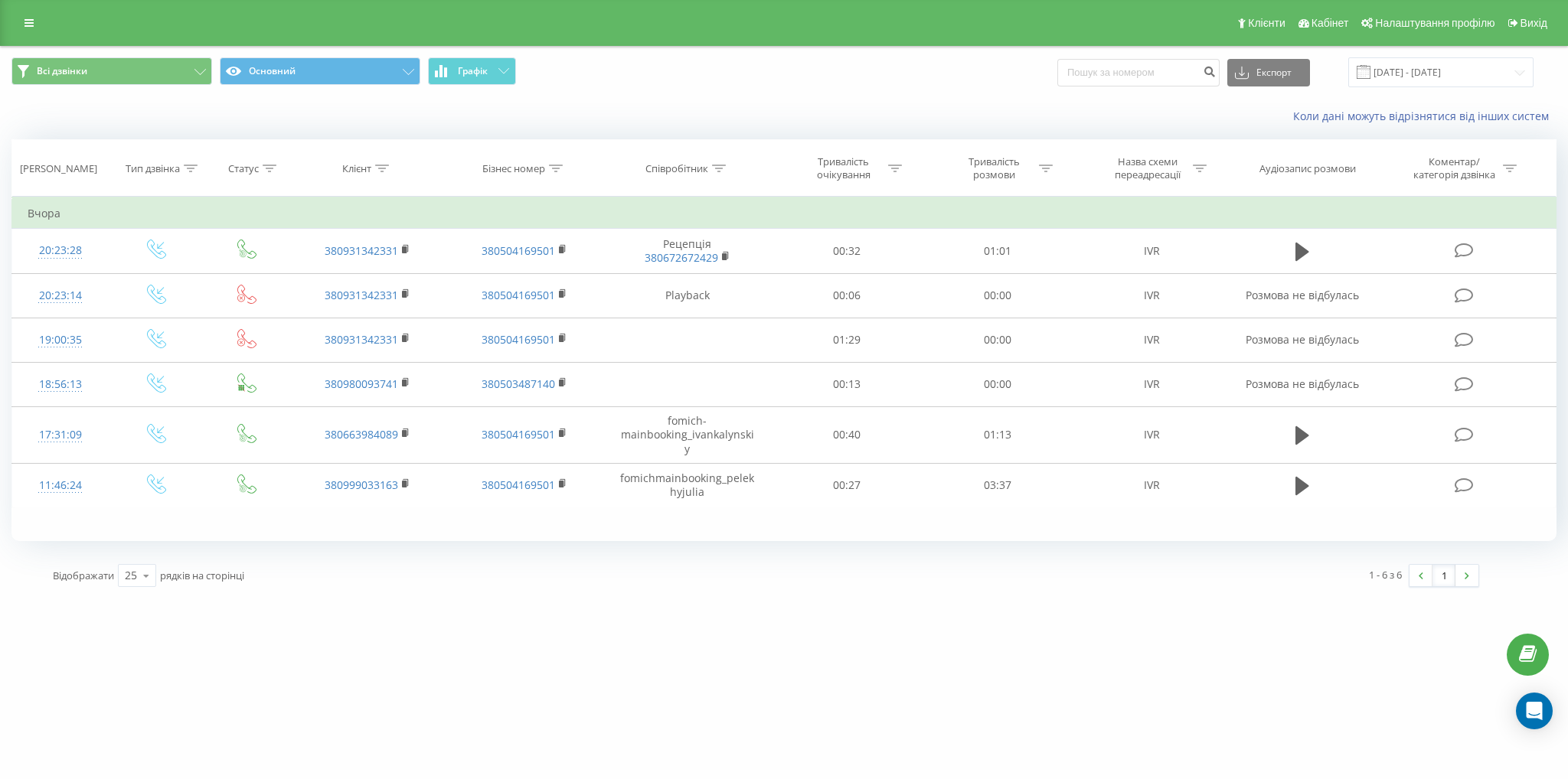
click at [1274, 91] on div "Всі дзвінки Основний Графік Експорт .csv .xls .xlsx [DATE] - [DATE]" at bounding box center [784, 72] width 1566 height 51
click at [1277, 82] on button "Експорт" at bounding box center [1268, 72] width 82 height 27
click at [1262, 154] on span ".xlsx" at bounding box center [1251, 156] width 22 height 15
